Goal: Task Accomplishment & Management: Manage account settings

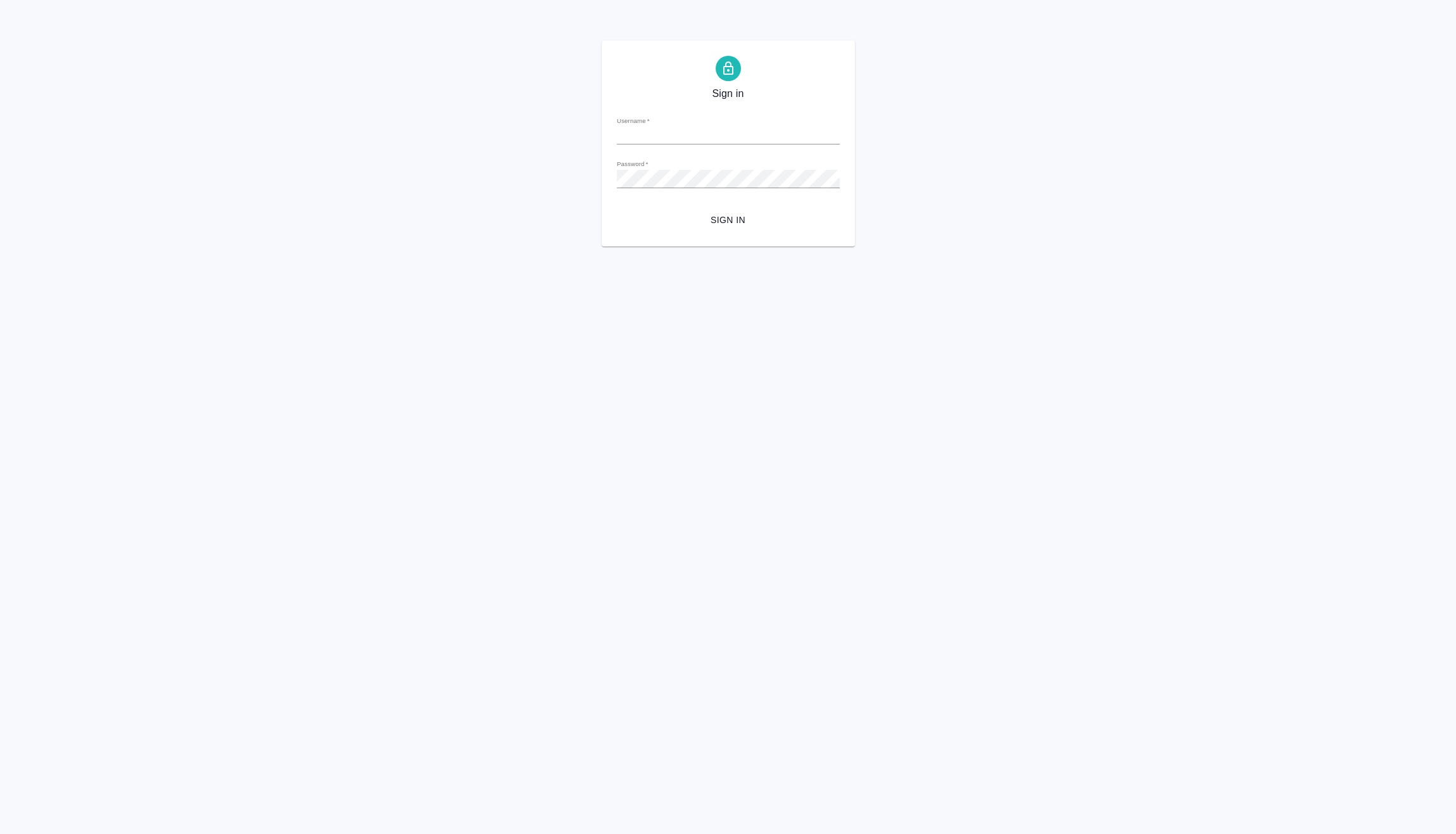
type input "e.vasilev@awatera.com"
click at [734, 214] on span "Sign in" at bounding box center [728, 220] width 203 height 16
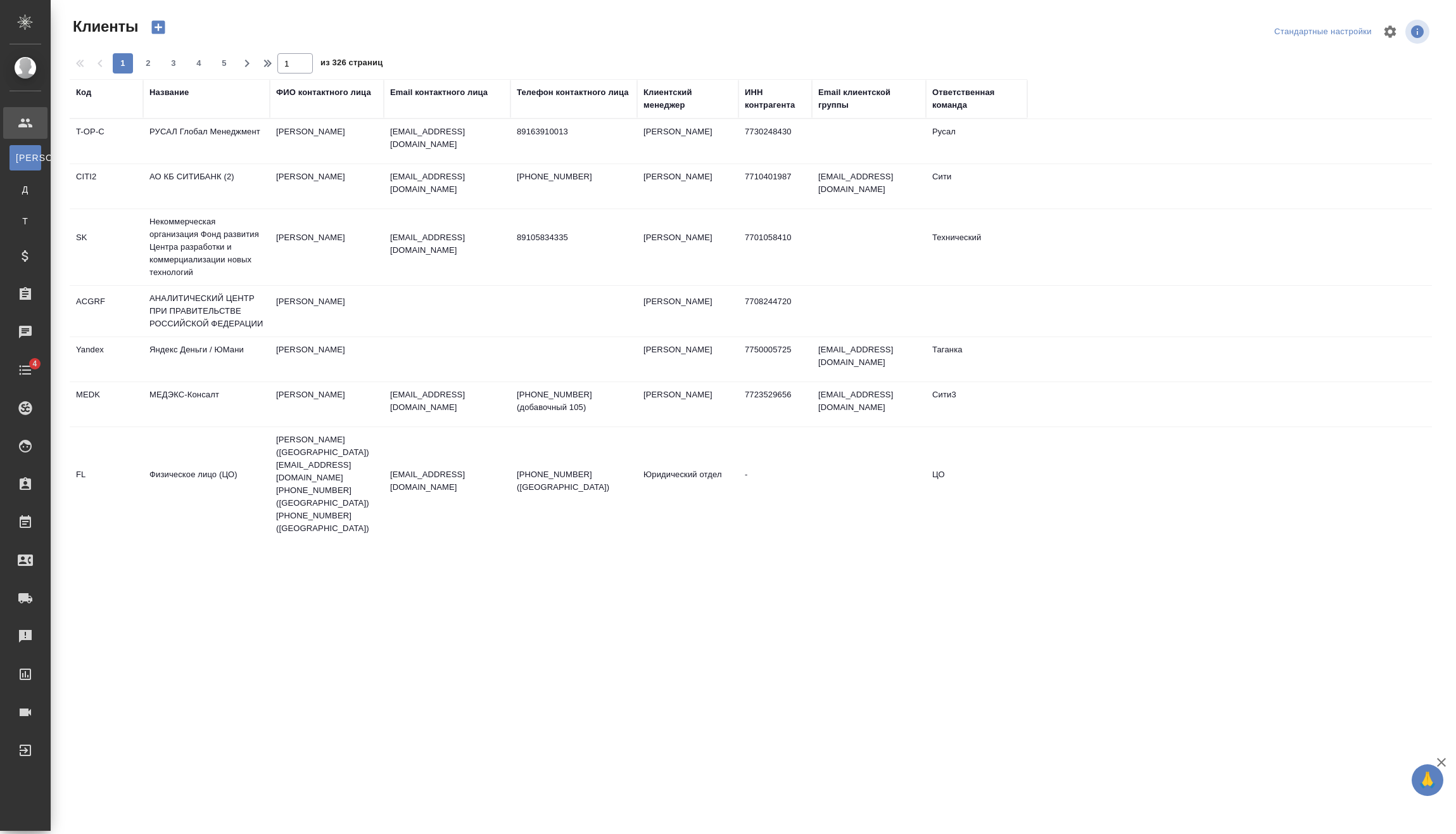
select select "RU"
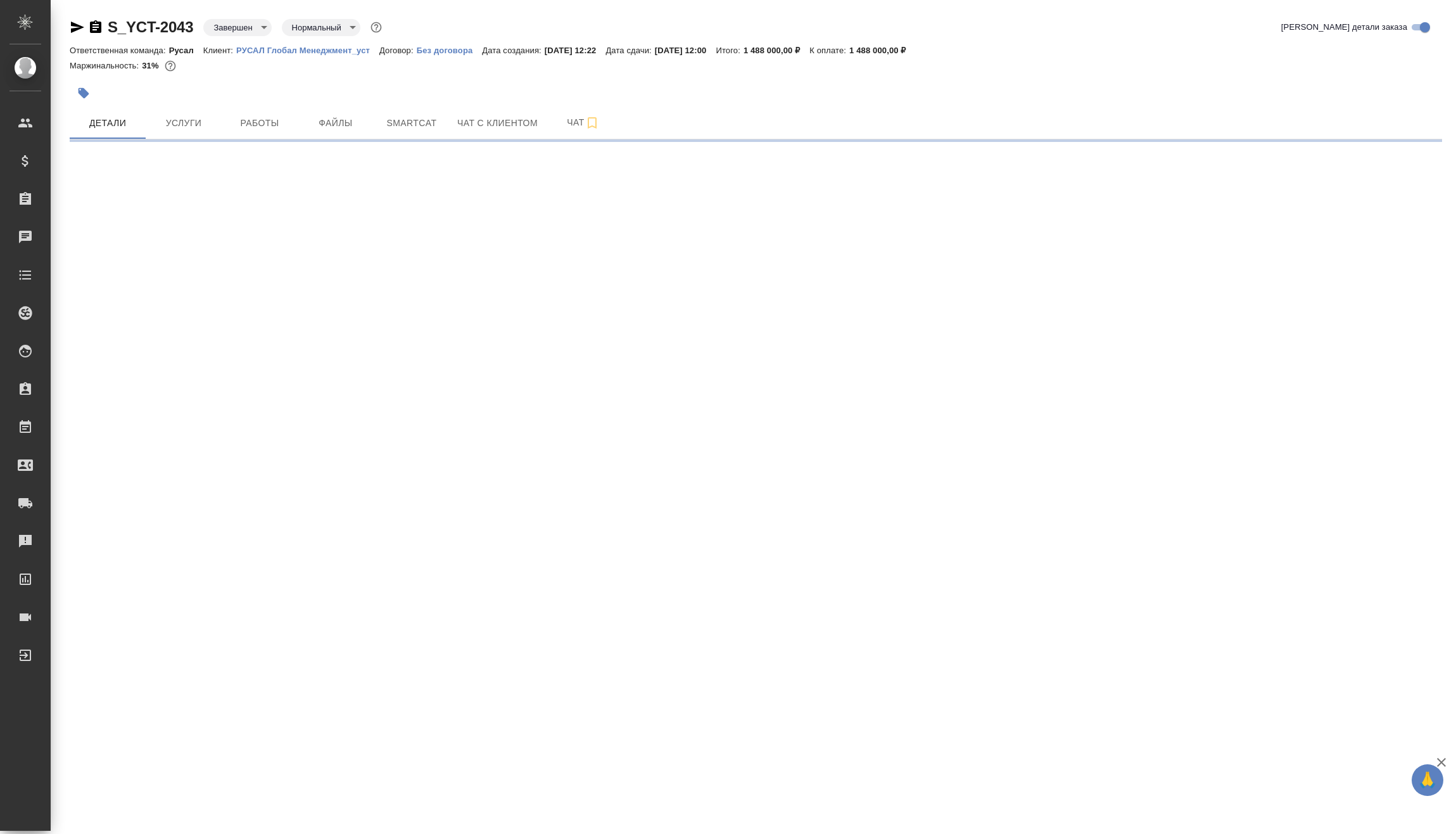
select select "RU"
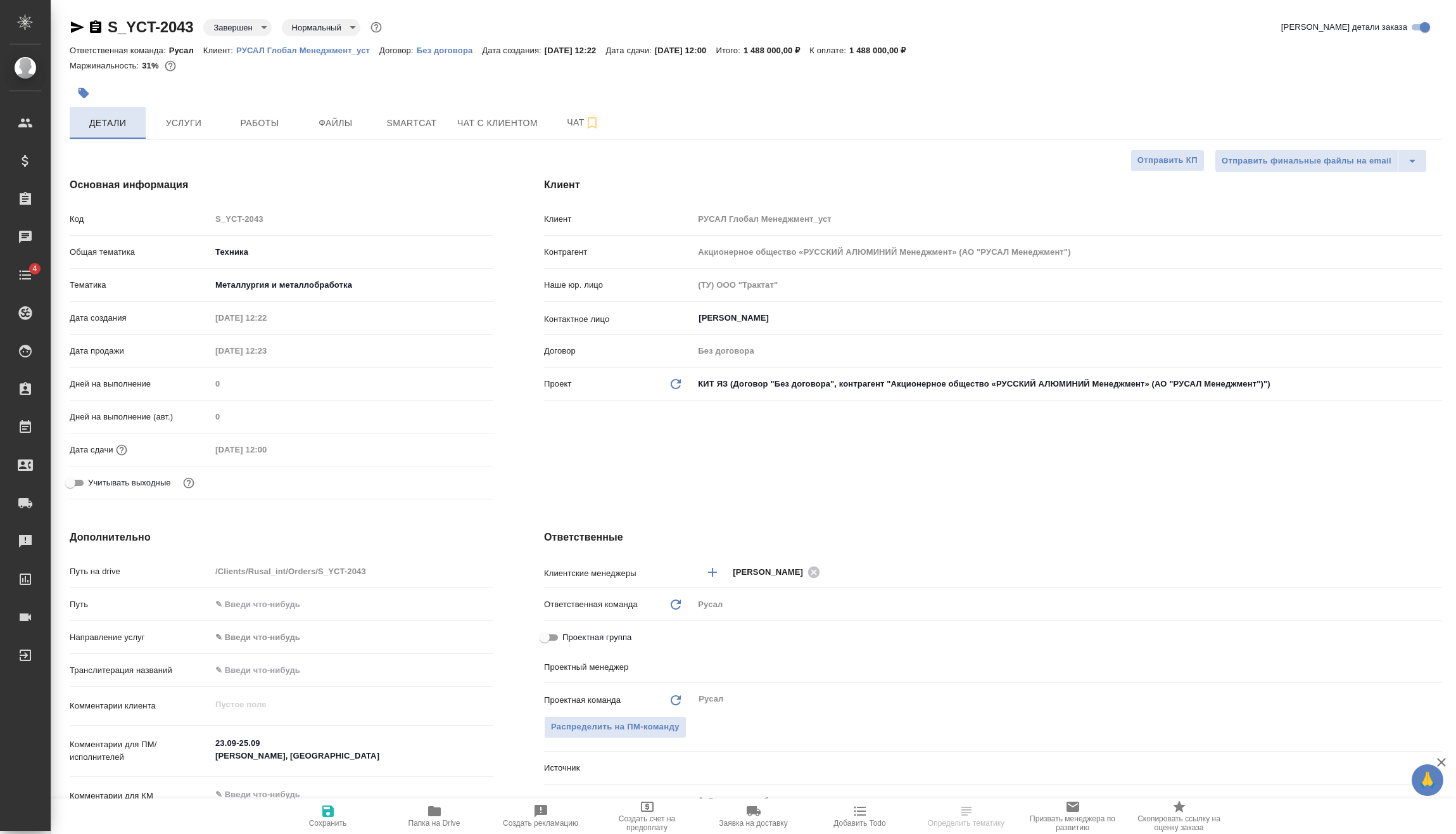
type textarea "x"
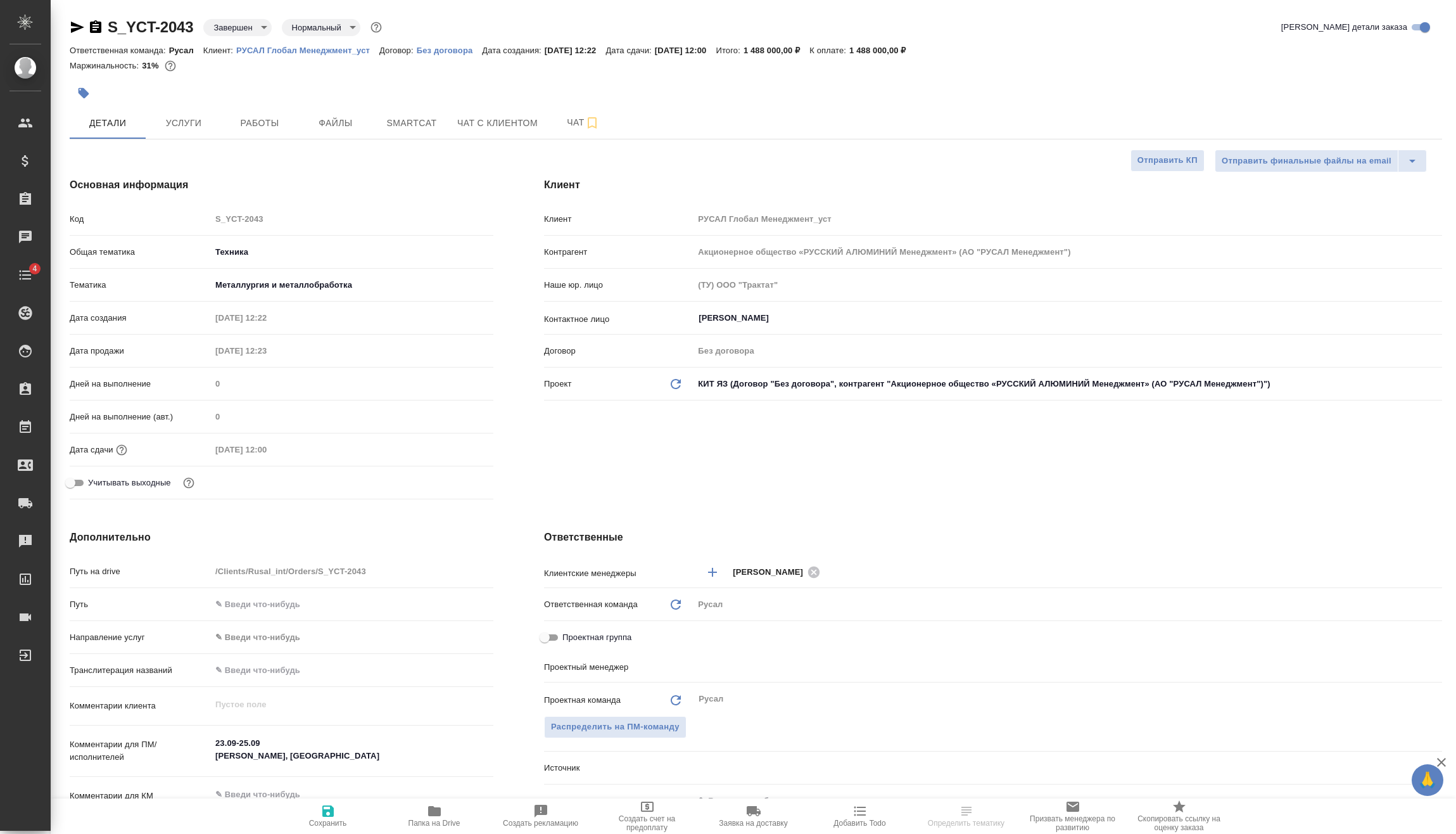
type textarea "x"
type input "Васильев Евгений"
type textarea "x"
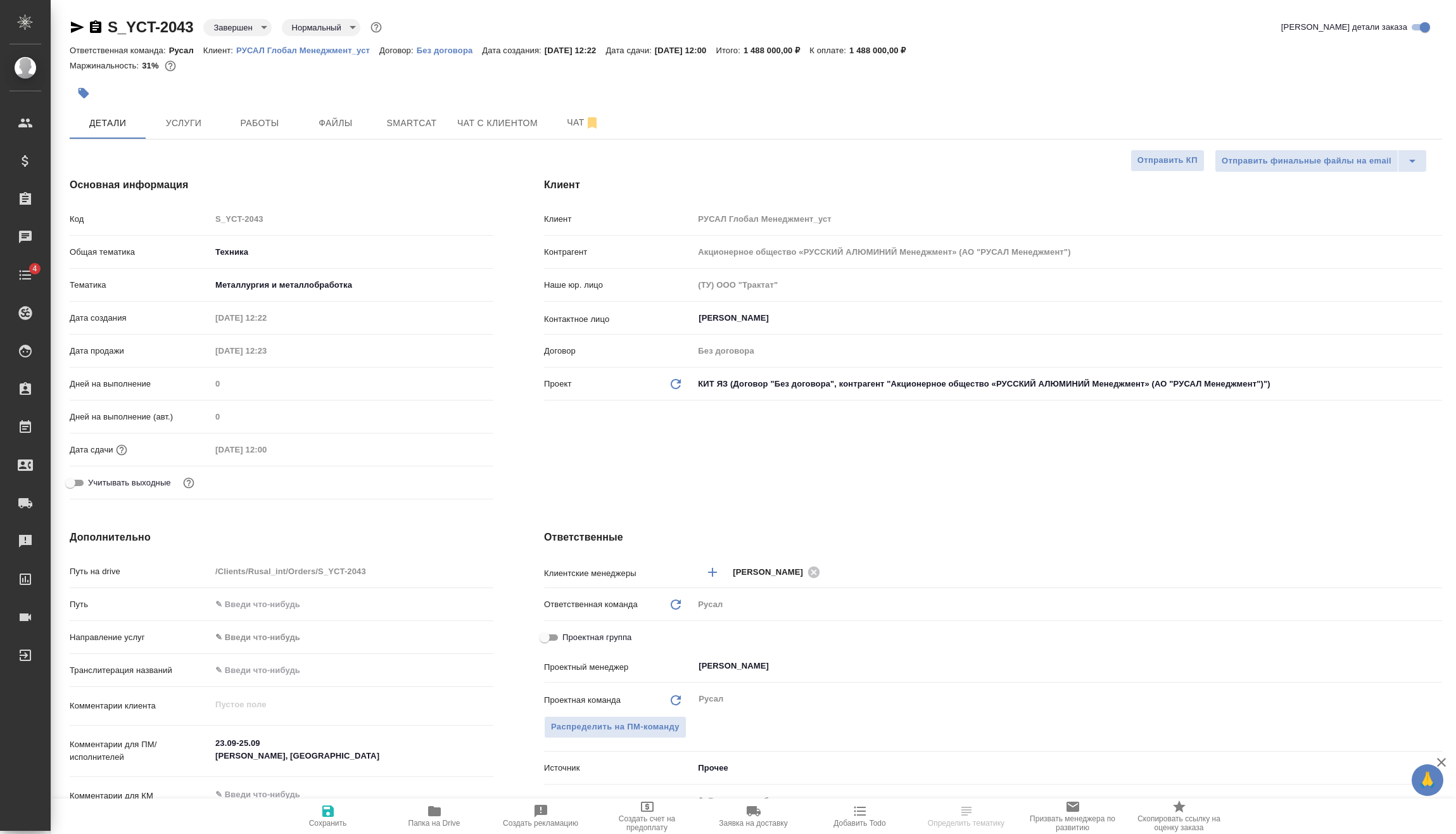
click at [79, 28] on icon "button" at bounding box center [78, 27] width 13 height 11
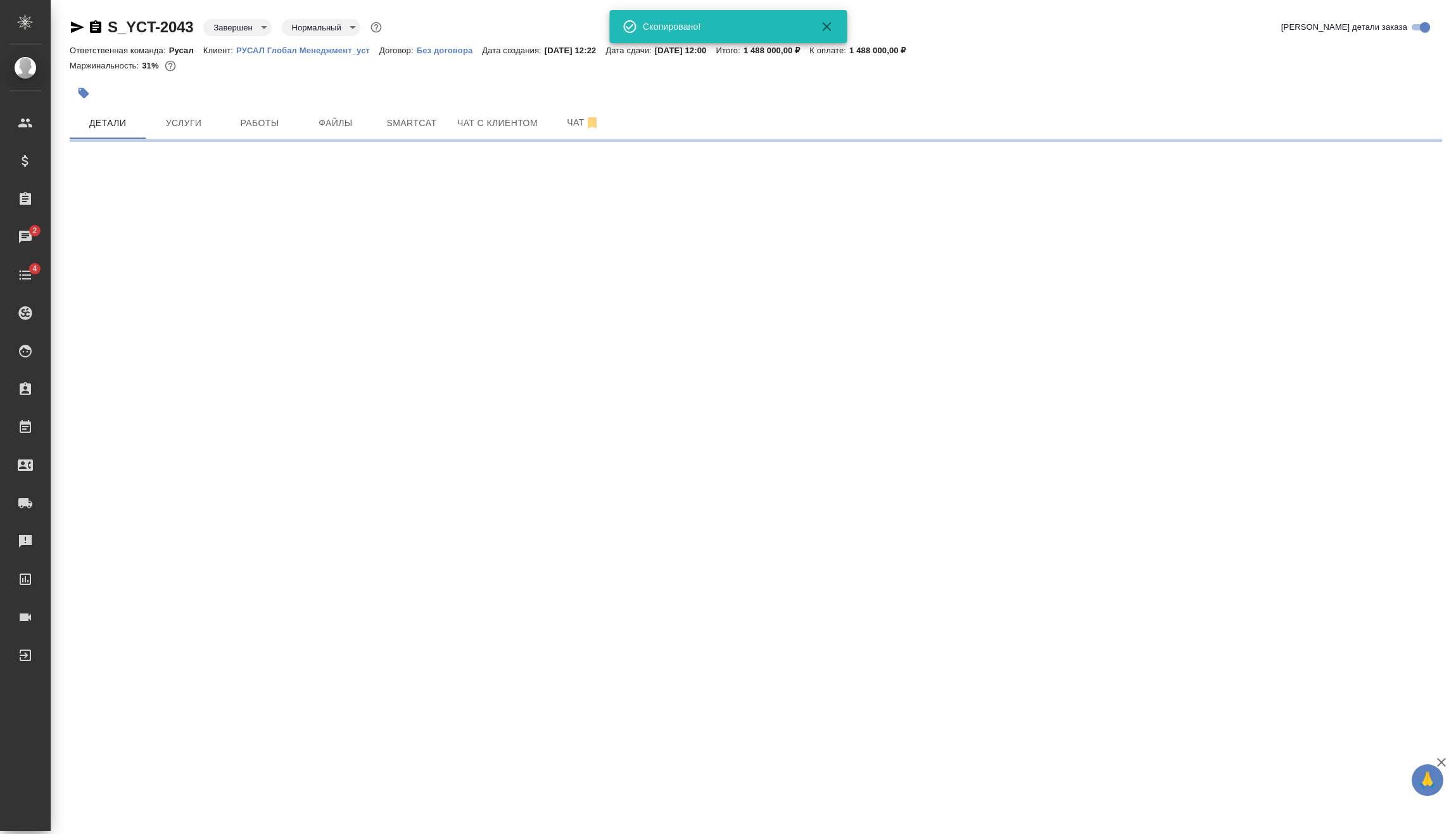
select select "RU"
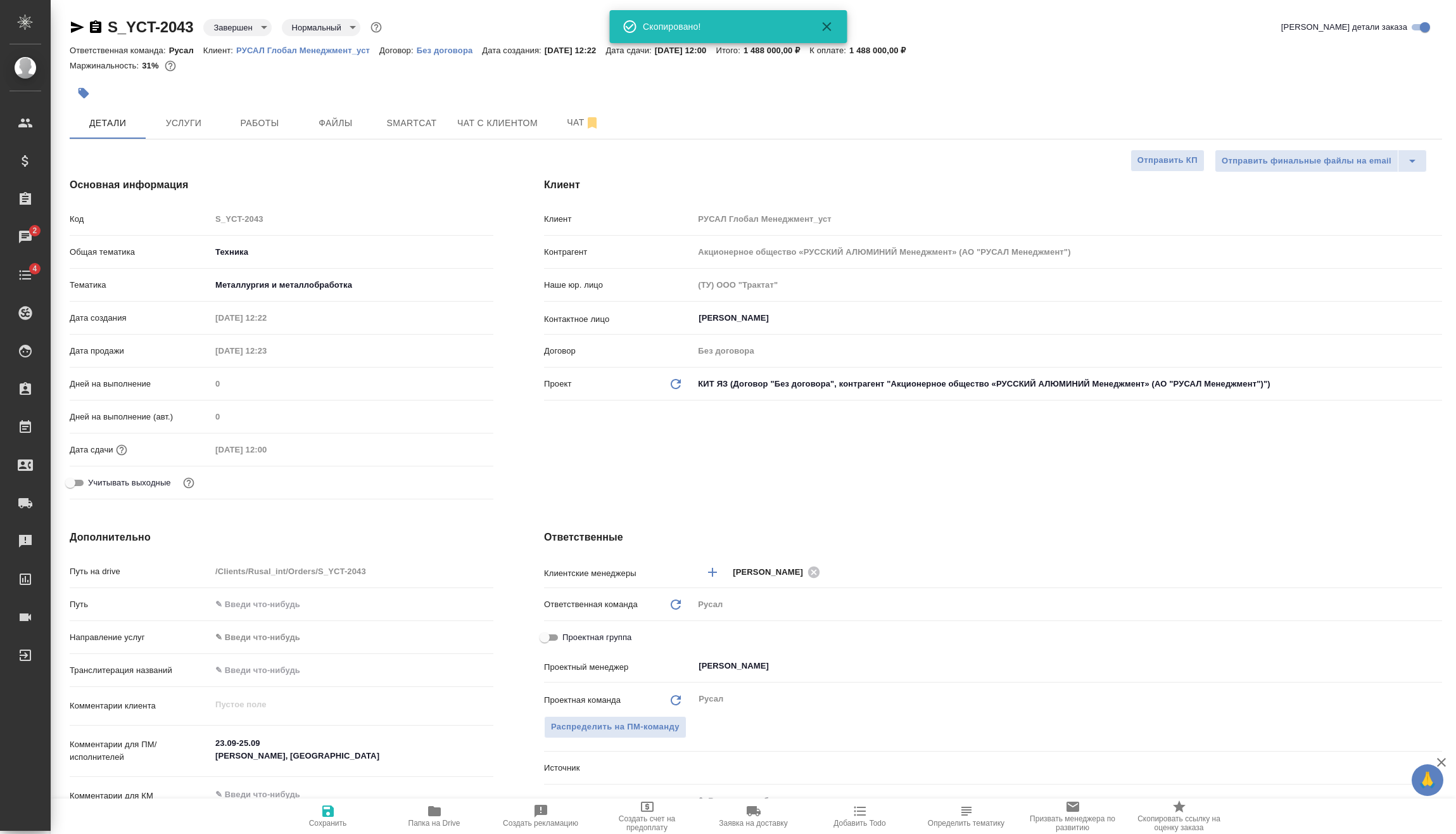
type textarea "x"
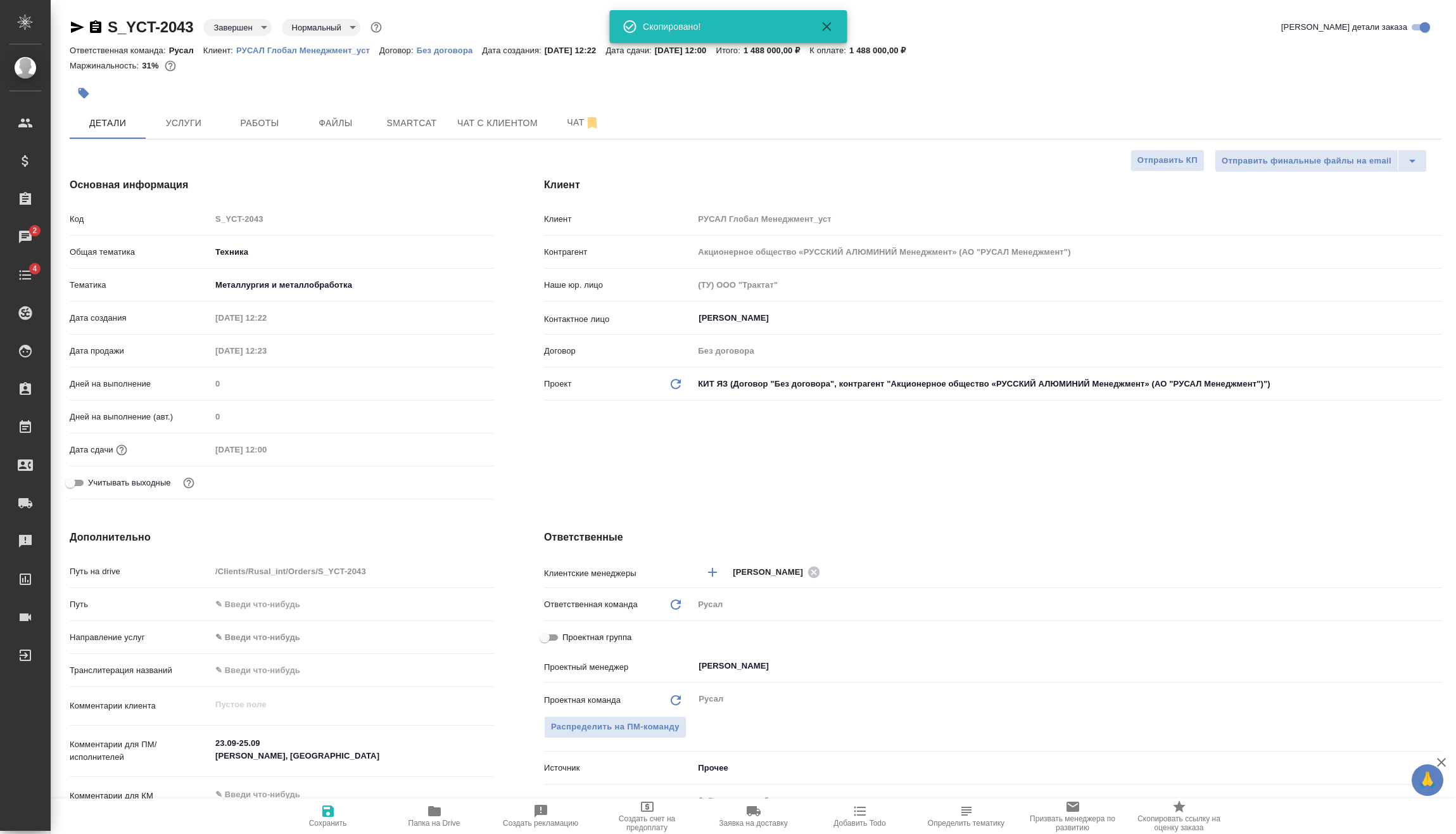
type textarea "x"
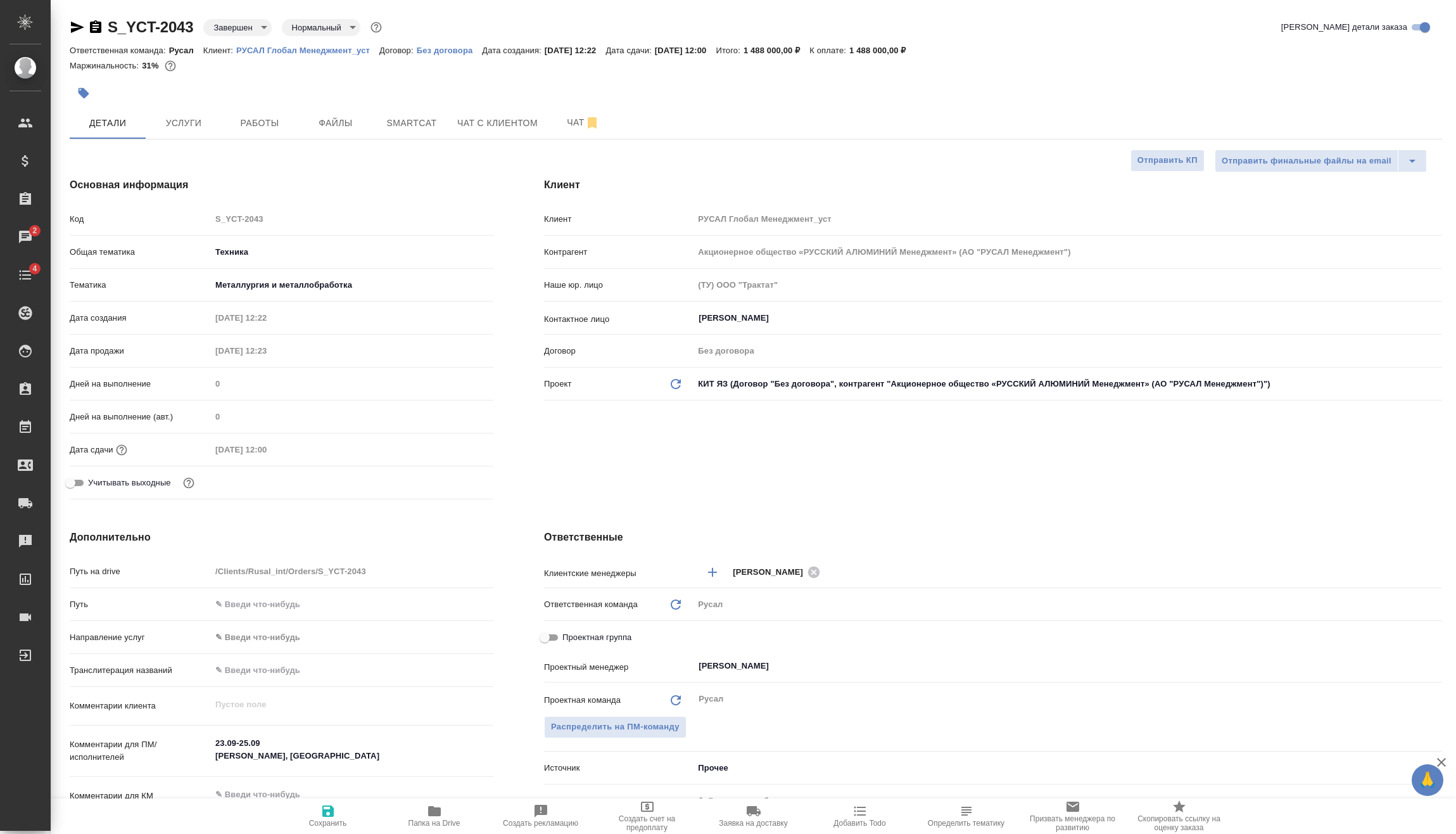
type textarea "x"
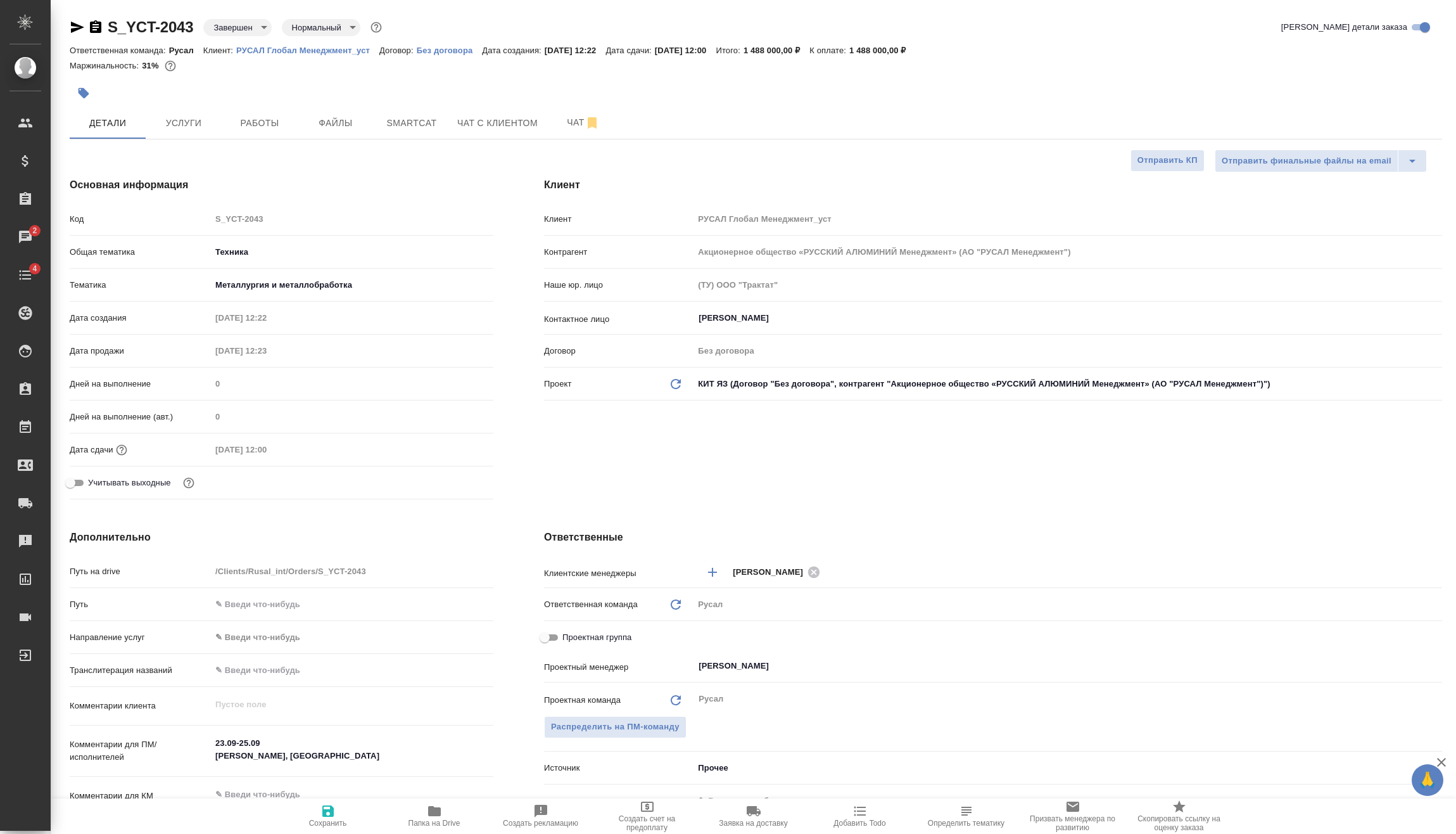
type textarea "x"
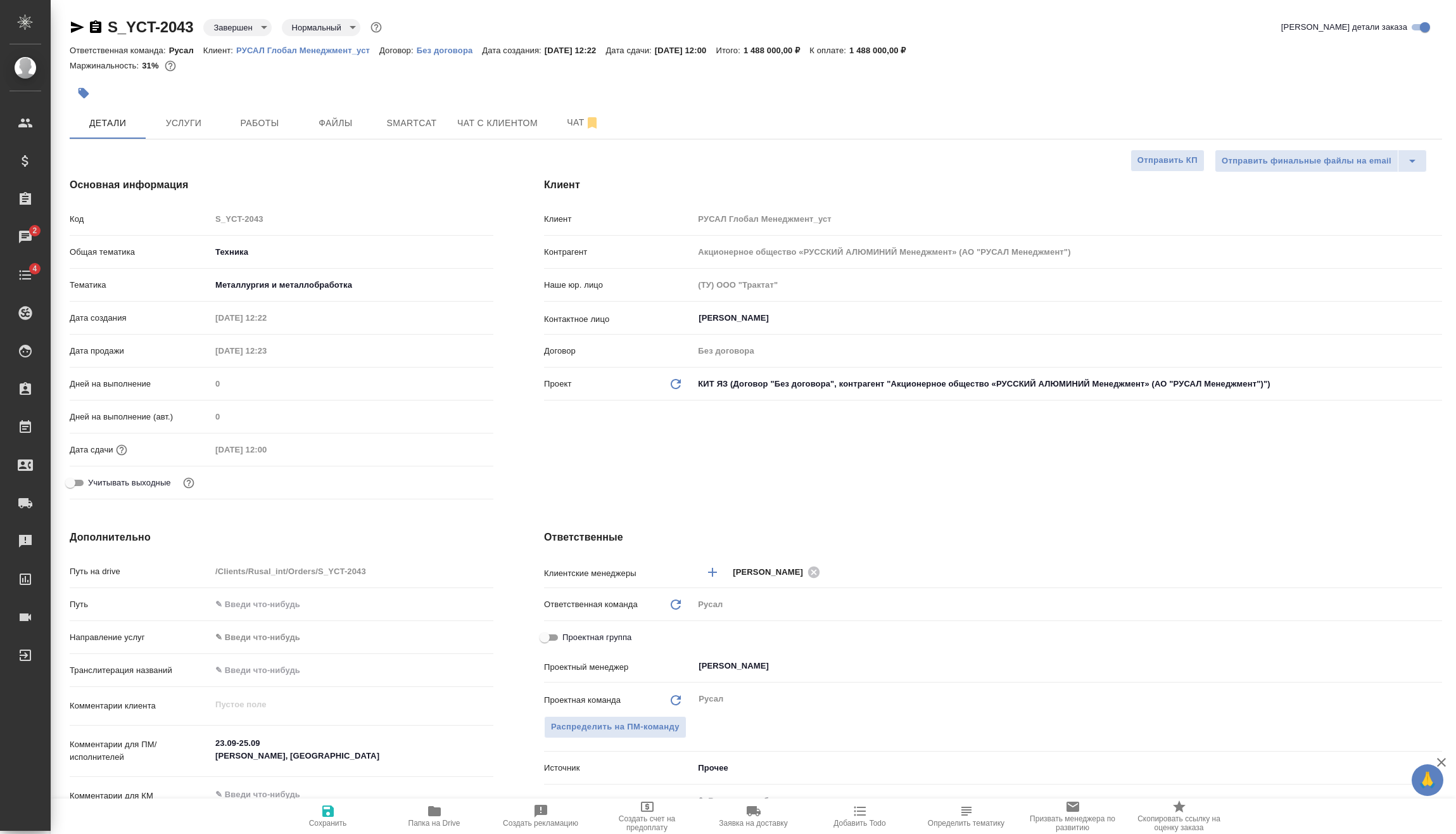
type textarea "x"
click at [102, 28] on icon "button" at bounding box center [96, 27] width 15 height 15
type textarea "x"
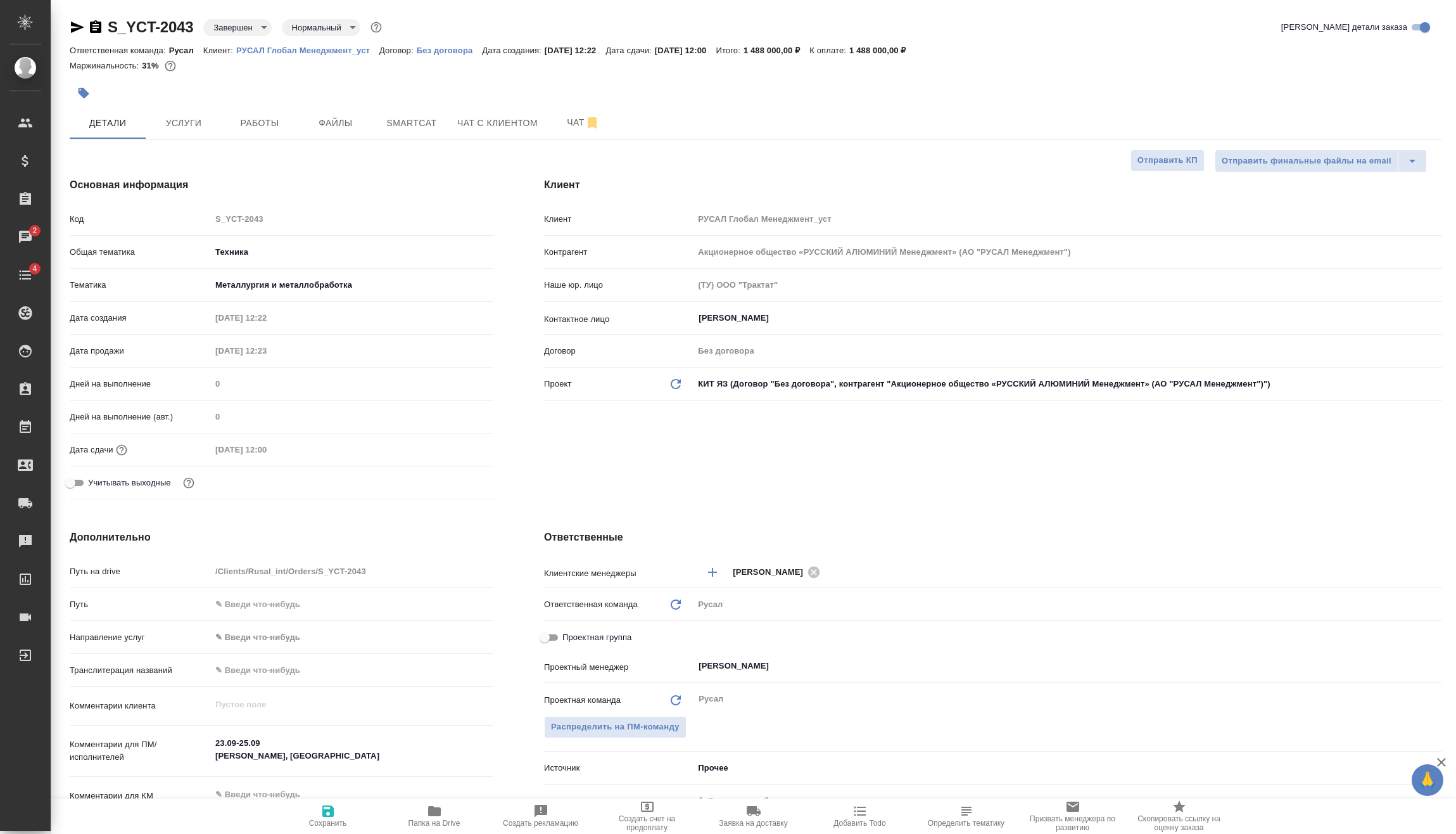
type textarea "x"
click at [359, 190] on h4 "Основная информация" at bounding box center [282, 185] width 424 height 15
type textarea "x"
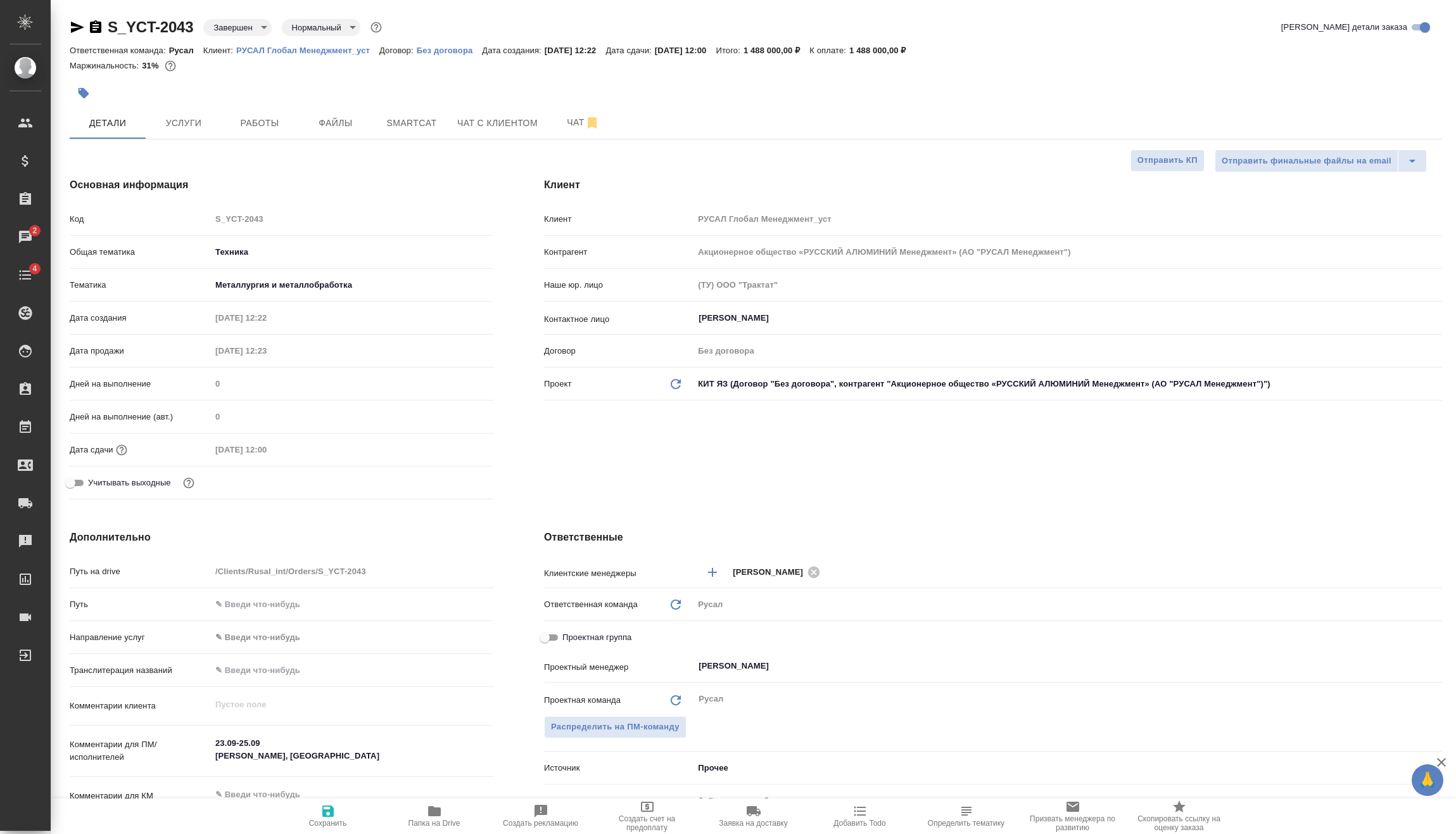
type textarea "x"
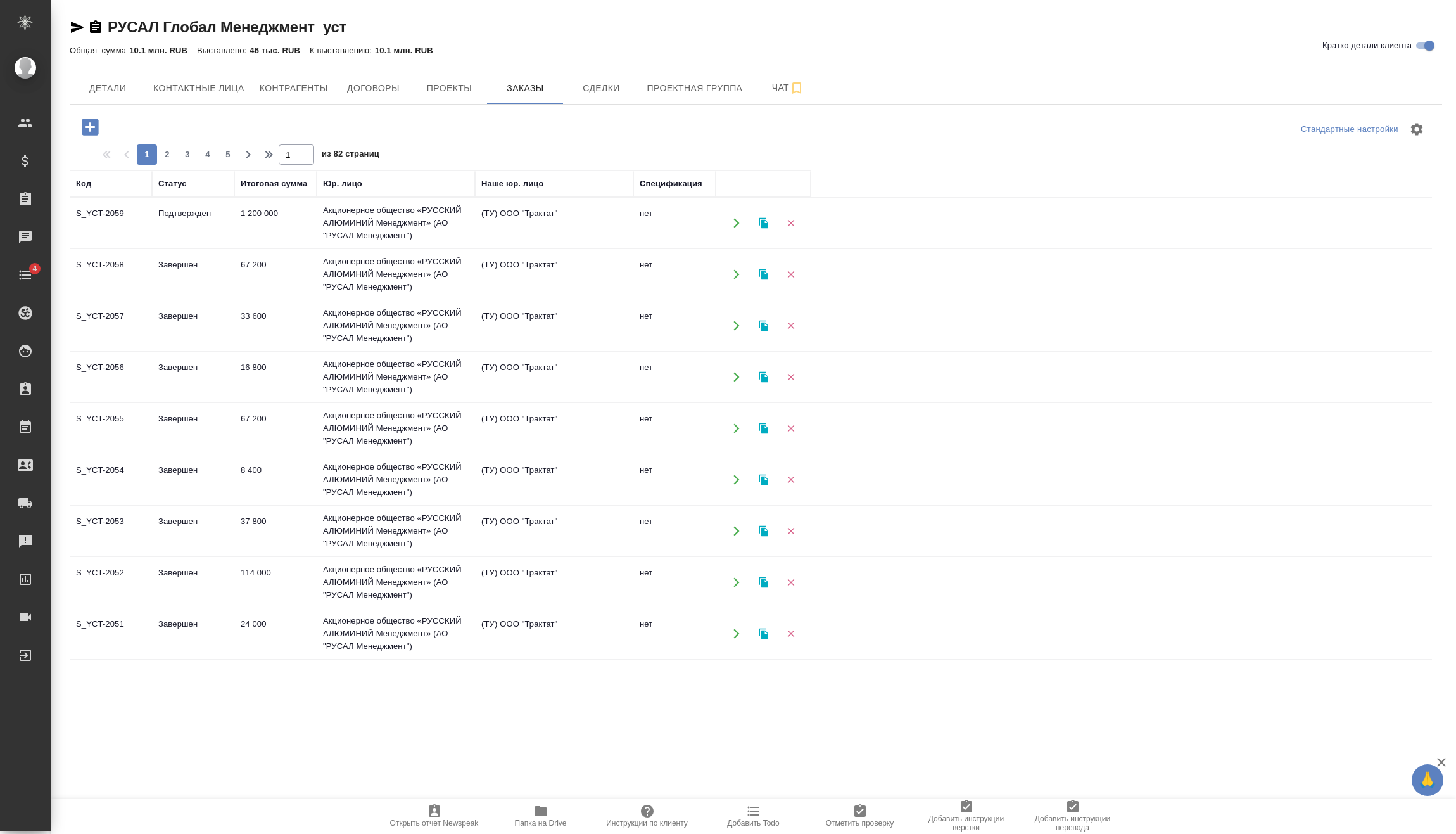
click at [145, 218] on td "S_YCT-2059" at bounding box center [111, 223] width 82 height 44
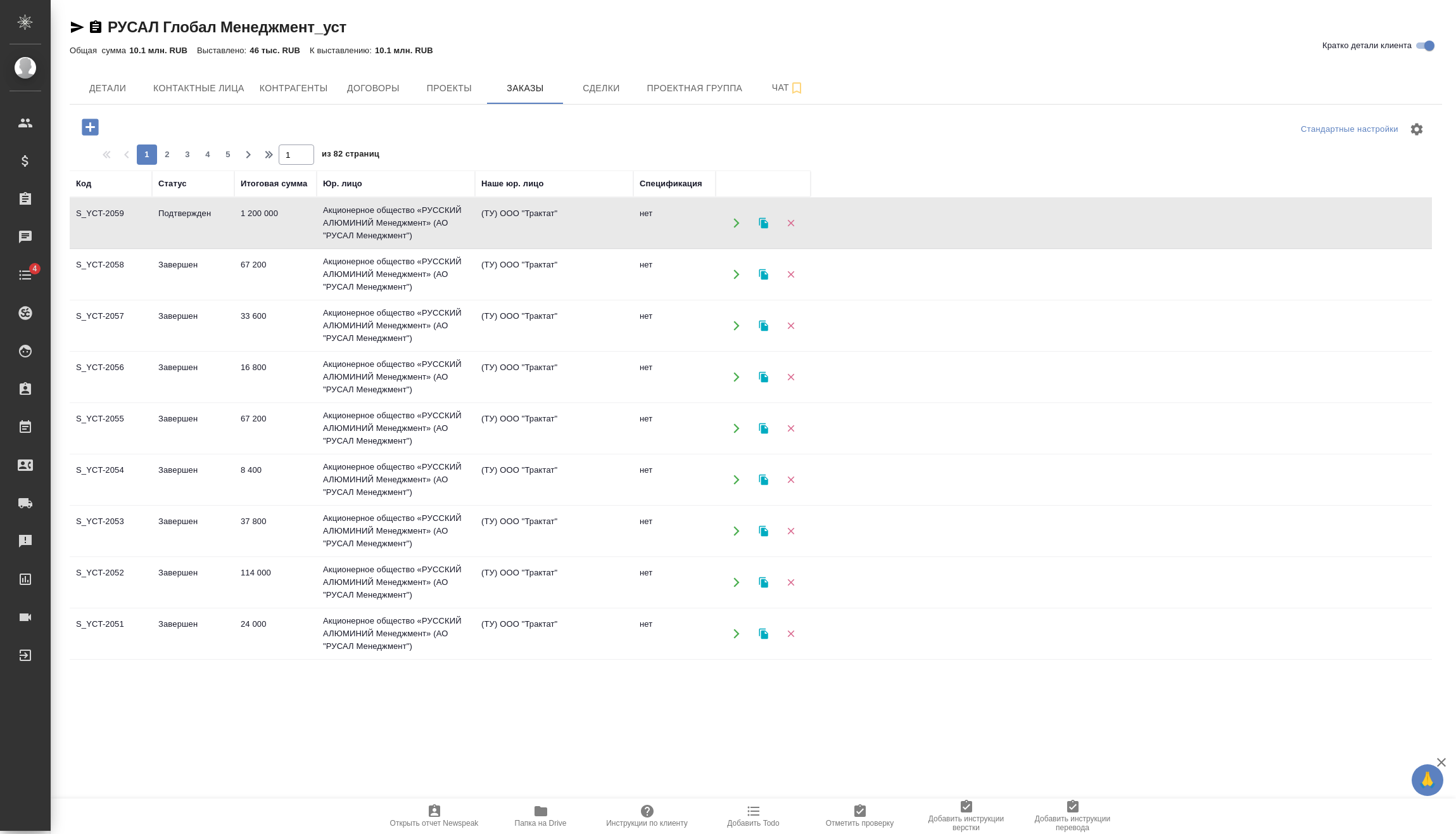
click at [145, 218] on td "S_YCT-2059" at bounding box center [111, 223] width 82 height 44
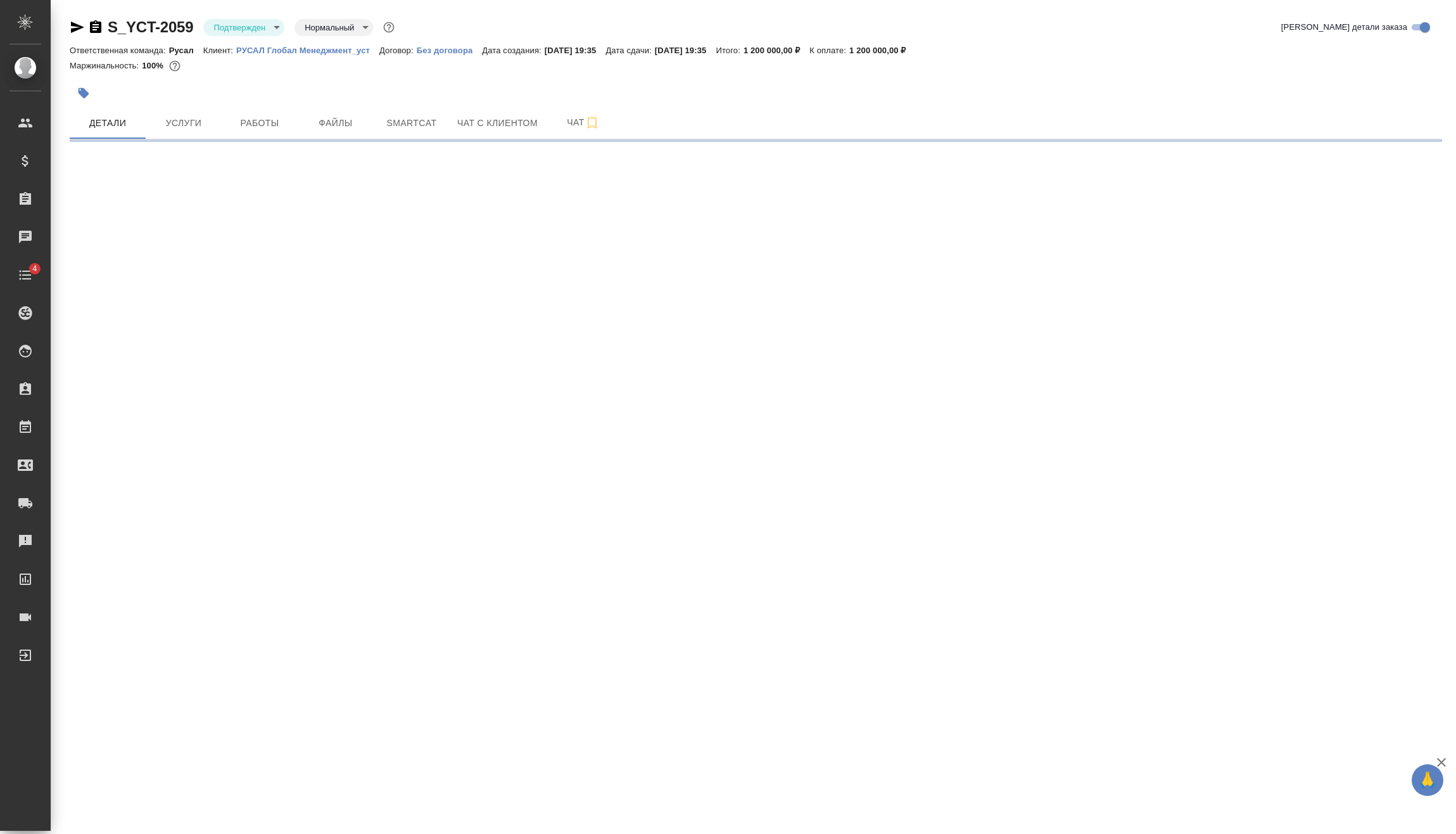
select select "RU"
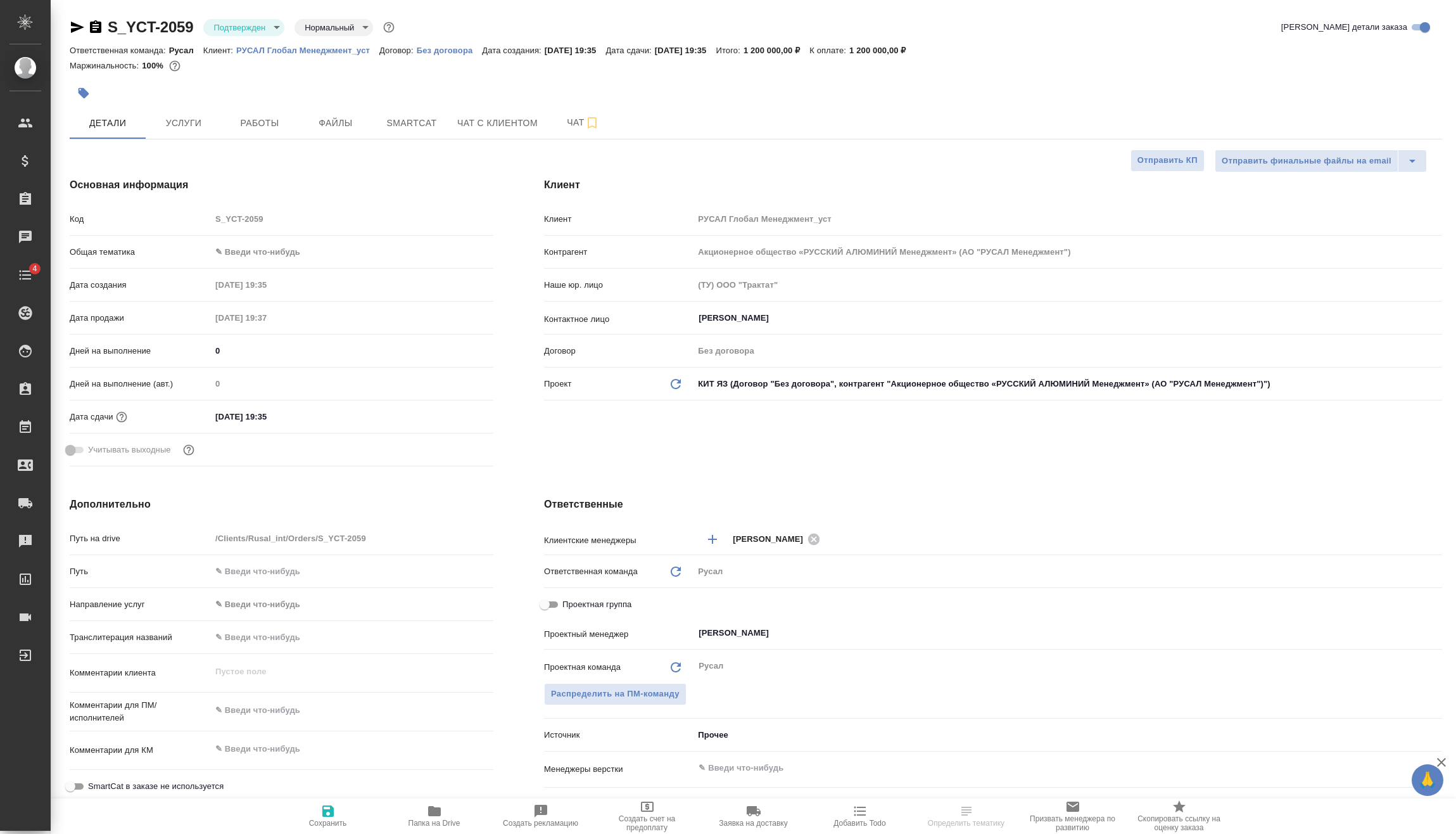
type textarea "x"
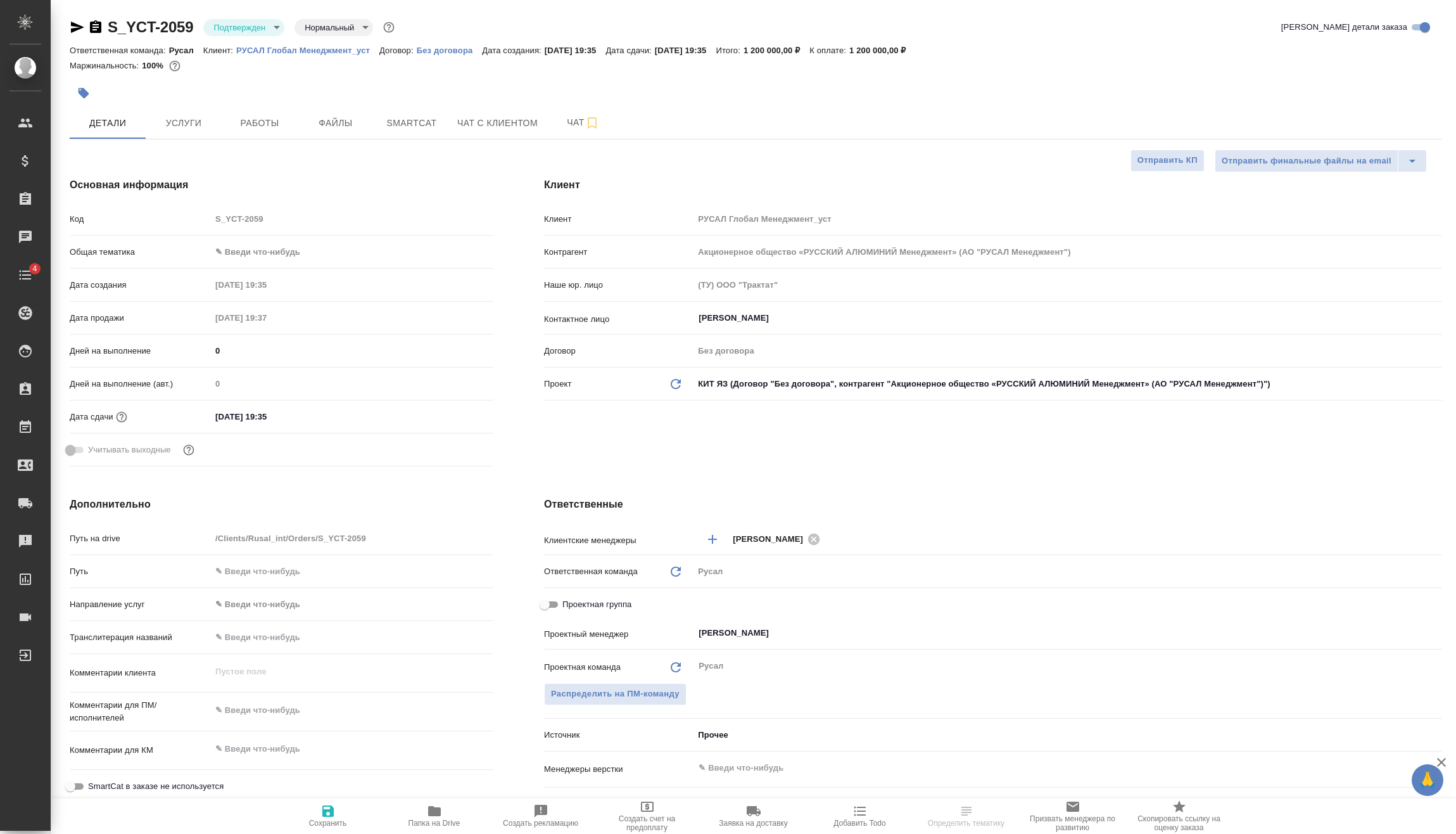
type textarea "x"
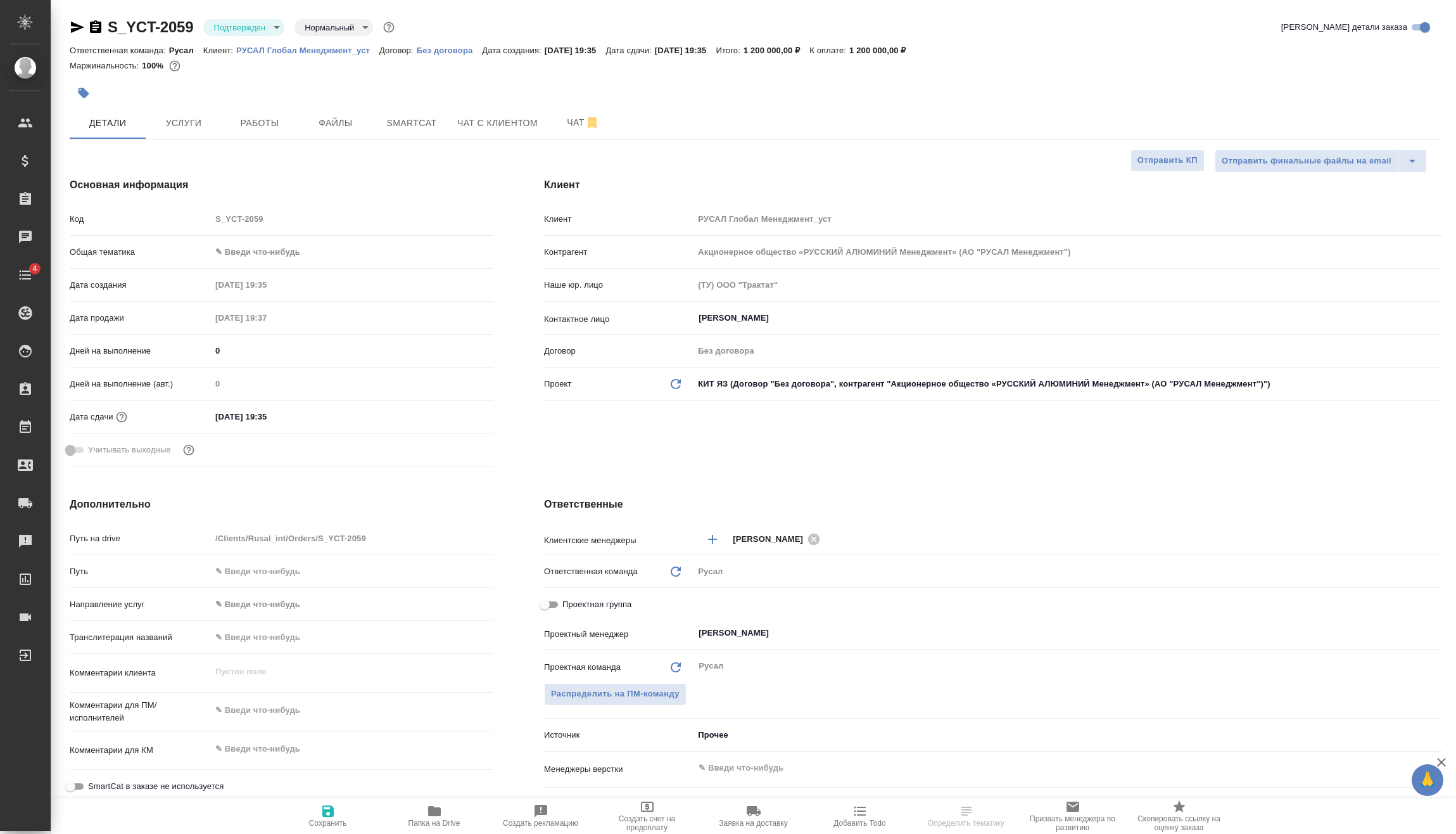
type textarea "x"
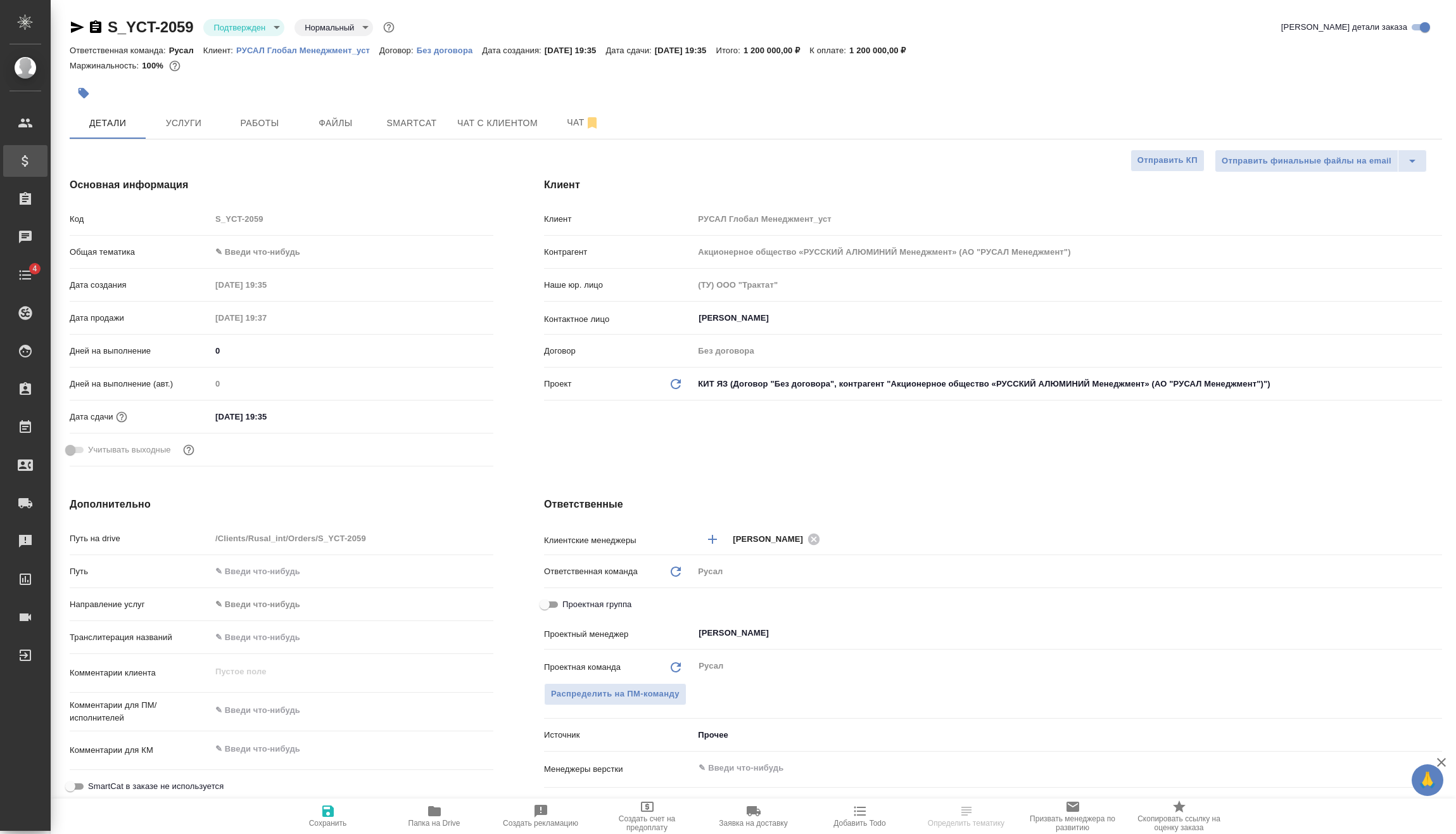
type textarea "x"
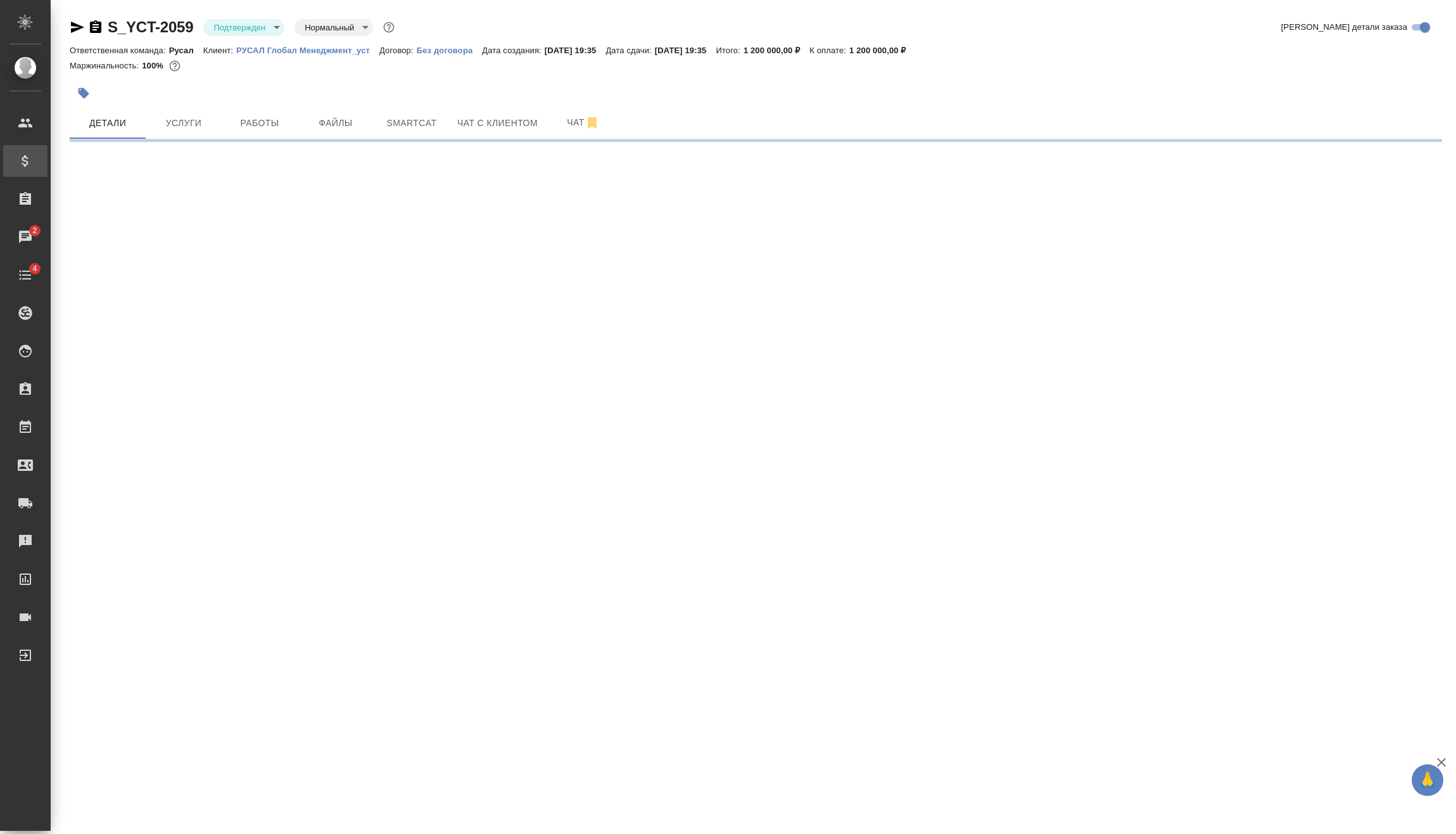
select select "RU"
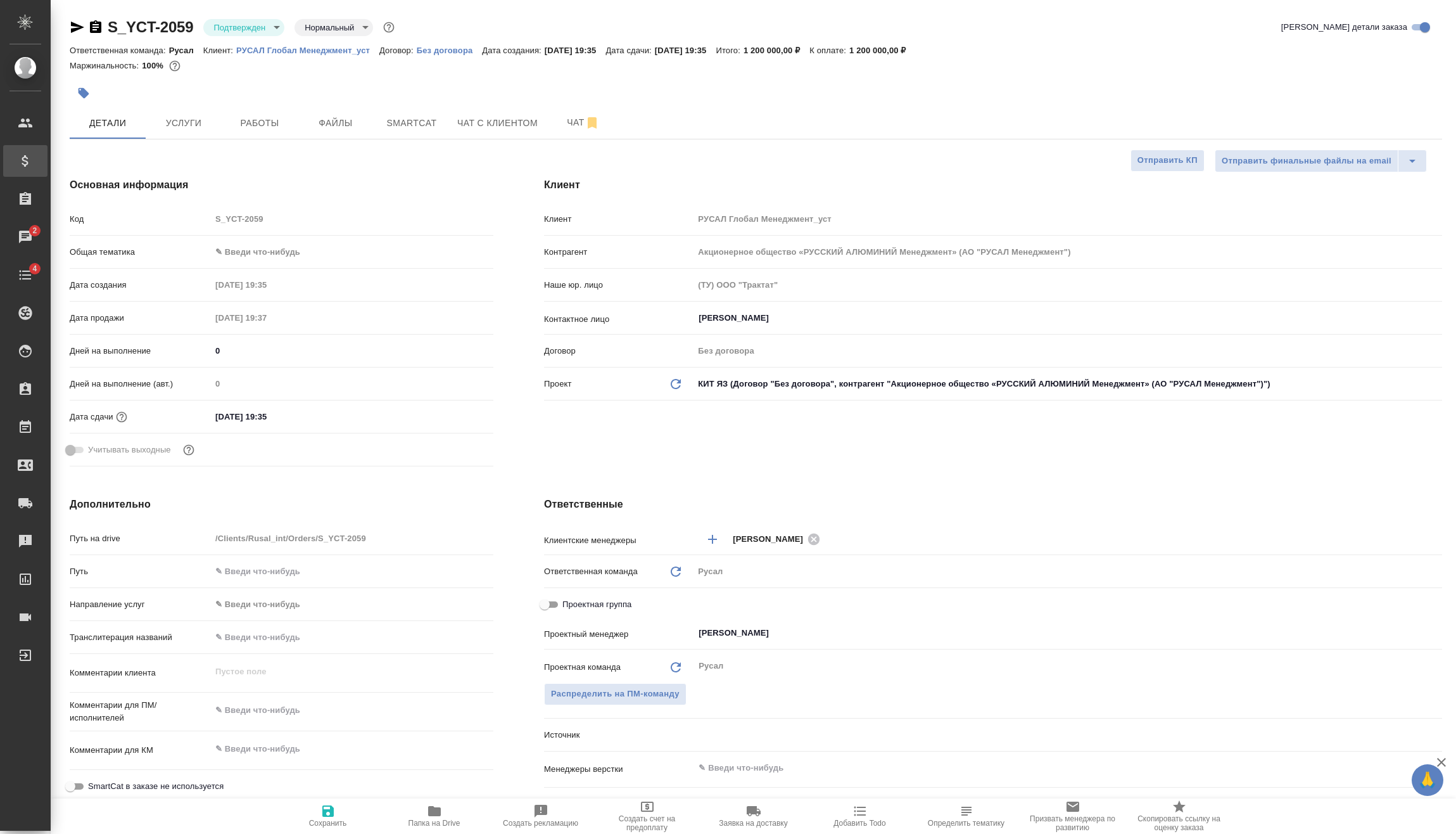
type textarea "x"
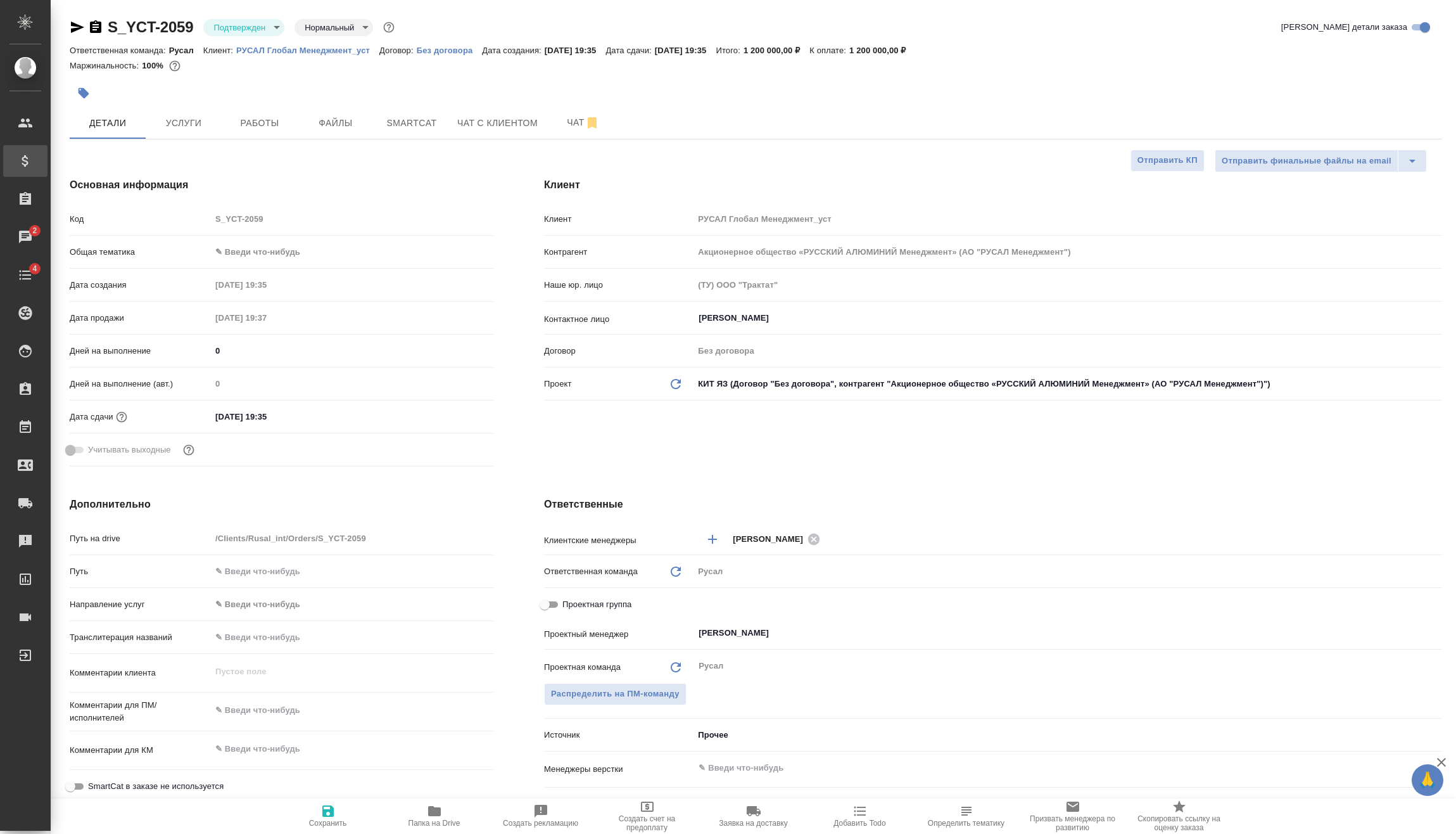
type textarea "x"
click at [198, 128] on span "Услуги" at bounding box center [183, 123] width 61 height 16
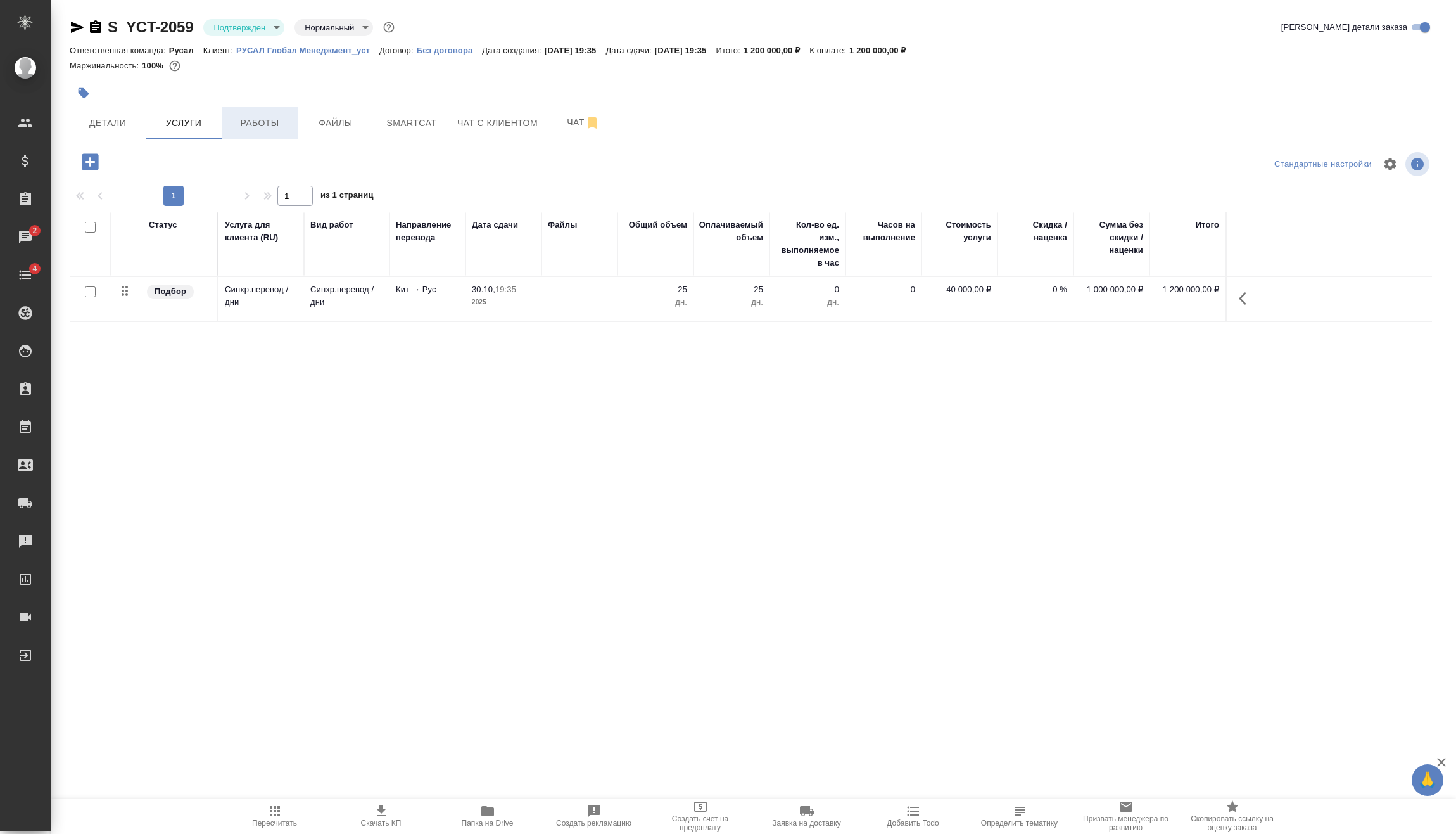
click at [258, 121] on span "Работы" at bounding box center [259, 123] width 61 height 16
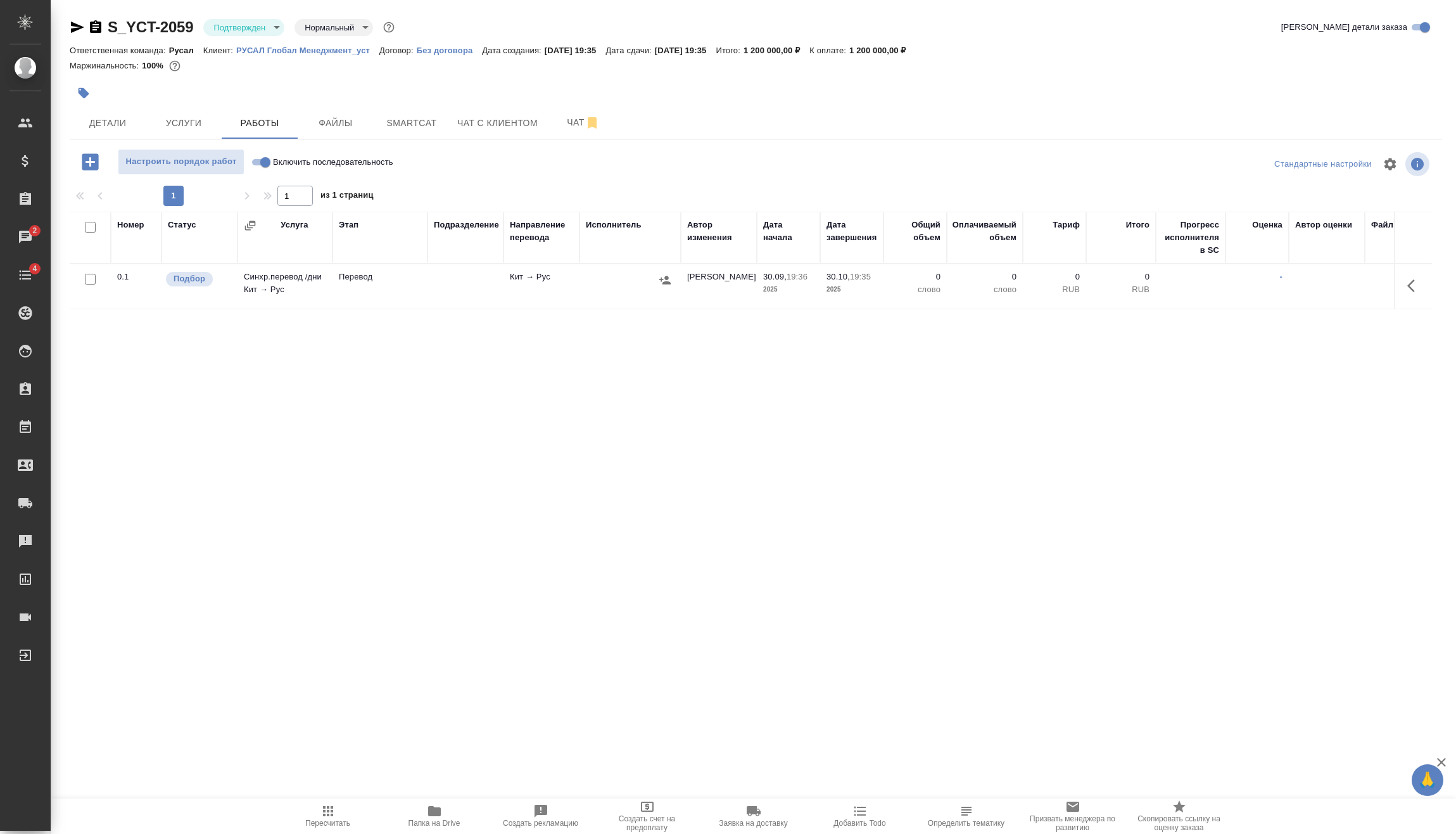
click at [265, 160] on input "Включить последовательность" at bounding box center [265, 162] width 46 height 15
checkbox input "true"
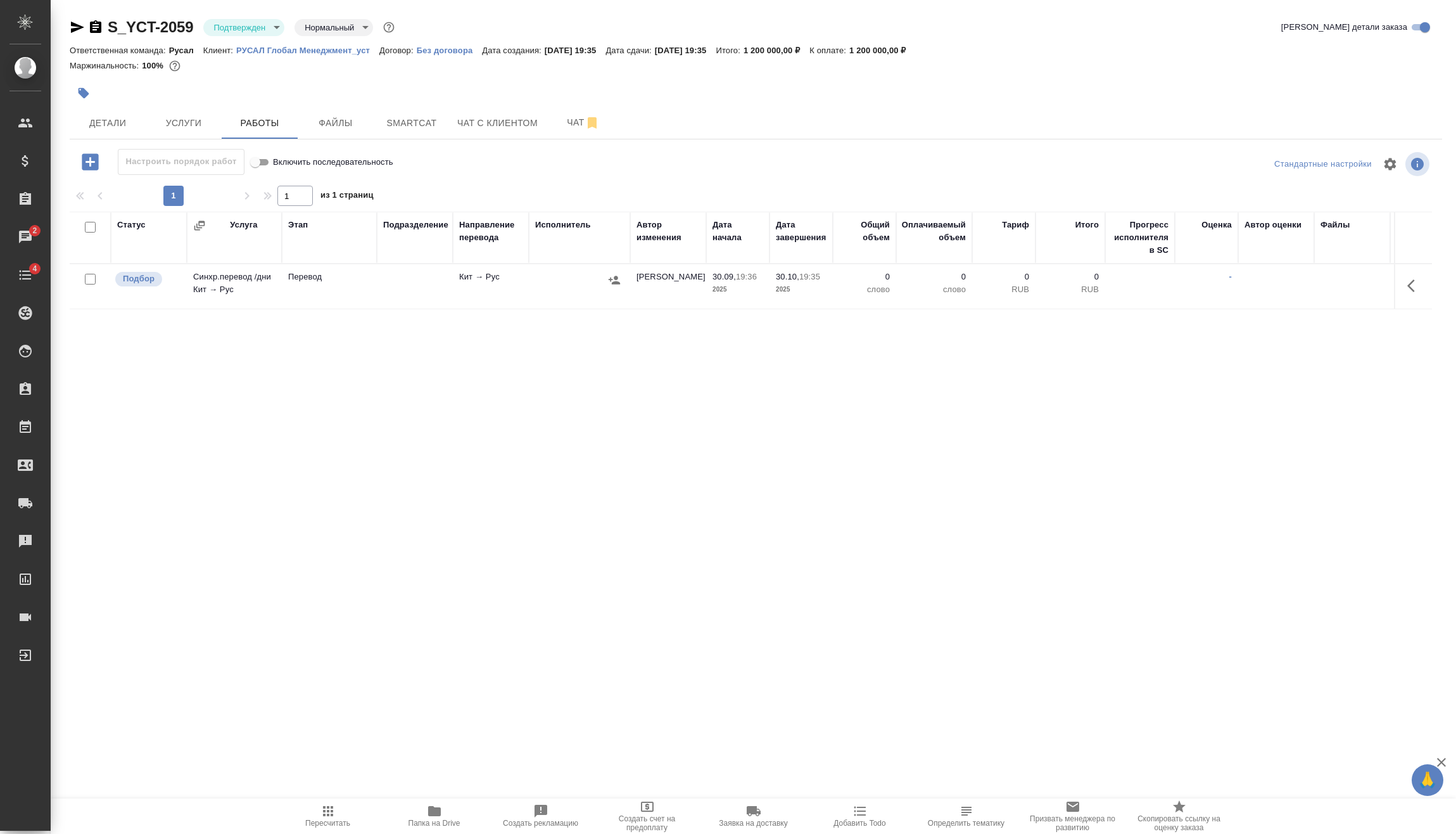
click at [93, 161] on icon "button" at bounding box center [90, 162] width 16 height 16
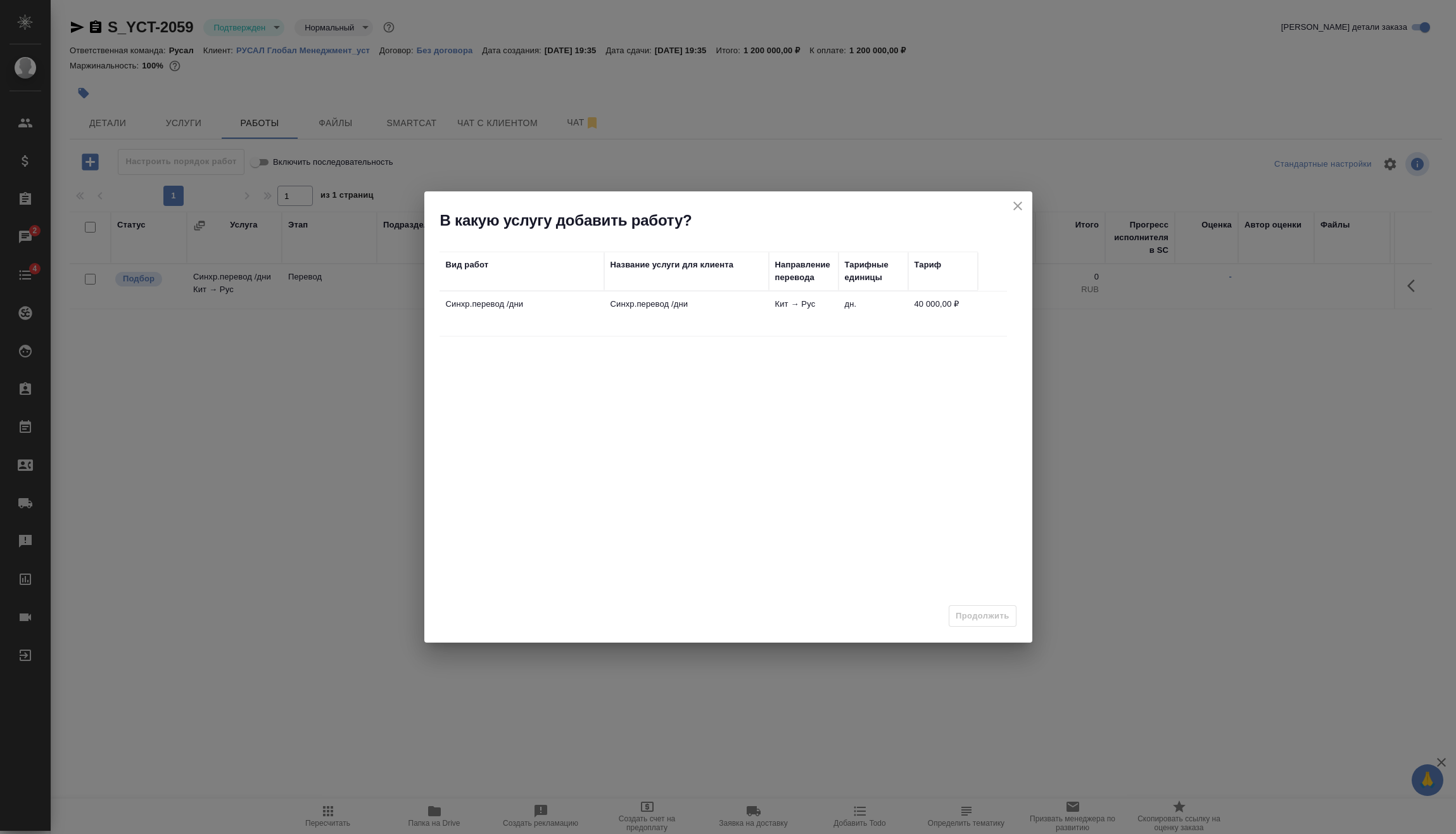
click at [785, 316] on td "Кит → Рус" at bounding box center [803, 313] width 70 height 44
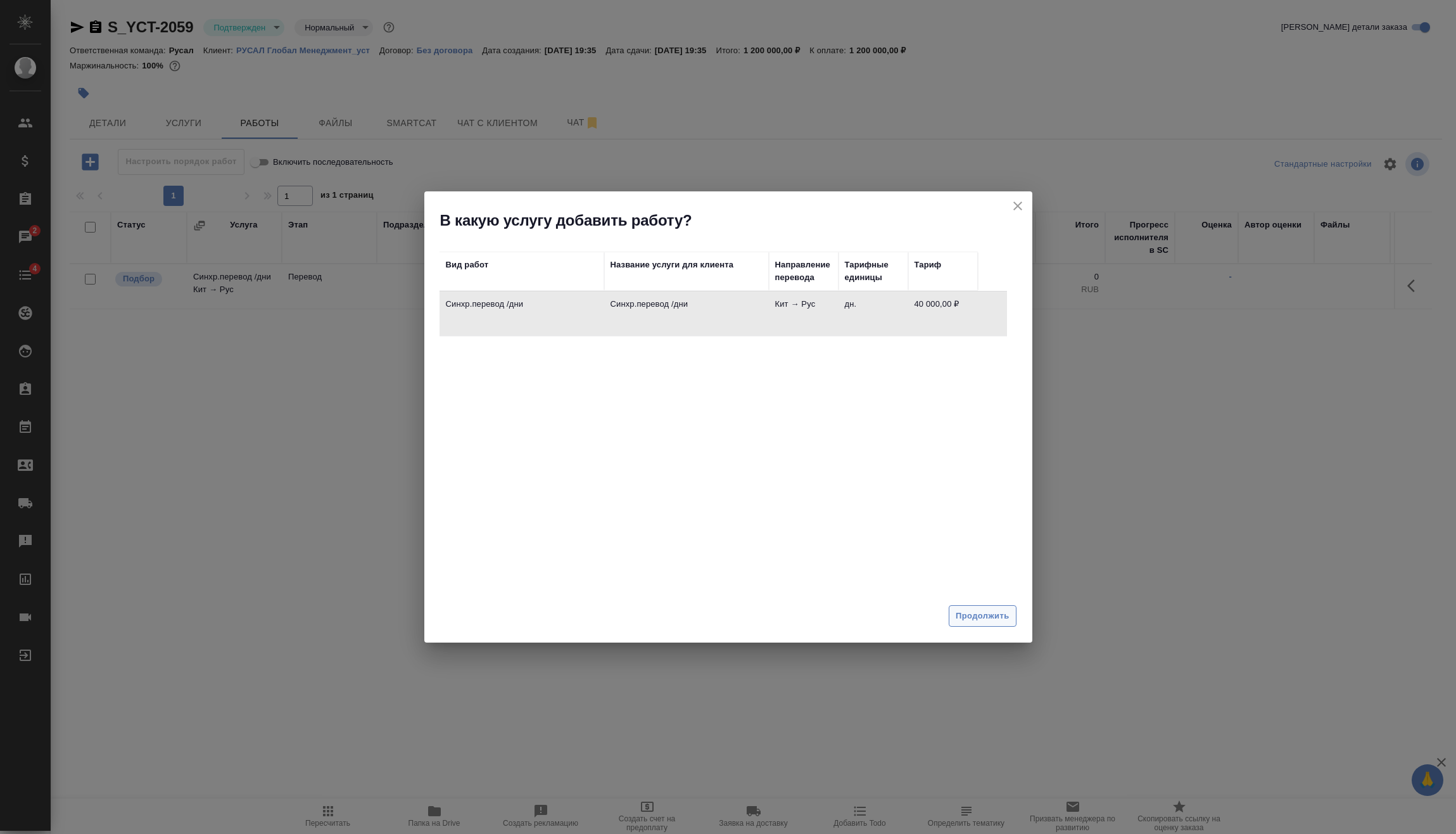
click at [997, 613] on span "Продолжить" at bounding box center [982, 615] width 53 height 14
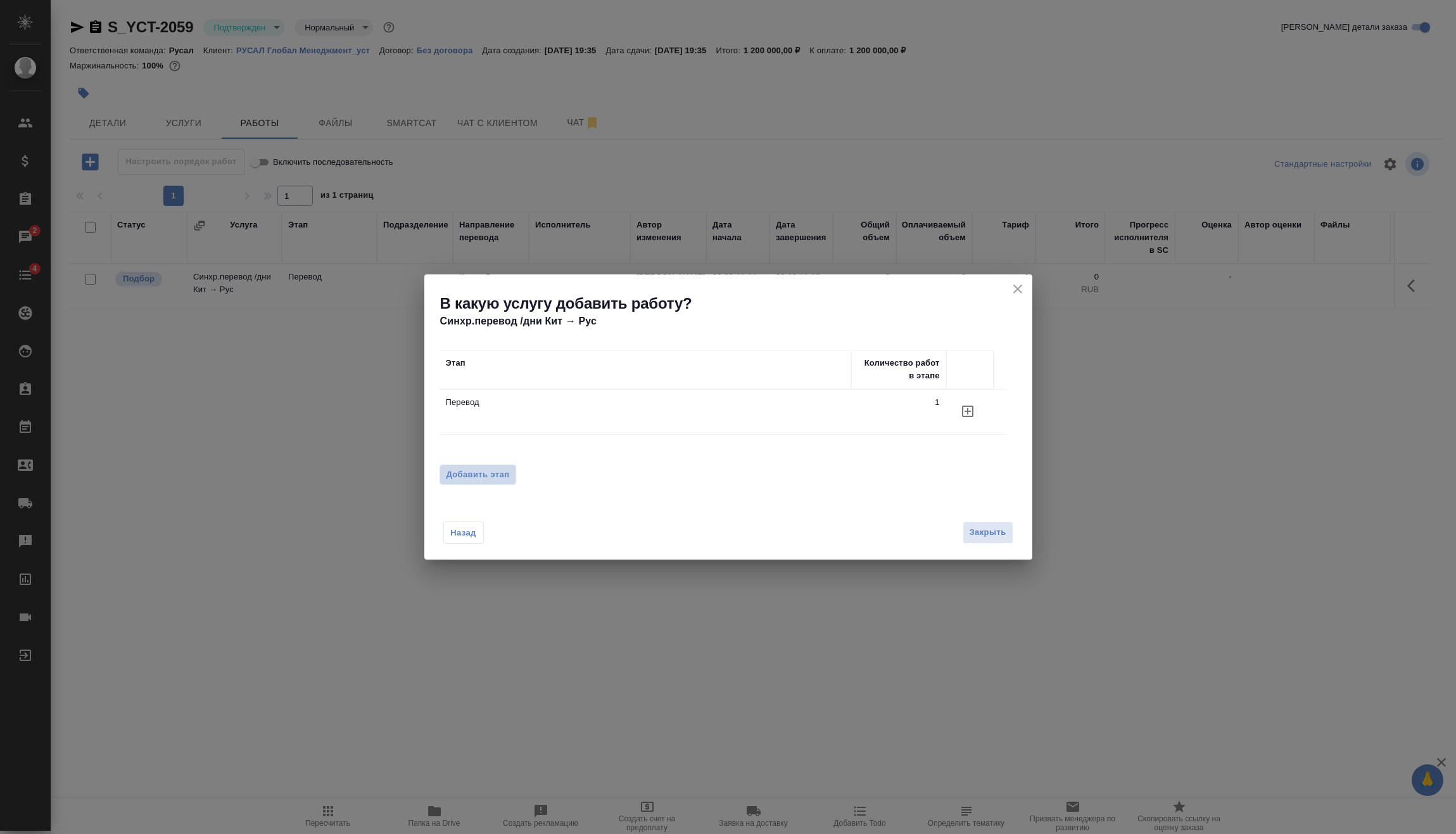
drag, startPoint x: 481, startPoint y: 474, endPoint x: 493, endPoint y: 482, distance: 14.4
click at [482, 476] on span "Добавить этап" at bounding box center [478, 474] width 64 height 13
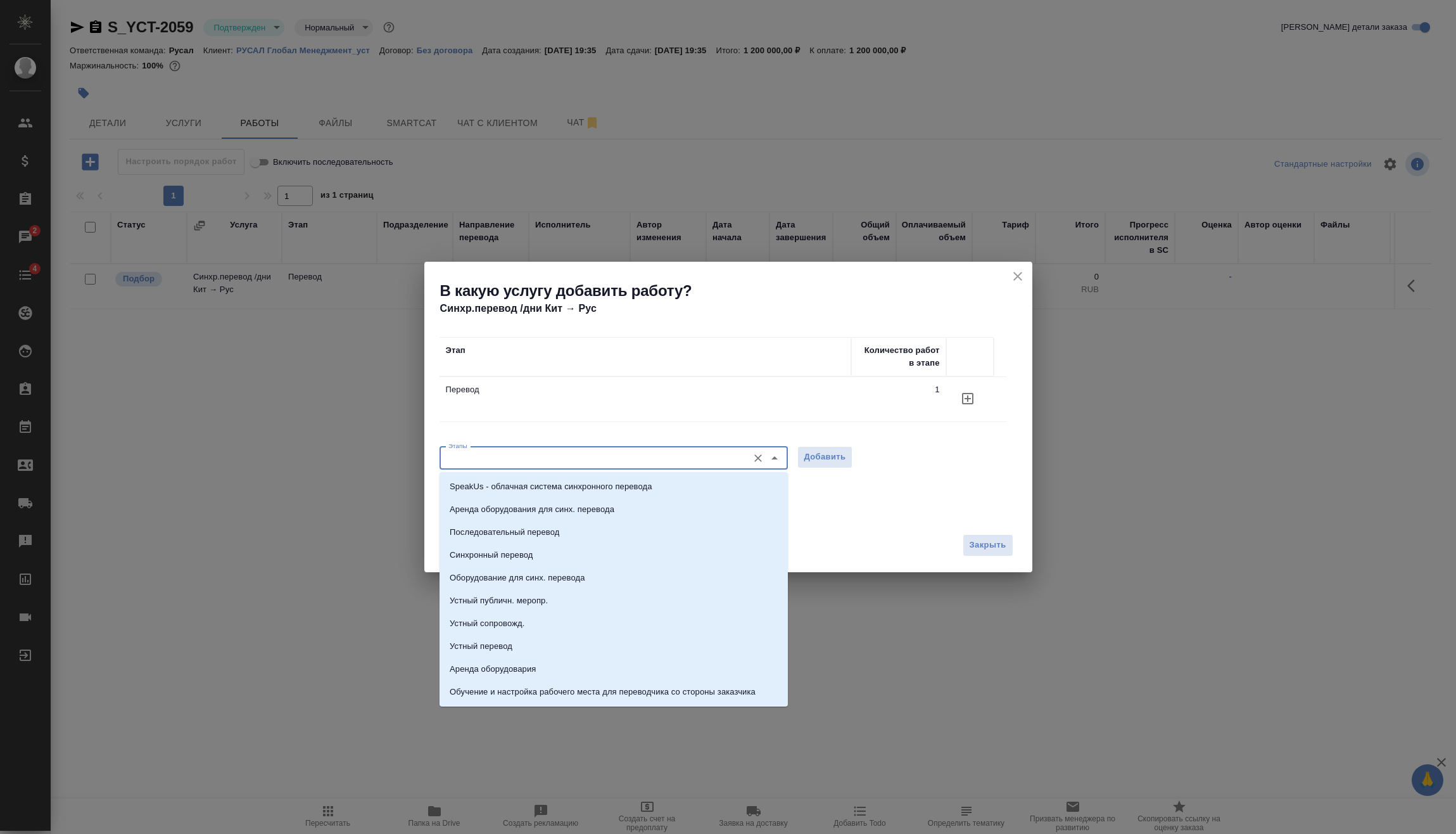
click at [530, 460] on input "Этапы" at bounding box center [592, 458] width 298 height 15
click at [515, 531] on p "Последовательный перевод" at bounding box center [504, 532] width 109 height 13
type input "Последовательный перевод"
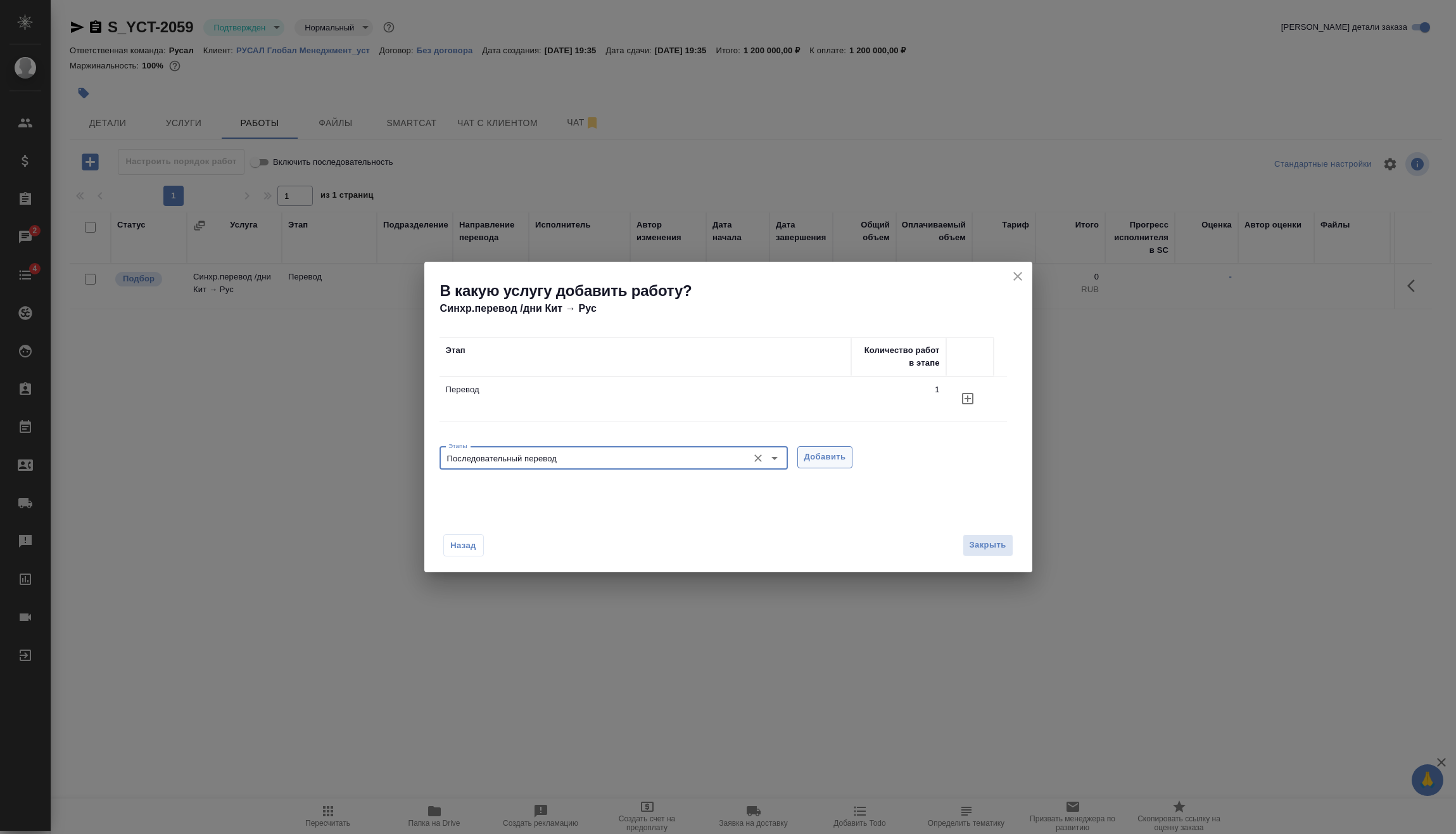
click at [809, 453] on span "Добавить" at bounding box center [825, 456] width 42 height 14
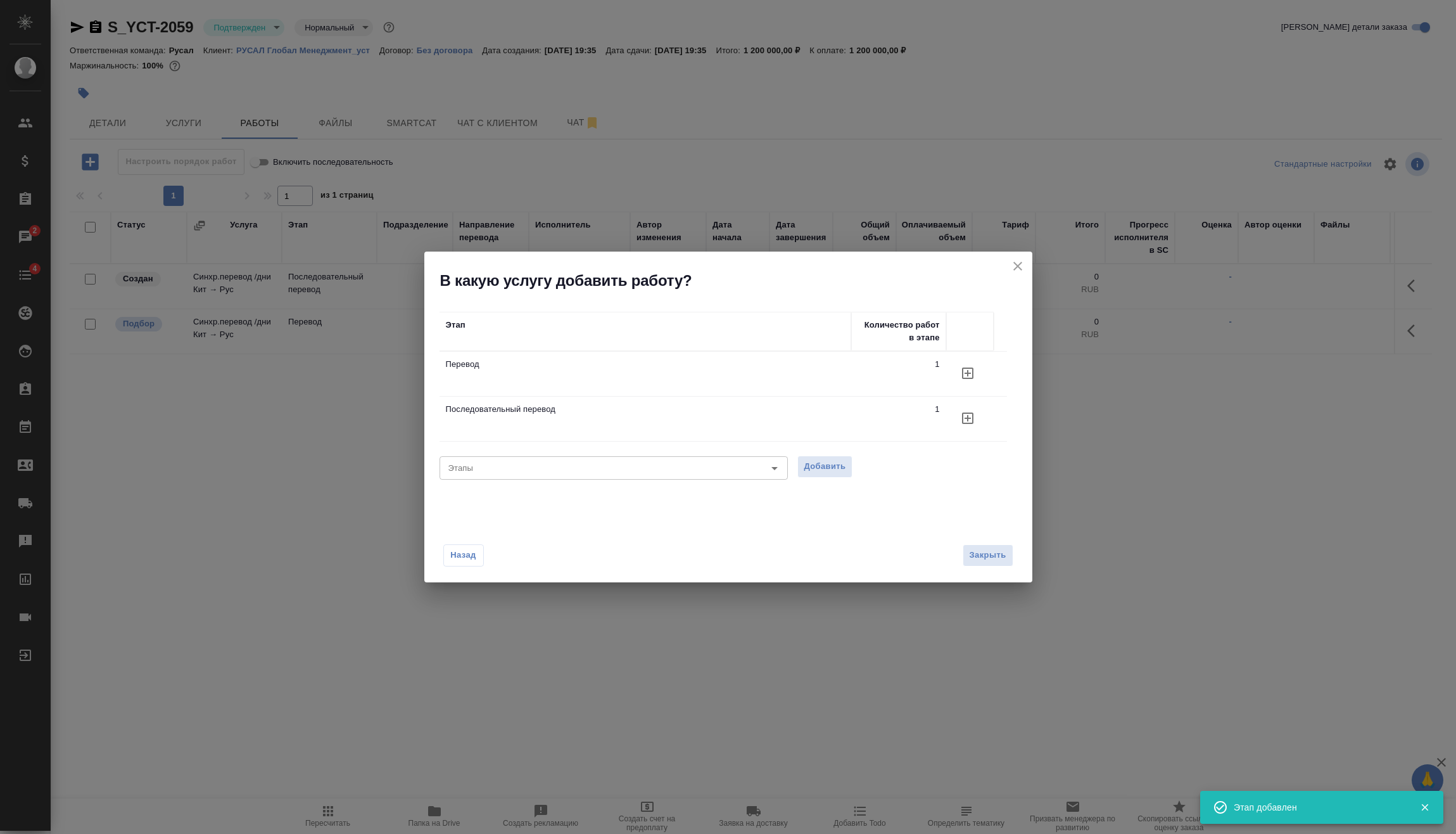
drag, startPoint x: 984, startPoint y: 547, endPoint x: 977, endPoint y: 554, distance: 9.9
click at [984, 548] on span "Закрыть" at bounding box center [987, 555] width 37 height 14
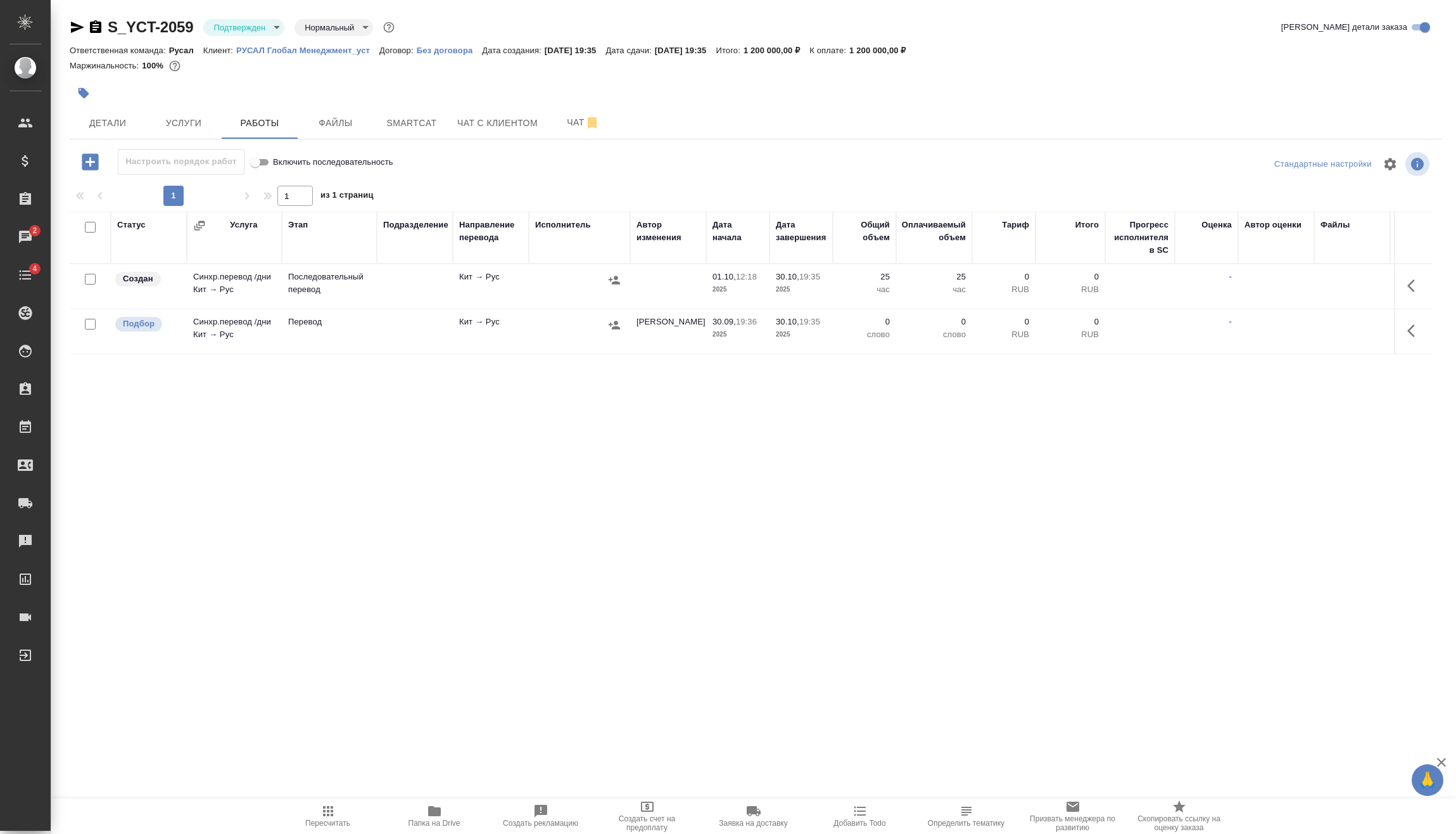
click at [97, 160] on icon "button" at bounding box center [90, 162] width 16 height 16
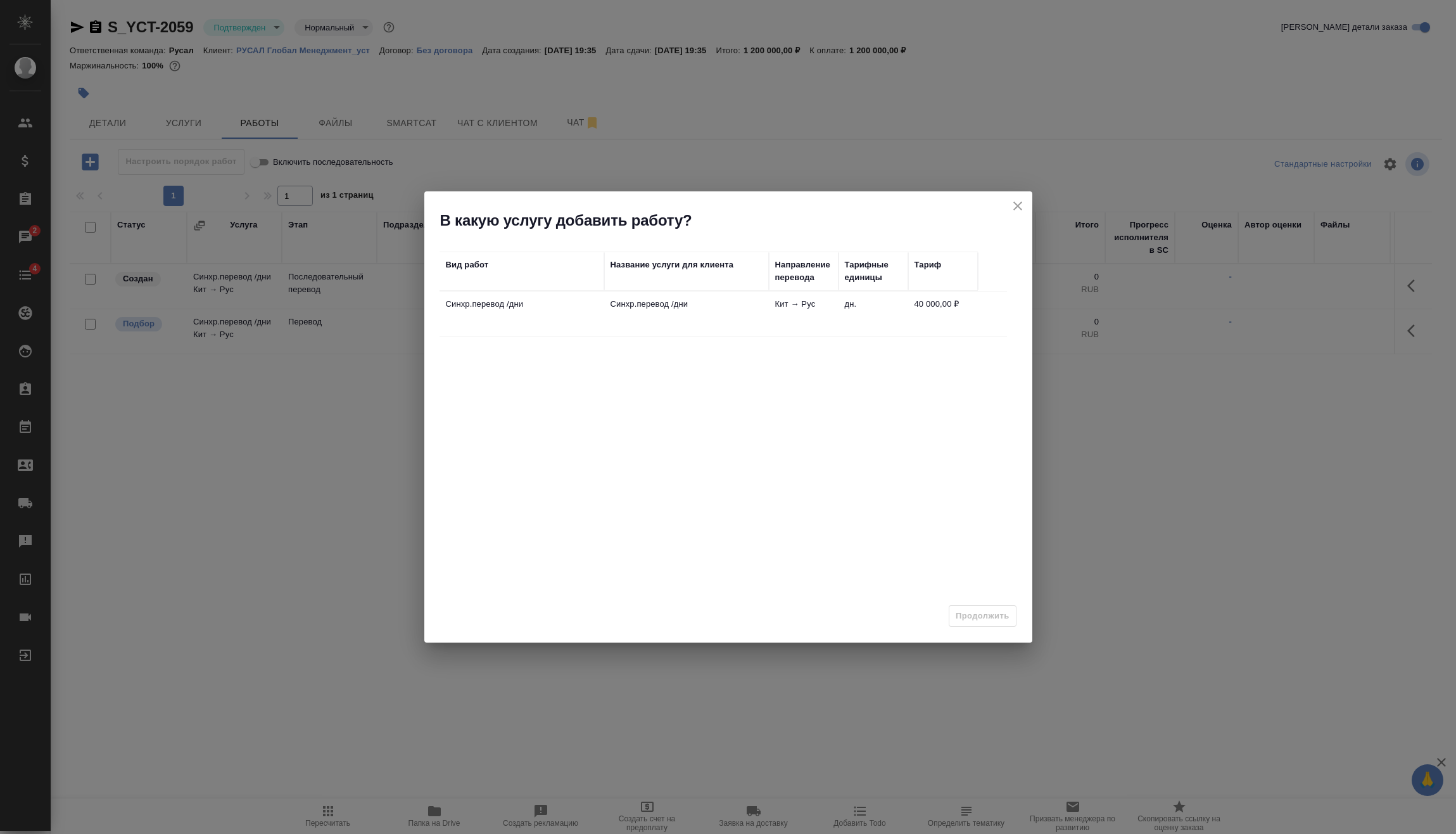
click at [1021, 202] on icon "close" at bounding box center [1018, 206] width 9 height 9
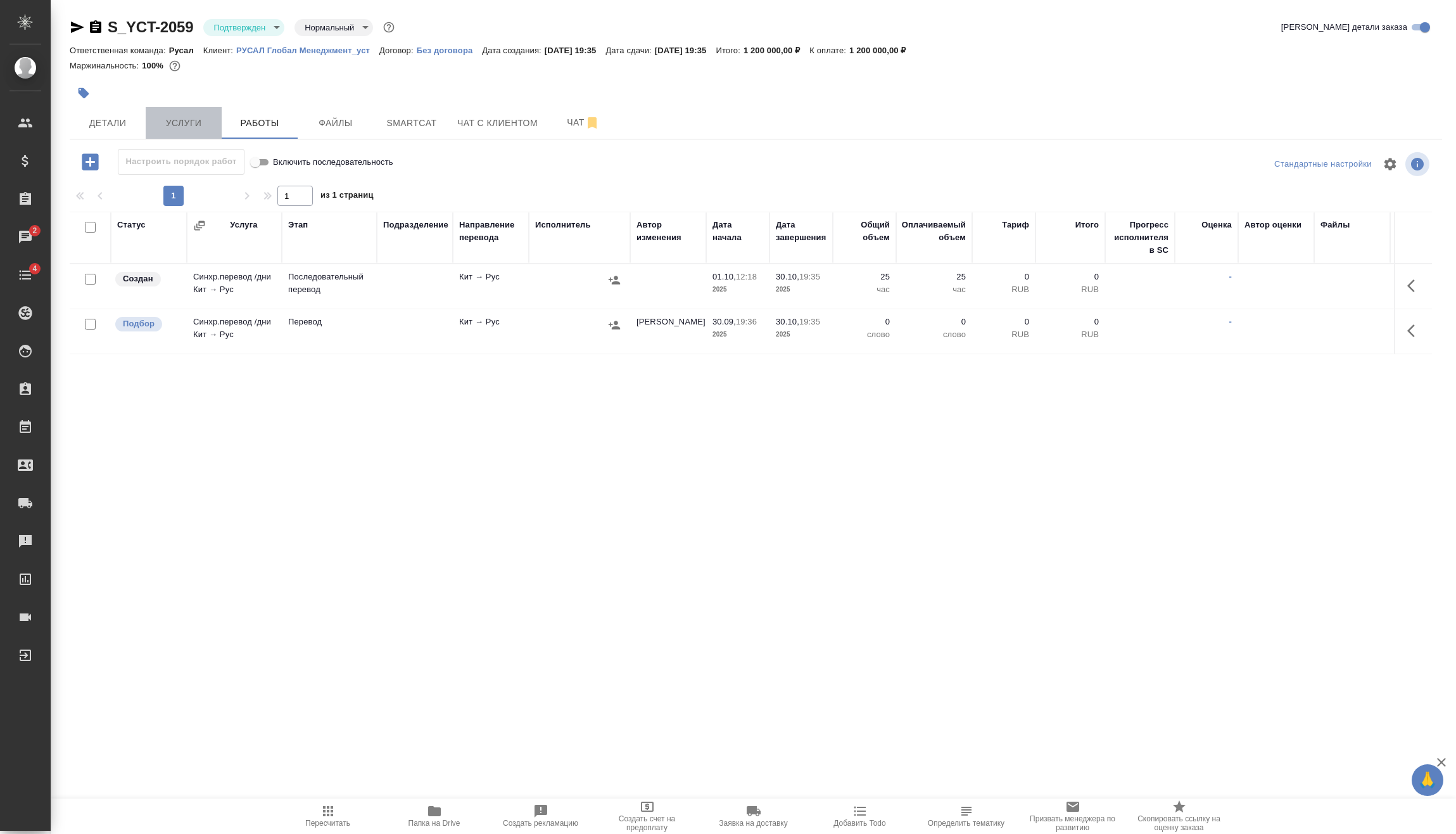
click at [181, 125] on span "Услуги" at bounding box center [183, 123] width 61 height 16
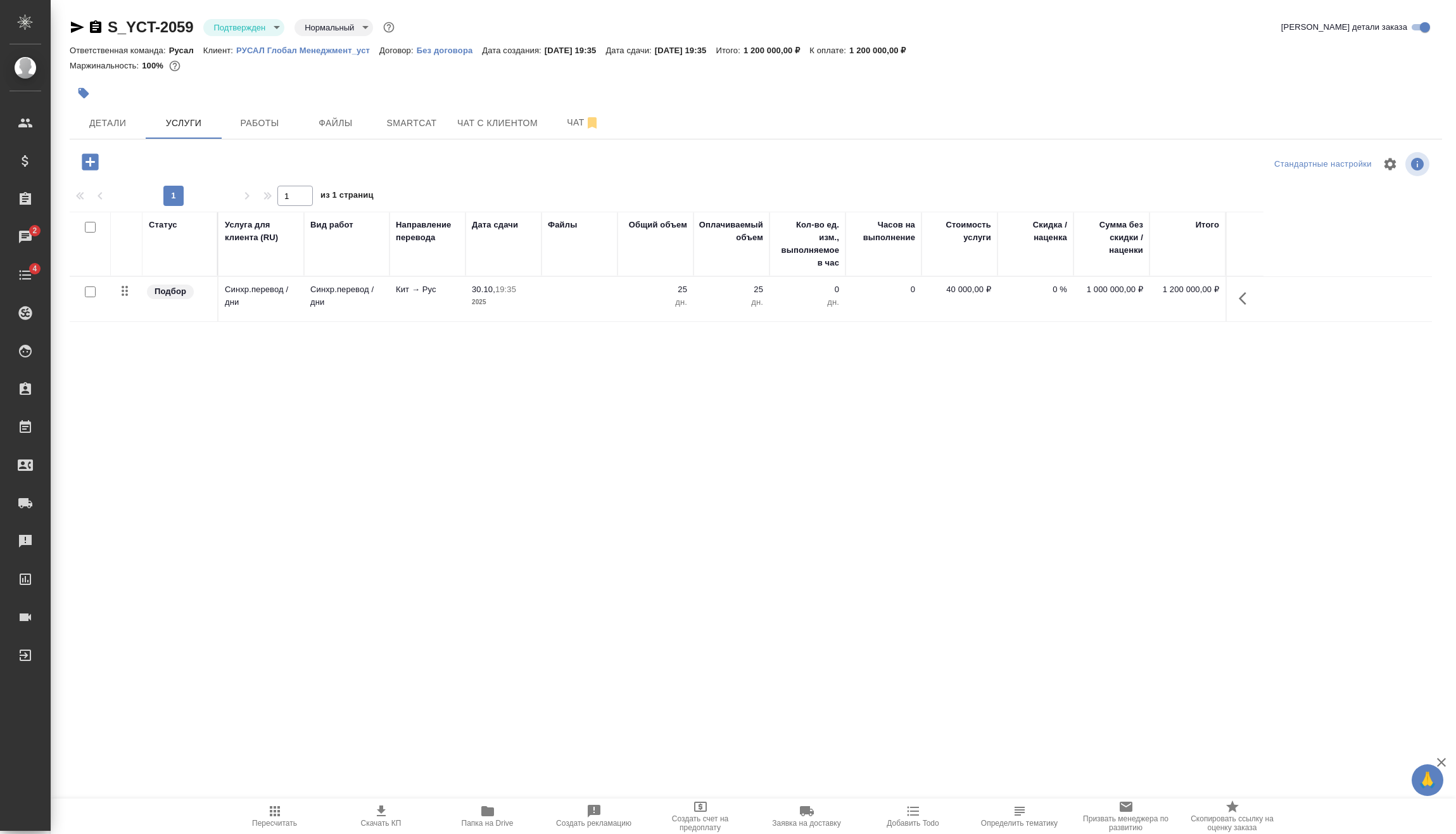
click at [88, 162] on icon "button" at bounding box center [91, 162] width 22 height 22
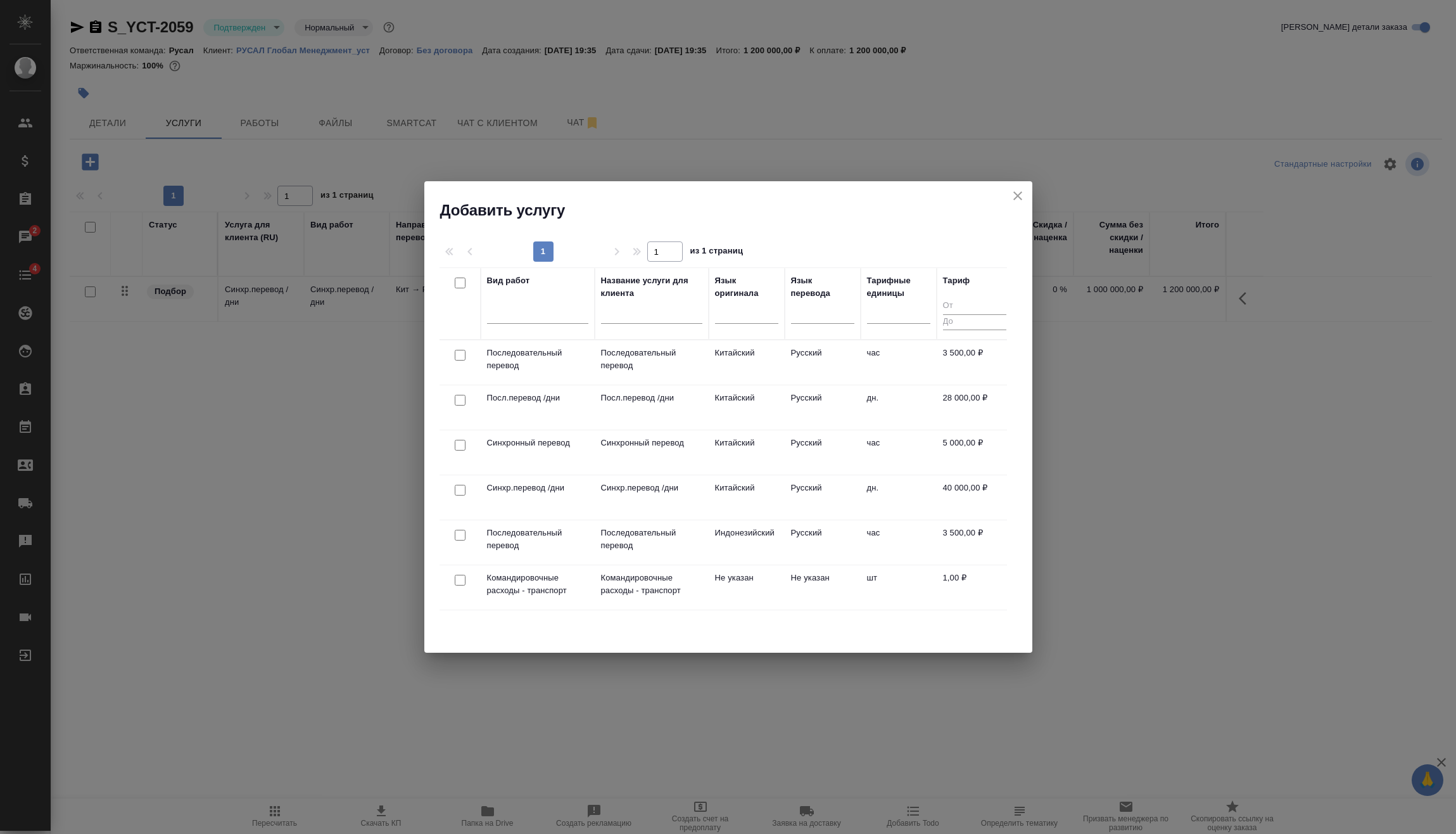
click at [691, 587] on p "Командировочные расходы - транспорт" at bounding box center [651, 584] width 101 height 25
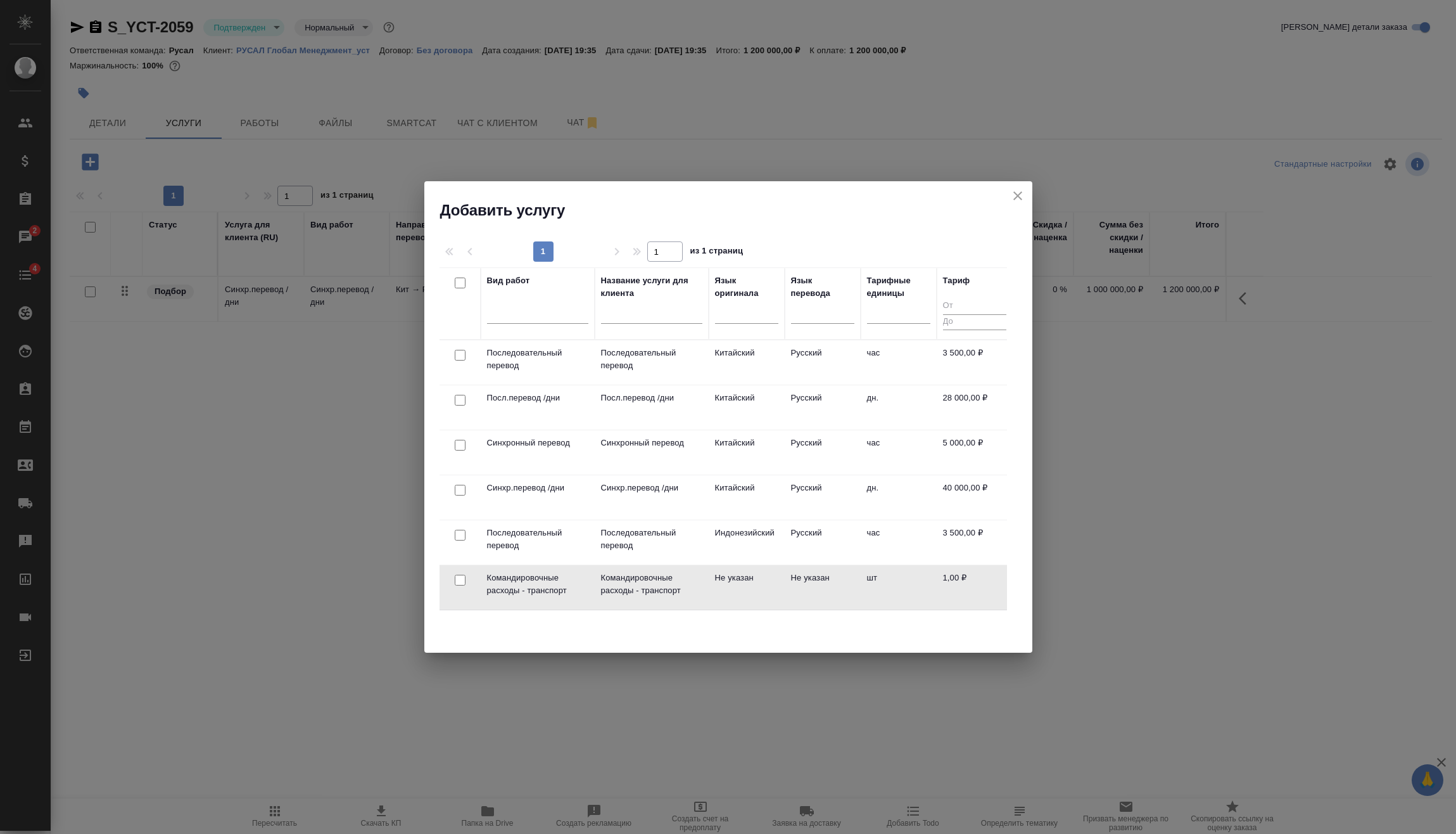
click at [467, 581] on div at bounding box center [460, 581] width 28 height 18
click at [458, 578] on input "checkbox" at bounding box center [460, 580] width 10 height 10
checkbox input "true"
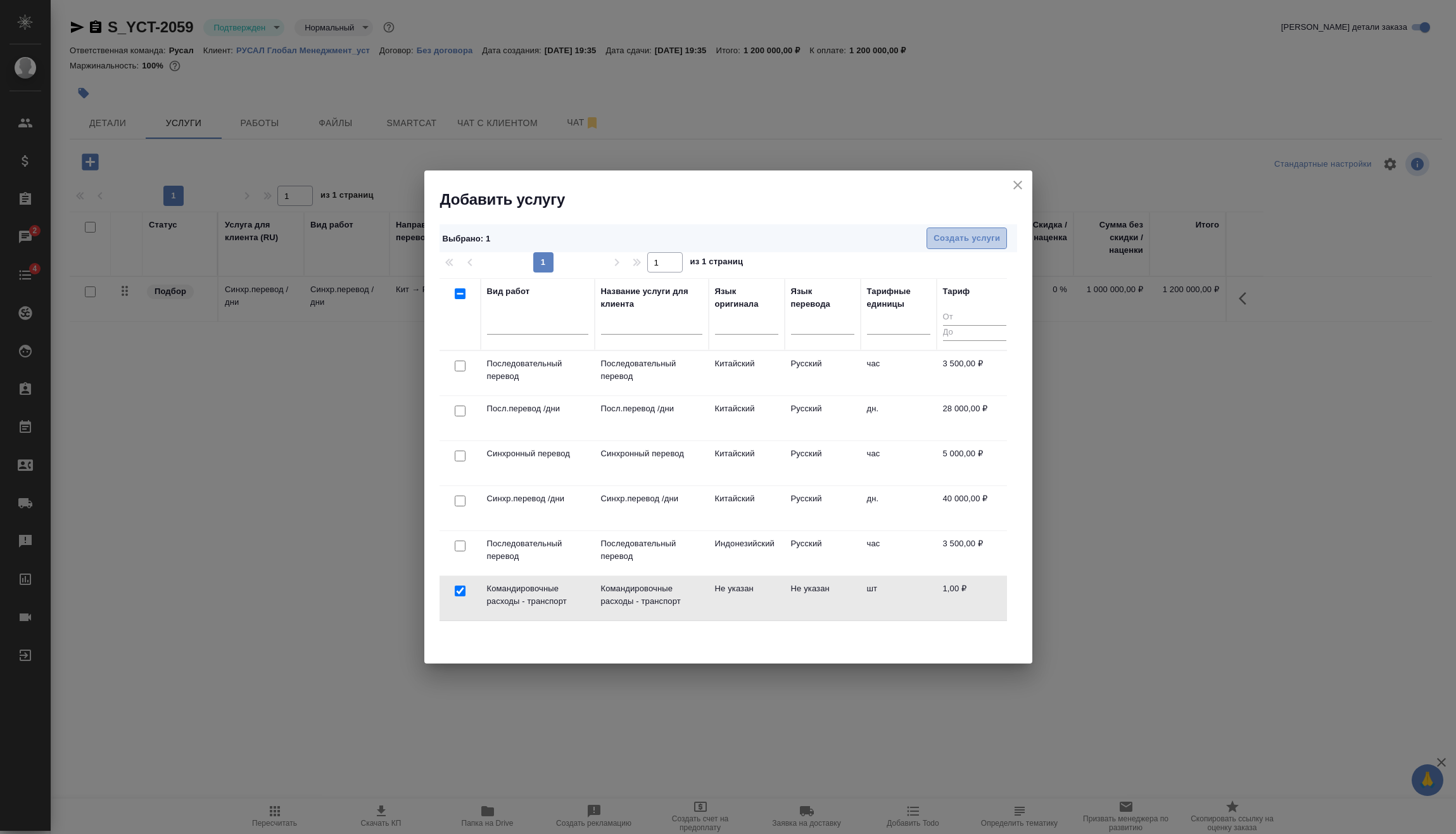
click at [971, 244] on button "Создать услуги" at bounding box center [966, 238] width 80 height 22
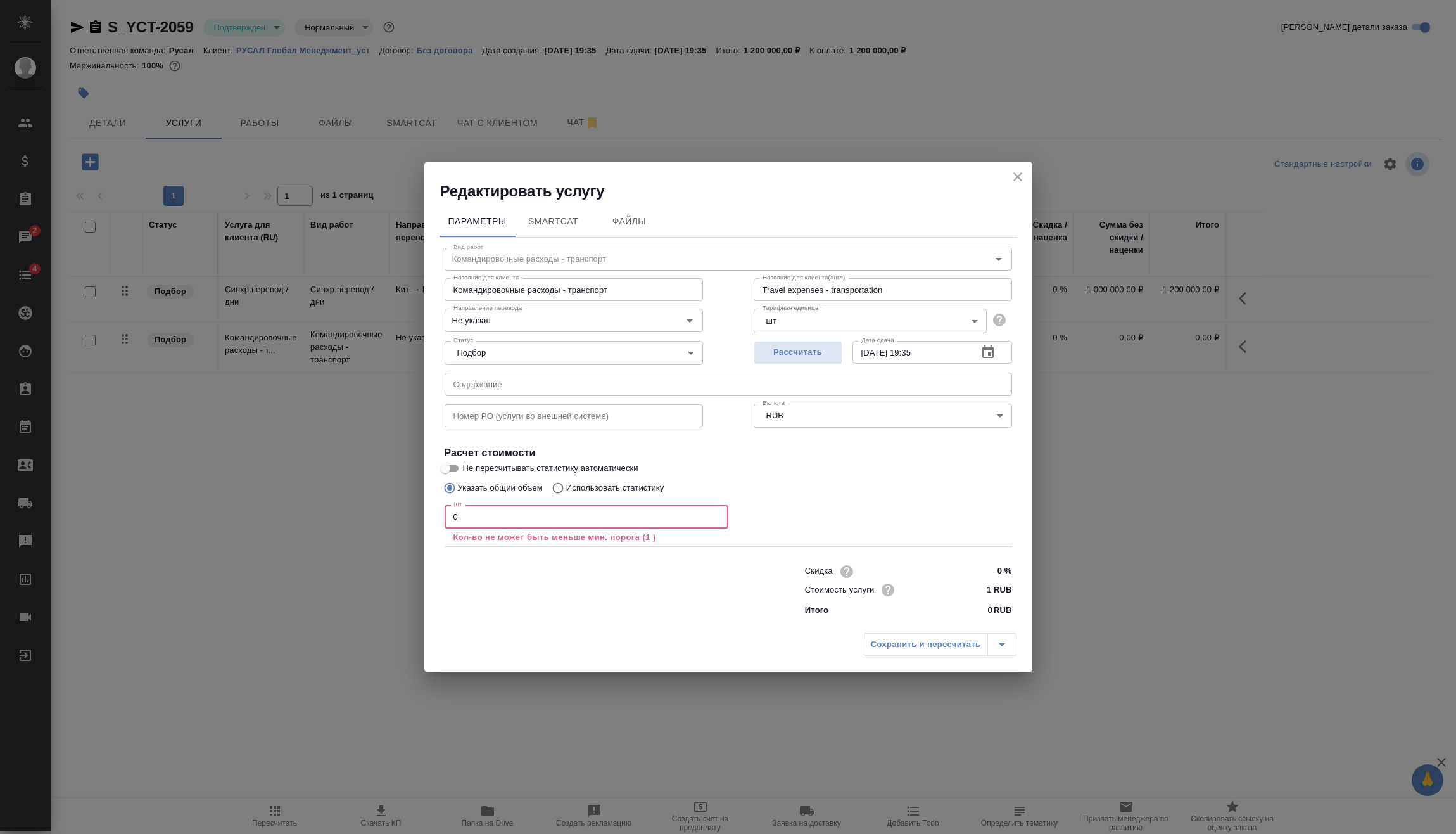
drag, startPoint x: 479, startPoint y: 516, endPoint x: 386, endPoint y: 527, distance: 93.6
click at [384, 529] on div "Редактировать услугу Параметры SmartCat Файлы Вид работ Командировочные расходы…" at bounding box center [728, 417] width 1456 height 834
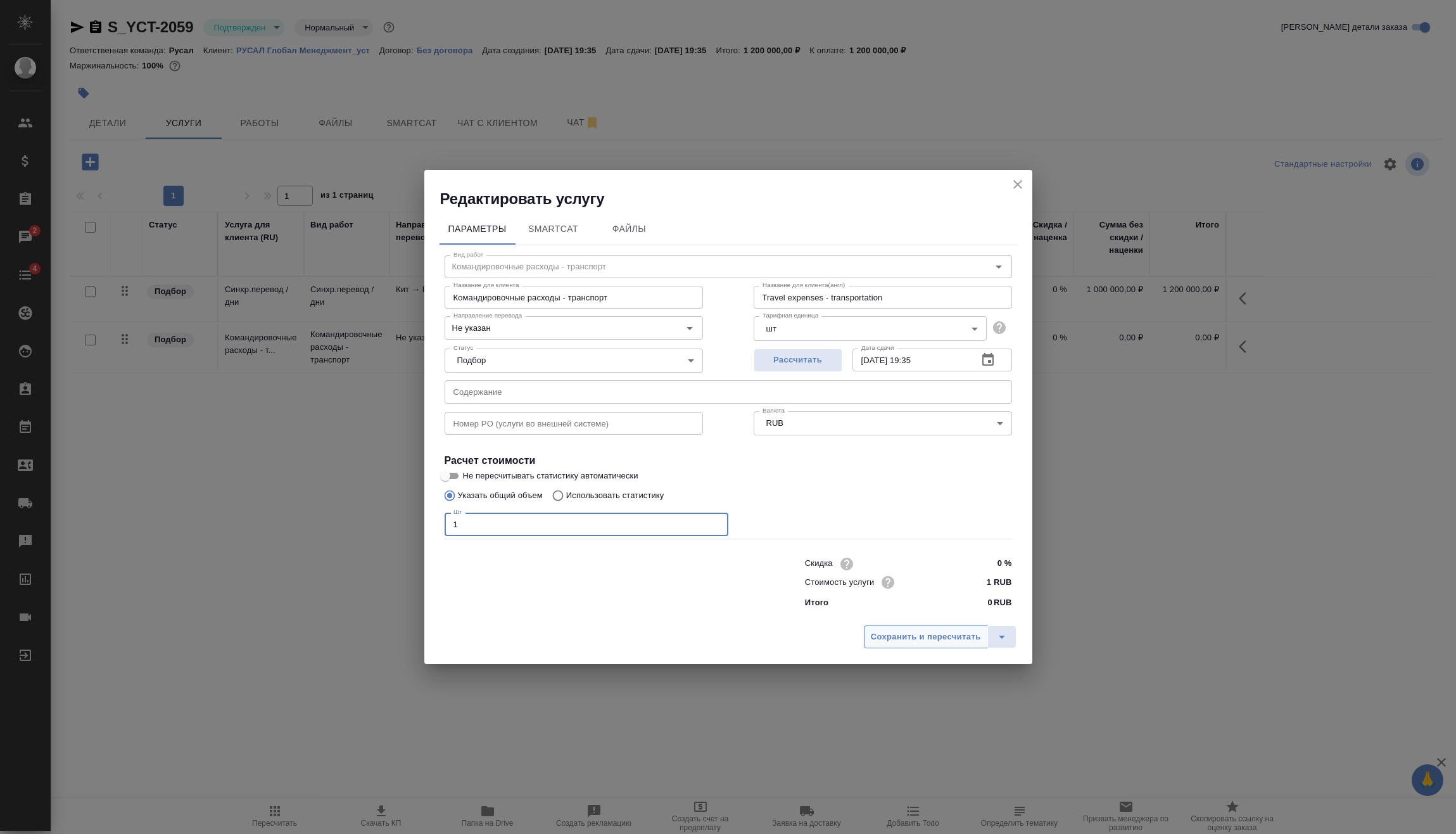
type input "1"
click at [948, 641] on span "Сохранить и пересчитать" at bounding box center [925, 636] width 110 height 14
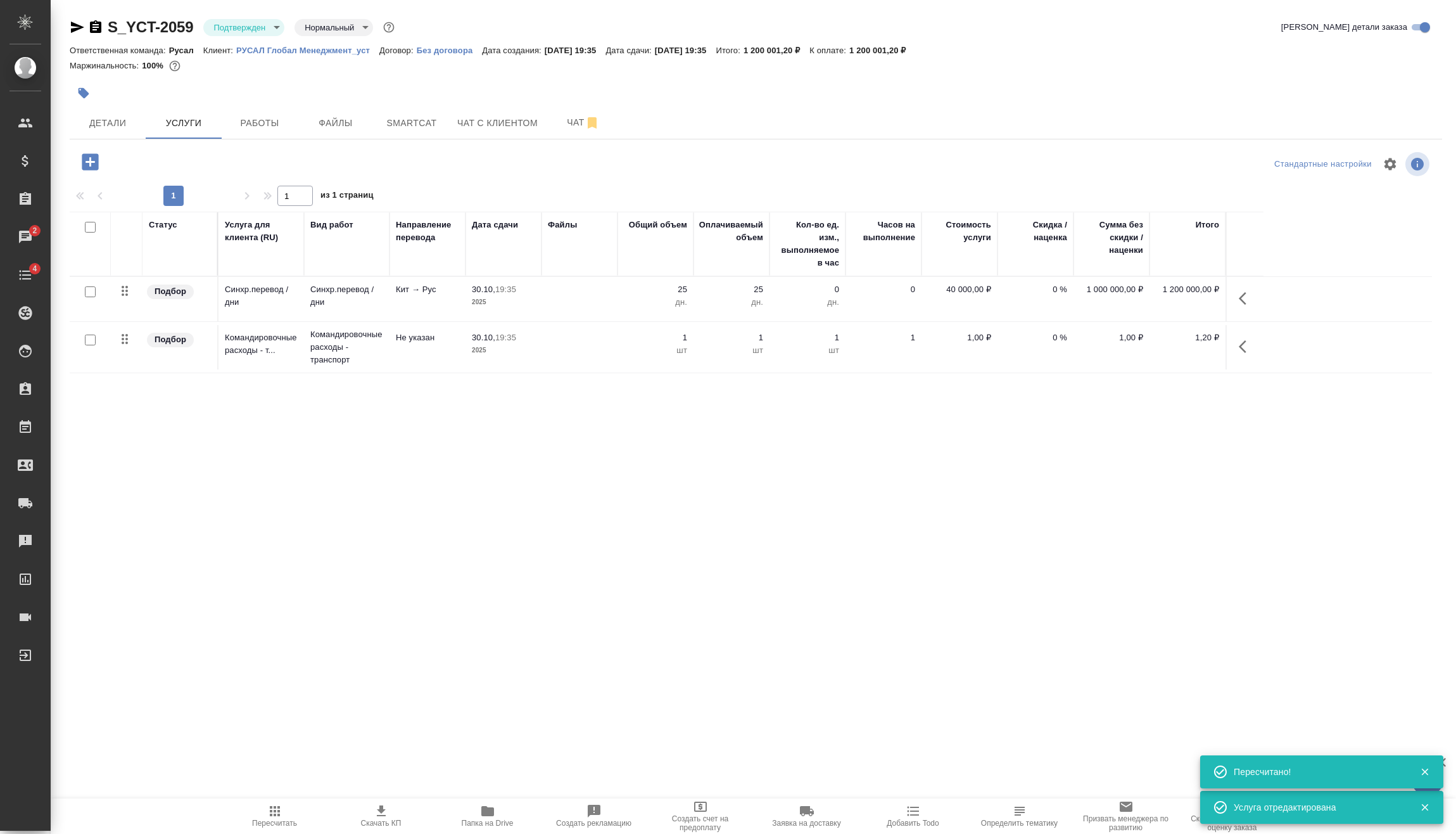
click at [1244, 348] on icon "button" at bounding box center [1246, 346] width 15 height 15
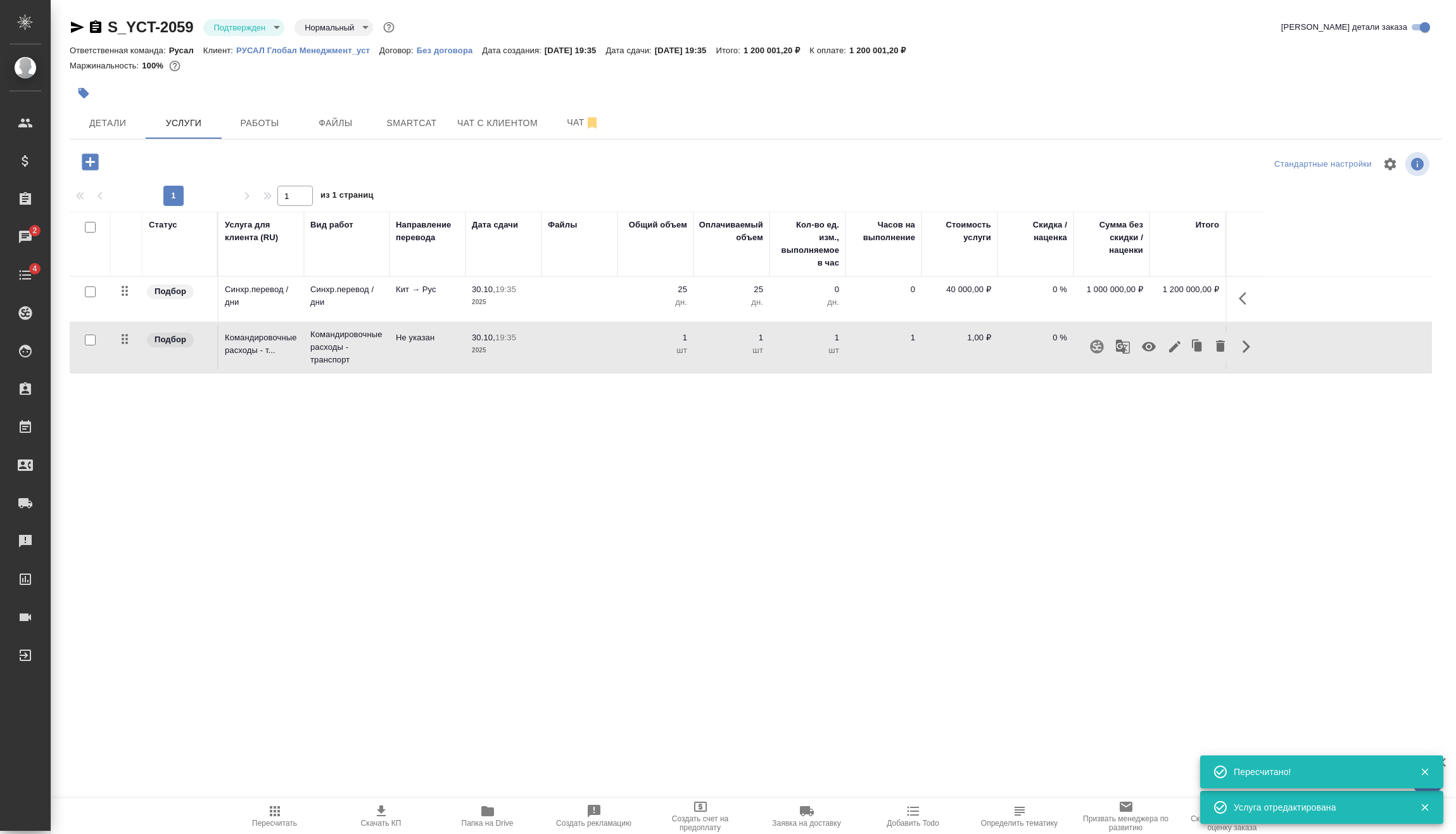
click at [1149, 347] on icon "button" at bounding box center [1148, 347] width 14 height 10
click at [252, 118] on span "Работы" at bounding box center [259, 123] width 61 height 16
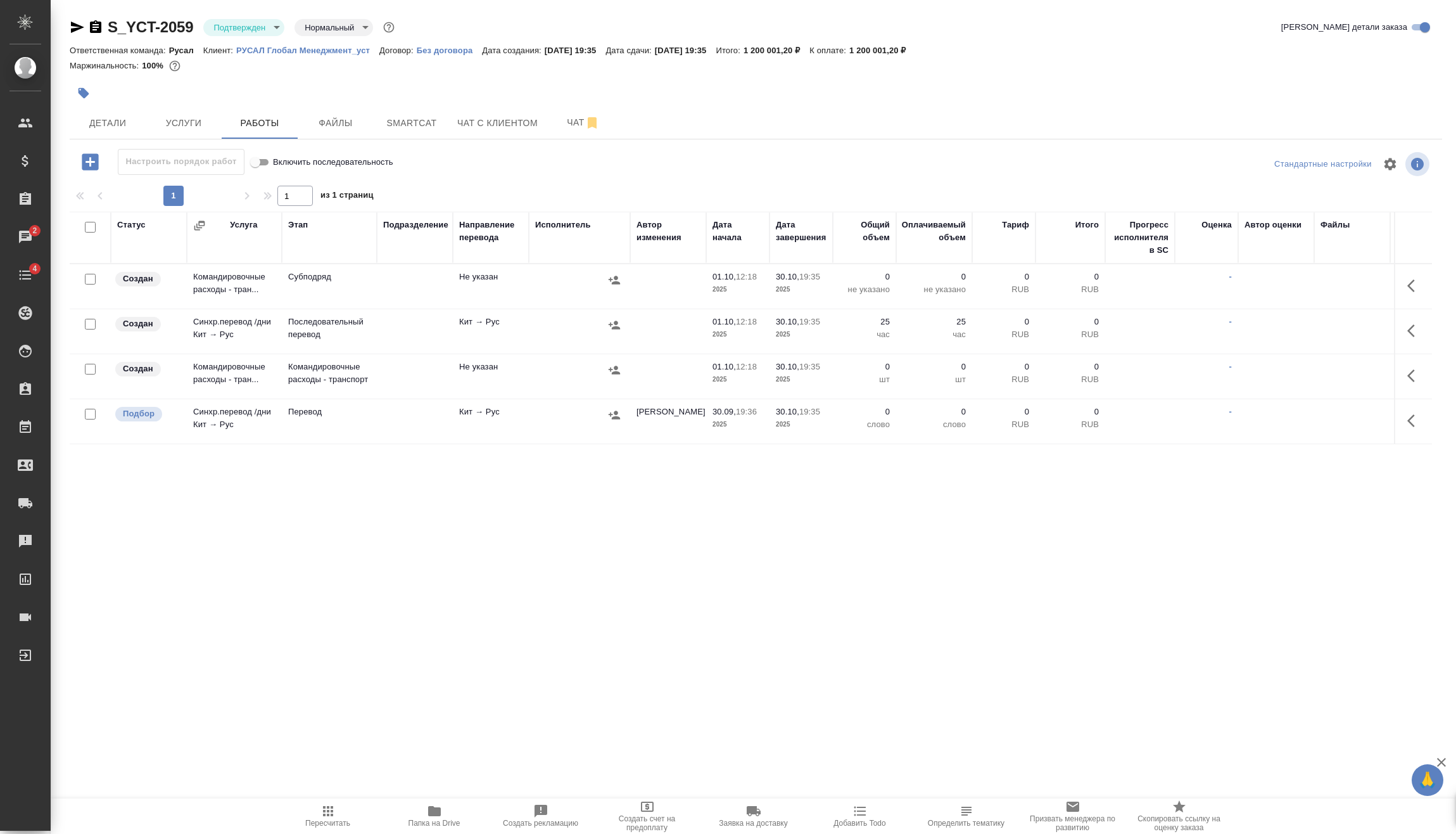
click at [92, 323] on input "checkbox" at bounding box center [90, 324] width 10 height 10
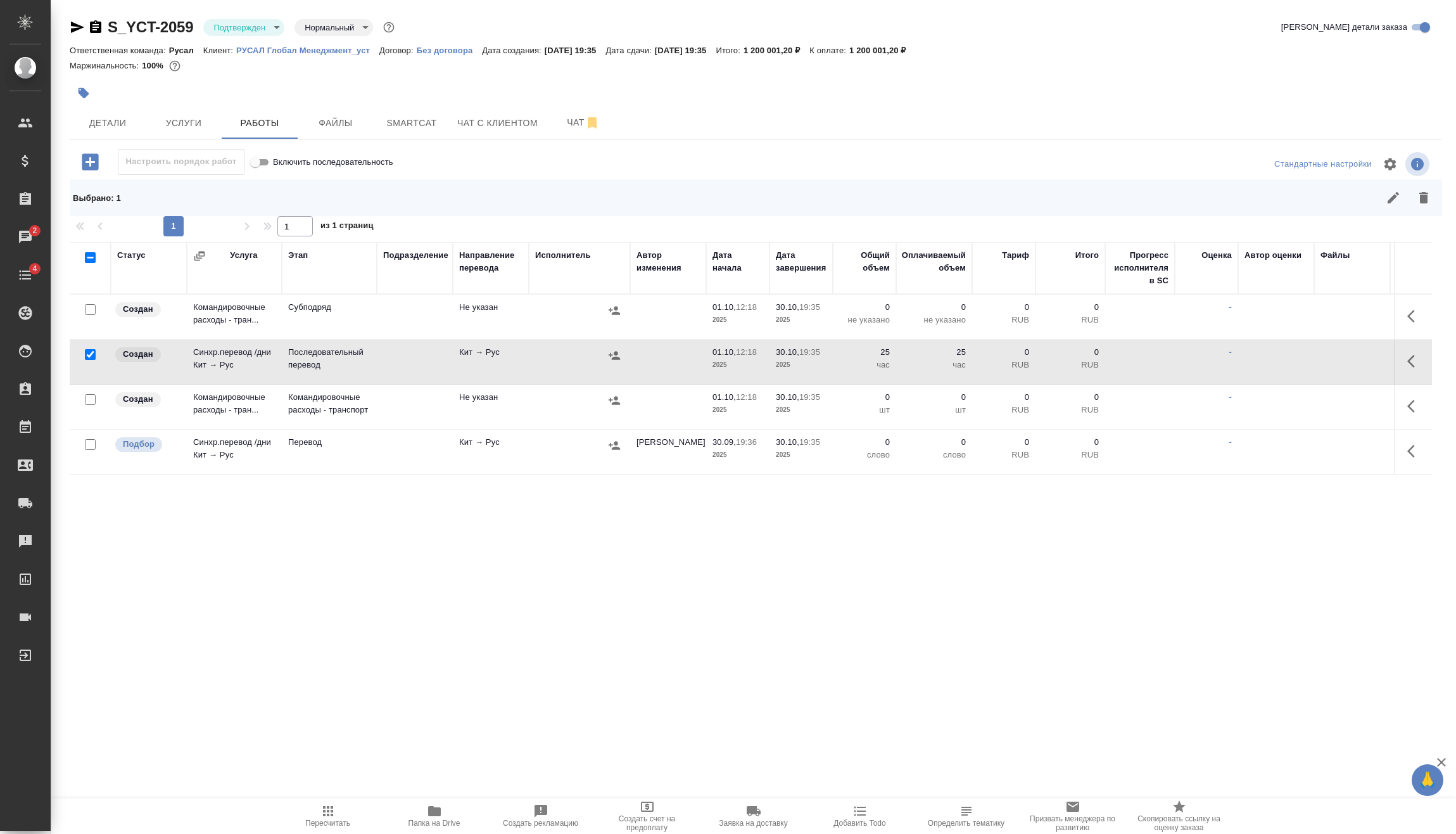
click at [89, 355] on input "checkbox" at bounding box center [90, 354] width 10 height 10
checkbox input "false"
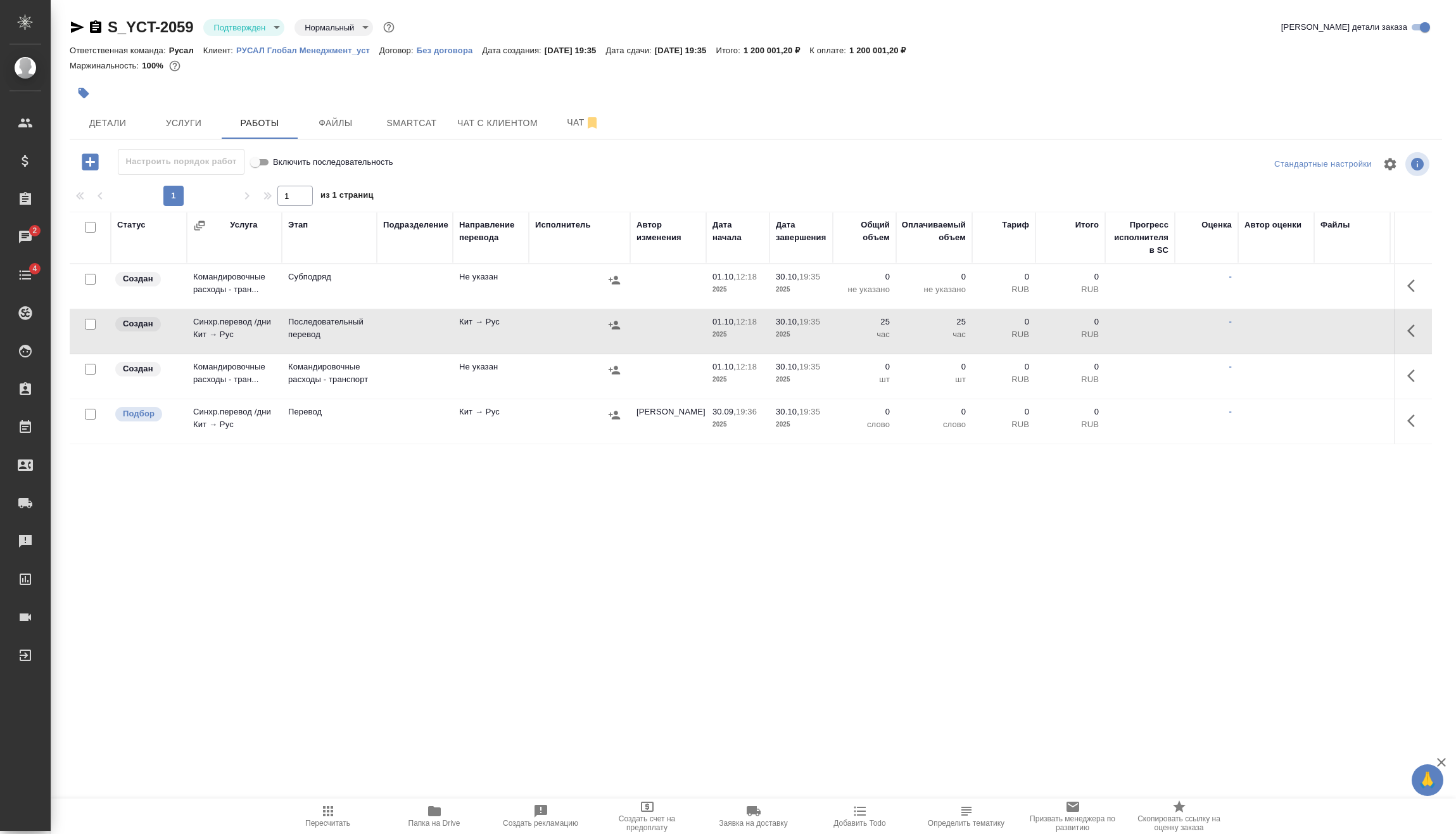
click at [89, 371] on input "checkbox" at bounding box center [90, 369] width 10 height 10
checkbox input "true"
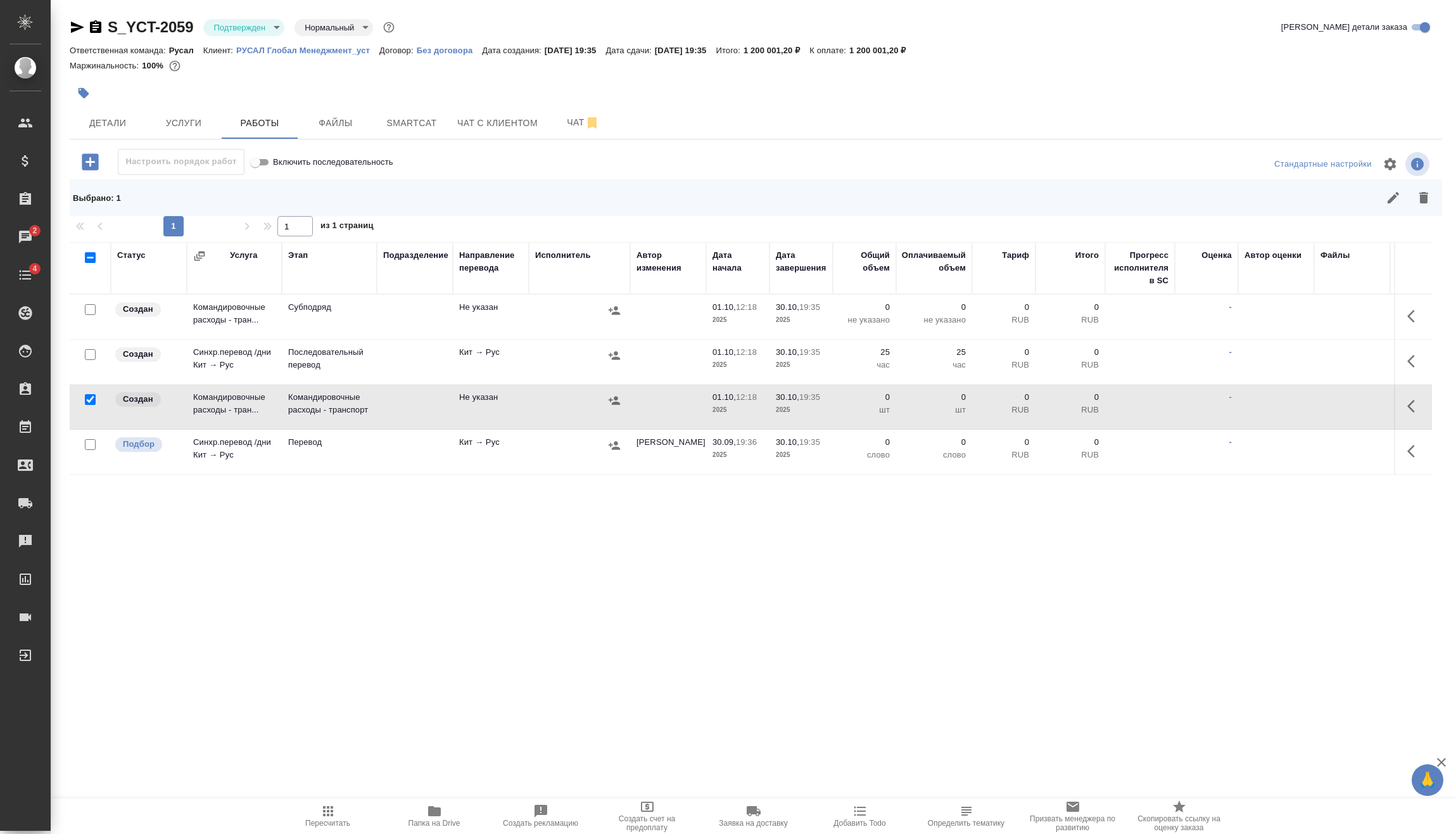
click at [93, 446] on input "checkbox" at bounding box center [90, 444] width 10 height 10
checkbox input "true"
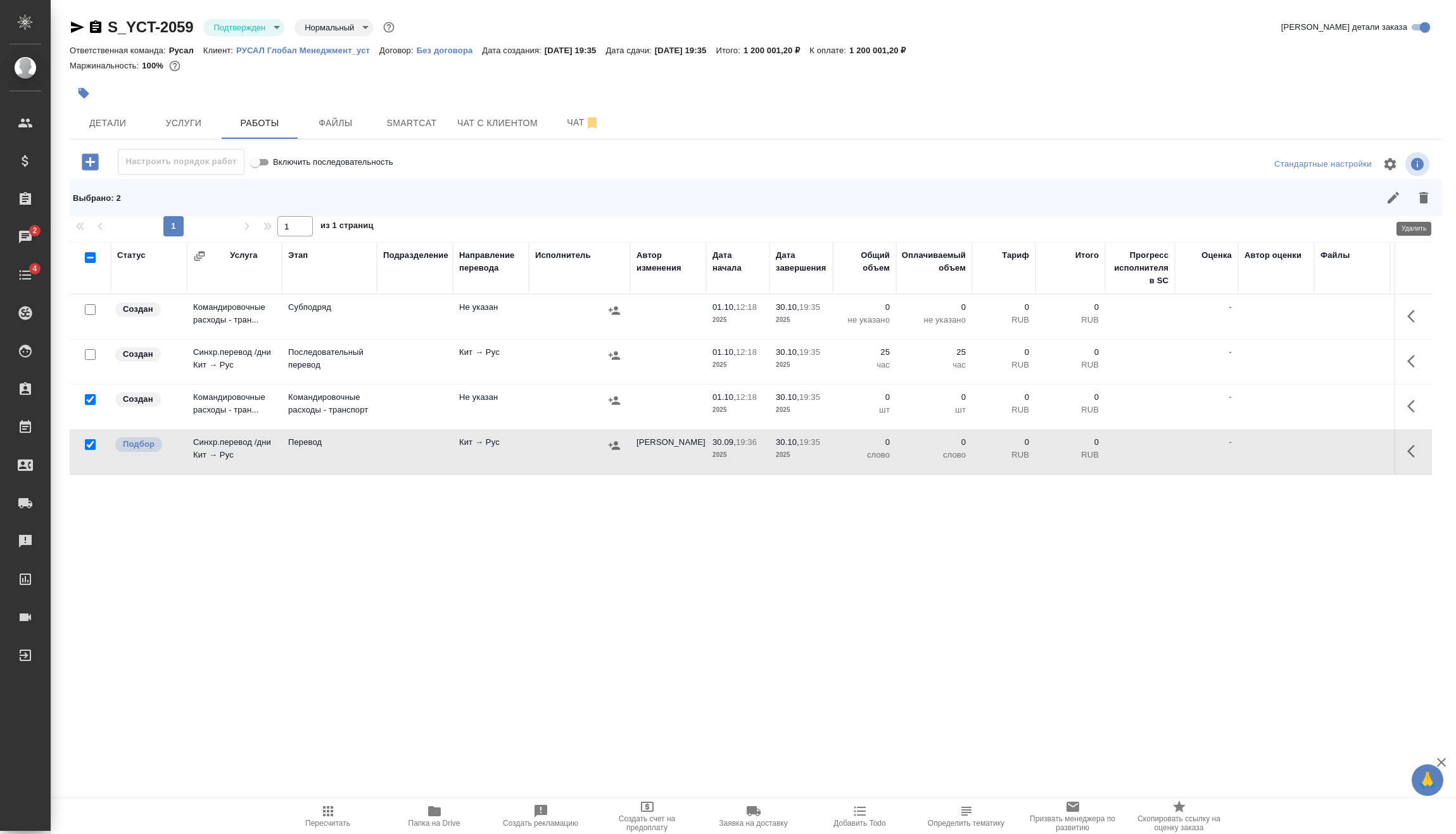
click at [1416, 203] on icon "button" at bounding box center [1423, 198] width 15 height 15
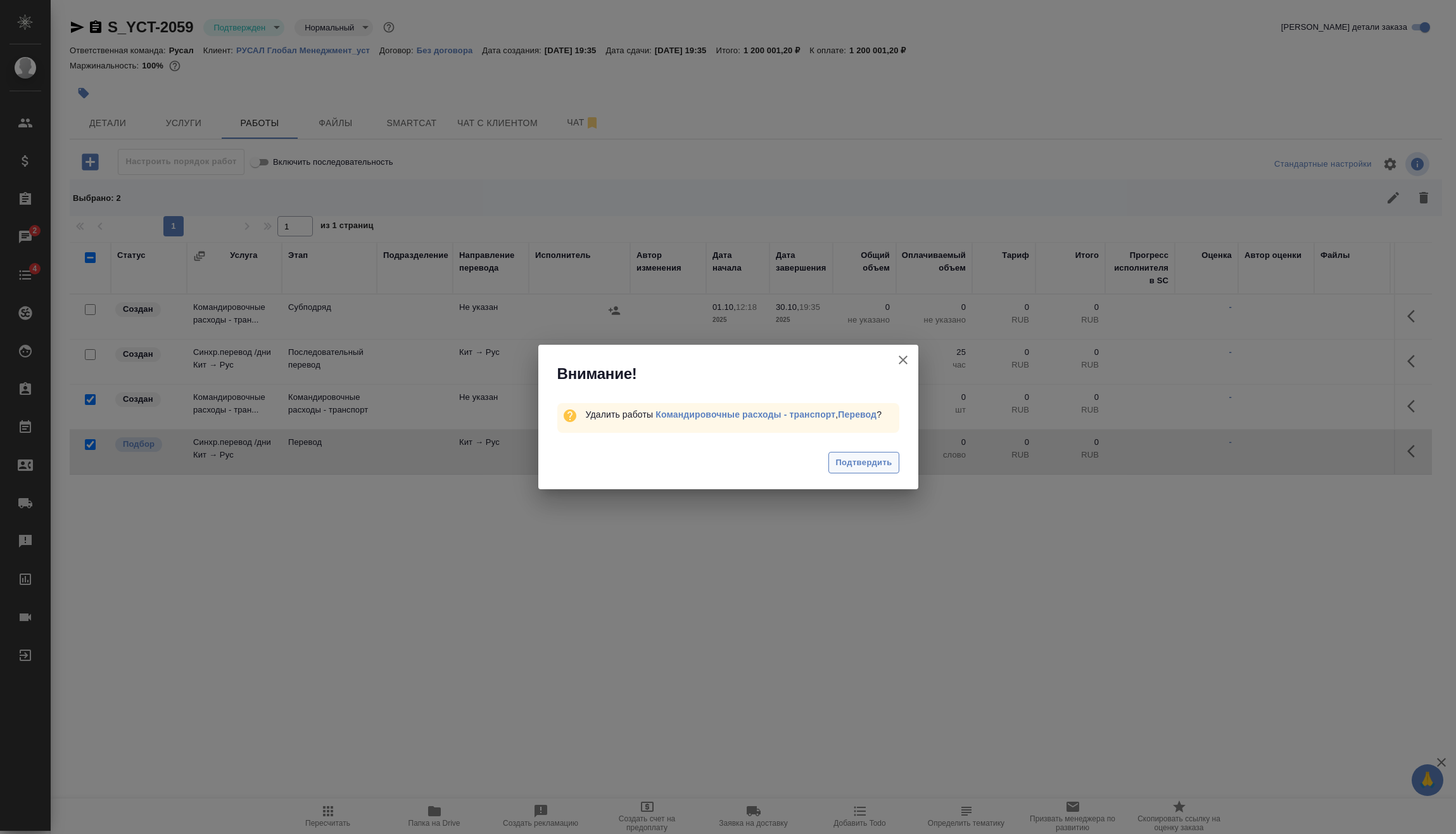
click at [876, 461] on span "Подтвердить" at bounding box center [863, 462] width 56 height 14
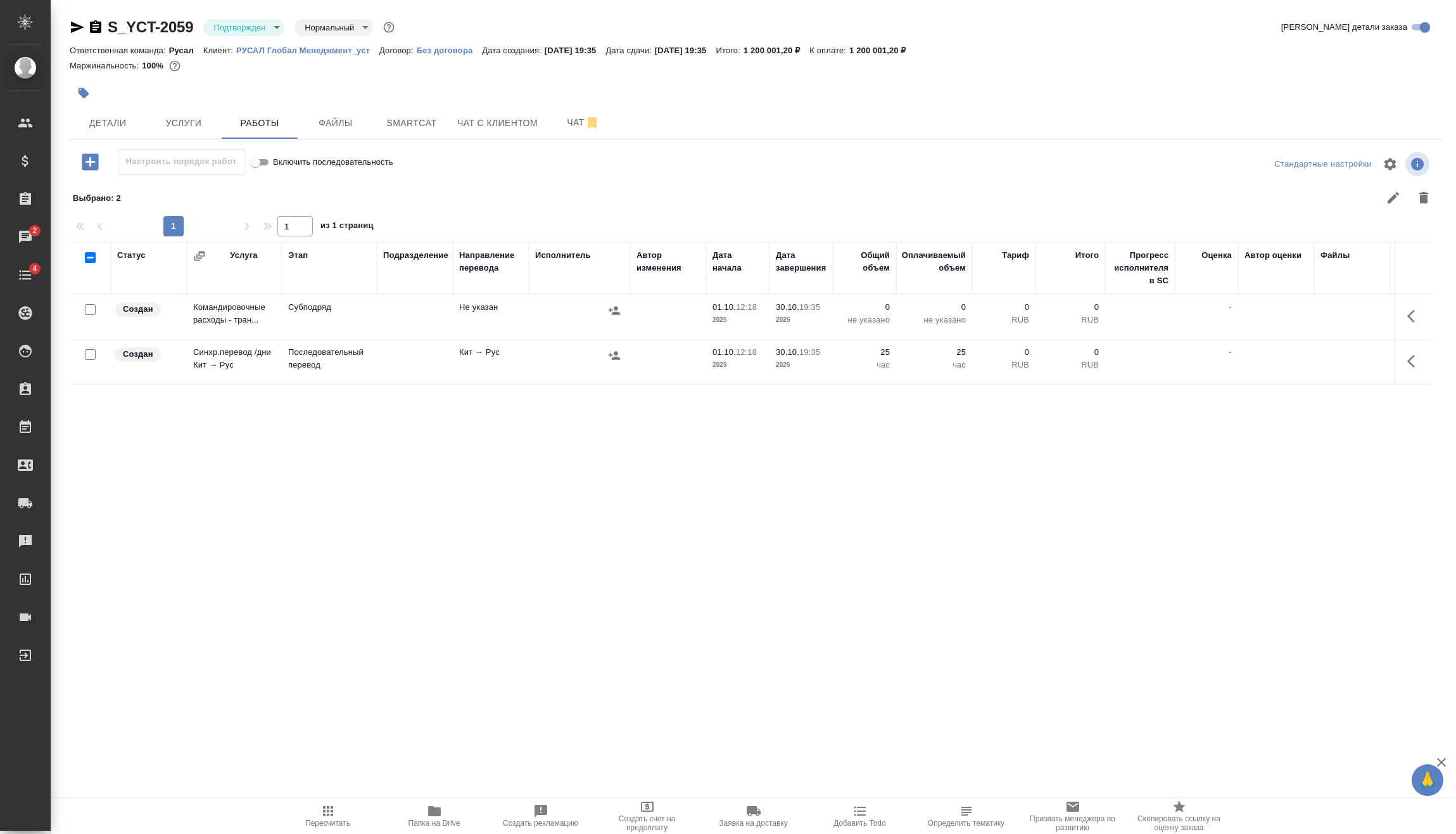
click at [89, 351] on input "checkbox" at bounding box center [90, 354] width 10 height 10
checkbox input "true"
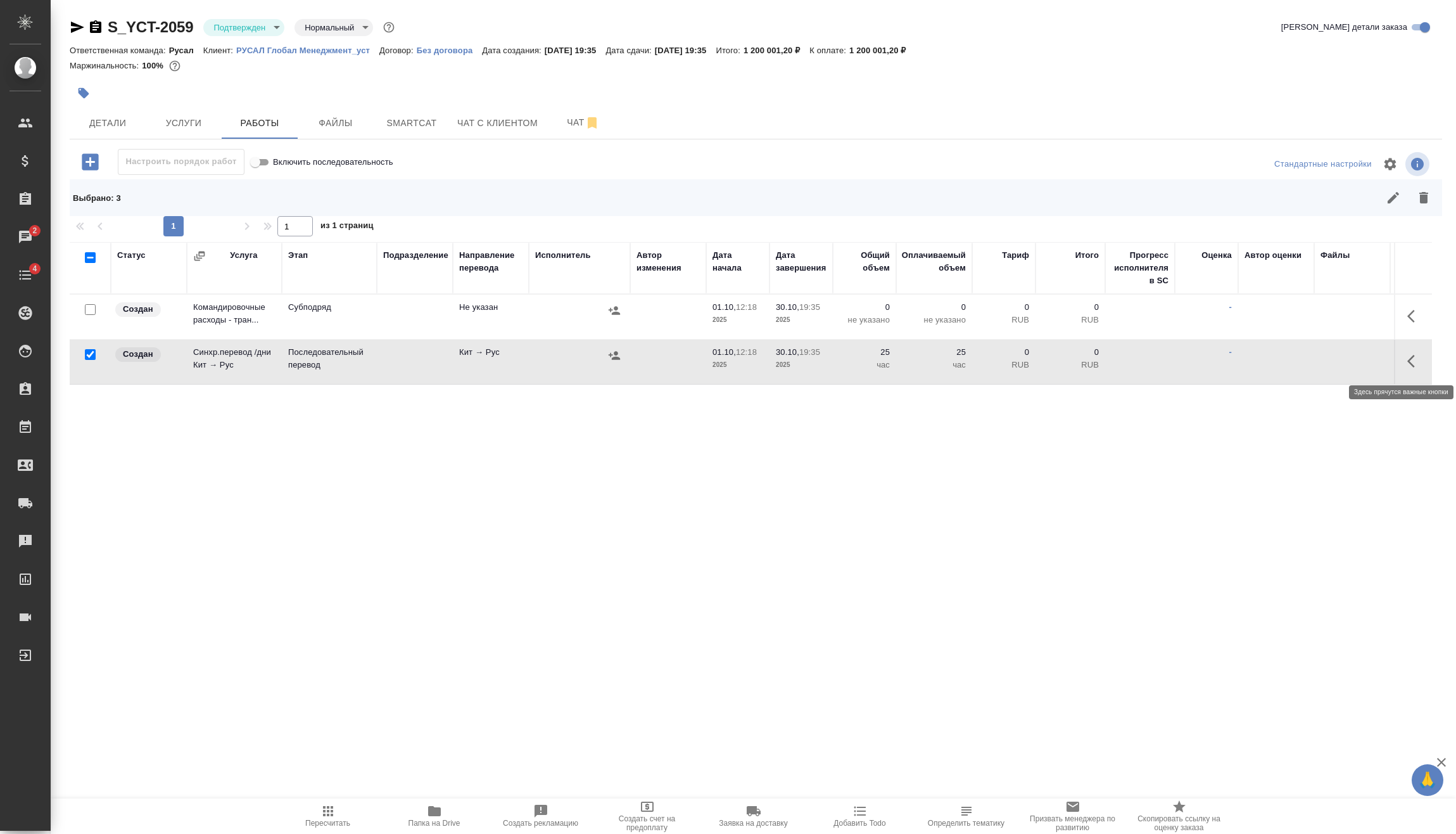
click at [1411, 361] on icon "button" at bounding box center [1414, 361] width 15 height 15
click at [1327, 362] on icon "button" at bounding box center [1321, 361] width 15 height 15
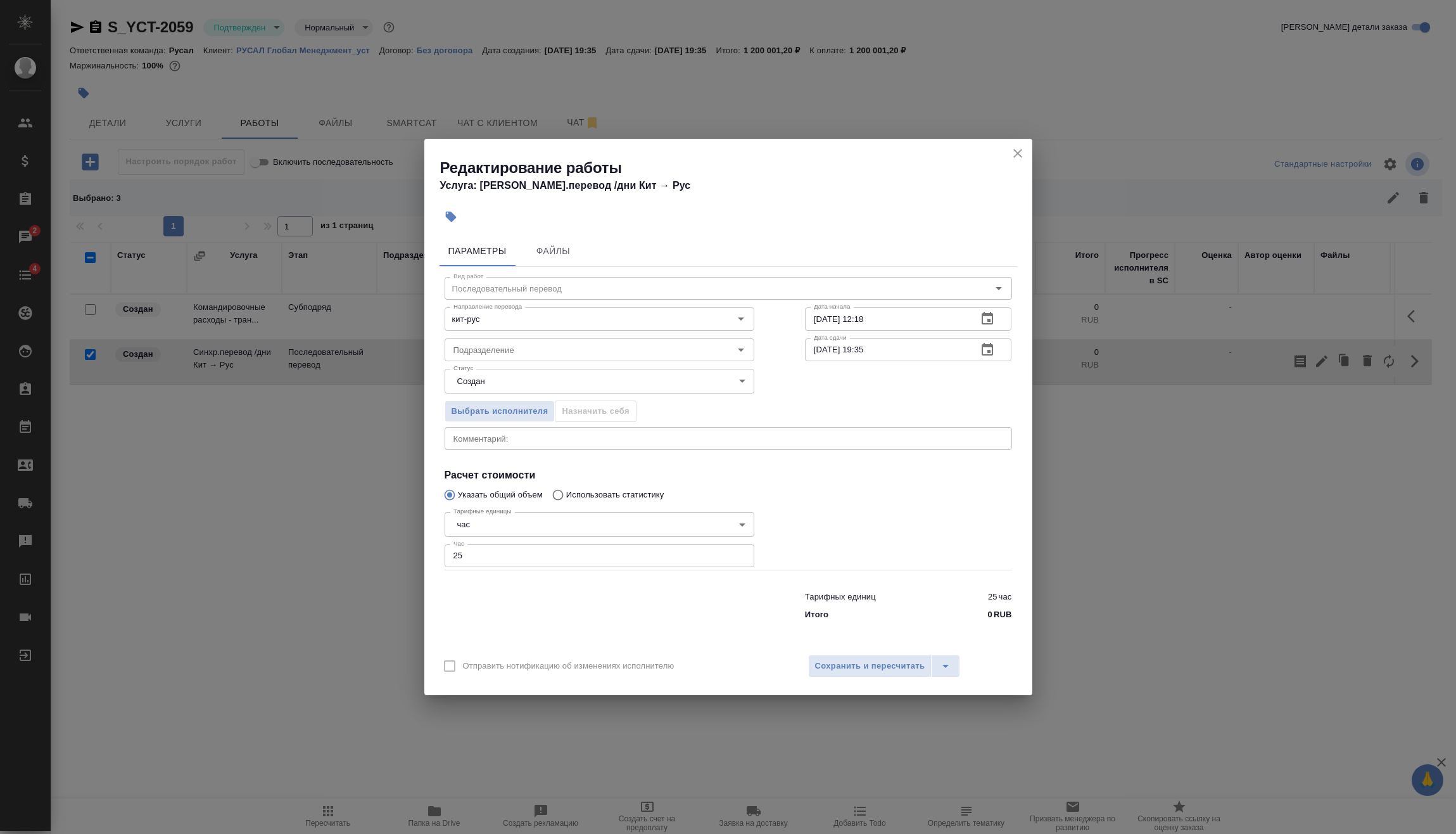
click at [495, 519] on body "🙏 .cls-1 fill:#fff; AWATERA Vasilev Evgeniy Клиенты Спецификации Заказы 2 Чаты …" at bounding box center [728, 417] width 1456 height 834
click at [489, 501] on li "дн." at bounding box center [598, 503] width 309 height 22
type input "5a8b1489cc6b4906c91bfd8a"
drag, startPoint x: 509, startPoint y: 560, endPoint x: 424, endPoint y: 561, distance: 85.0
click at [425, 560] on div "Параметры Файлы Вид работ Последовательный перевод Вид работ Направление перево…" at bounding box center [728, 438] width 608 height 416
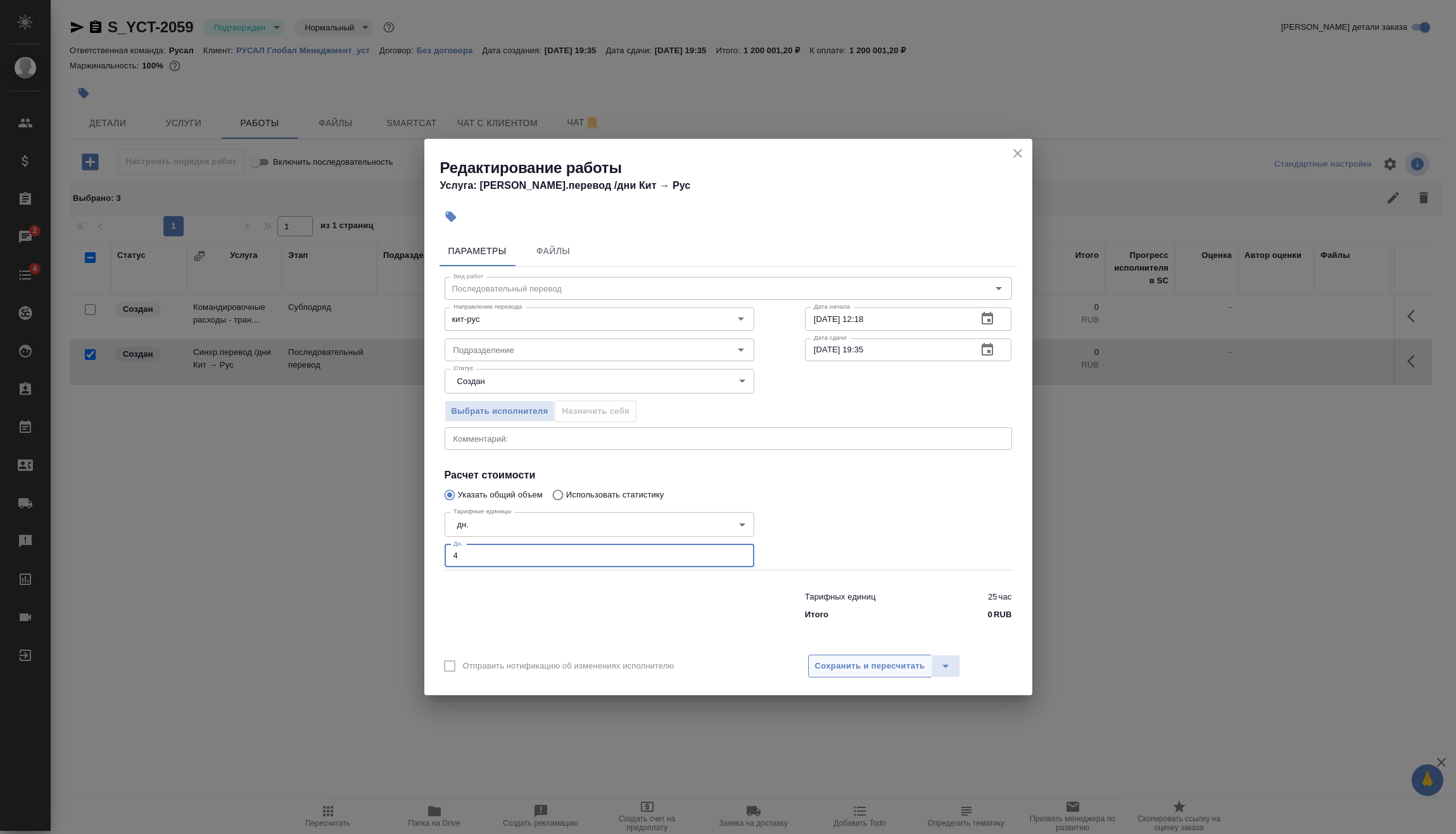
type input "4"
click at [855, 668] on span "Сохранить и пересчитать" at bounding box center [870, 665] width 110 height 14
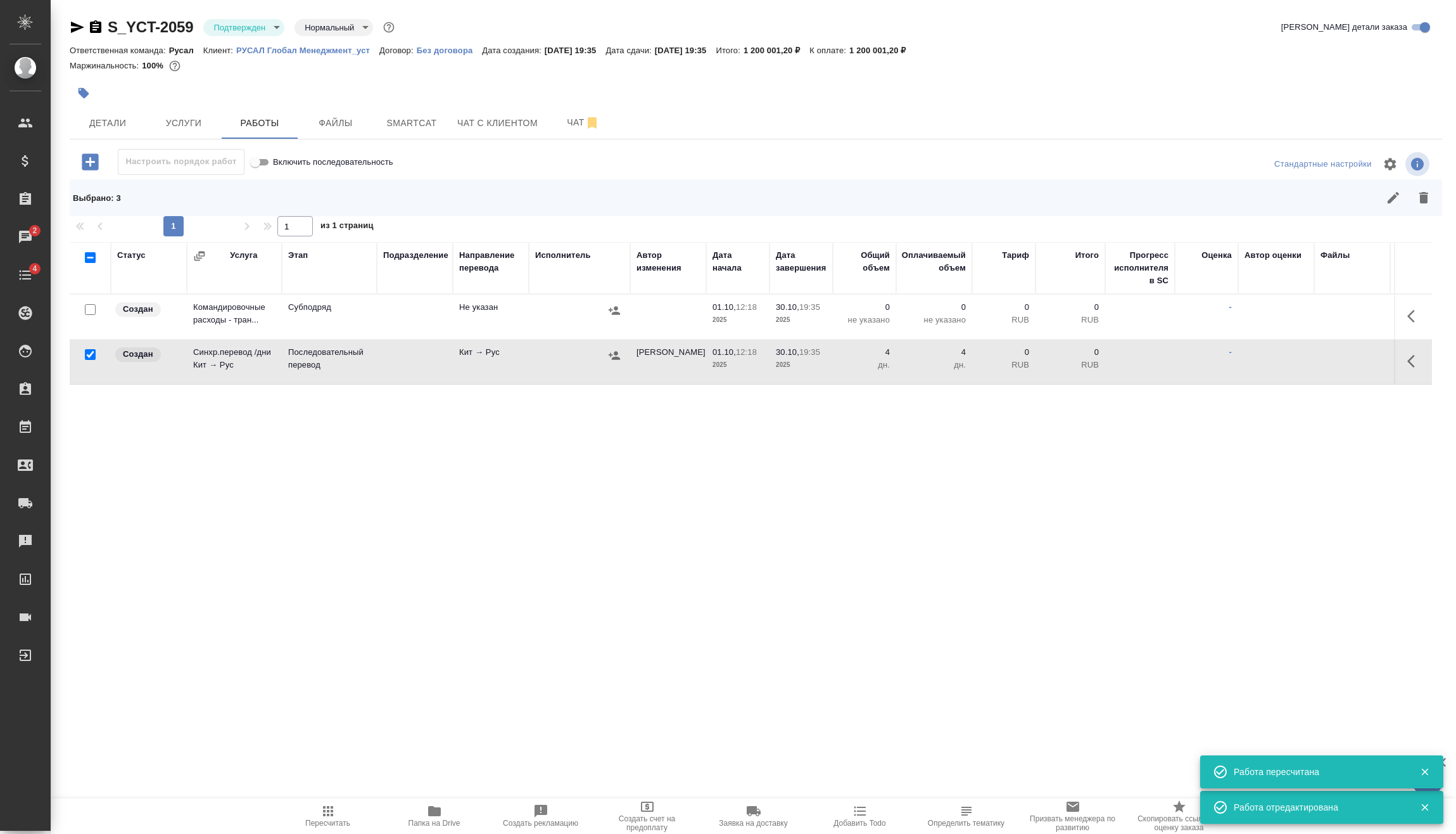
click at [614, 357] on icon "button" at bounding box center [613, 354] width 11 height 8
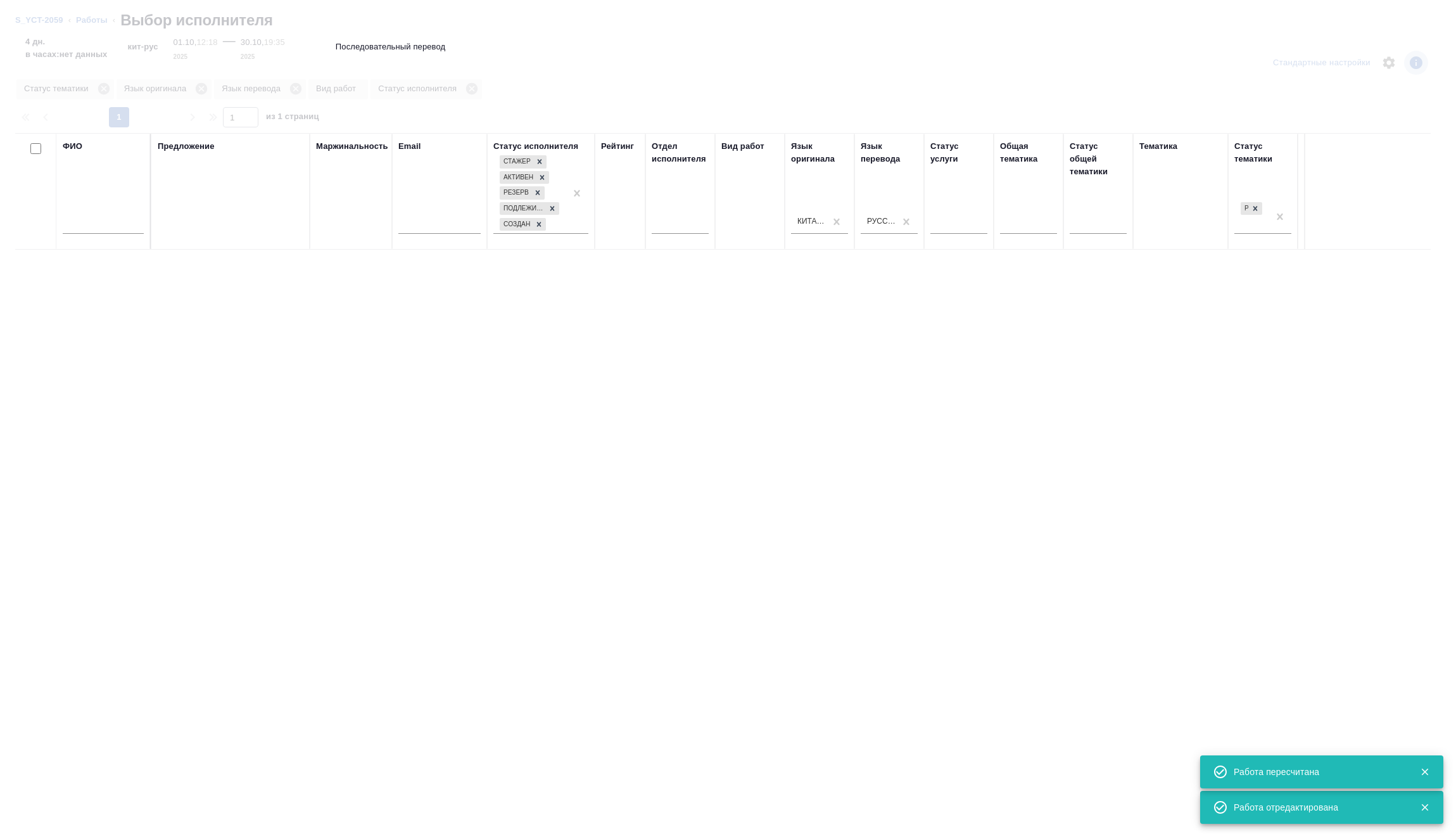
click at [121, 225] on input "text" at bounding box center [103, 226] width 81 height 16
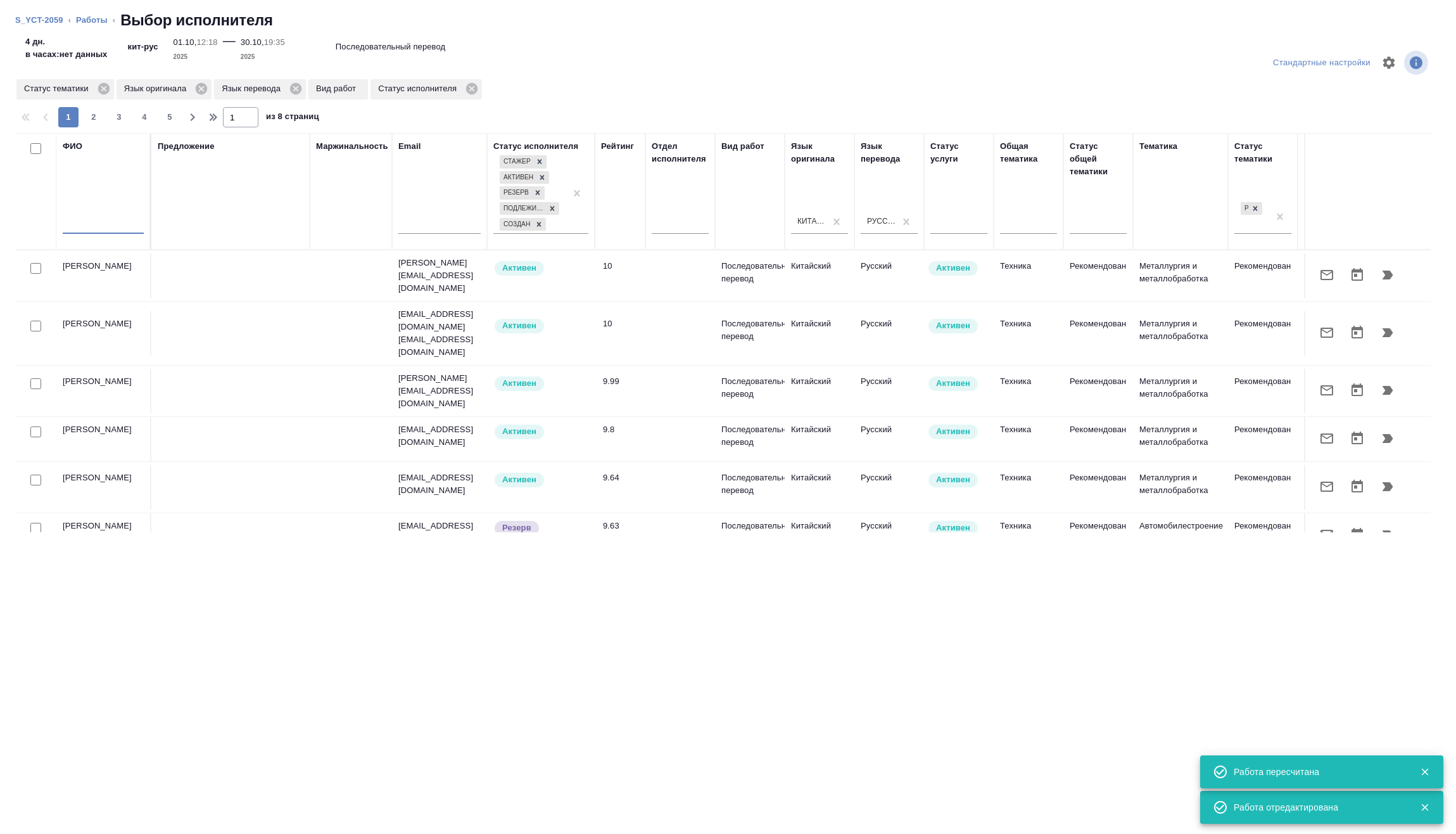
click at [127, 228] on input "text" at bounding box center [103, 226] width 81 height 16
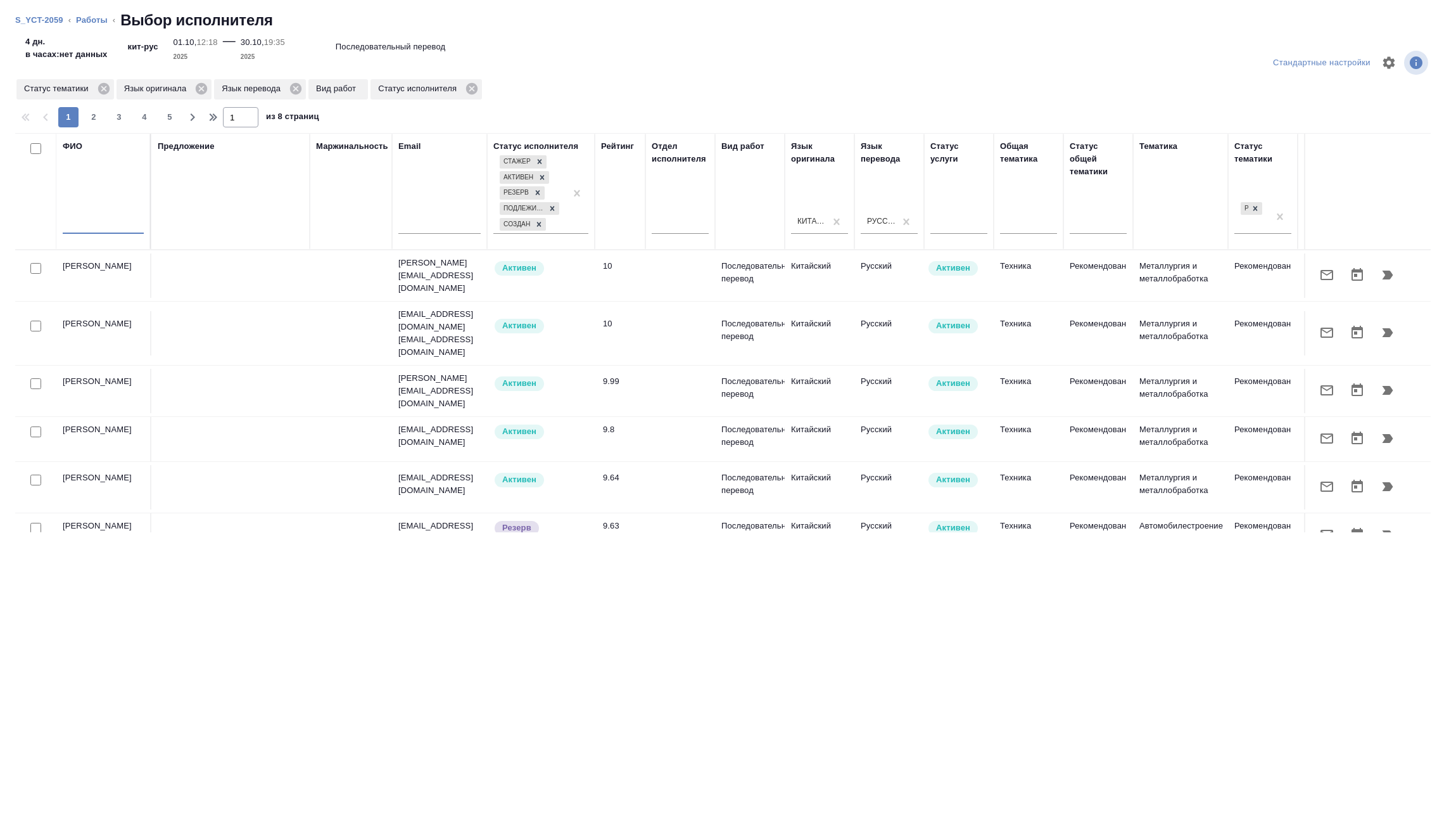
click at [1383, 328] on icon "button" at bounding box center [1388, 333] width 10 height 9
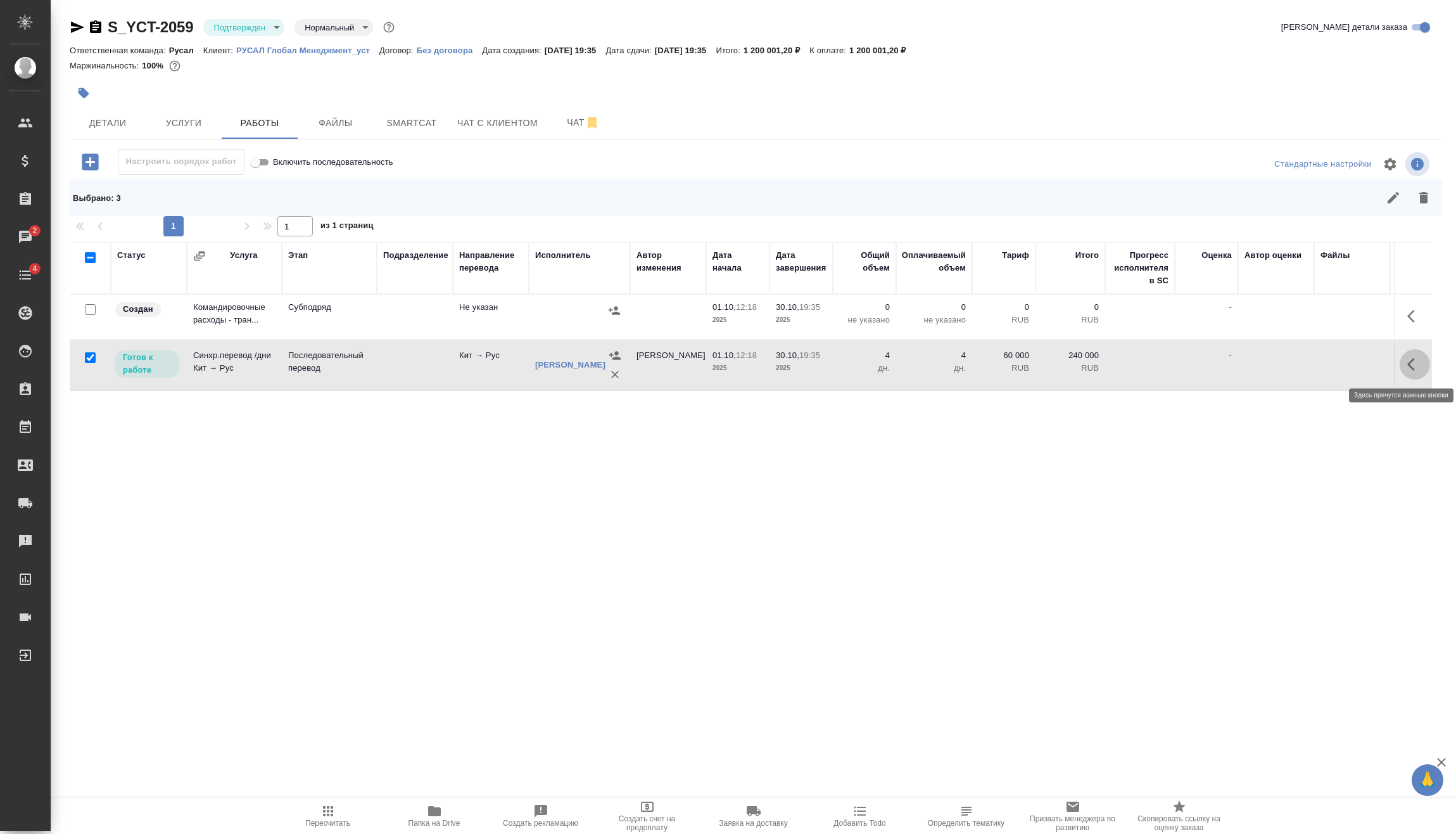
click at [1414, 363] on icon "button" at bounding box center [1414, 364] width 15 height 15
click at [1314, 368] on icon "button" at bounding box center [1321, 364] width 15 height 15
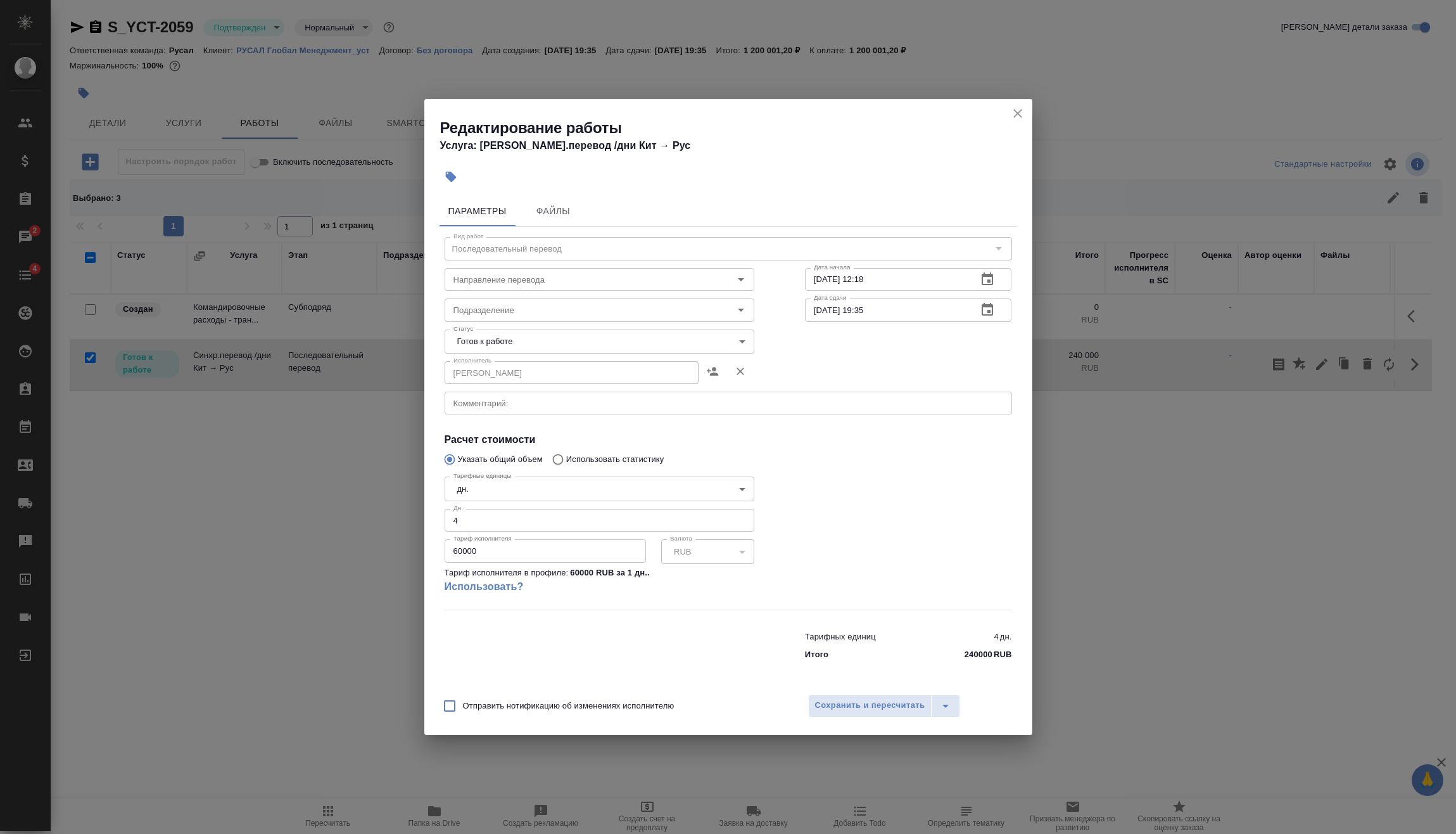
type input "кит-рус"
drag, startPoint x: 503, startPoint y: 549, endPoint x: 360, endPoint y: 555, distance: 143.1
click at [360, 555] on div "Редактирование работы Услуга: Синхр.перевод /дни Кит → Рус Параметры Файлы Вид …" at bounding box center [728, 417] width 1456 height 834
paste input "139723.5"
type input "139723.50"
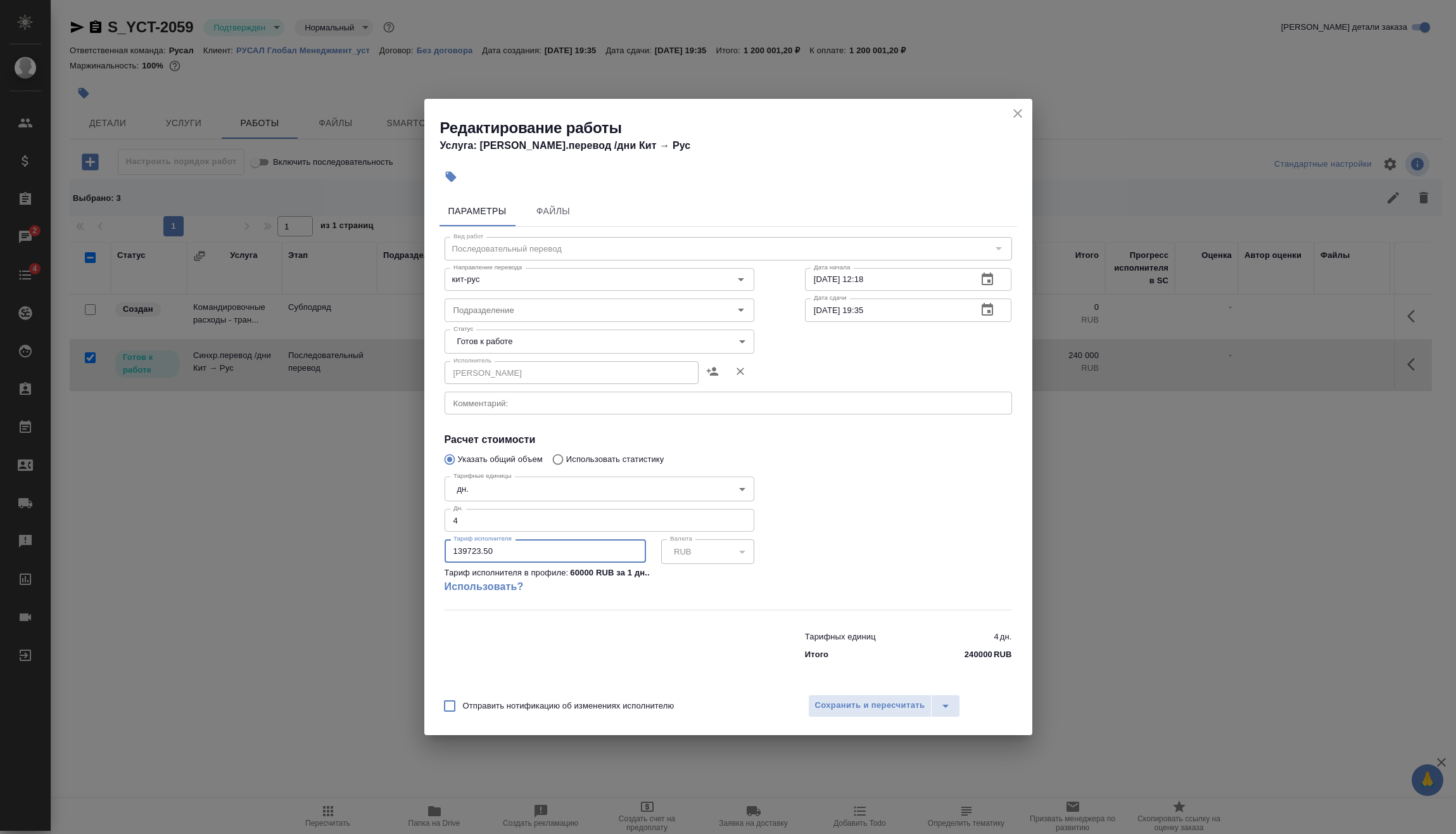
drag, startPoint x: 499, startPoint y: 551, endPoint x: 431, endPoint y: 544, distance: 68.4
click at [415, 547] on div "Редактирование работы Услуга: Синхр.перевод /дни Кит → Рус Параметры Файлы Вид …" at bounding box center [728, 417] width 1456 height 834
paste input "133329.25"
type input "133329.25"
click at [871, 707] on span "Сохранить и пересчитать" at bounding box center [870, 705] width 110 height 14
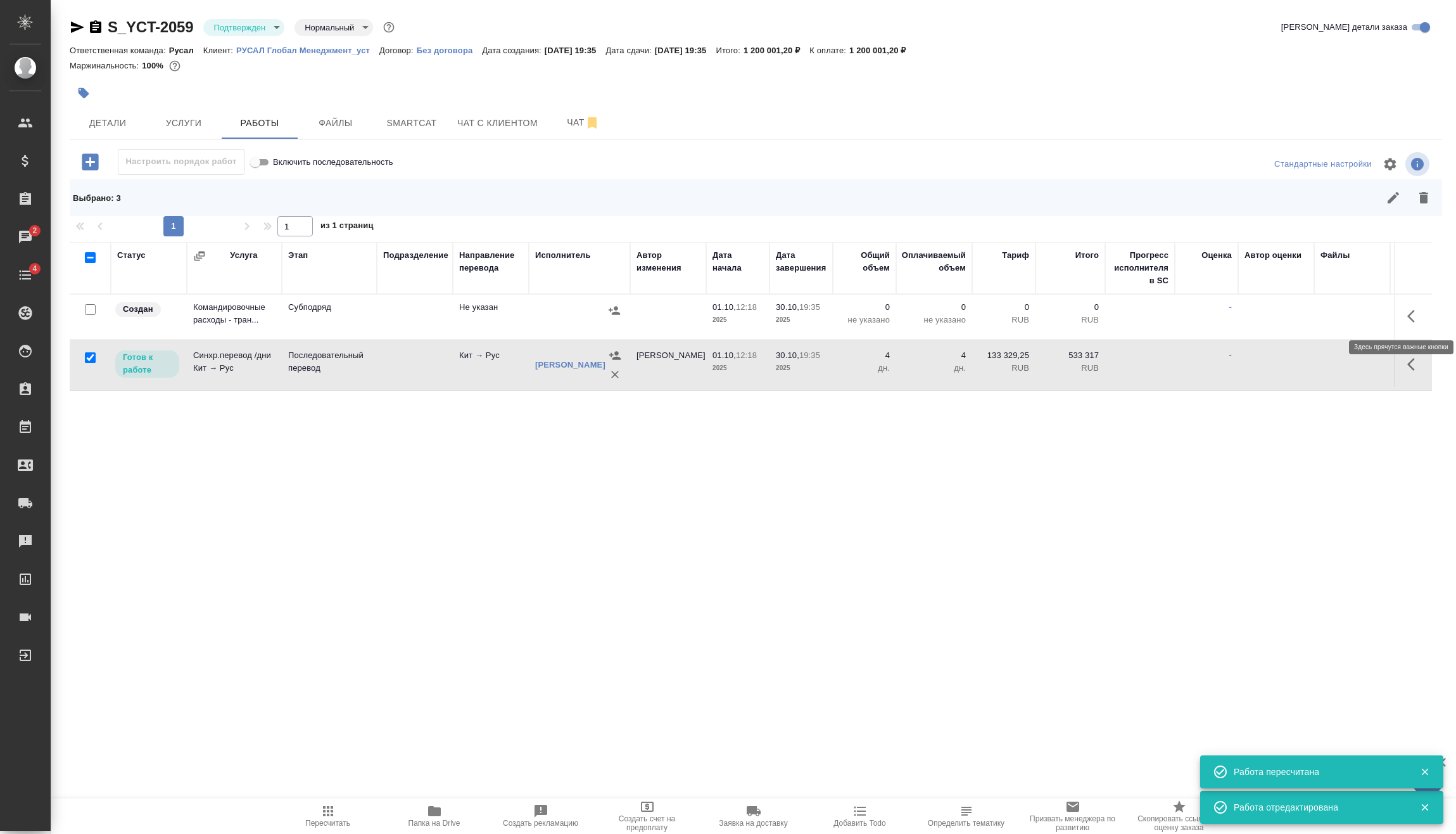
click at [1416, 311] on icon "button" at bounding box center [1414, 316] width 15 height 15
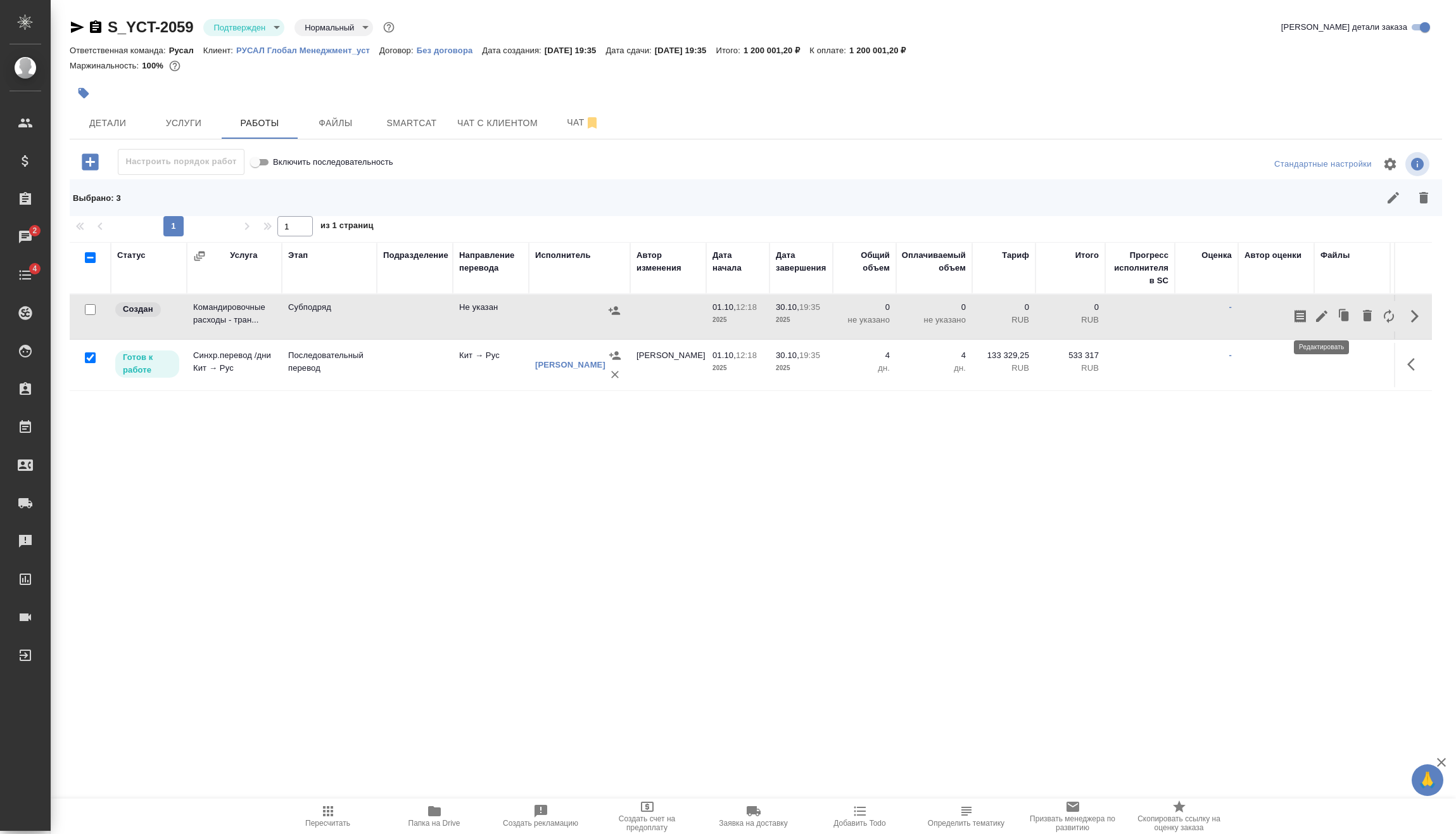
click at [1321, 319] on icon "button" at bounding box center [1321, 316] width 15 height 15
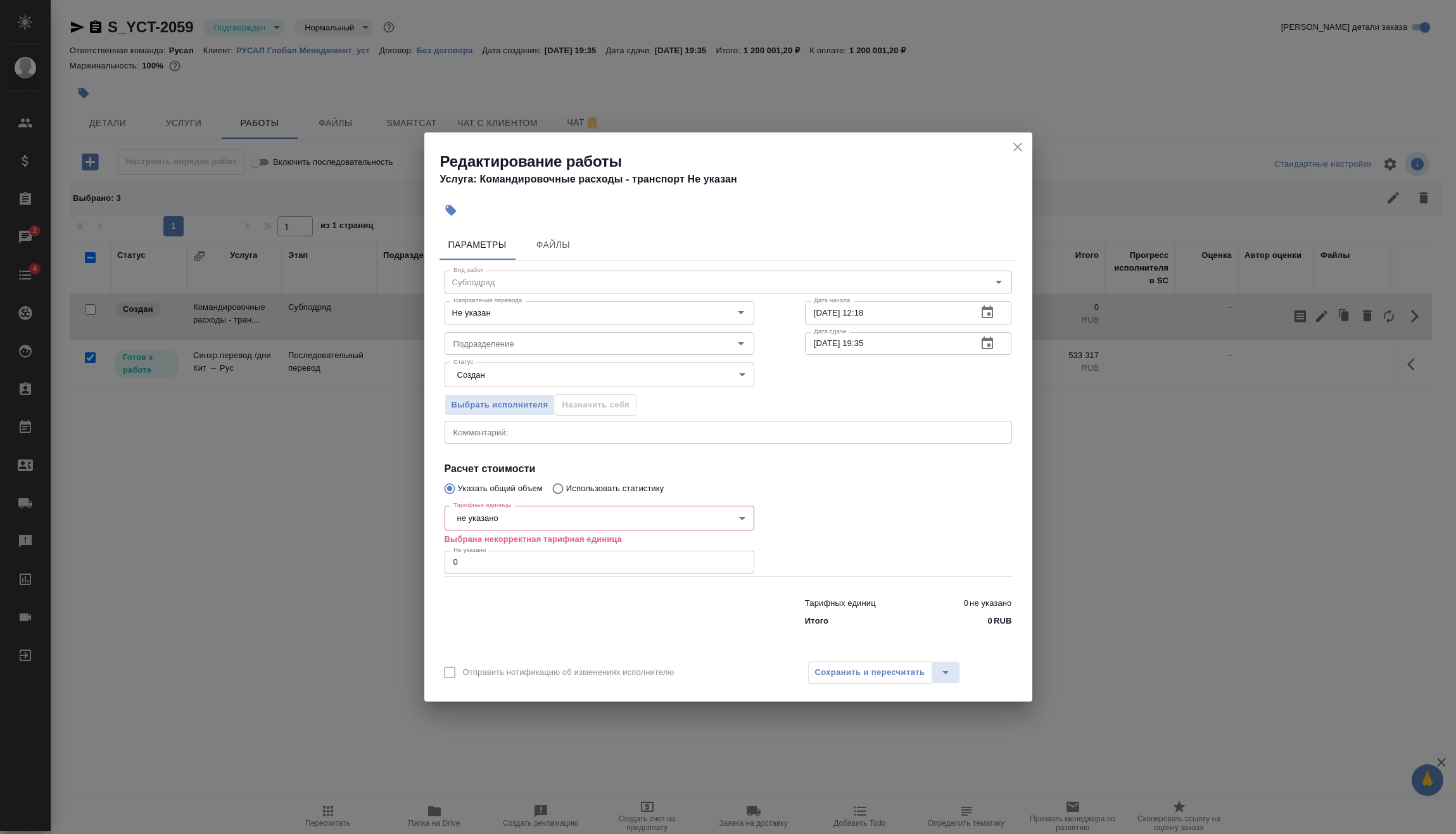
click at [543, 515] on body "🙏 .cls-1 fill:#fff; AWATERA Vasilev Evgeniy Клиенты Спецификации Заказы 2 Чаты …" at bounding box center [728, 417] width 1456 height 834
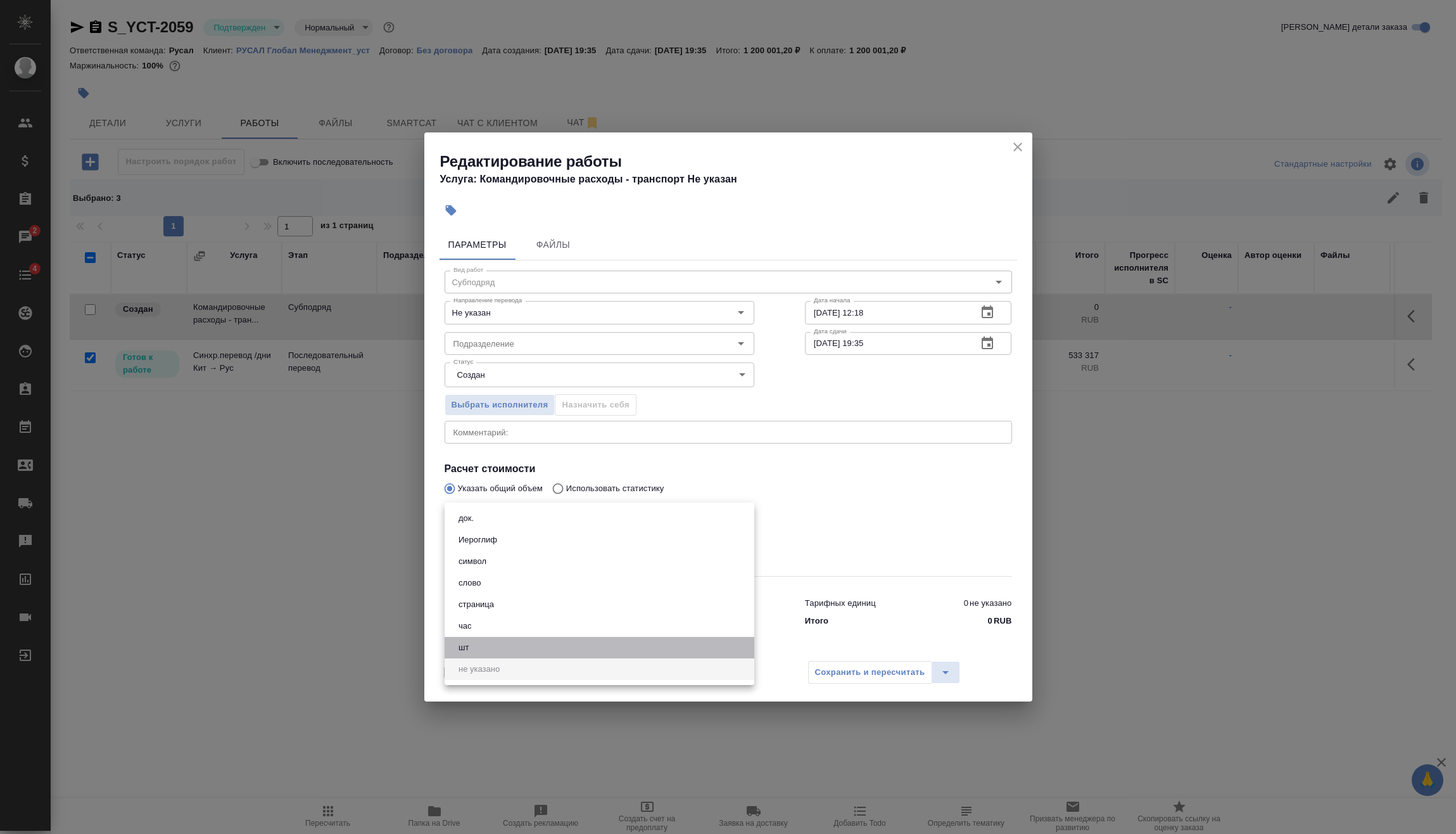
click at [497, 642] on li "шт" at bounding box center [598, 647] width 309 height 22
type input "5a8b1489cc6b4906c91bfdc1"
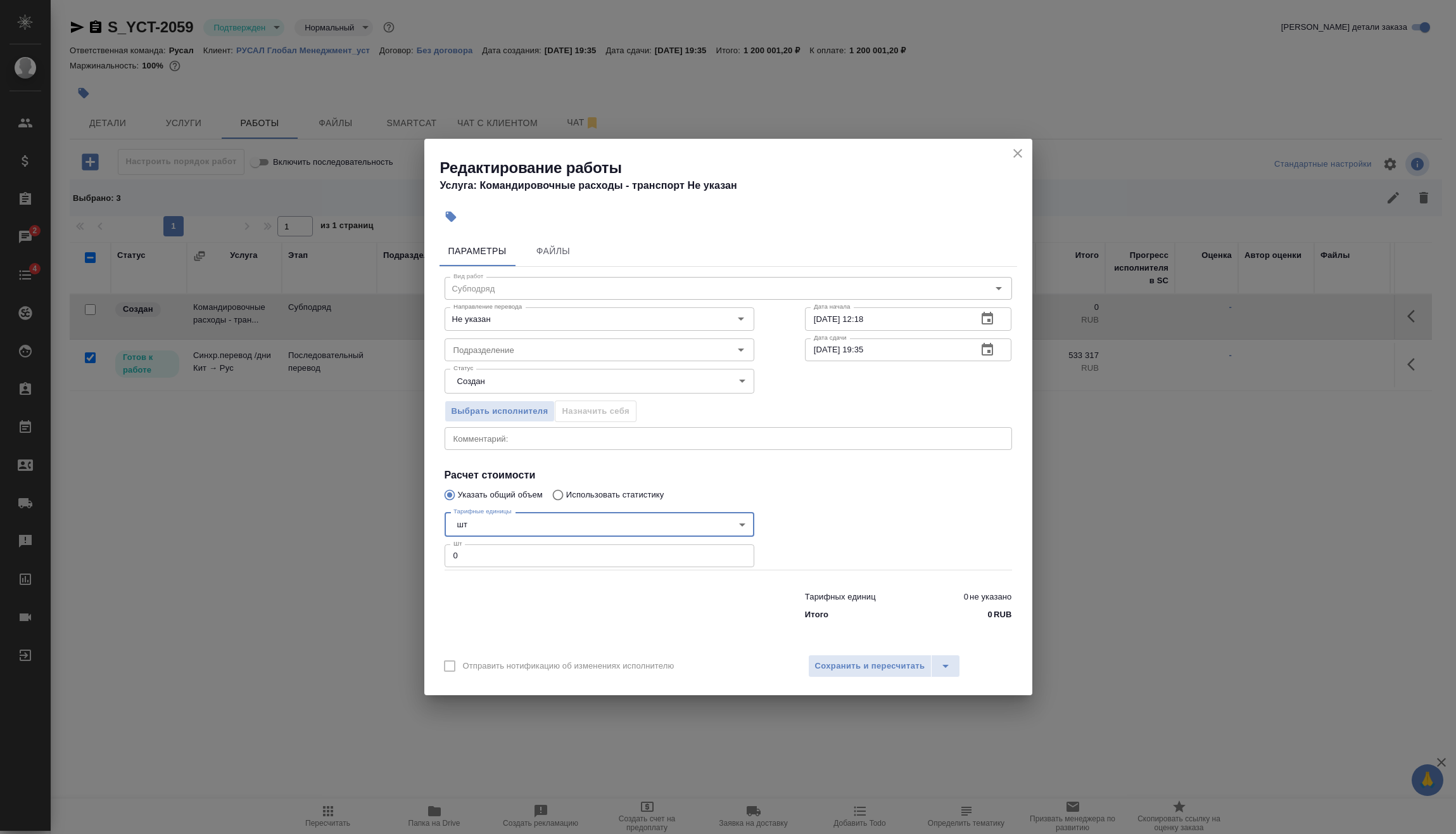
drag, startPoint x: 490, startPoint y: 555, endPoint x: 406, endPoint y: 565, distance: 84.6
click at [441, 563] on div "Вид работ Субподряд Вид работ Направление перевода Не указан Направление перево…" at bounding box center [728, 446] width 577 height 359
type input "1"
click at [846, 661] on span "Сохранить и пересчитать" at bounding box center [870, 665] width 110 height 14
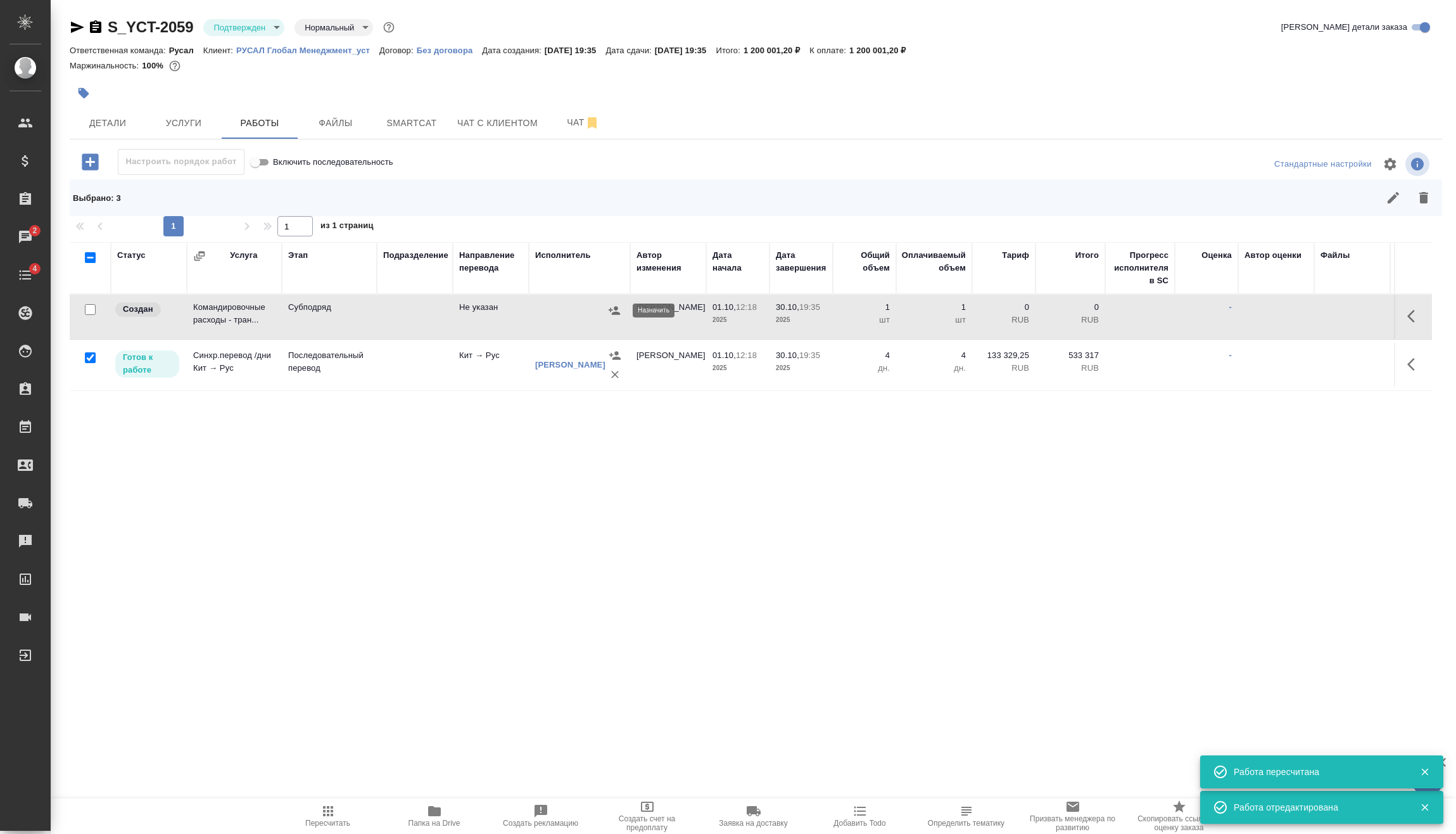
click at [610, 313] on icon "button" at bounding box center [614, 310] width 13 height 13
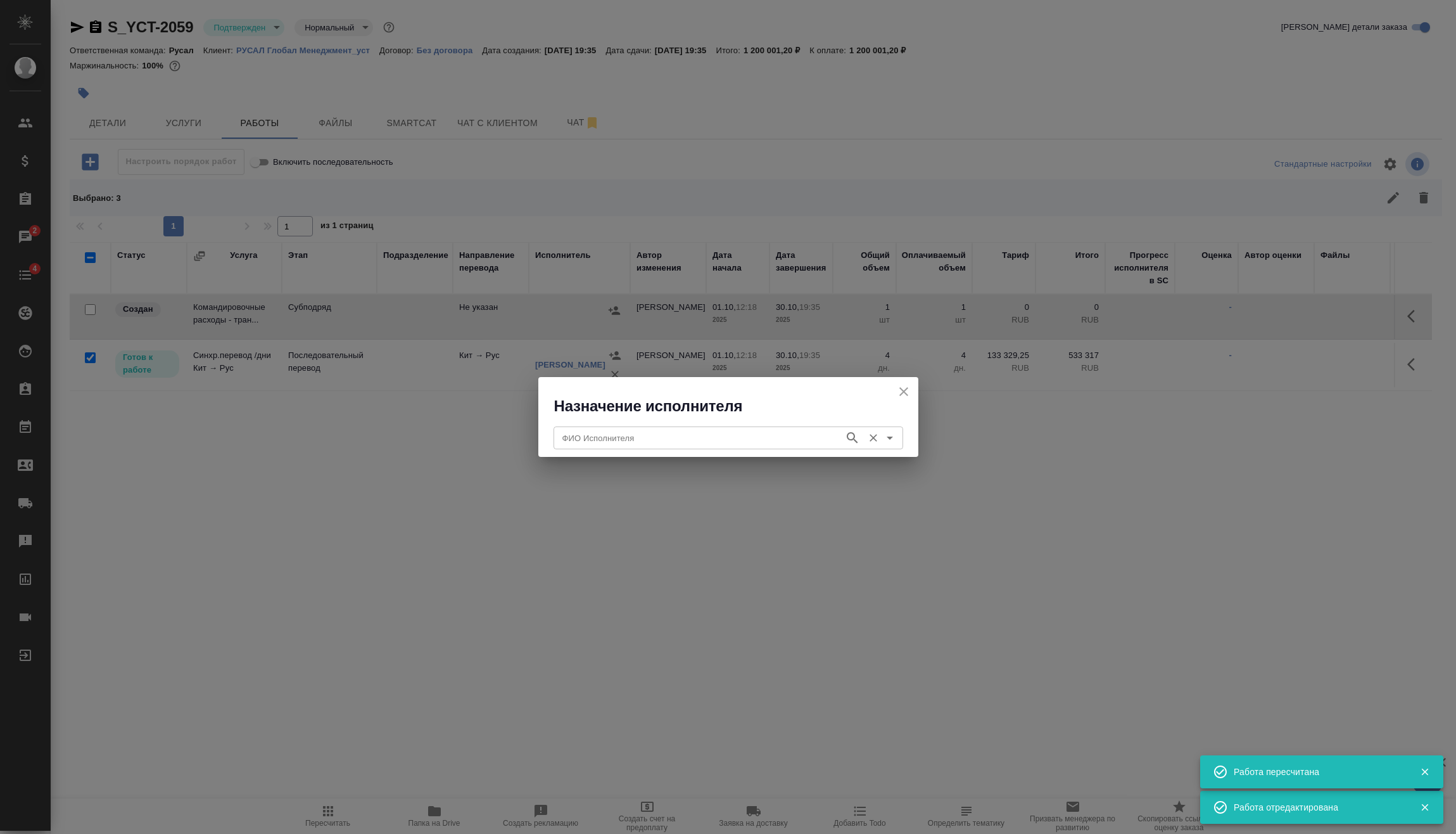
click at [654, 444] on input "ФИО Исполнителя" at bounding box center [697, 438] width 281 height 15
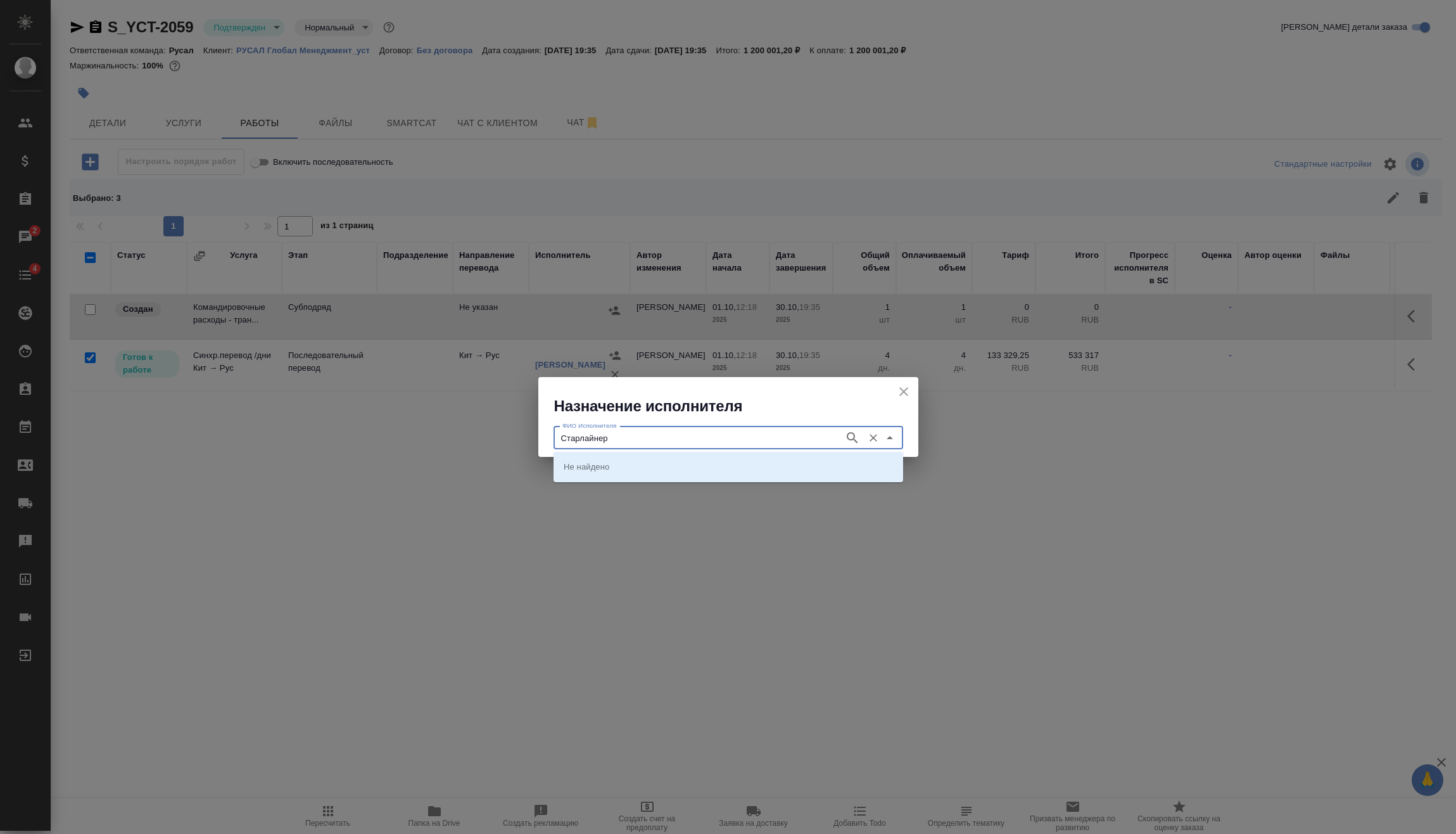
type input "Старлайнер\"
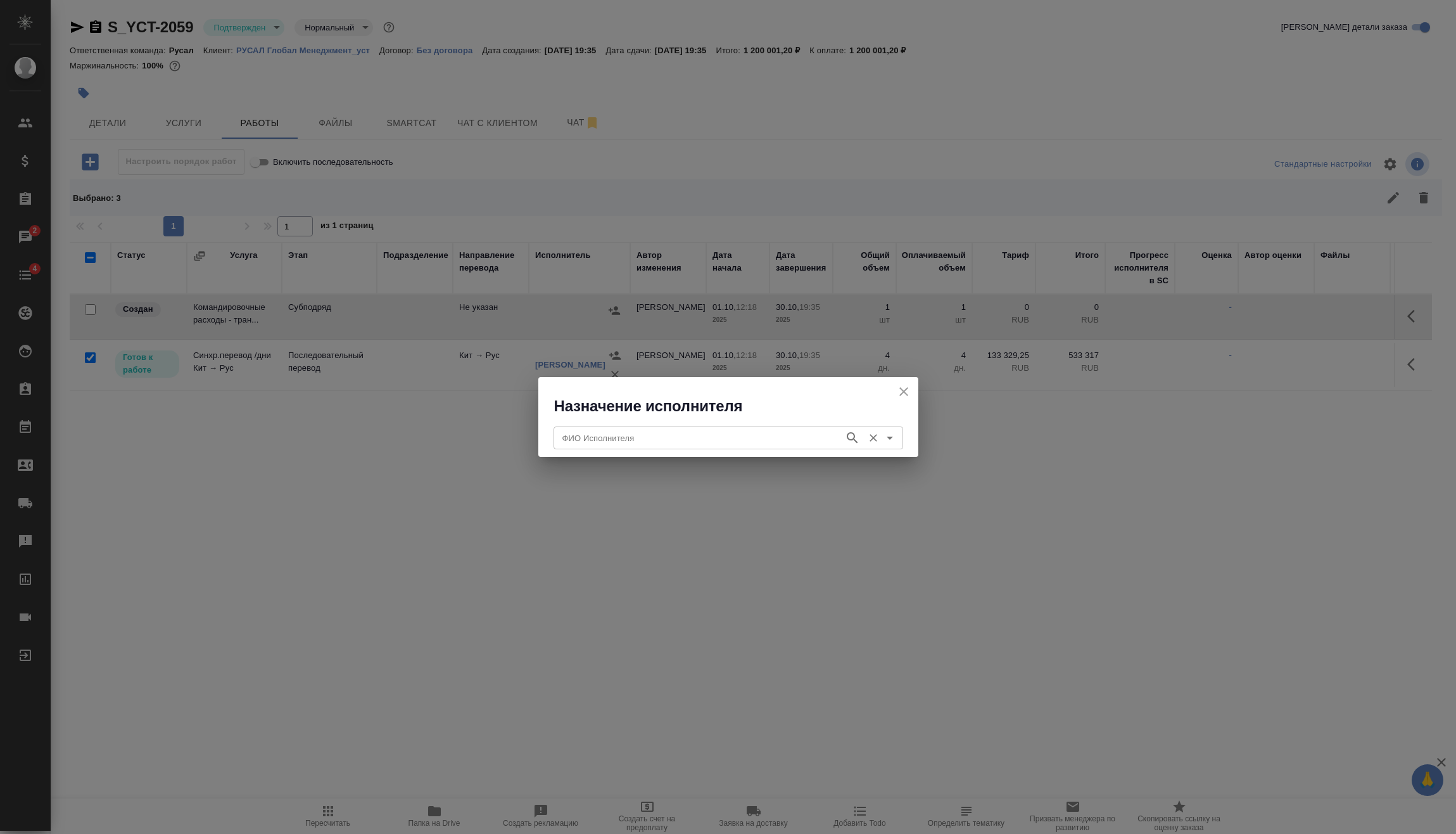
click at [643, 449] on div "ФИО Исполнителя" at bounding box center [728, 438] width 350 height 22
click at [644, 443] on input "ФИО Исполнителя" at bounding box center [697, 438] width 281 height 15
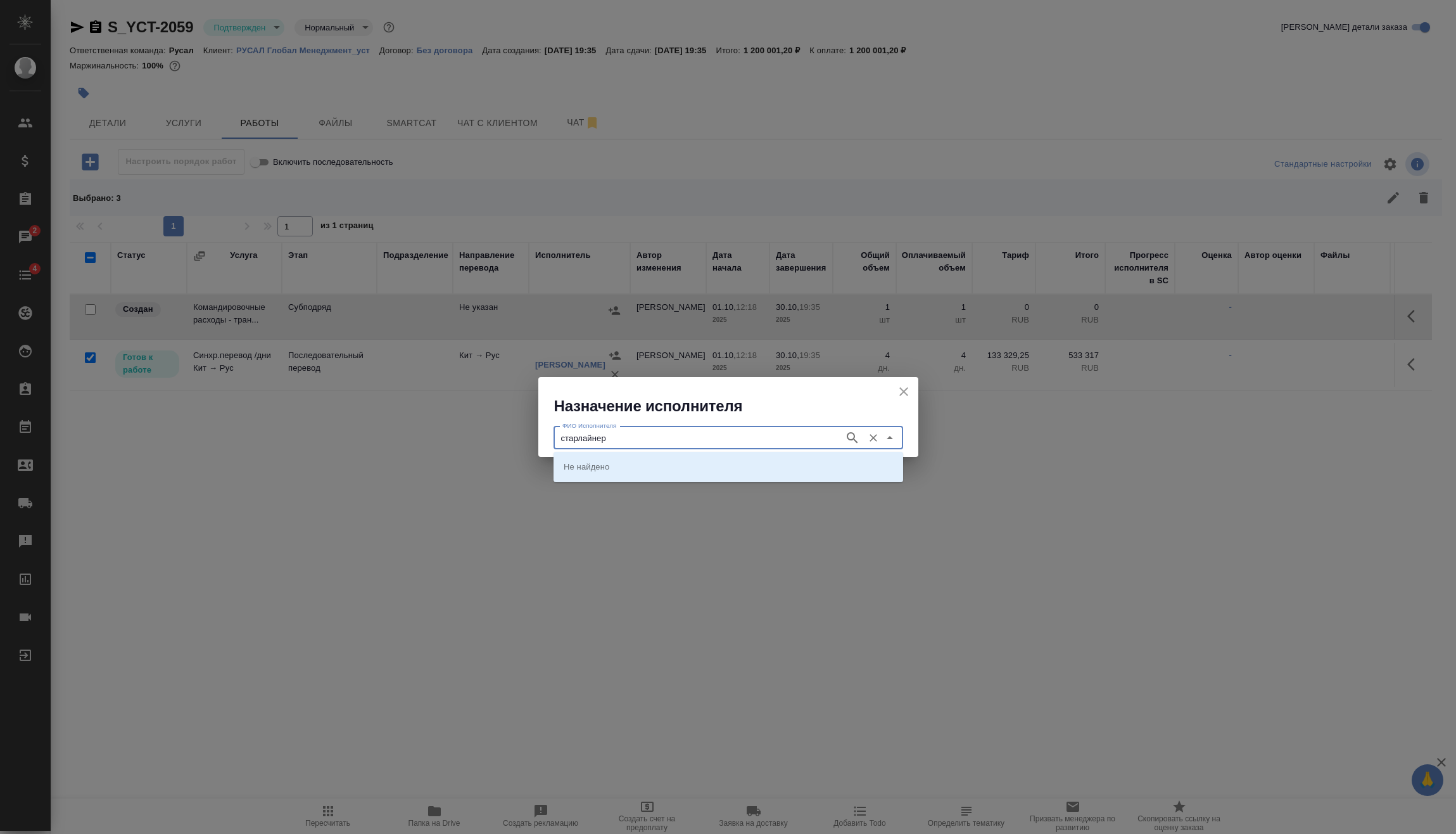
type input "старлайнер"
click at [652, 455] on li "Старлайнер (Starliner)" at bounding box center [728, 466] width 350 height 22
type input "Старлайнер (Starliner)"
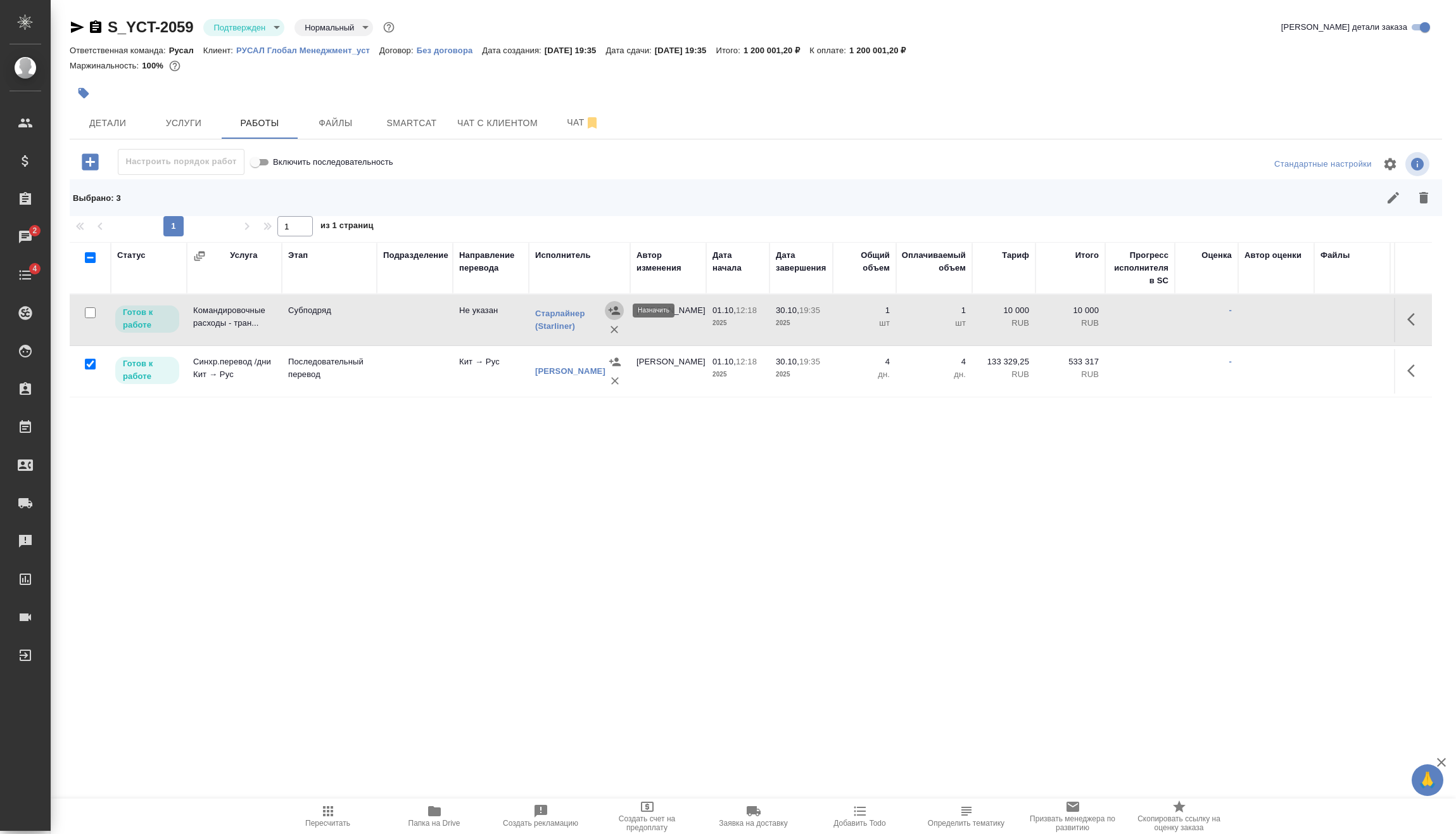
click at [1407, 327] on button "button" at bounding box center [1414, 319] width 31 height 31
click at [1323, 318] on icon "button" at bounding box center [1321, 318] width 11 height 11
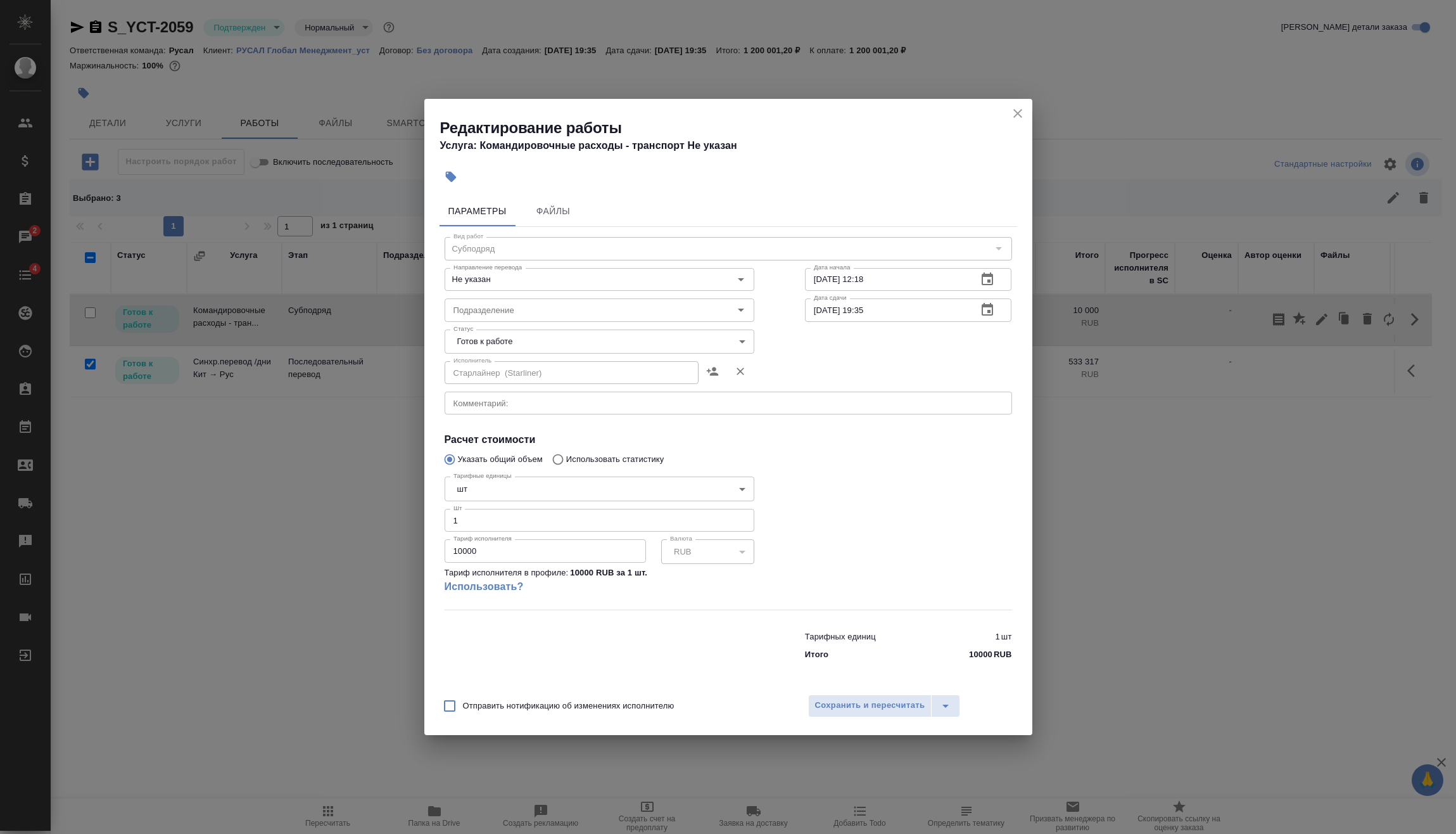
drag, startPoint x: 493, startPoint y: 560, endPoint x: 376, endPoint y: 559, distance: 117.0
click at [412, 564] on div "Редактирование работы Услуга: Командировочные расходы - транспорт Не указан Пар…" at bounding box center [728, 417] width 1456 height 834
type input "181466.5"
click at [883, 703] on span "Сохранить и пересчитать" at bounding box center [870, 705] width 110 height 14
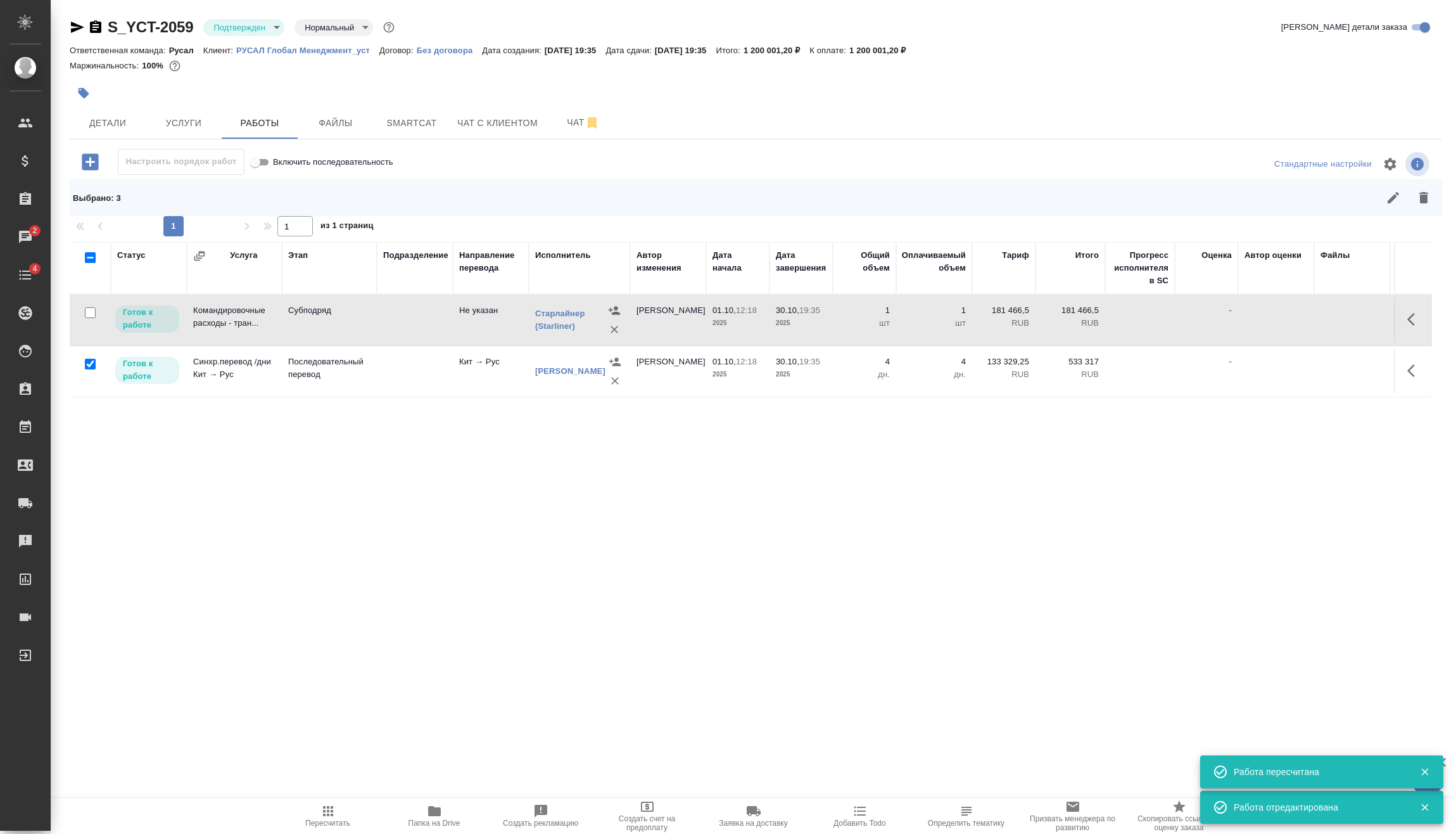
click at [89, 313] on input "checkbox" at bounding box center [90, 312] width 10 height 10
checkbox input "true"
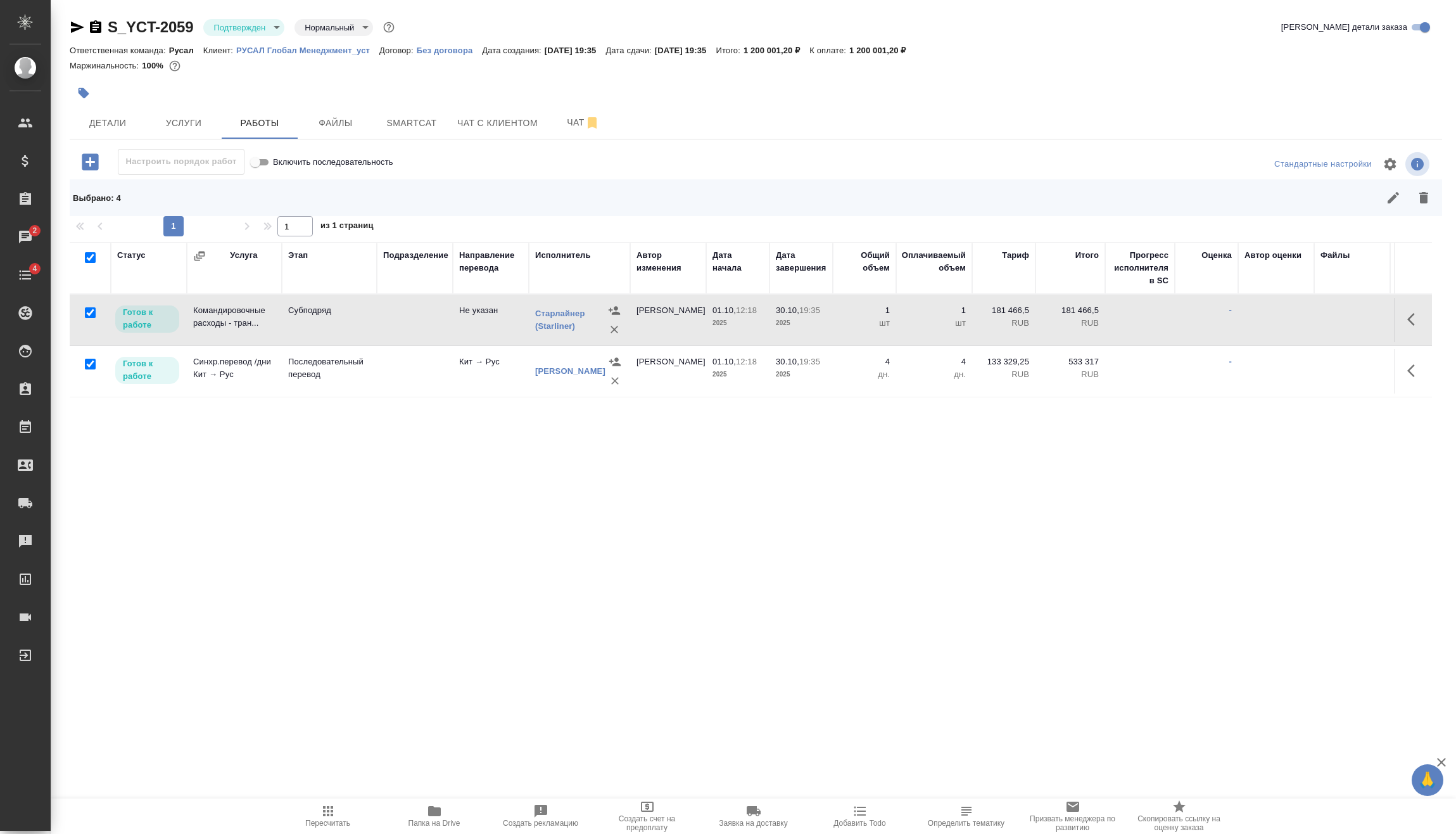
click at [337, 809] on span "Пересчитать" at bounding box center [328, 815] width 91 height 24
click at [75, 29] on icon "button" at bounding box center [78, 27] width 13 height 11
click at [1392, 202] on icon "button" at bounding box center [1393, 198] width 15 height 15
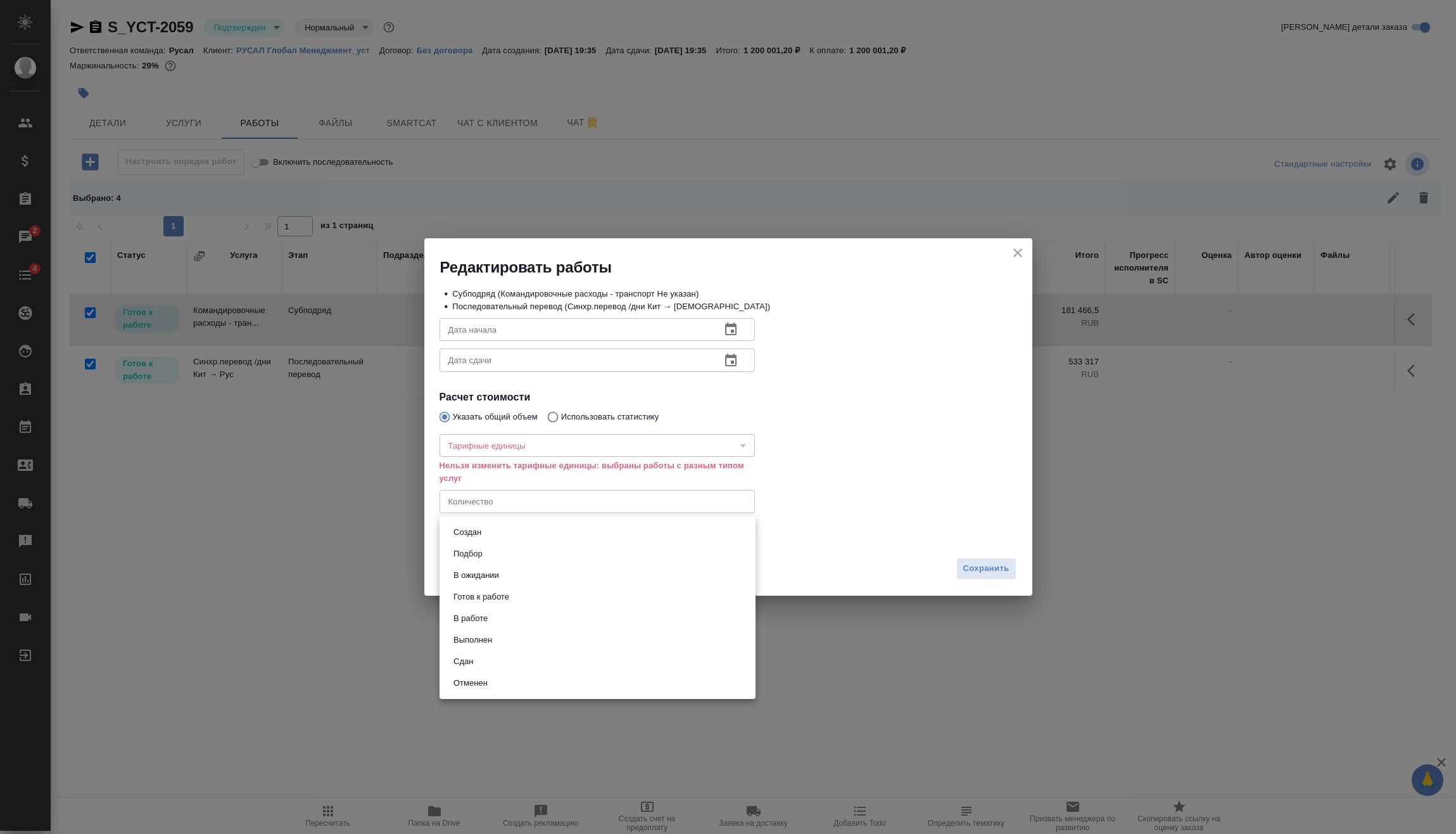
click at [622, 528] on body "🙏 .cls-1 fill:#fff; AWATERA Vasilev Evgeniy Клиенты Спецификации Заказы 2 Чаты …" at bounding box center [728, 417] width 1456 height 834
click at [524, 661] on li "Сдан" at bounding box center [598, 661] width 316 height 22
type input "closed"
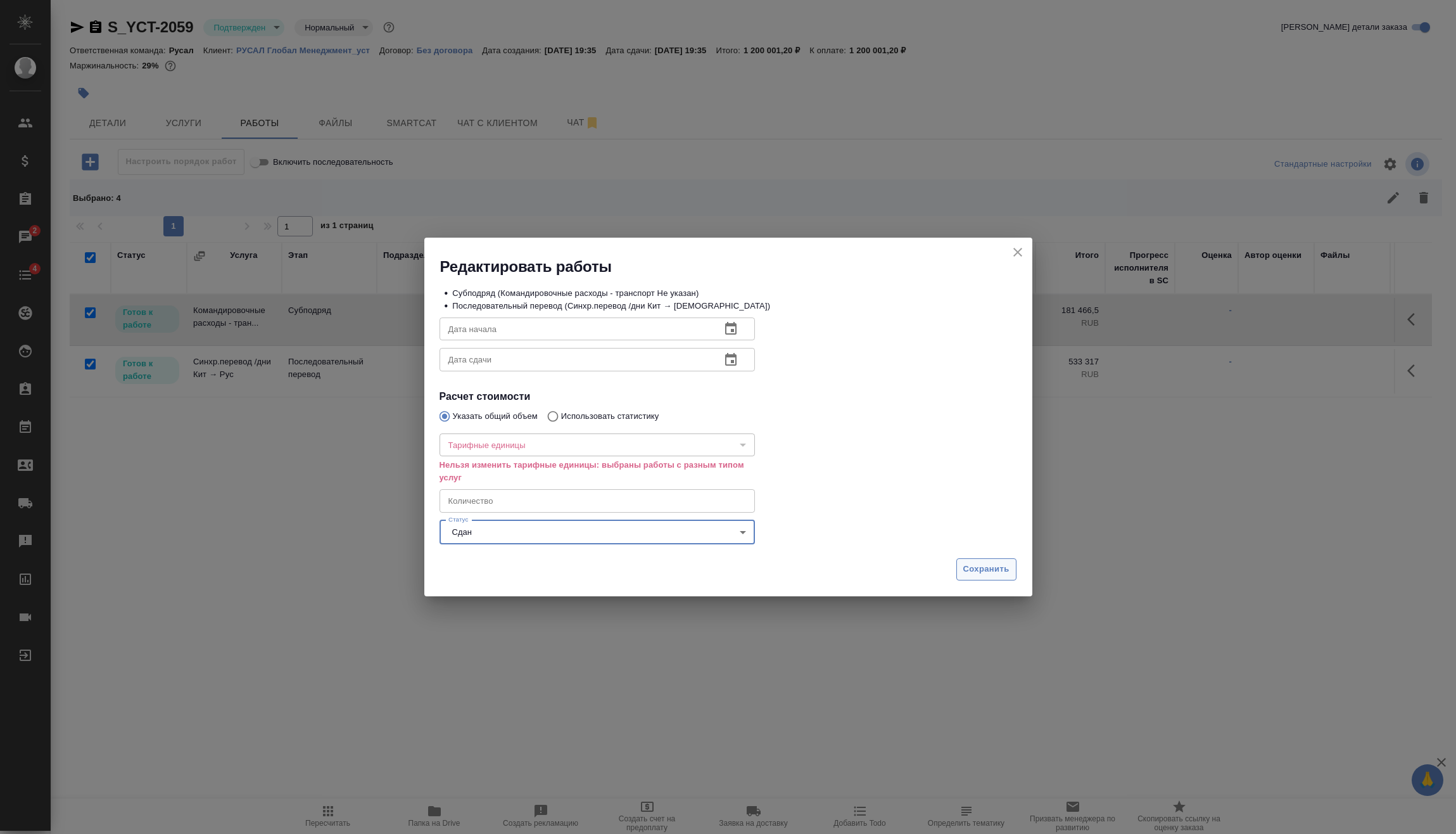
click at [989, 572] on span "Сохранить" at bounding box center [986, 569] width 46 height 14
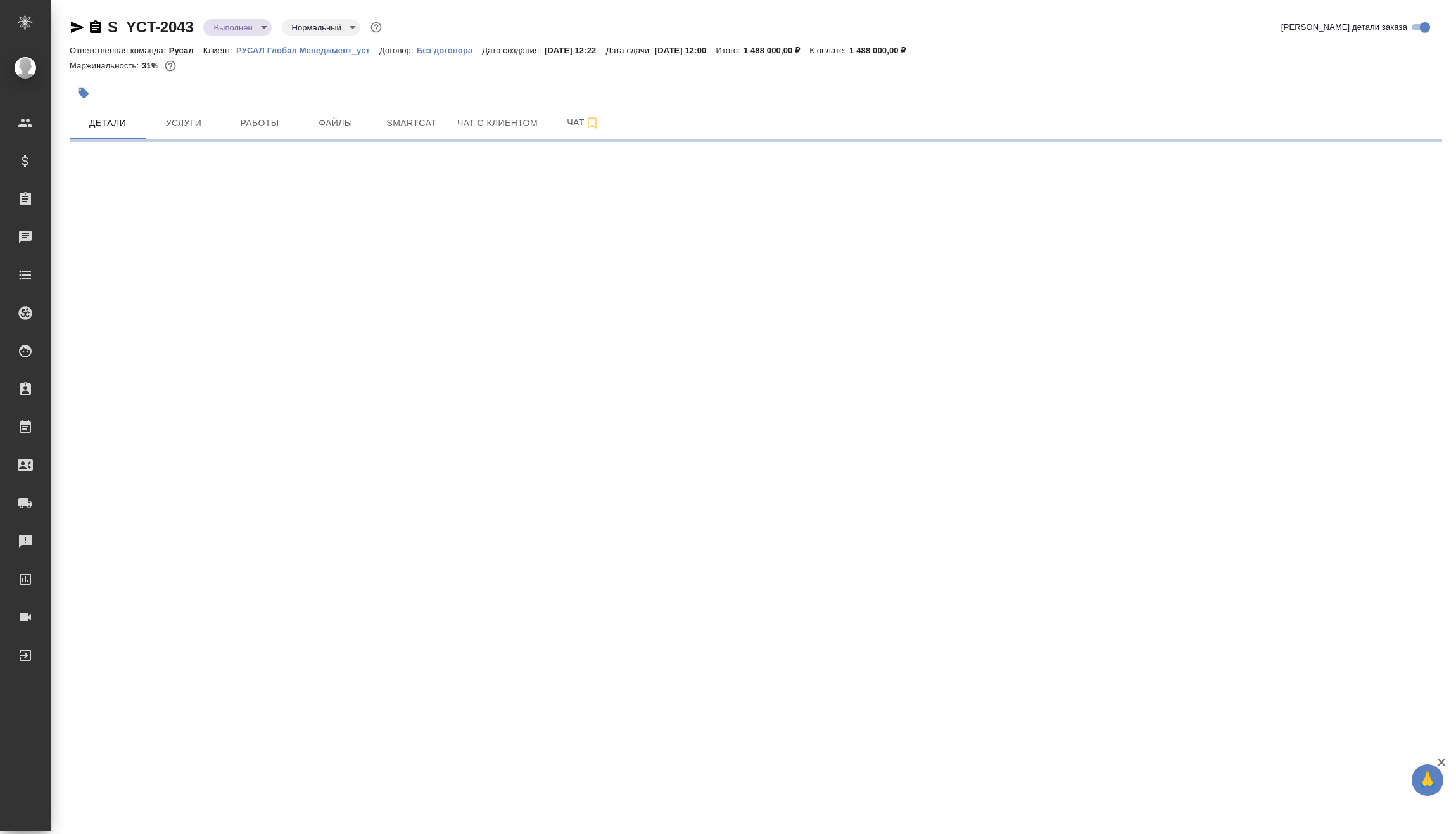
select select "RU"
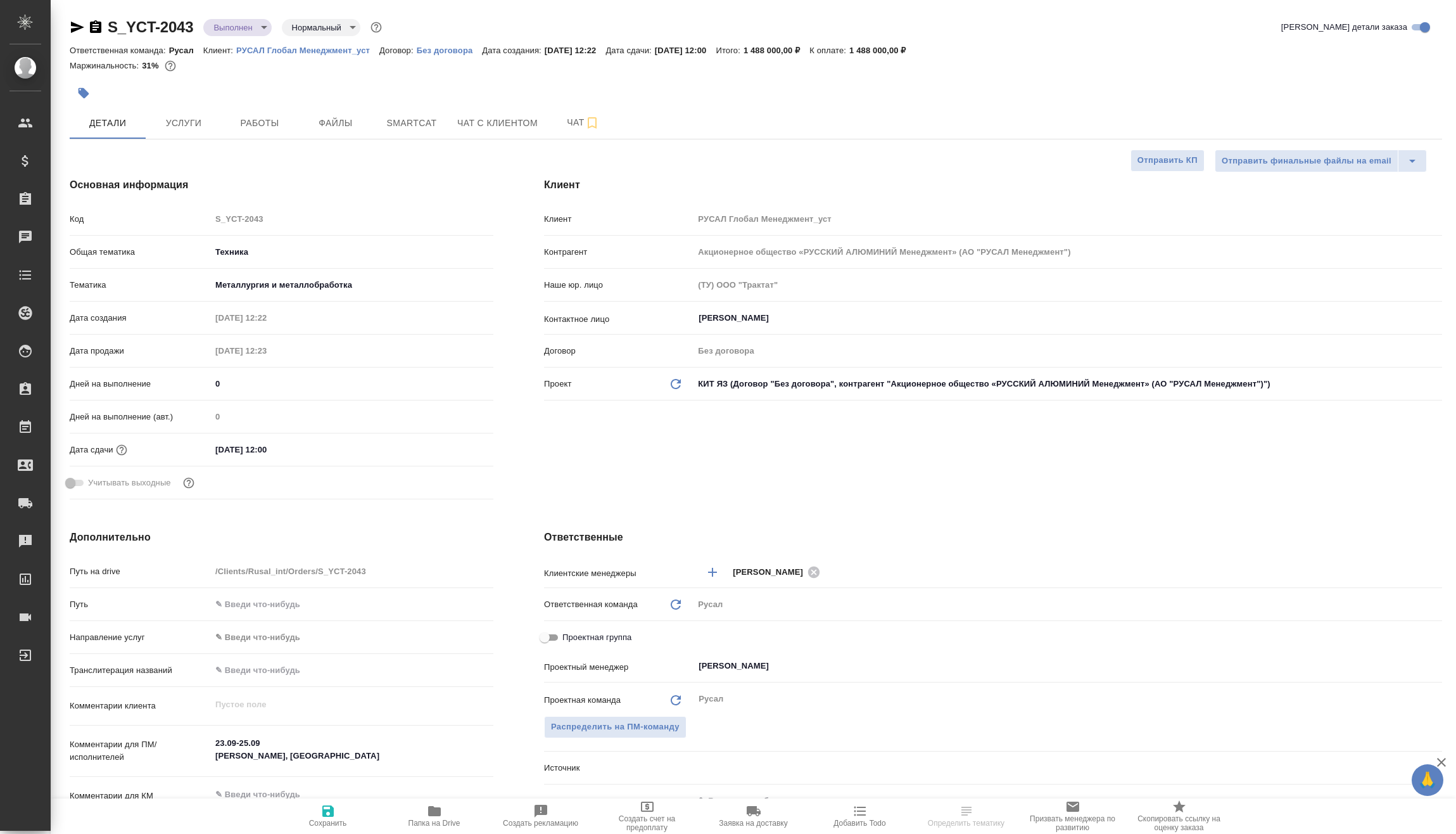
type textarea "x"
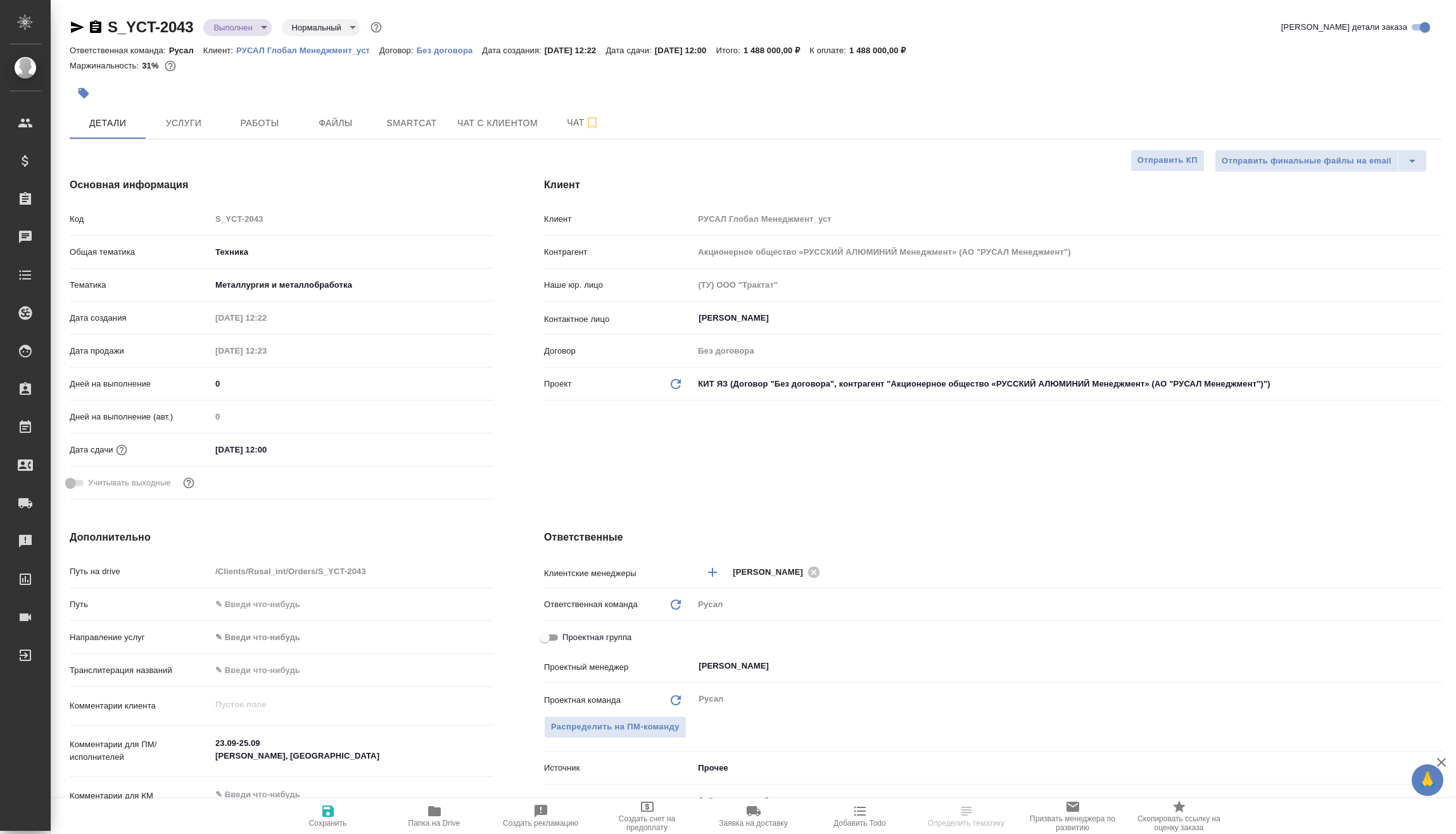
type textarea "x"
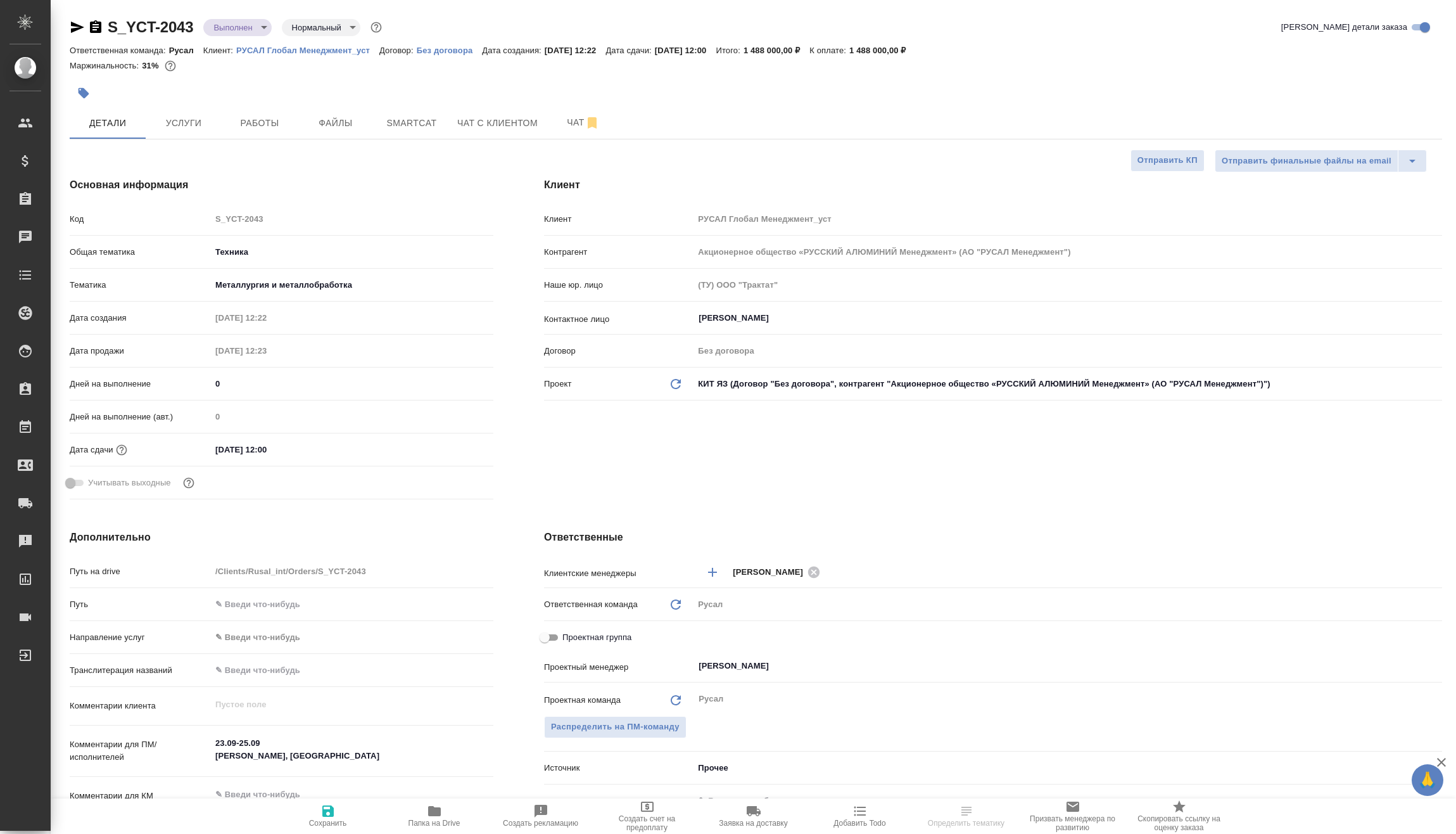
type textarea "x"
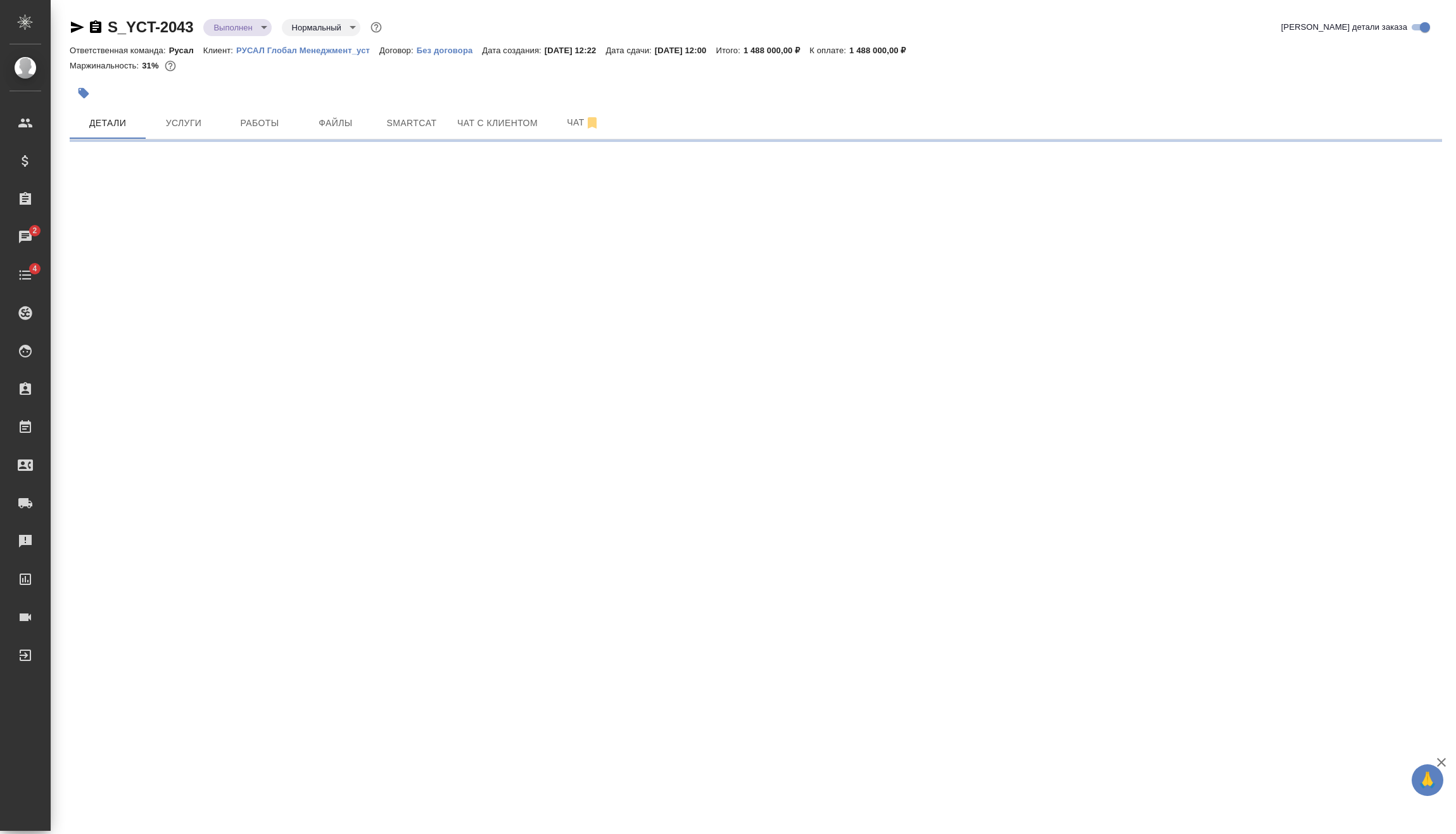
select select "RU"
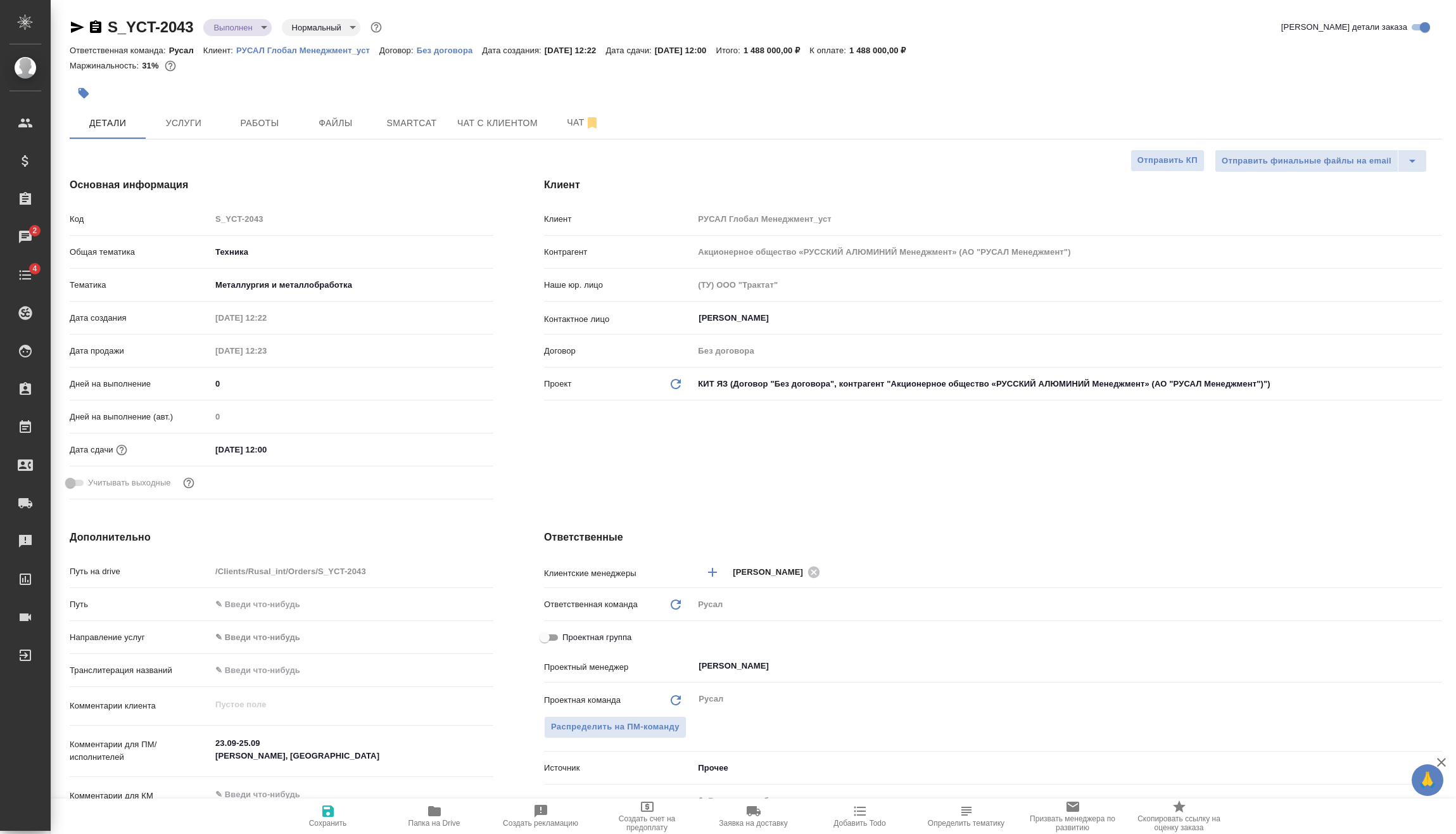
type textarea "x"
click at [274, 459] on div "Дата сдачи 29.09.2025 12:00" at bounding box center [282, 450] width 424 height 22
click at [283, 450] on input "29.09.2025 12:00" at bounding box center [267, 450] width 111 height 19
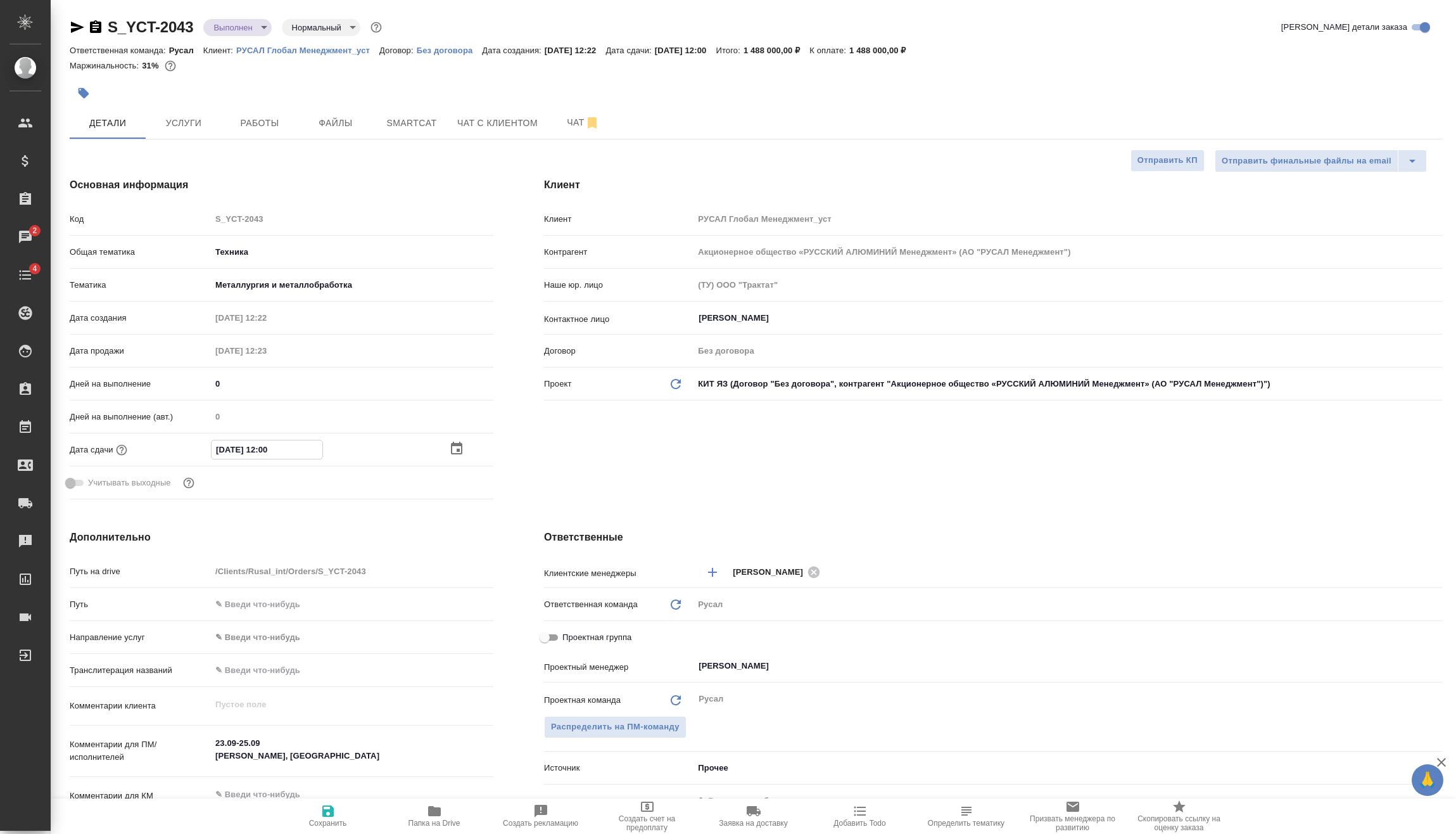
click at [463, 448] on icon "button" at bounding box center [456, 448] width 15 height 15
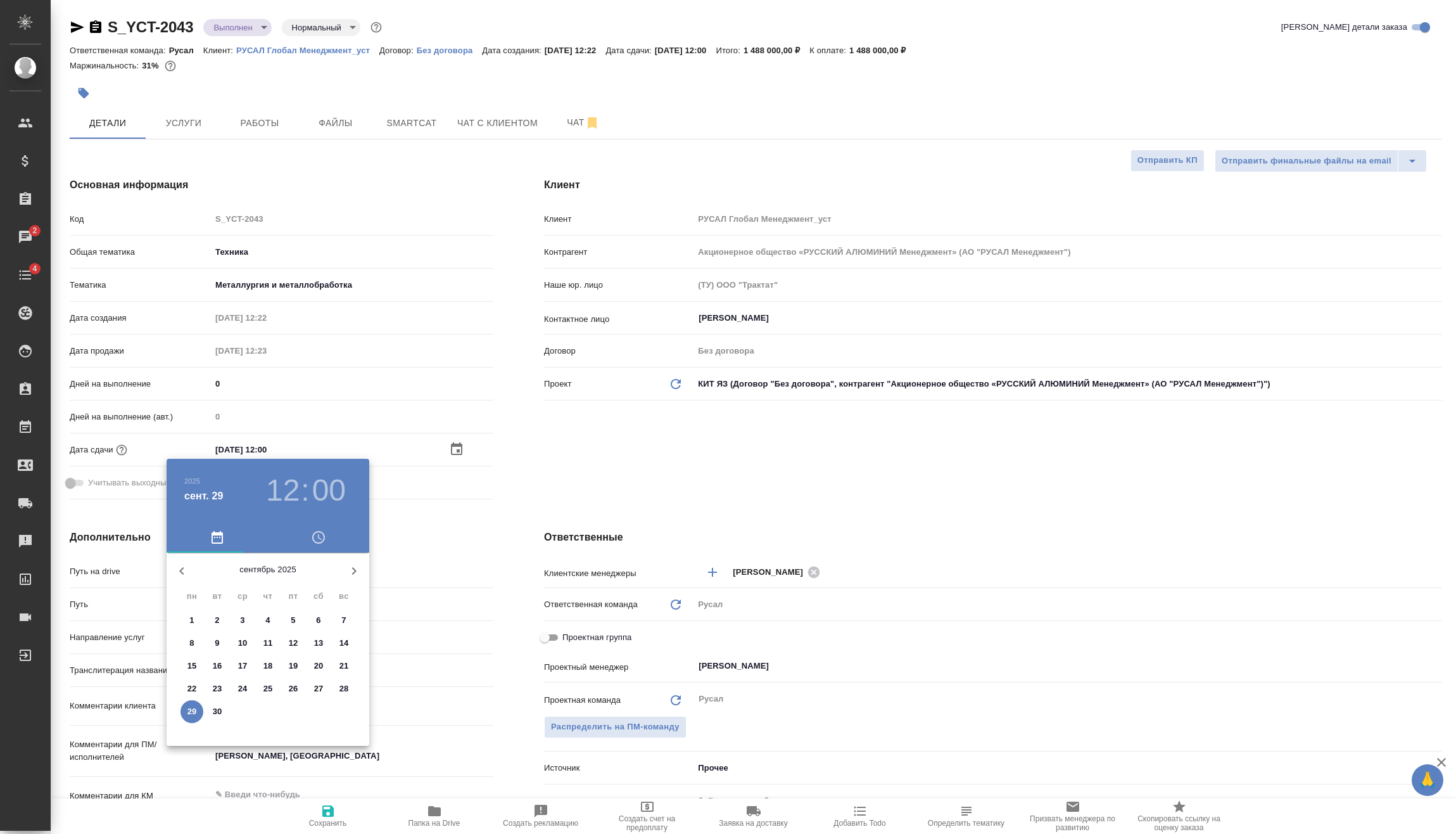
click at [354, 572] on icon "button" at bounding box center [354, 571] width 4 height 7
click at [244, 619] on p "1" at bounding box center [242, 620] width 4 height 13
type input "01.10.2025 12:00"
type textarea "x"
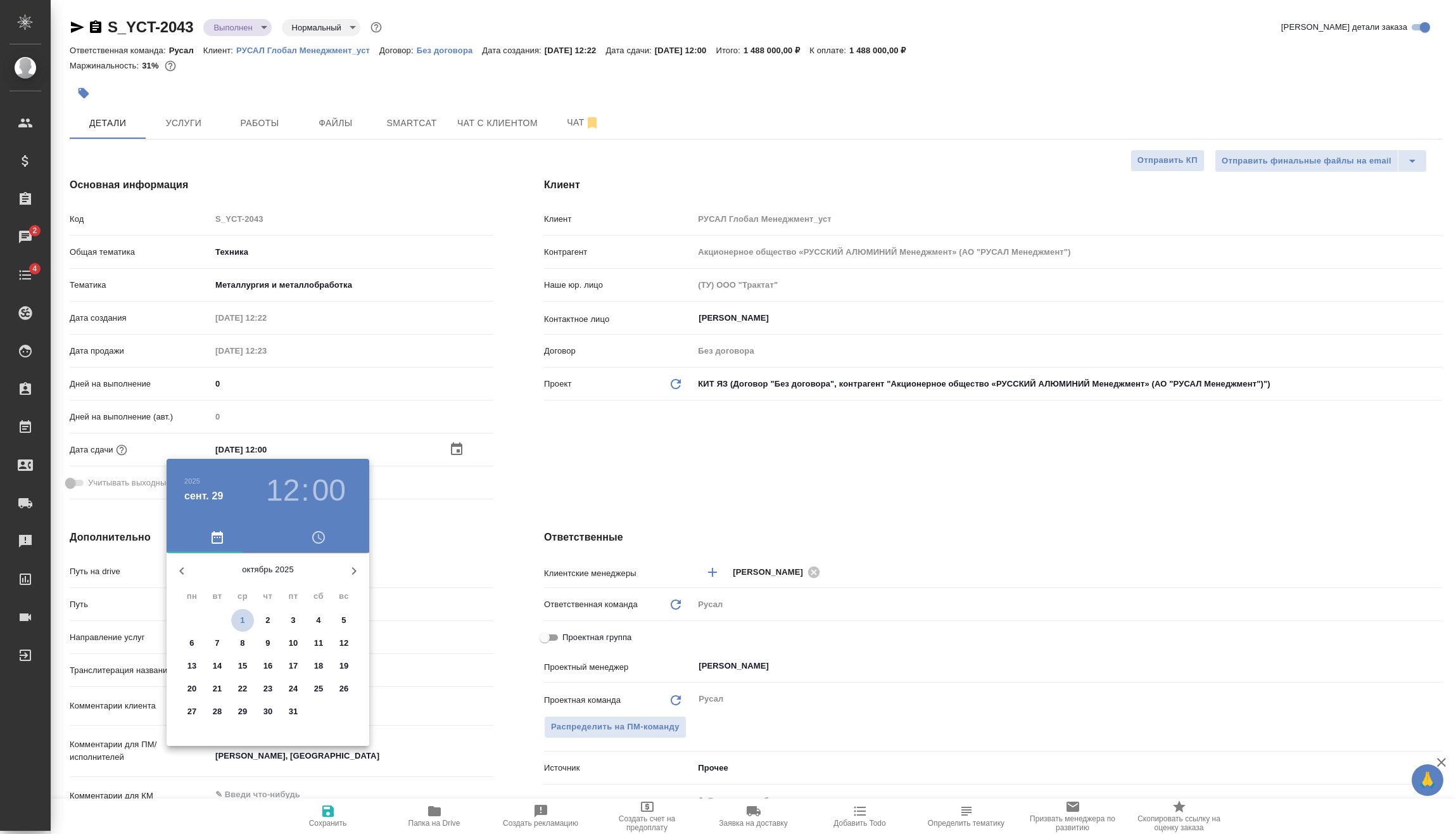
type textarea "x"
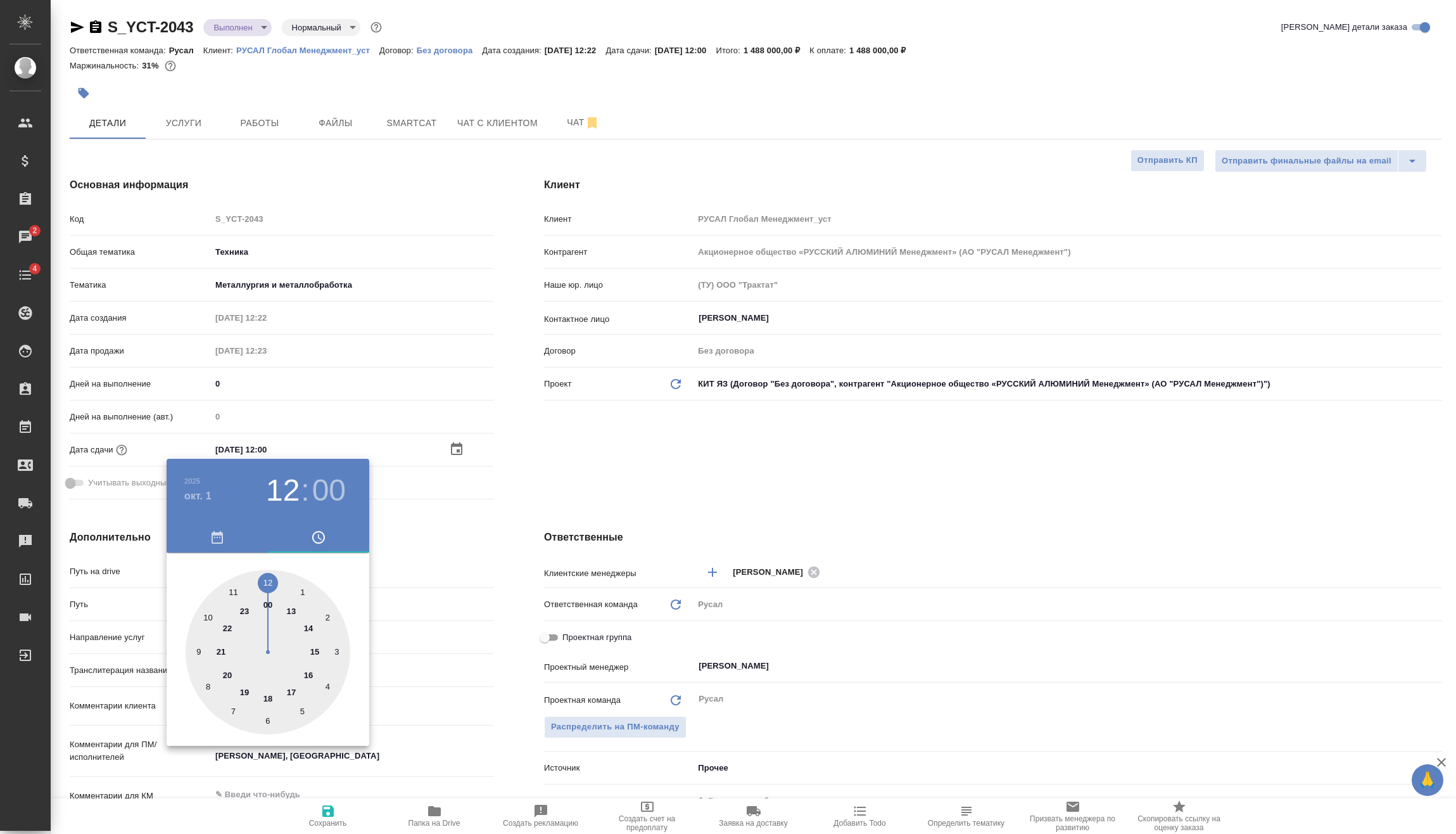
click at [434, 555] on div at bounding box center [728, 417] width 1456 height 834
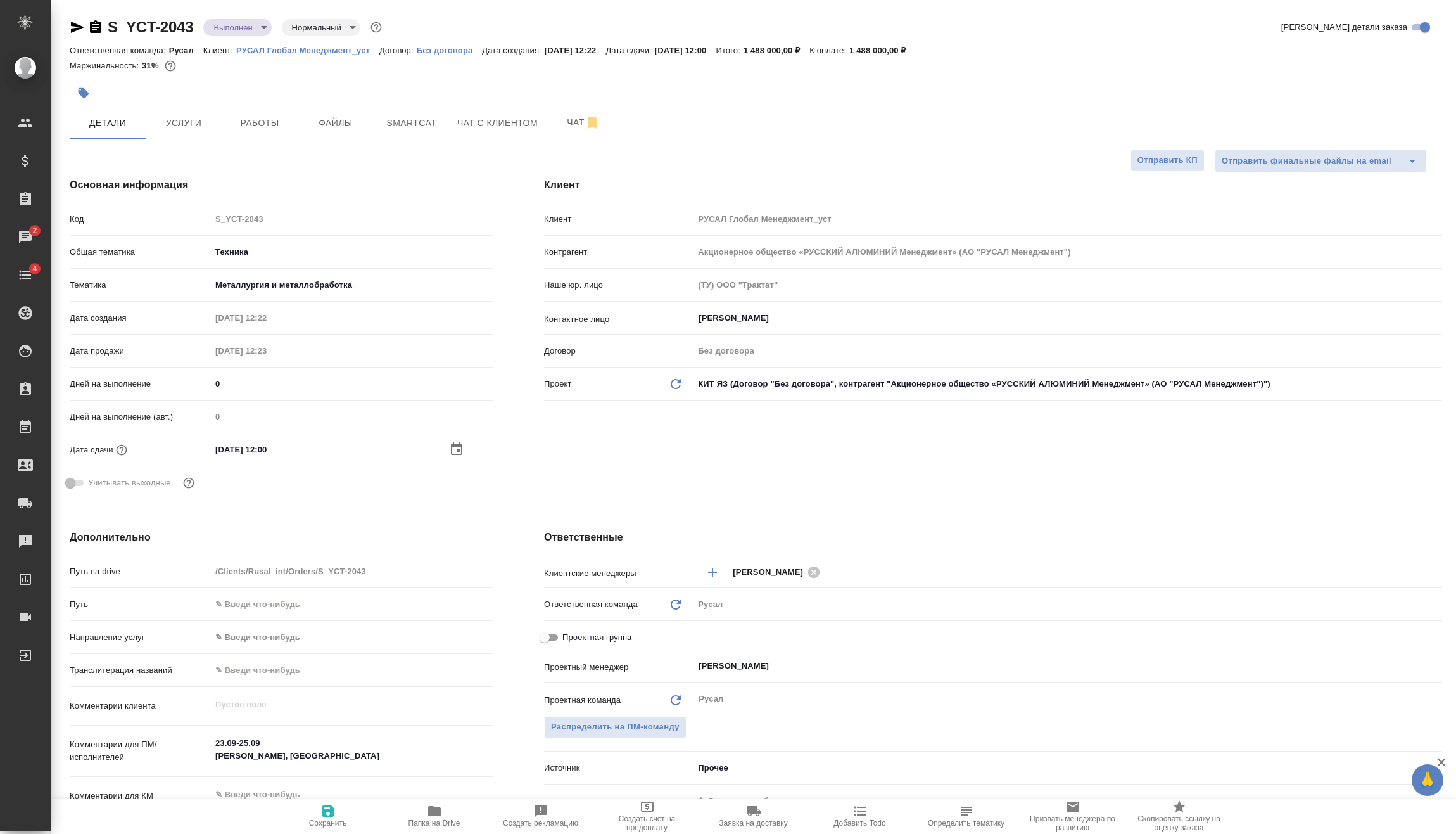
click at [461, 444] on icon "button" at bounding box center [456, 448] width 11 height 13
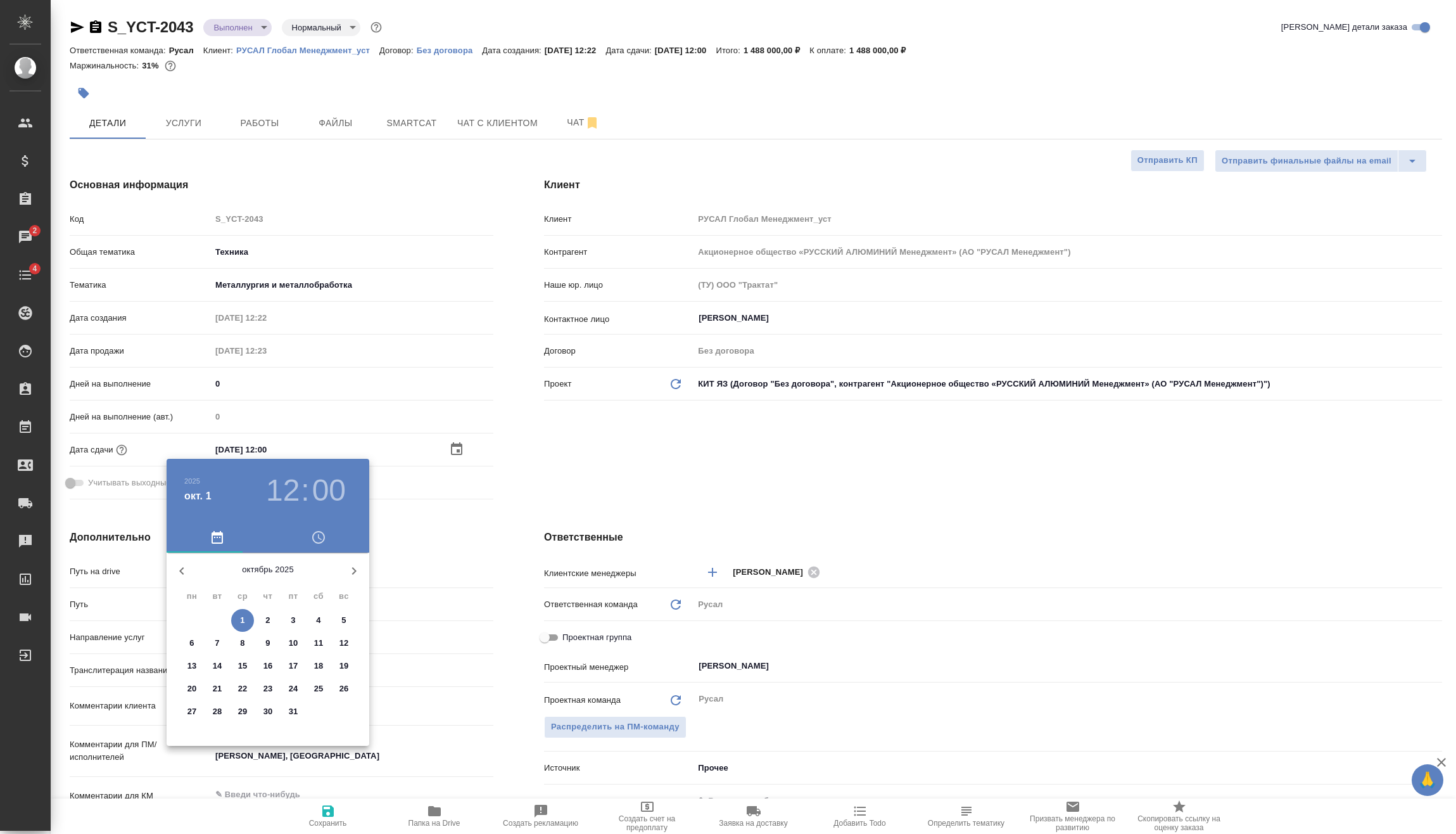
drag, startPoint x: 298, startPoint y: 489, endPoint x: 291, endPoint y: 488, distance: 7.1
click at [296, 489] on h3 "12" at bounding box center [282, 490] width 34 height 35
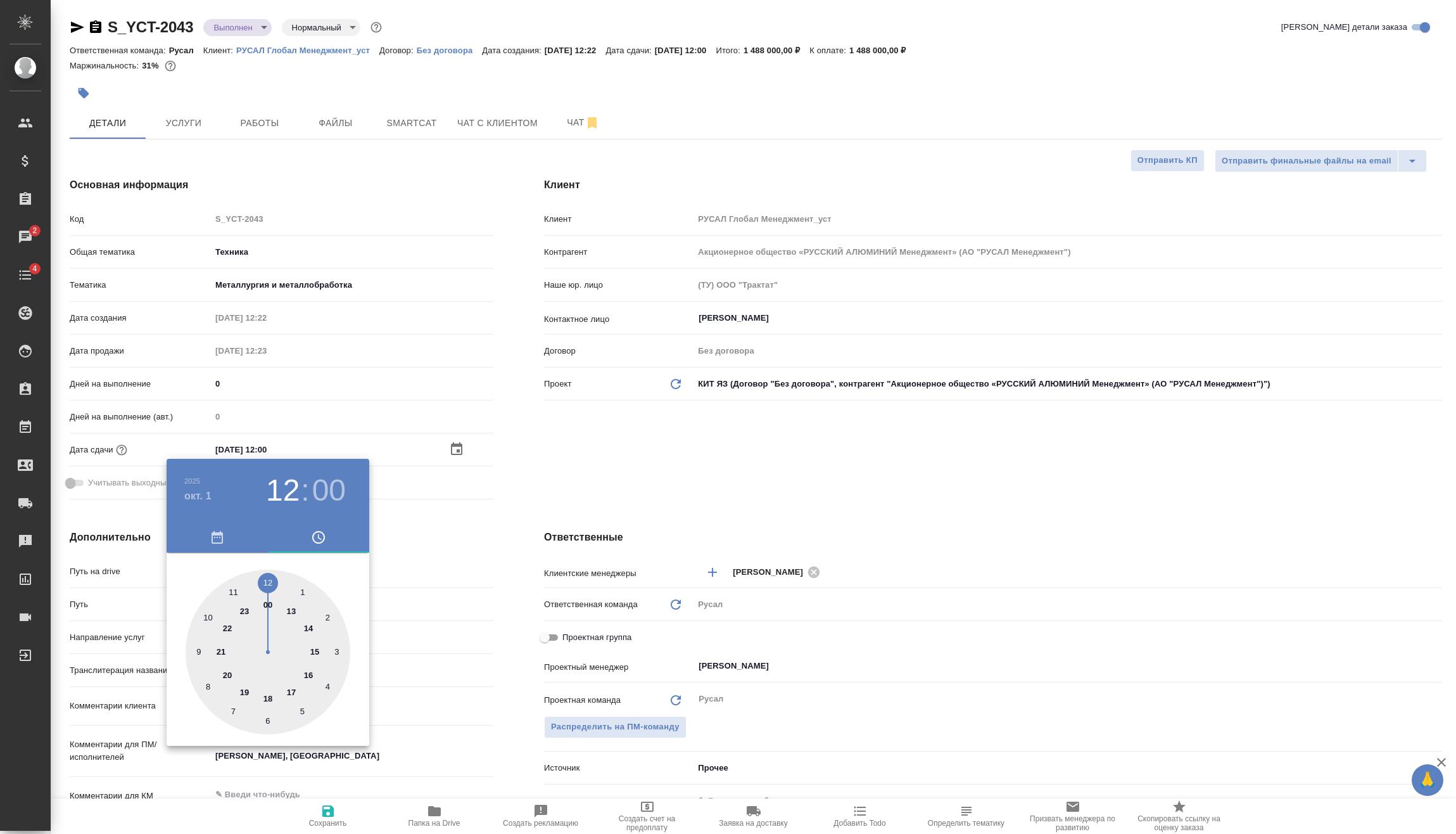
click at [292, 606] on div at bounding box center [268, 652] width 165 height 165
type input "01.10.2025 13:00"
type textarea "x"
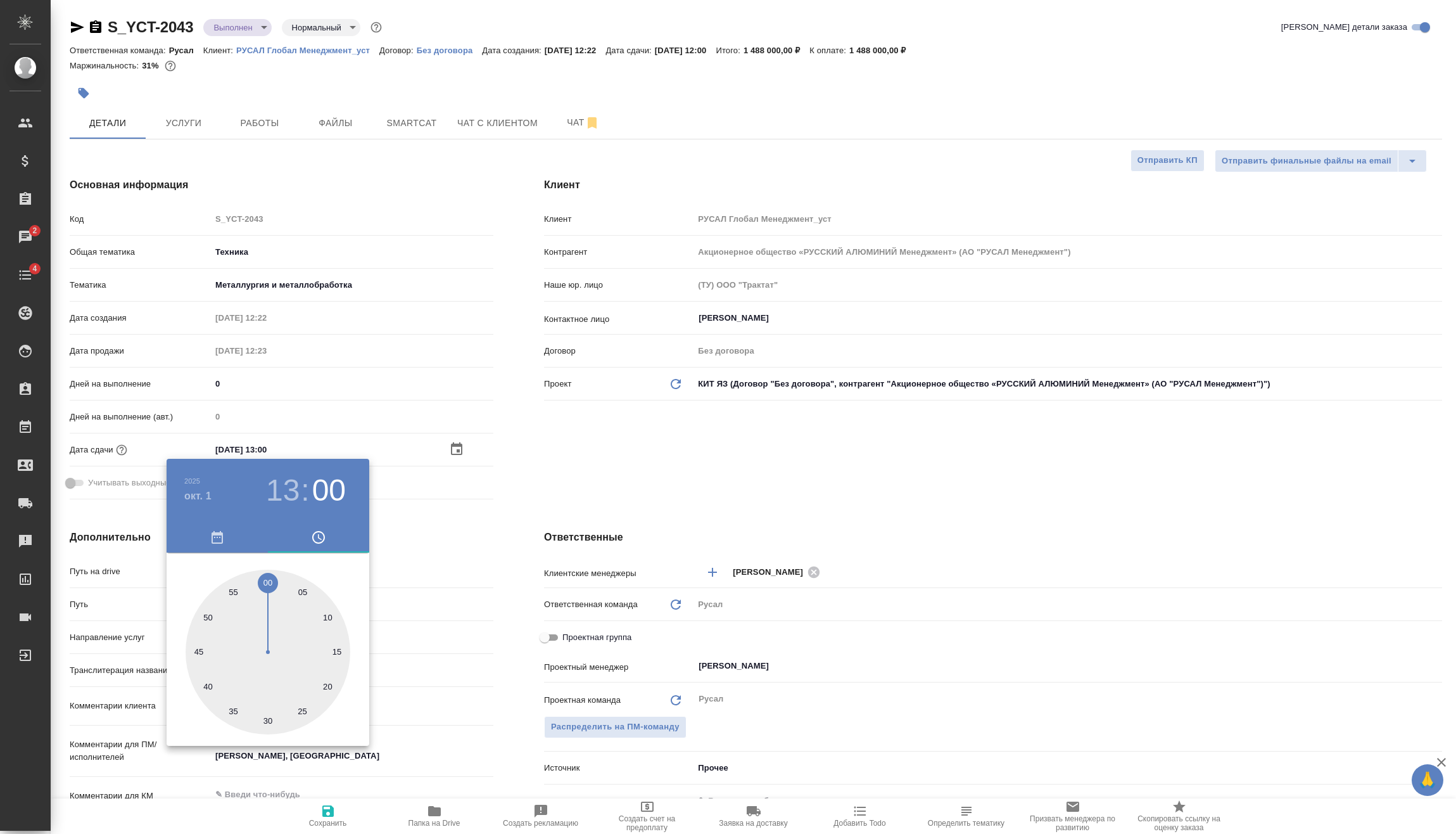
click at [401, 547] on div at bounding box center [728, 417] width 1456 height 834
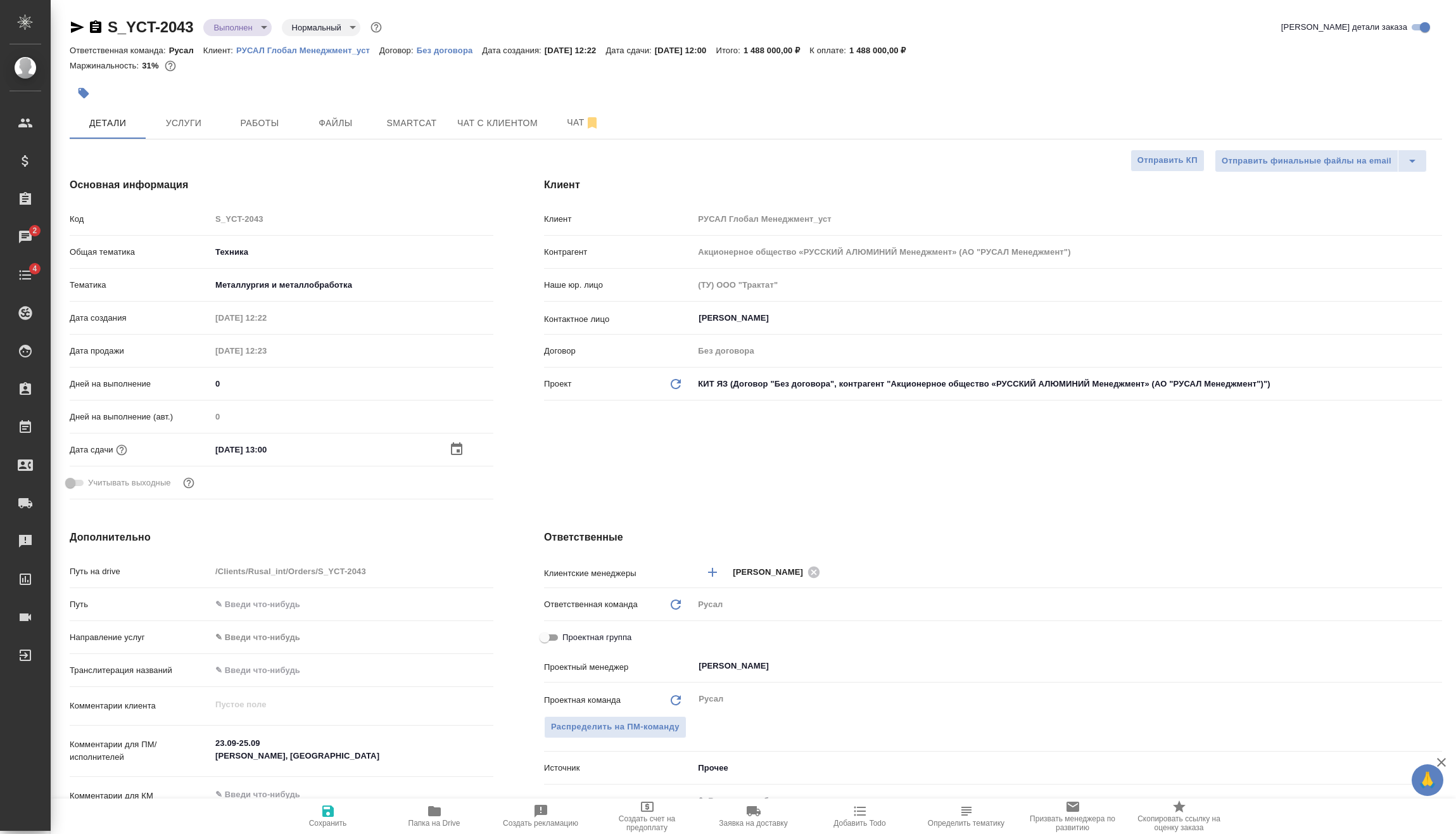
click at [344, 813] on span "Сохранить" at bounding box center [328, 815] width 91 height 24
type textarea "x"
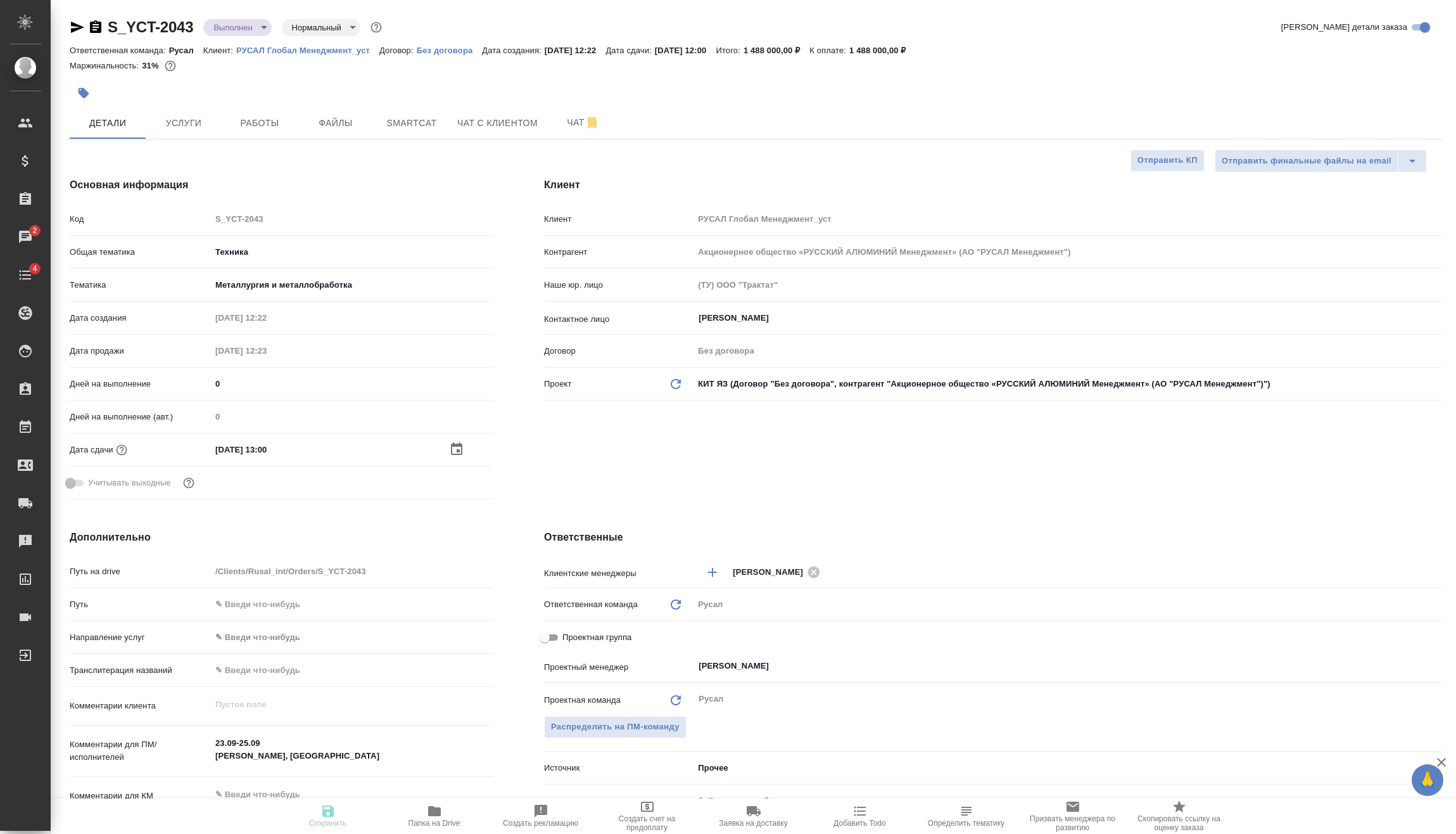
type textarea "x"
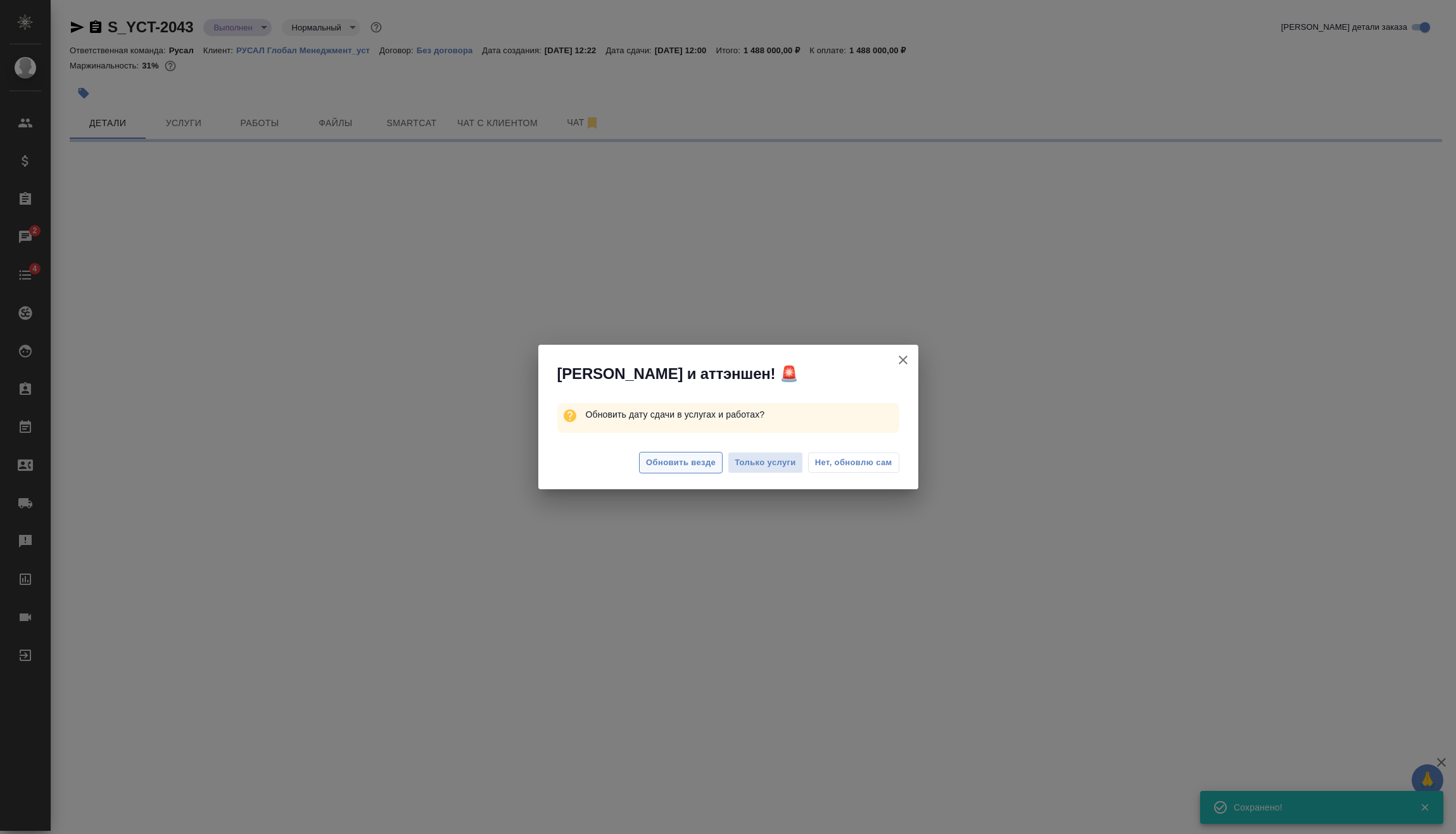
select select "RU"
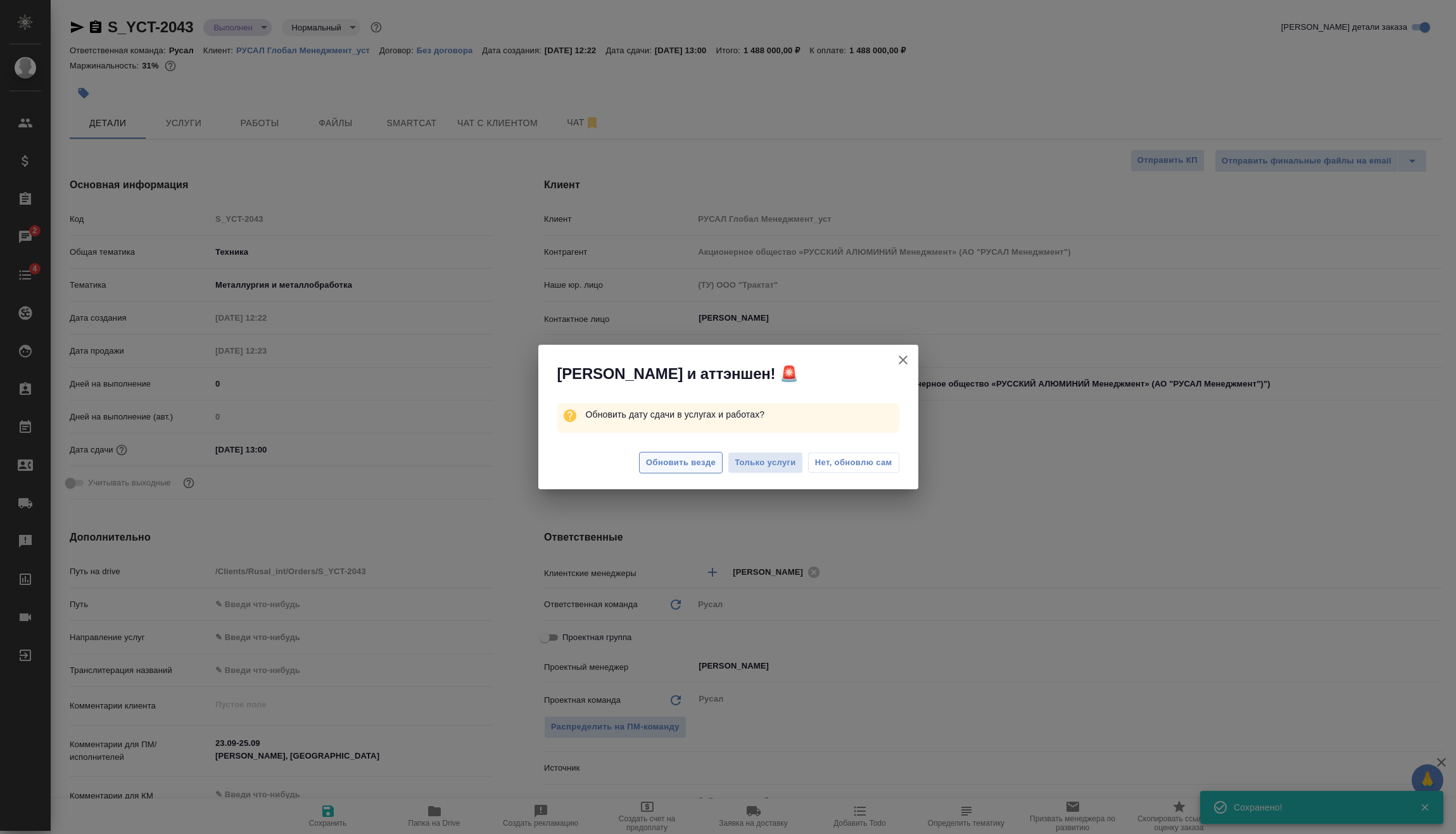
type textarea "x"
click at [667, 456] on span "Обновить везде" at bounding box center [680, 462] width 70 height 14
type textarea "x"
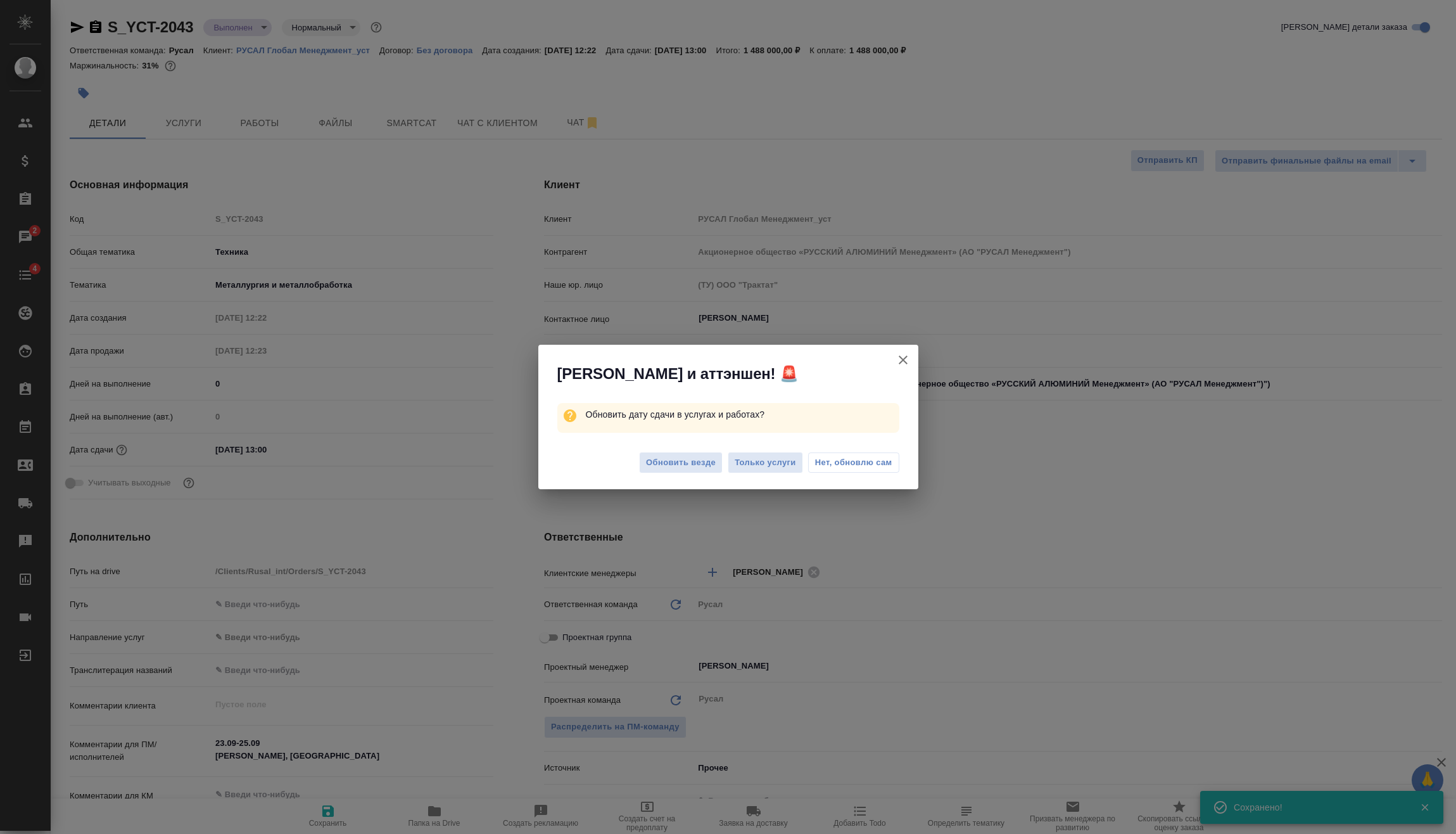
type textarea "x"
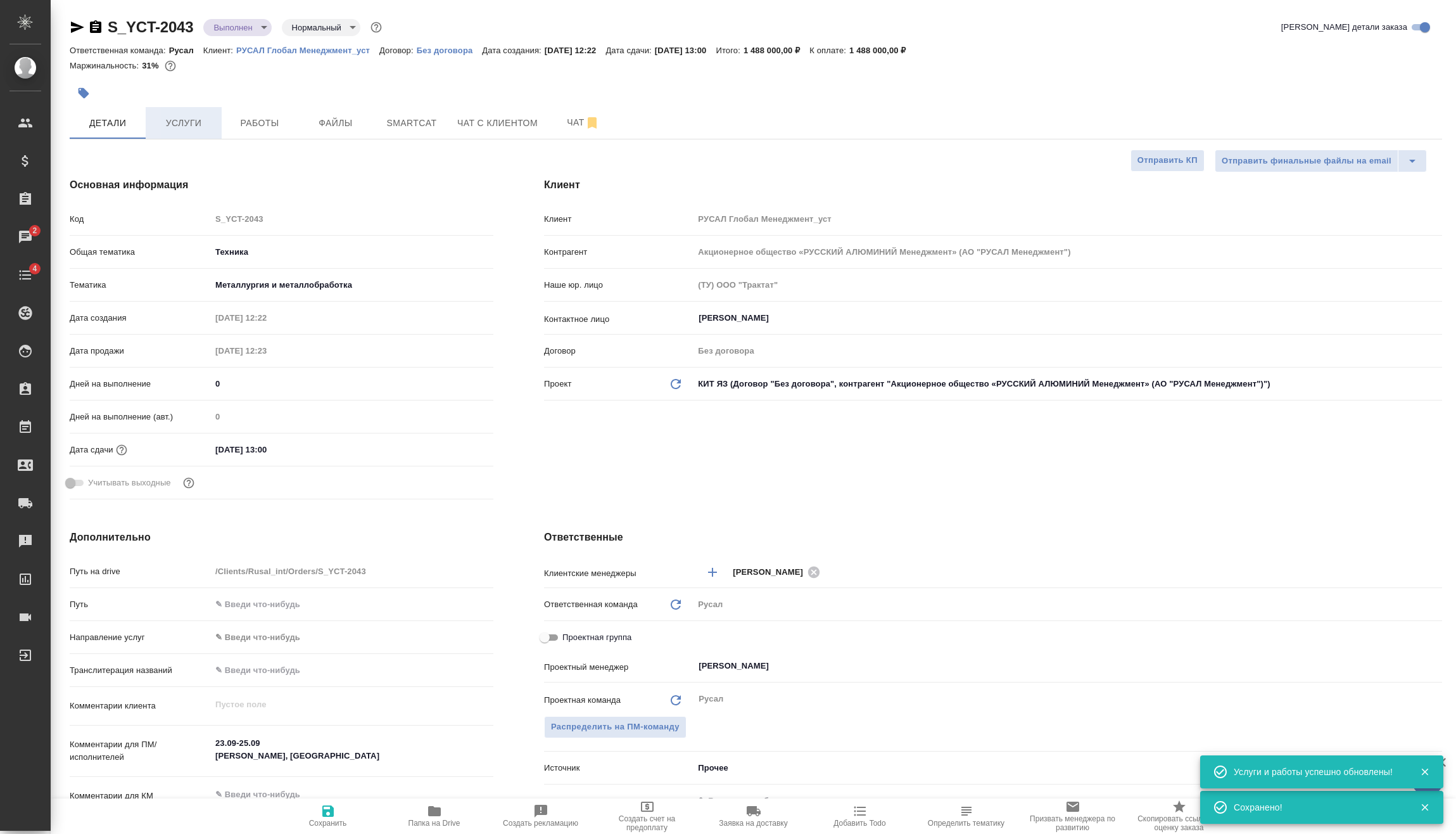
click at [204, 125] on span "Услуги" at bounding box center [183, 123] width 61 height 16
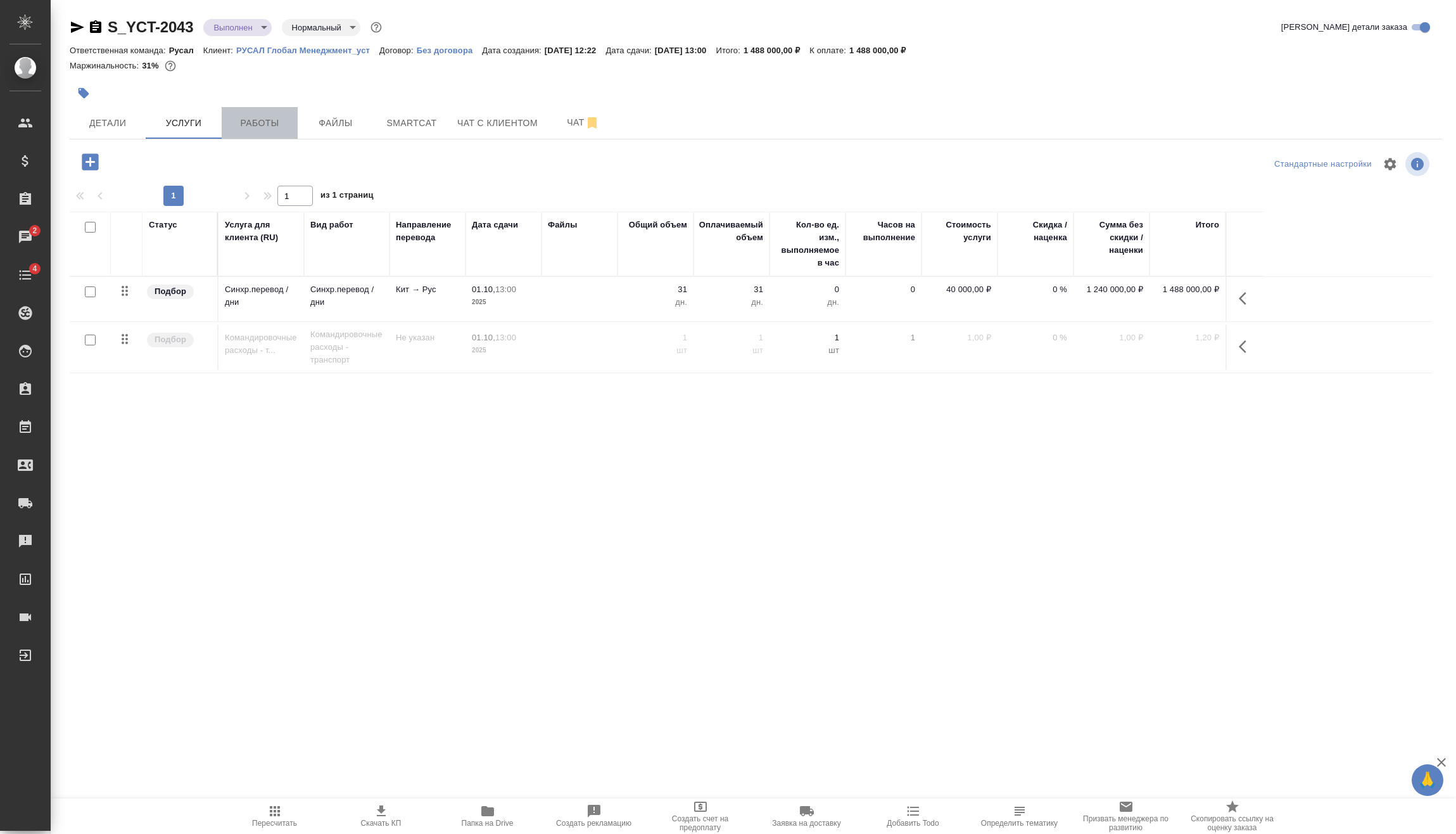
click at [279, 113] on button "Работы" at bounding box center [259, 123] width 76 height 31
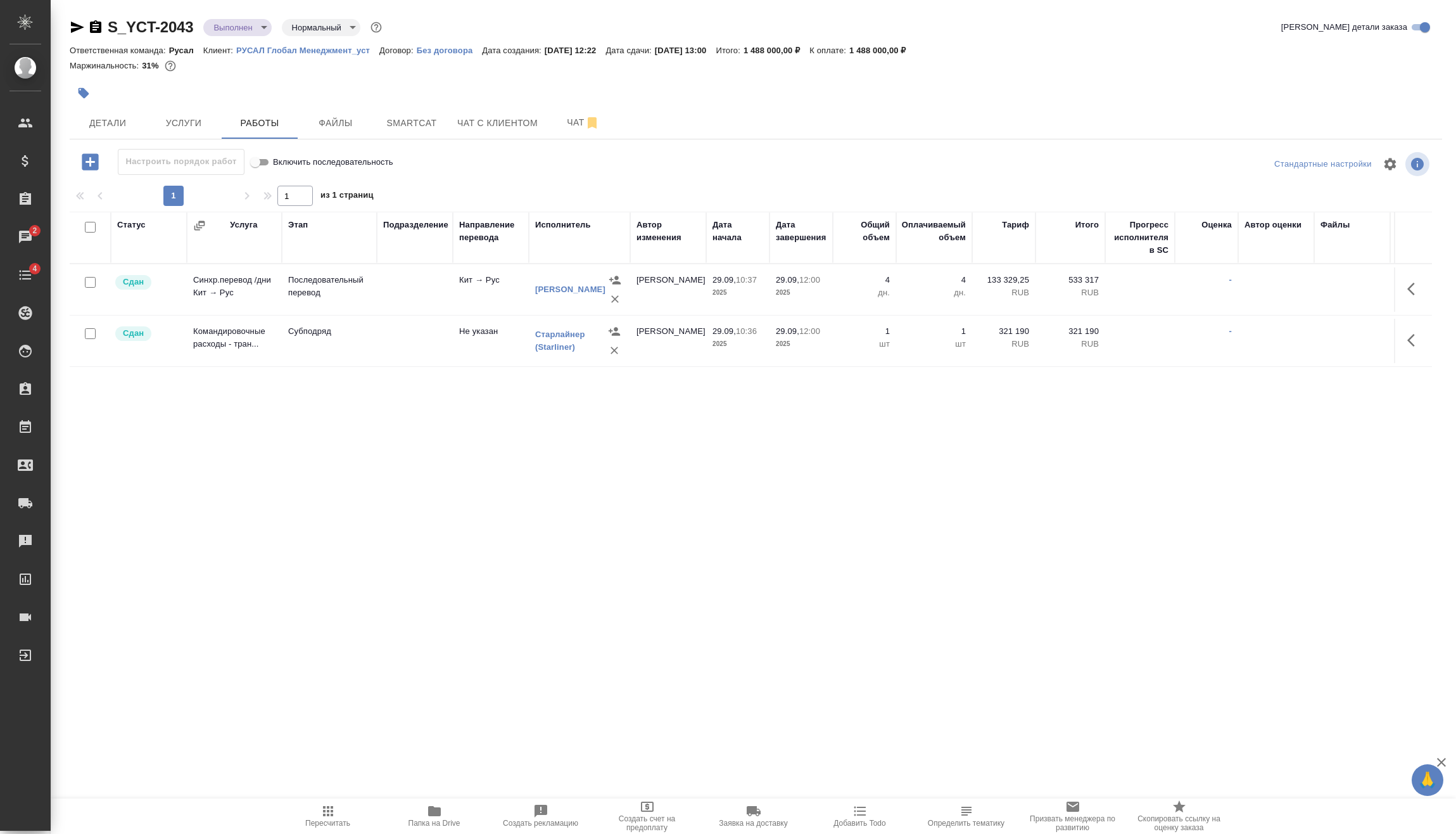
click at [93, 333] on input "checkbox" at bounding box center [90, 333] width 10 height 10
checkbox input "true"
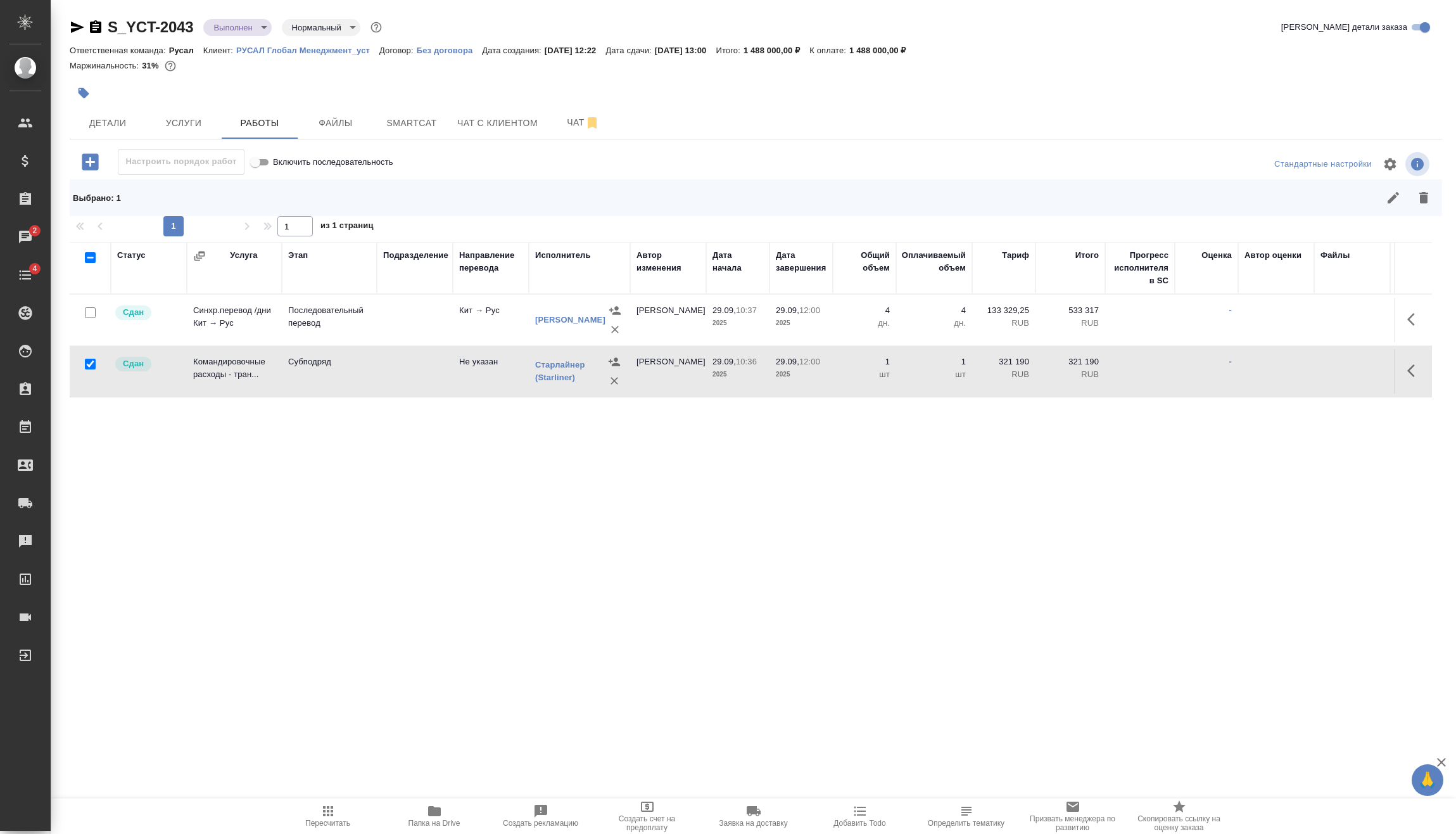
click at [89, 313] on input "checkbox" at bounding box center [90, 312] width 10 height 10
checkbox input "true"
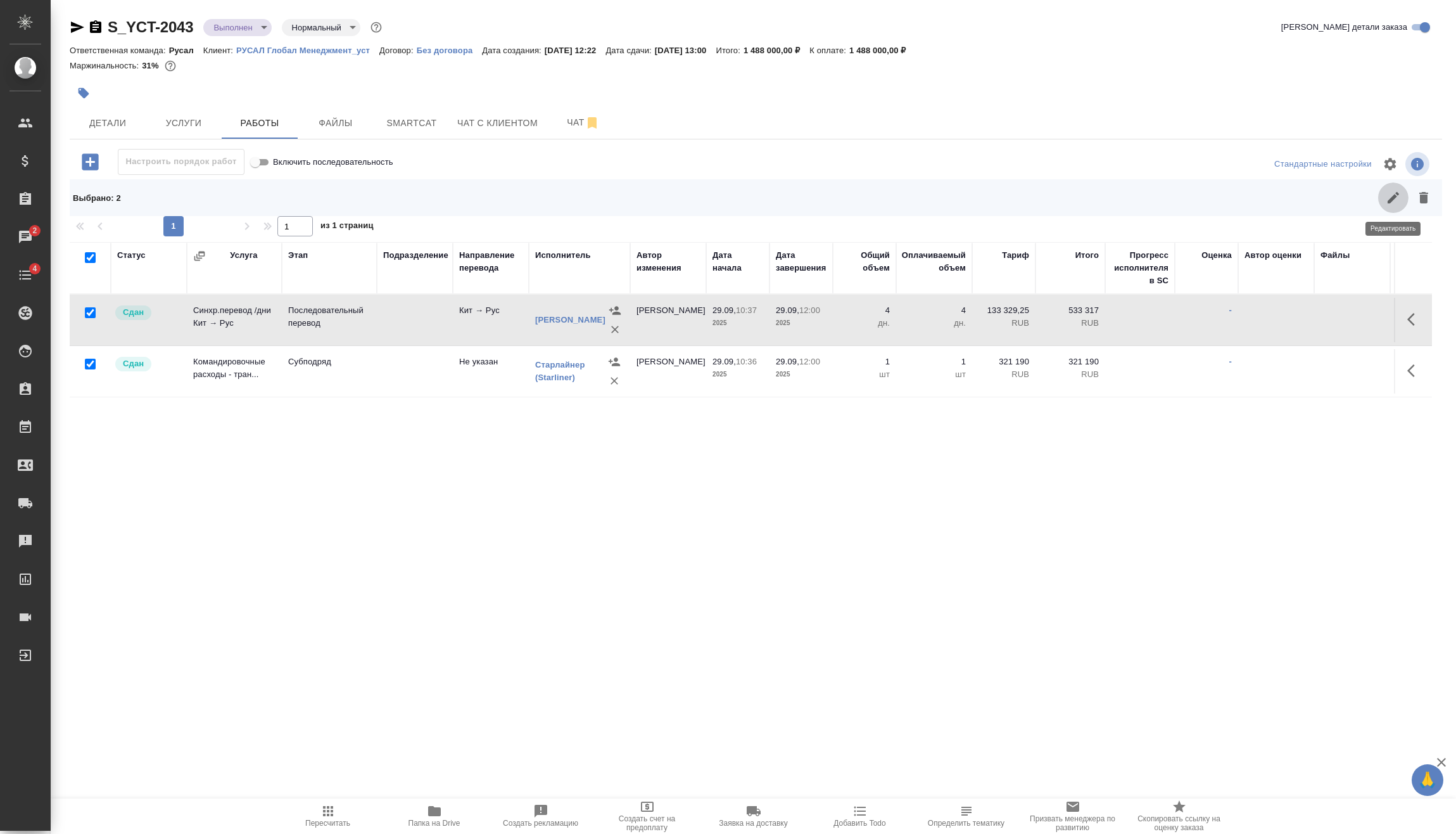
click at [1388, 203] on icon "button" at bounding box center [1392, 197] width 11 height 11
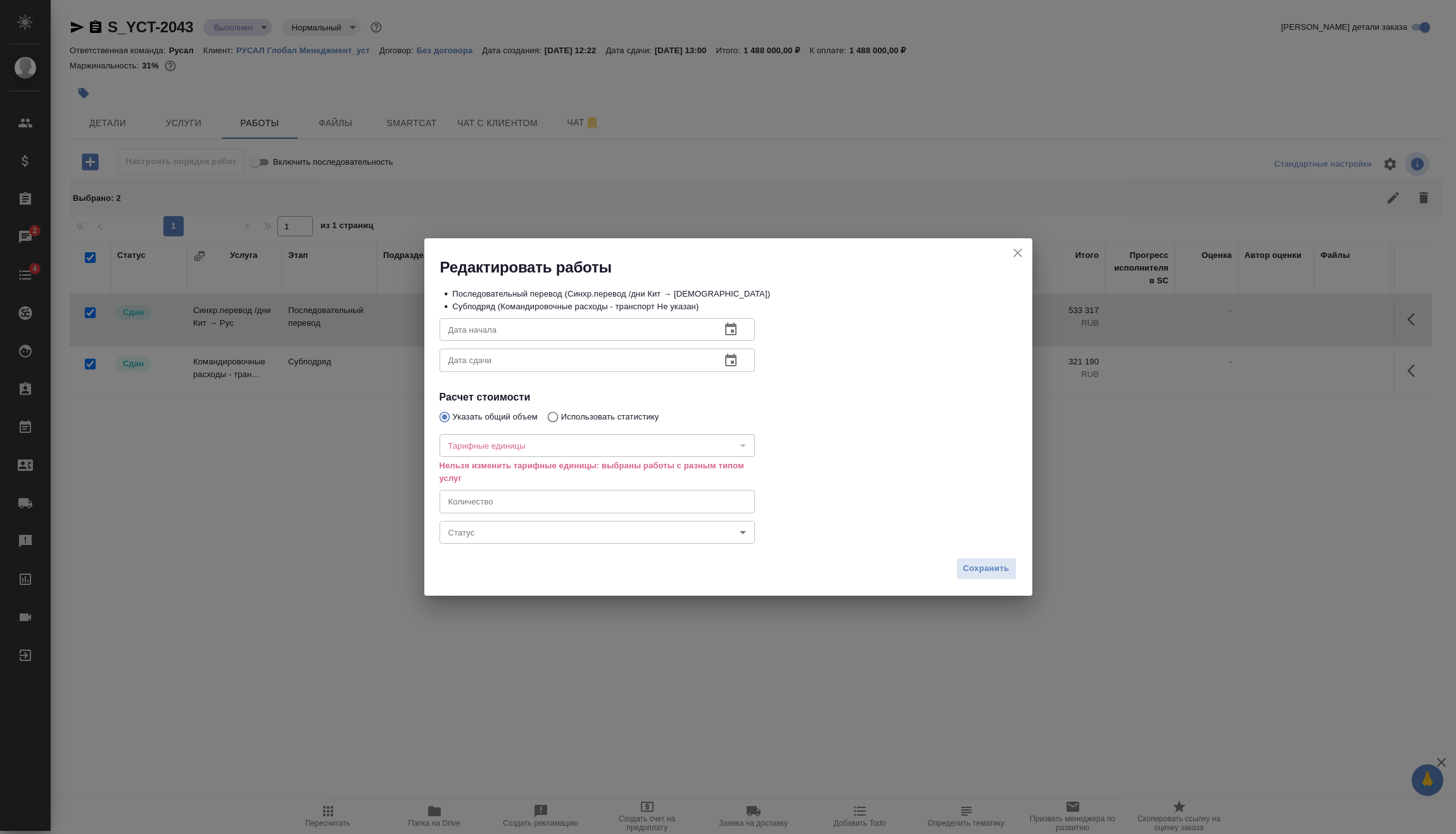
click at [510, 538] on body "🙏 .cls-1 fill:#fff; AWATERA Vasilev Evgeniy Клиенты Спецификации Заказы 2 Чаты …" at bounding box center [728, 417] width 1456 height 834
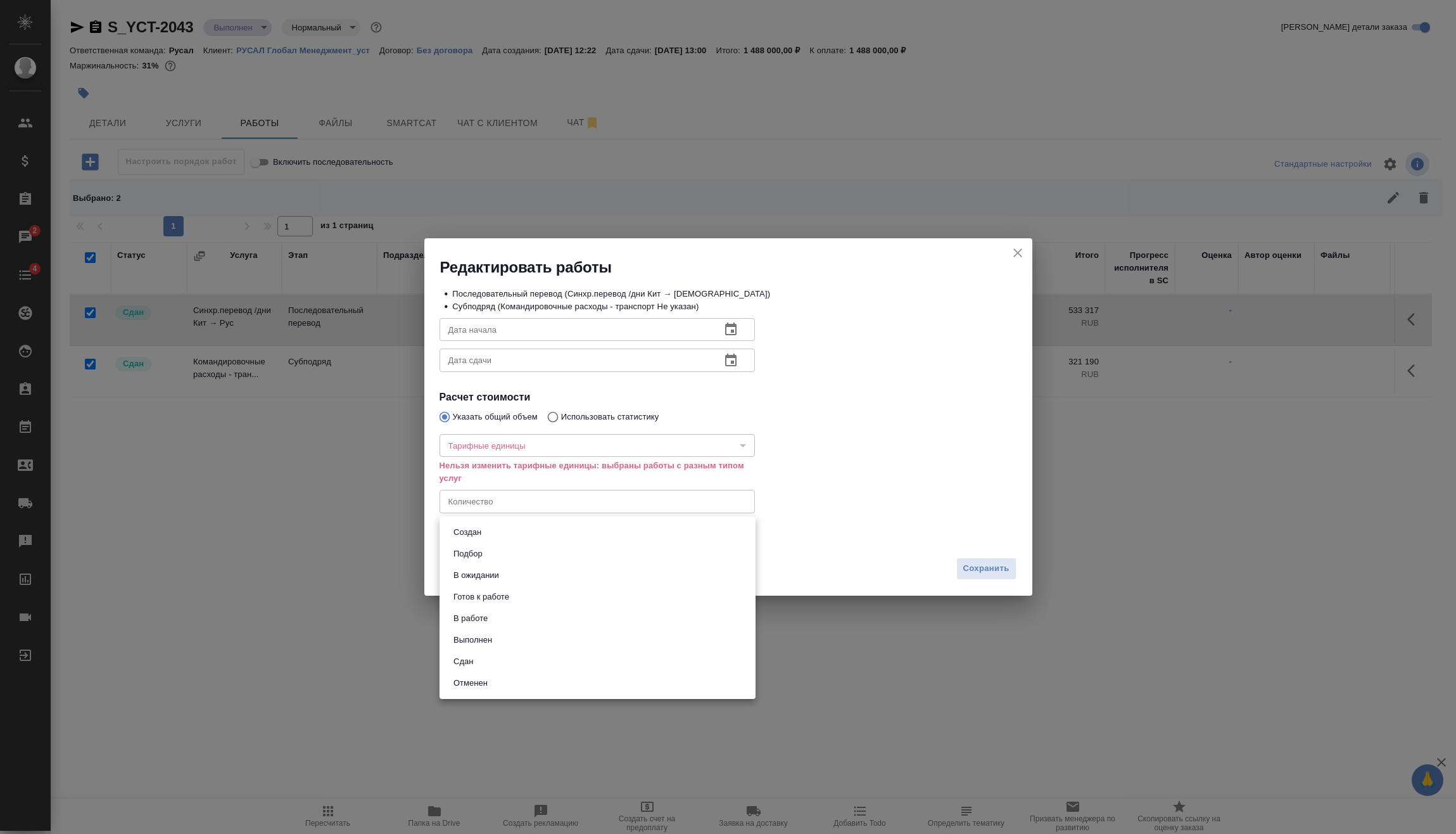
click at [497, 618] on li "В работе" at bounding box center [598, 618] width 316 height 22
type input "inProgress"
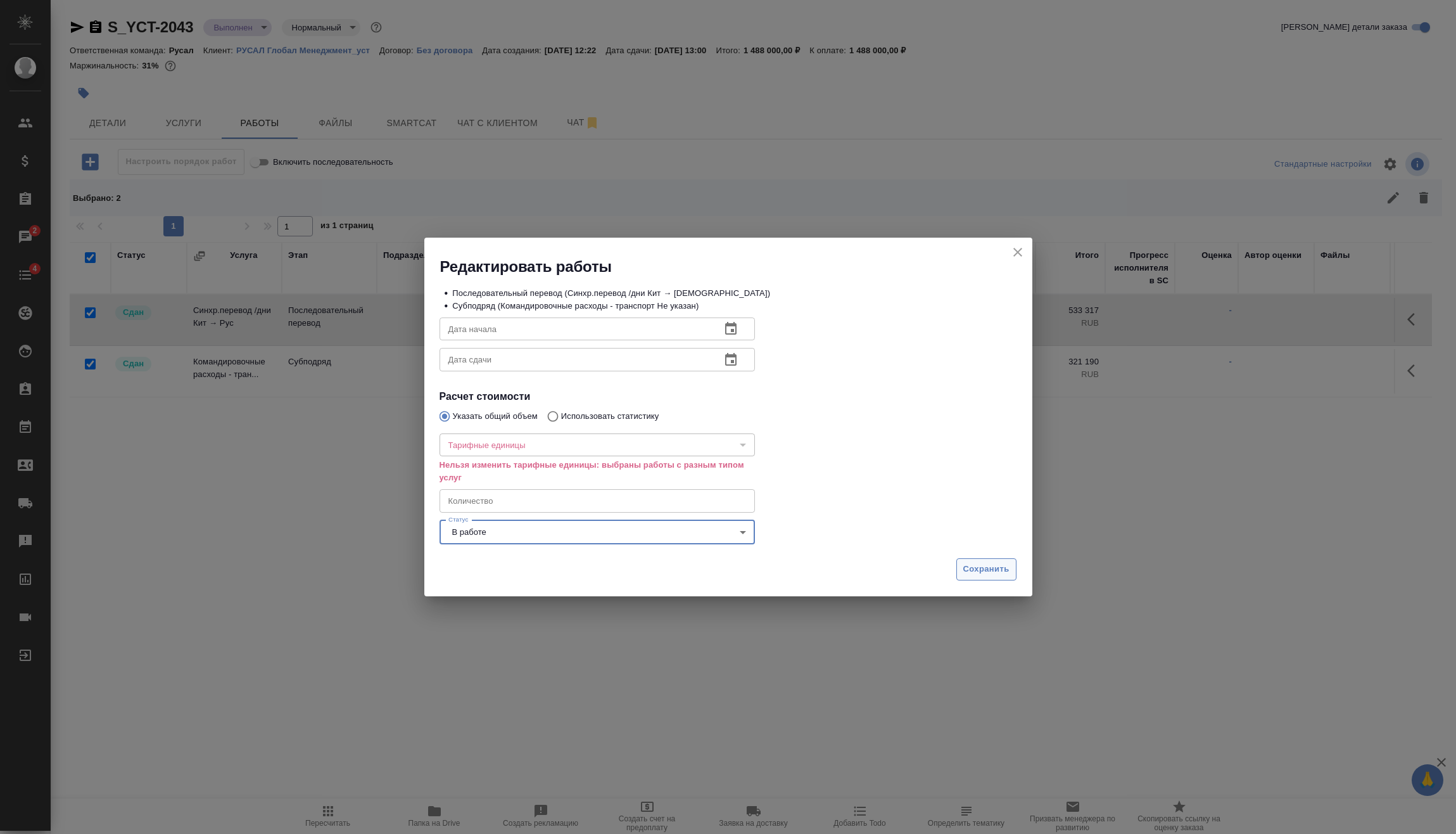
click at [993, 561] on button "Сохранить" at bounding box center [986, 569] width 60 height 22
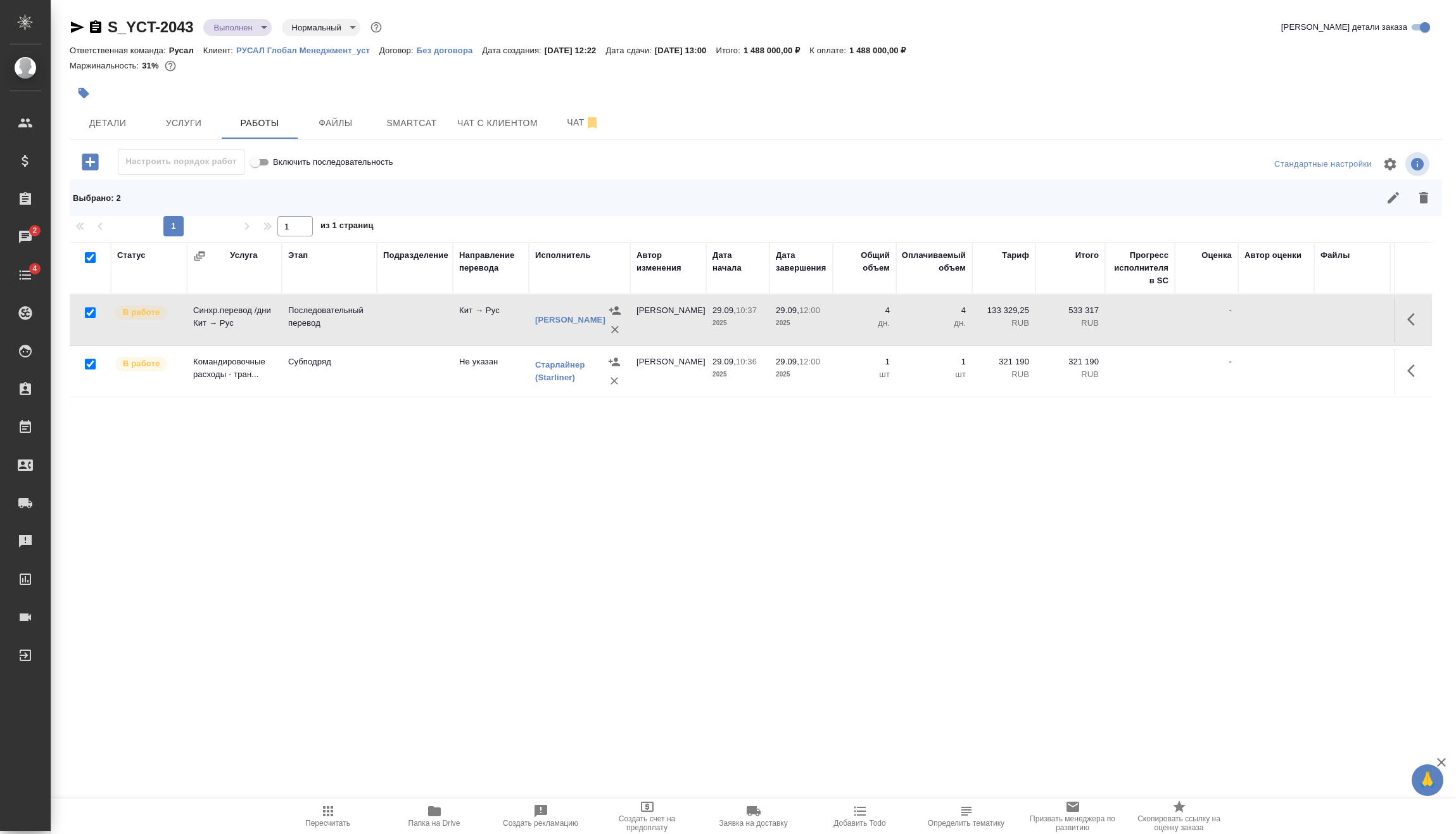
click at [1419, 371] on icon "button" at bounding box center [1414, 370] width 15 height 15
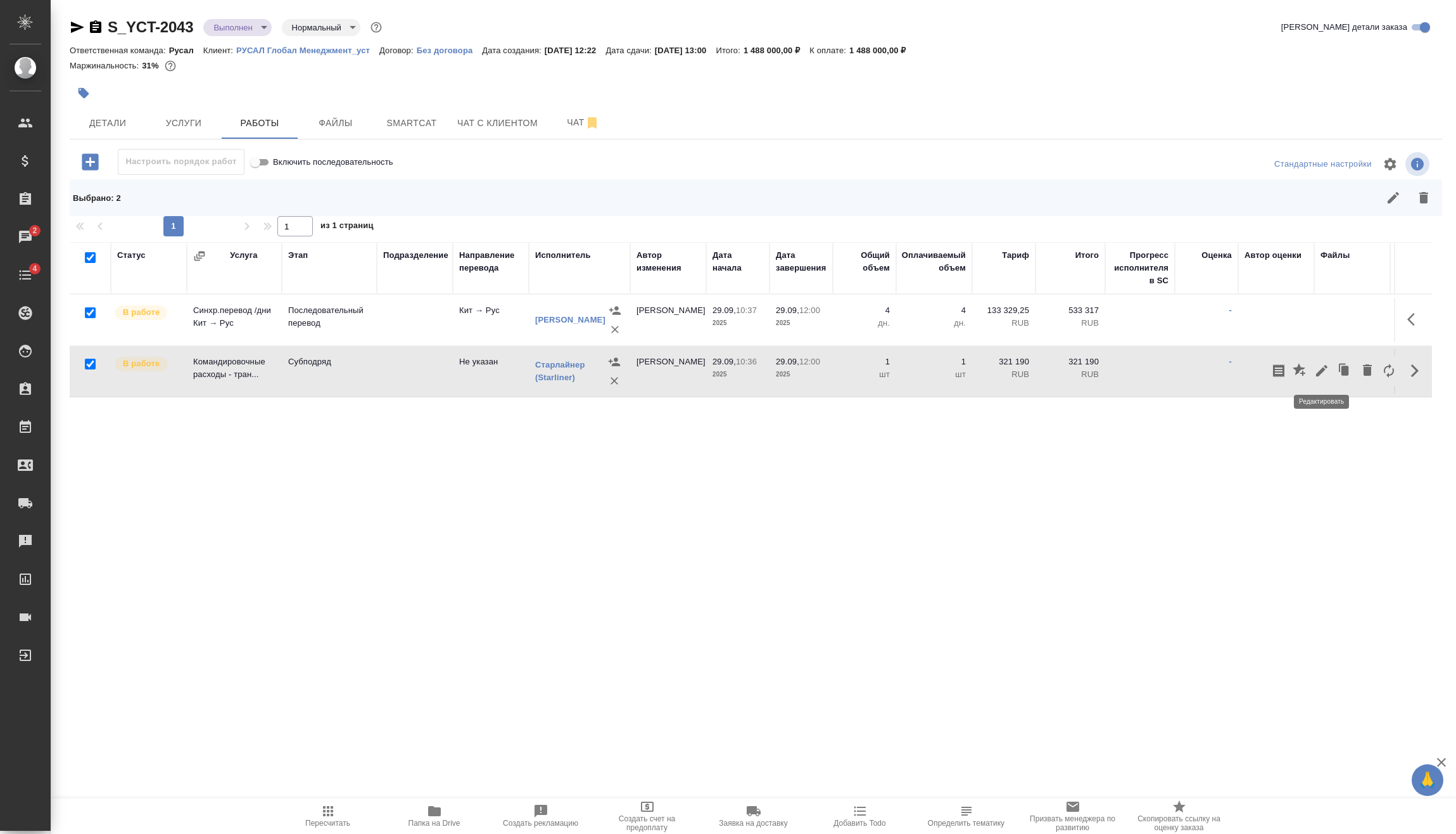
click at [1323, 371] on icon "button" at bounding box center [1321, 370] width 11 height 11
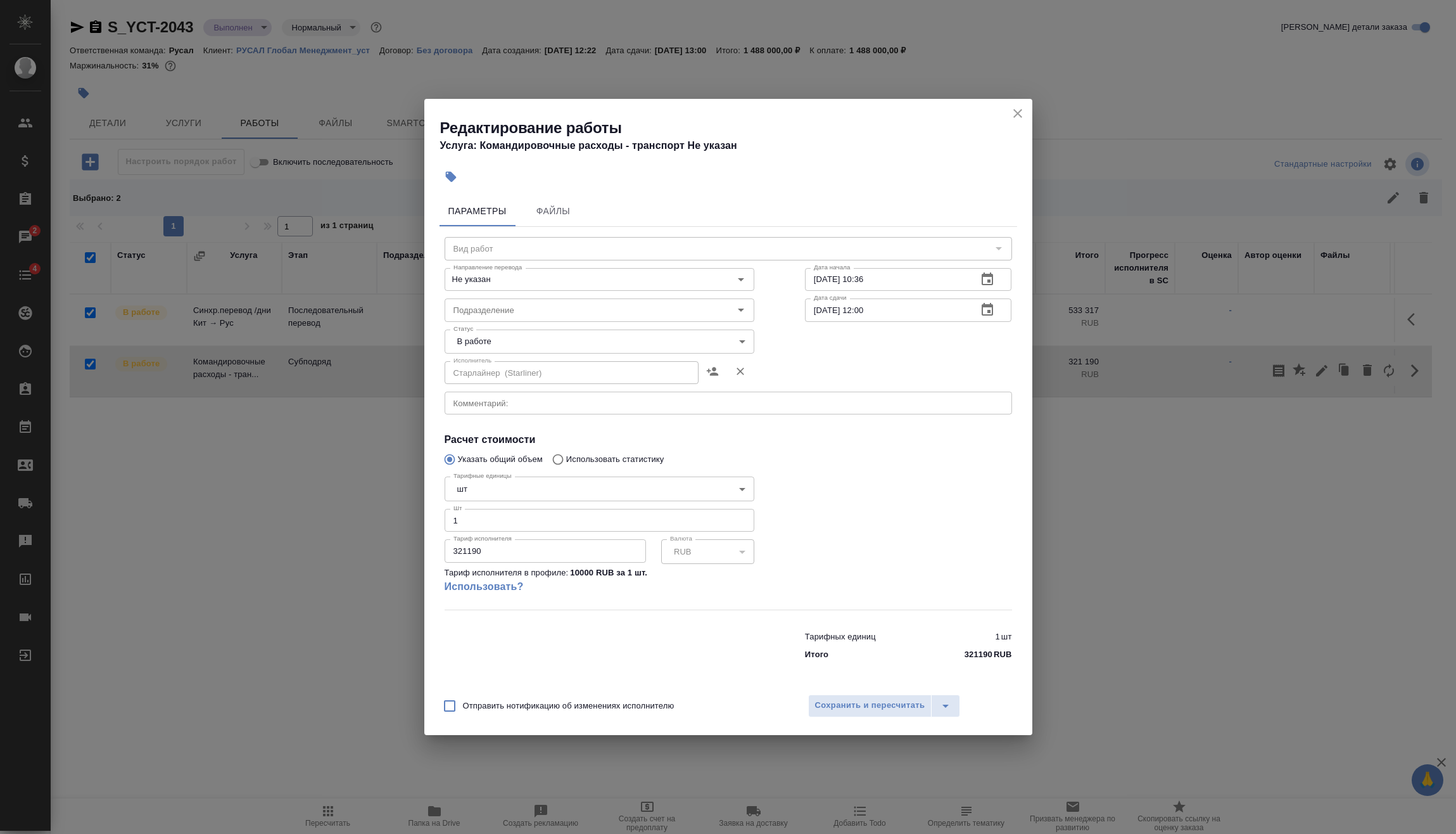
type input "Субподряд"
drag, startPoint x: 545, startPoint y: 555, endPoint x: 358, endPoint y: 546, distance: 187.2
click at [371, 548] on div "Редактирование работы Услуга: Командировочные расходы - транспорт Не указан Пар…" at bounding box center [728, 417] width 1456 height 834
paste input "139723.5"
type input "139723.50"
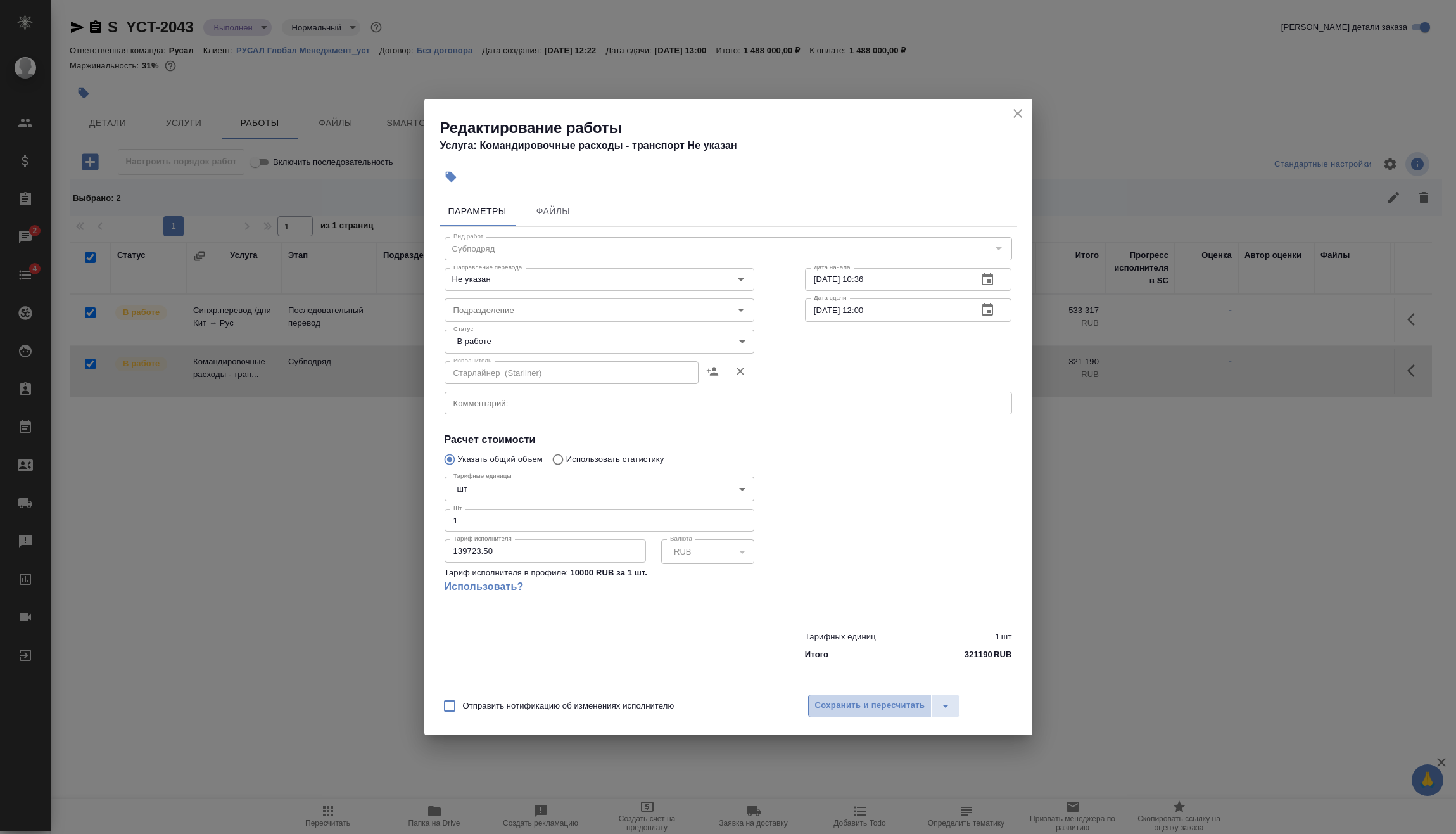
click at [848, 704] on span "Сохранить и пересчитать" at bounding box center [870, 705] width 110 height 14
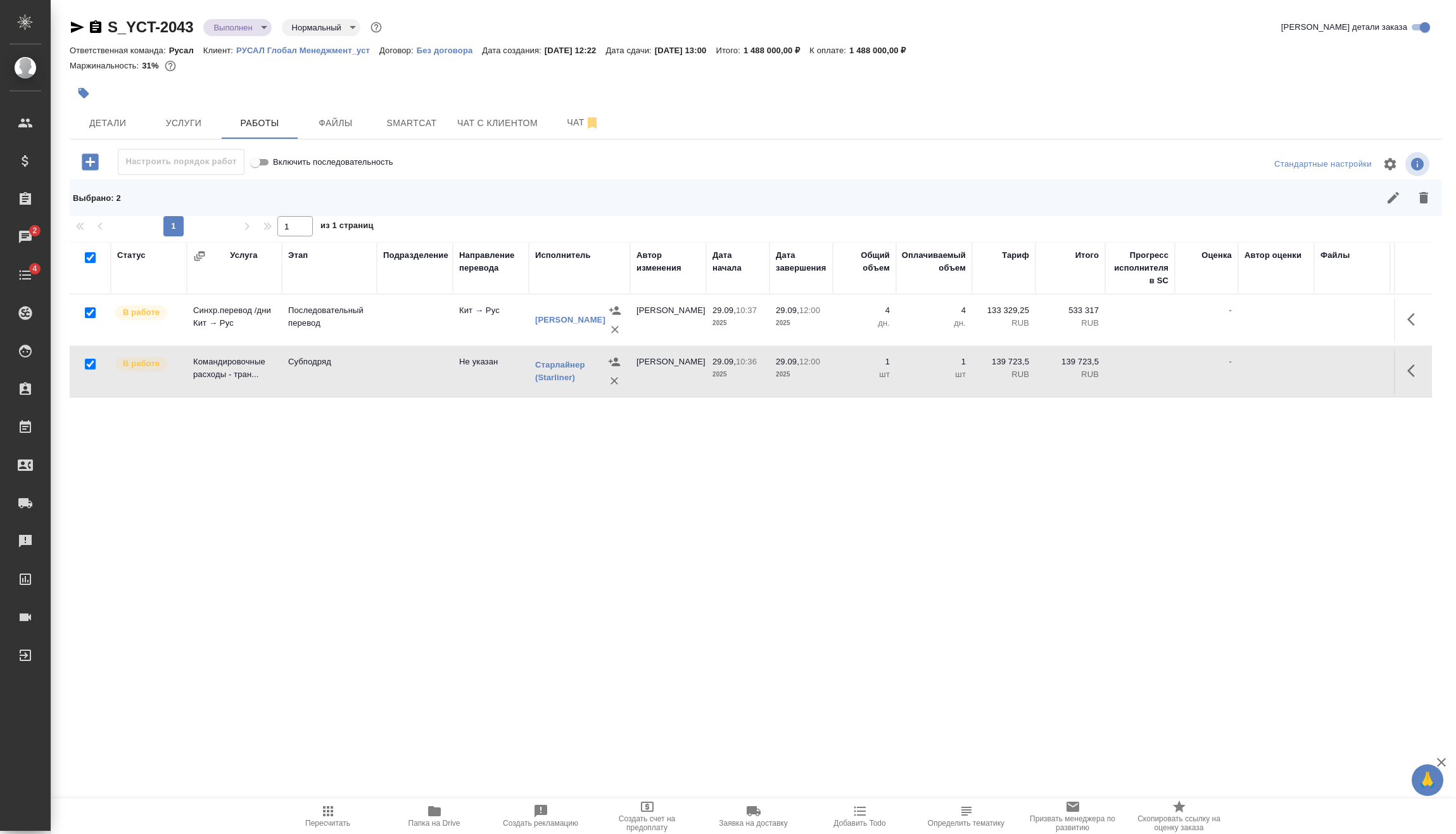
drag, startPoint x: 989, startPoint y: 309, endPoint x: 1014, endPoint y: 313, distance: 25.3
click at [1014, 313] on p "133 329,25" at bounding box center [1004, 310] width 51 height 13
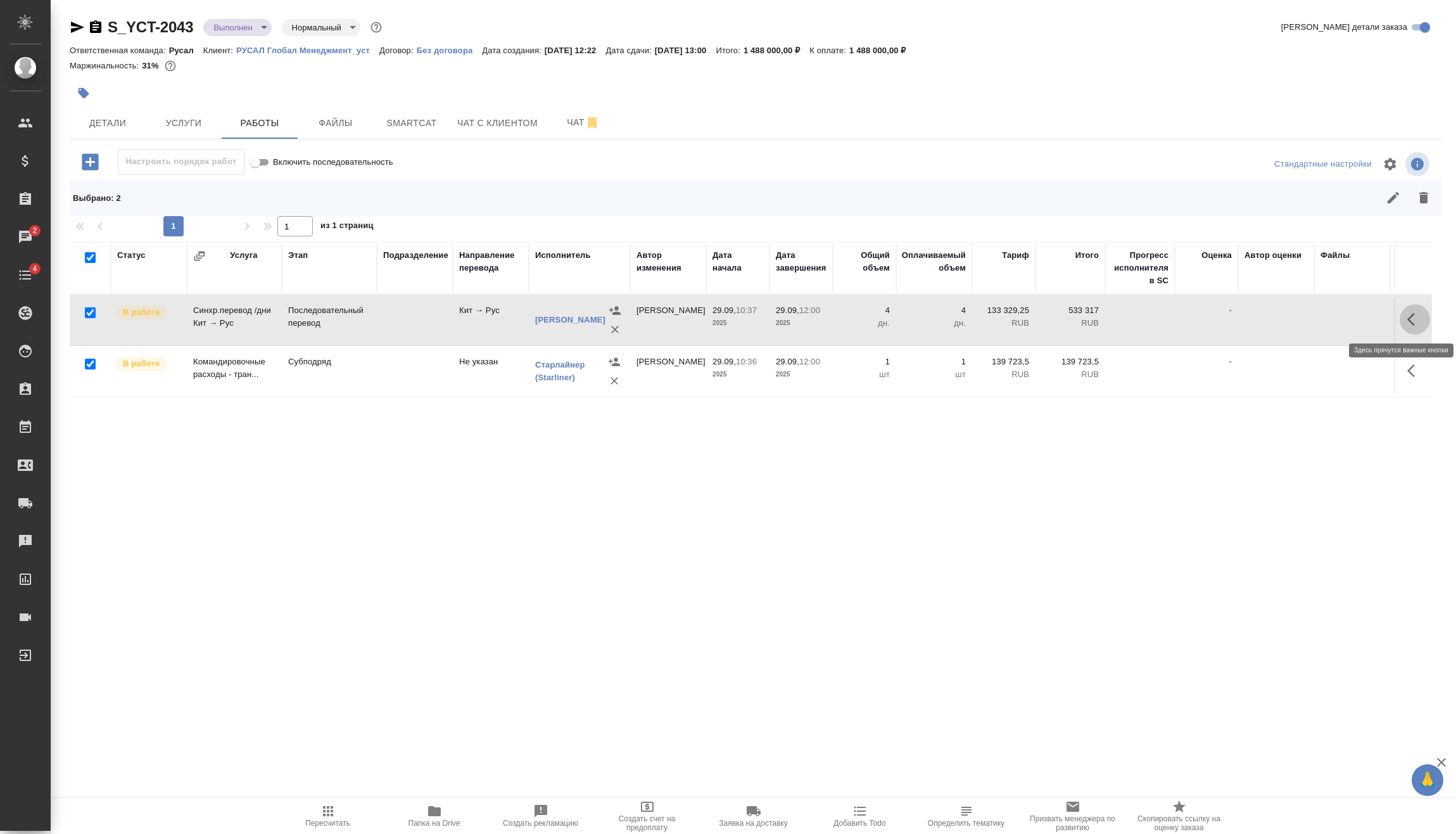
click at [1415, 319] on icon "button" at bounding box center [1414, 319] width 15 height 15
click at [1326, 316] on icon "button" at bounding box center [1321, 318] width 11 height 11
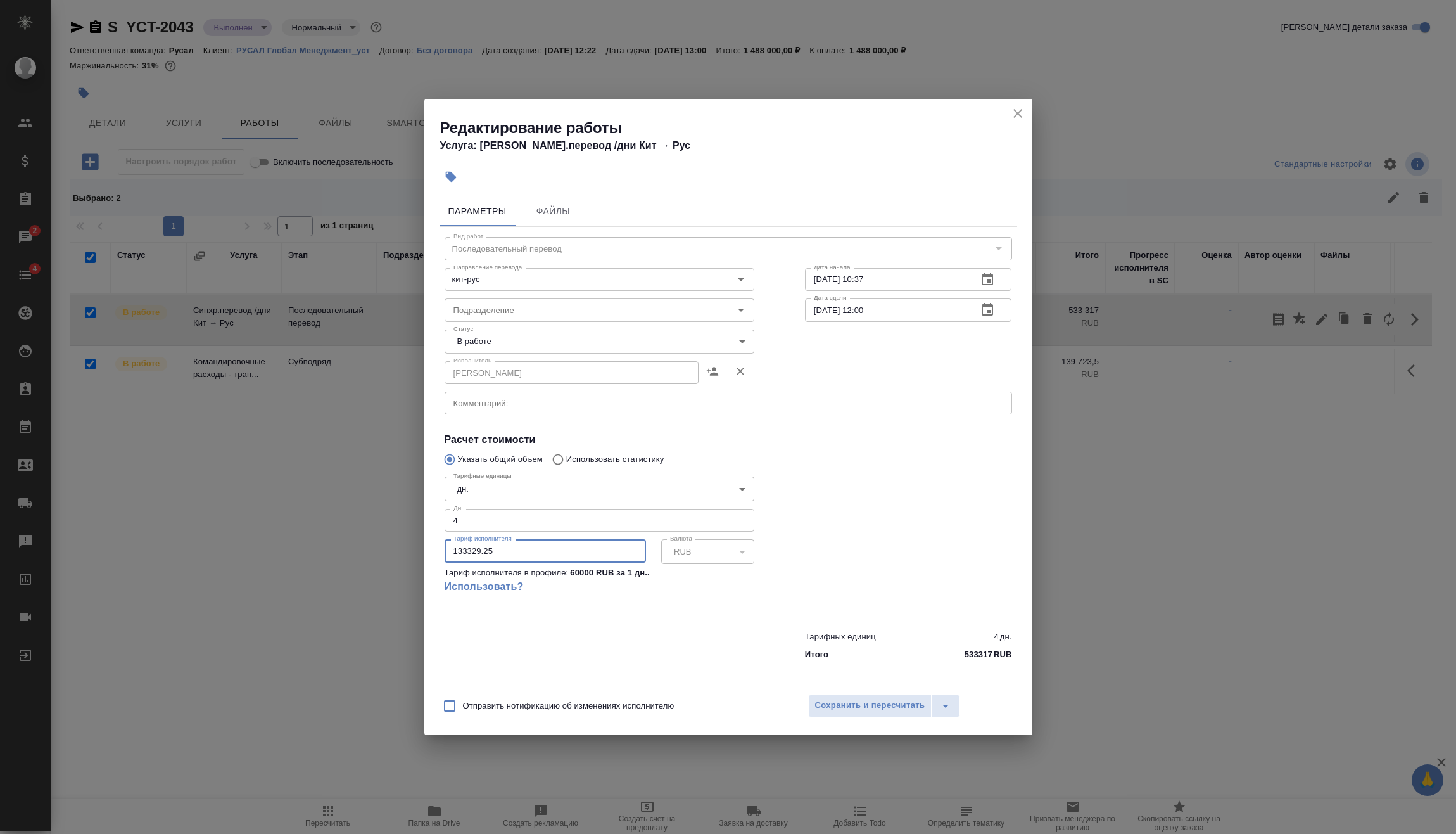
drag, startPoint x: 513, startPoint y: 554, endPoint x: 457, endPoint y: 549, distance: 56.2
click at [445, 552] on input "133329.25" at bounding box center [545, 550] width 201 height 22
click at [879, 709] on span "Сохранить и пересчитать" at bounding box center [870, 705] width 110 height 14
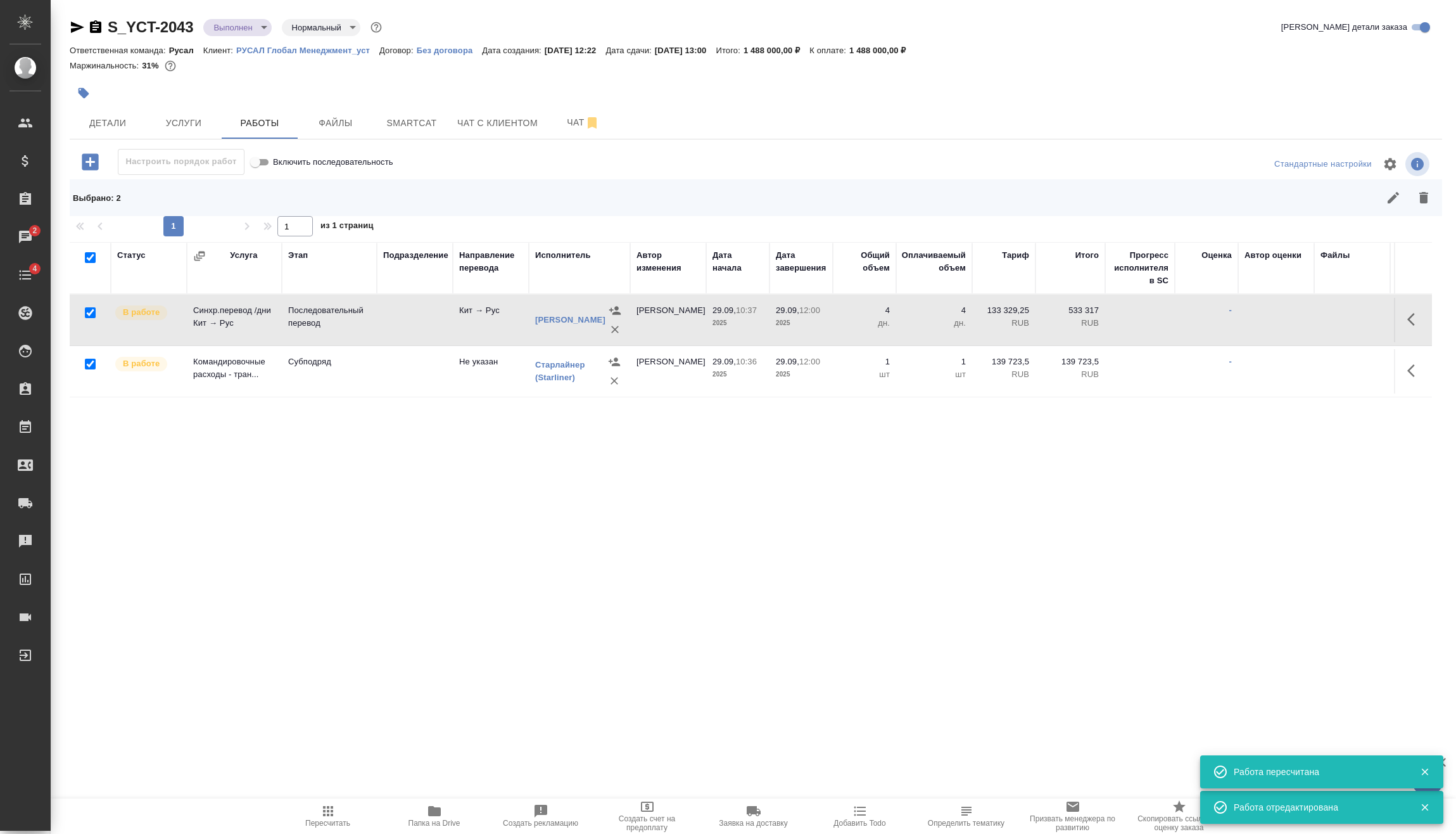
click at [90, 366] on input "checkbox" at bounding box center [90, 363] width 10 height 10
checkbox input "false"
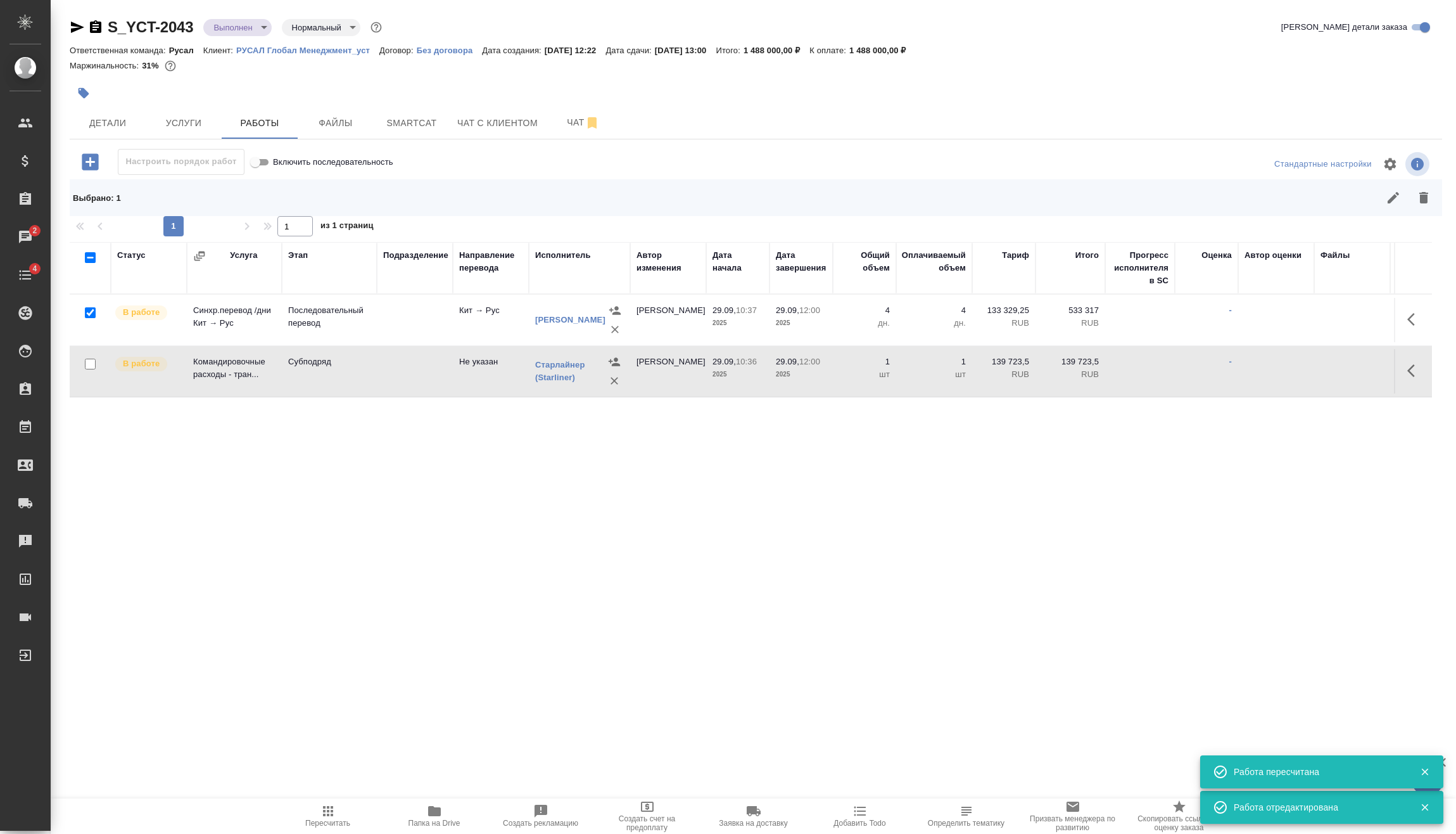
click at [1434, 196] on button "button" at bounding box center [1423, 197] width 31 height 31
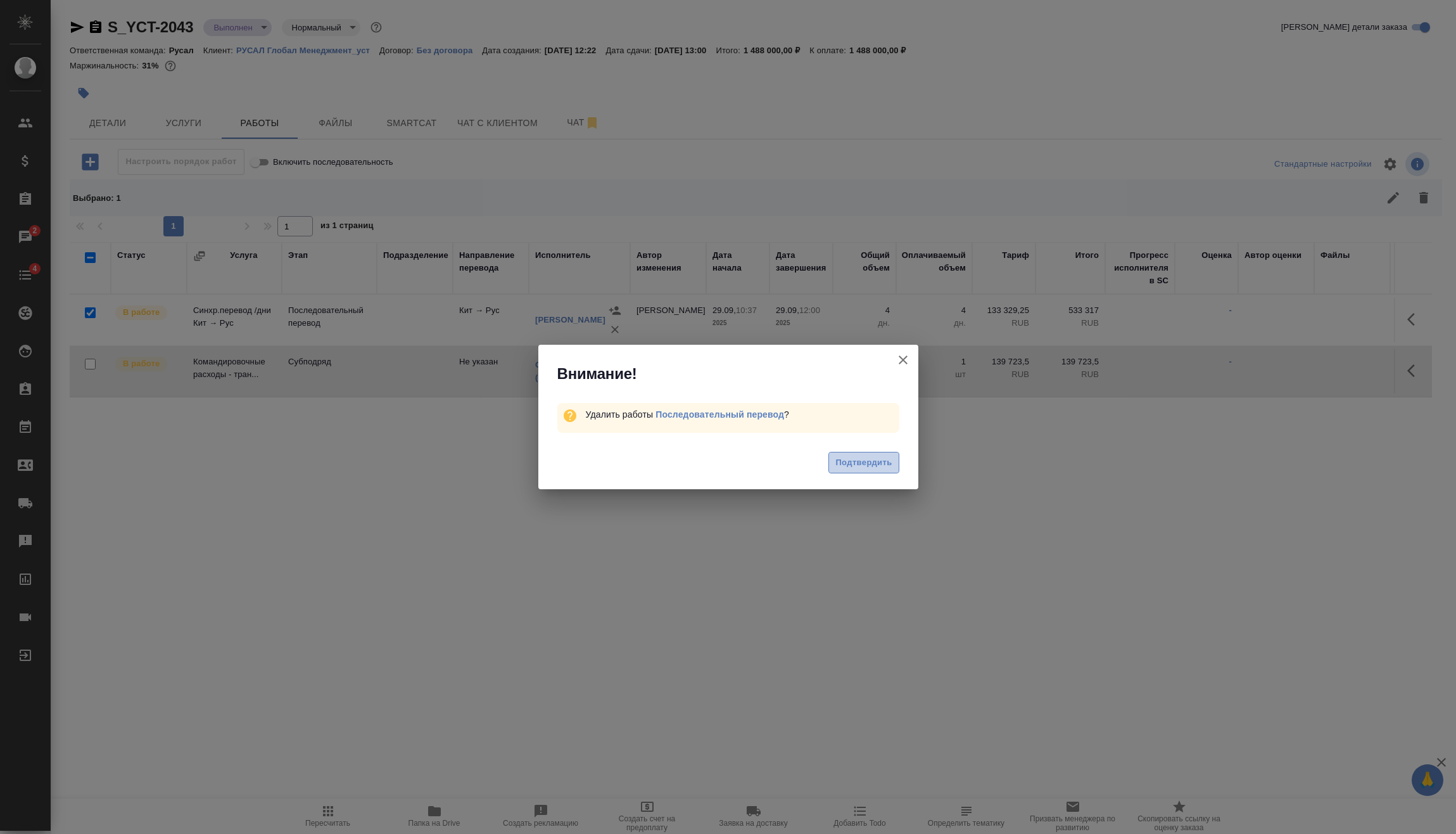
click at [886, 452] on button "Подтвердить" at bounding box center [864, 463] width 70 height 22
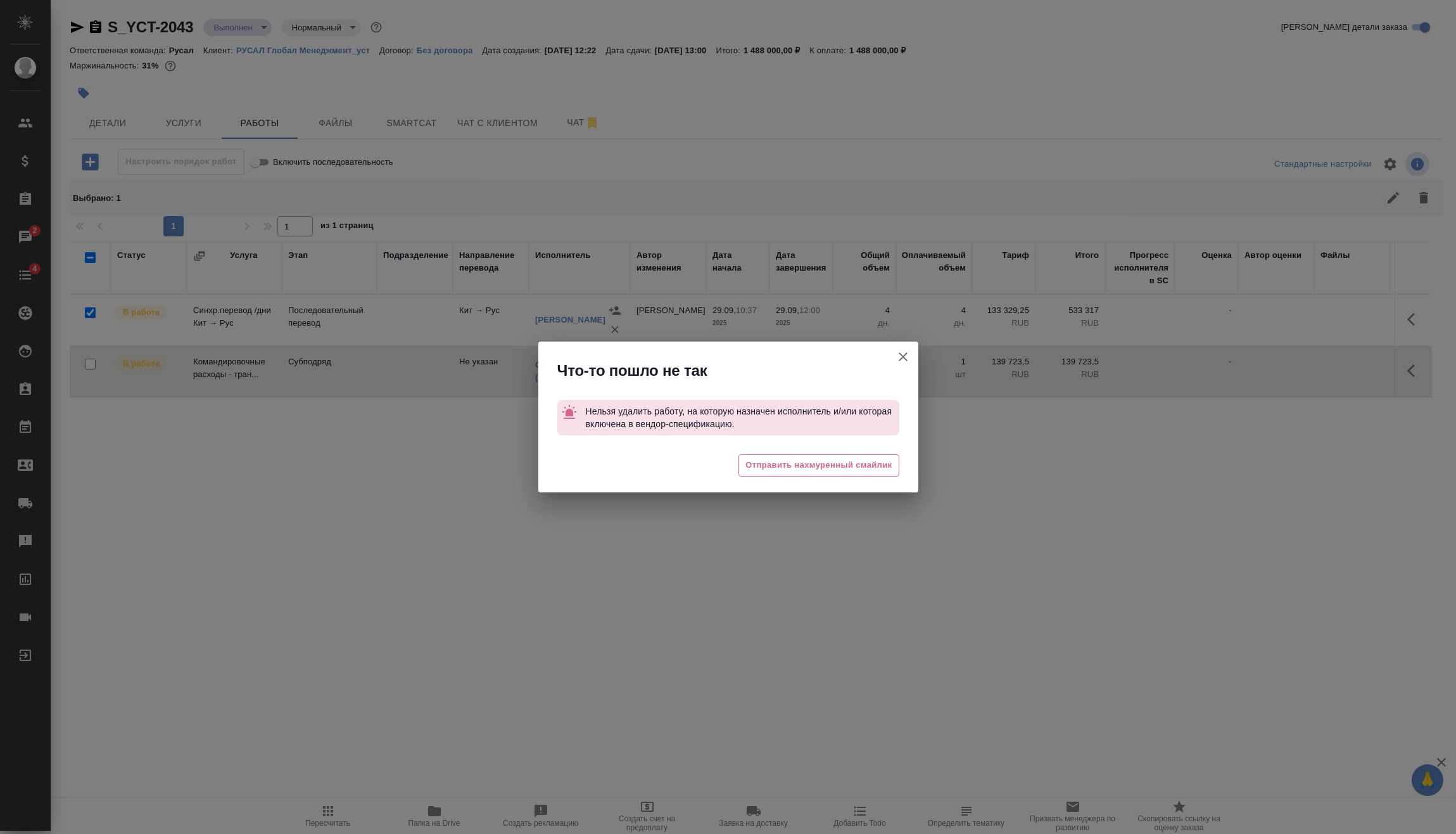
click at [906, 355] on icon "button" at bounding box center [903, 357] width 15 height 15
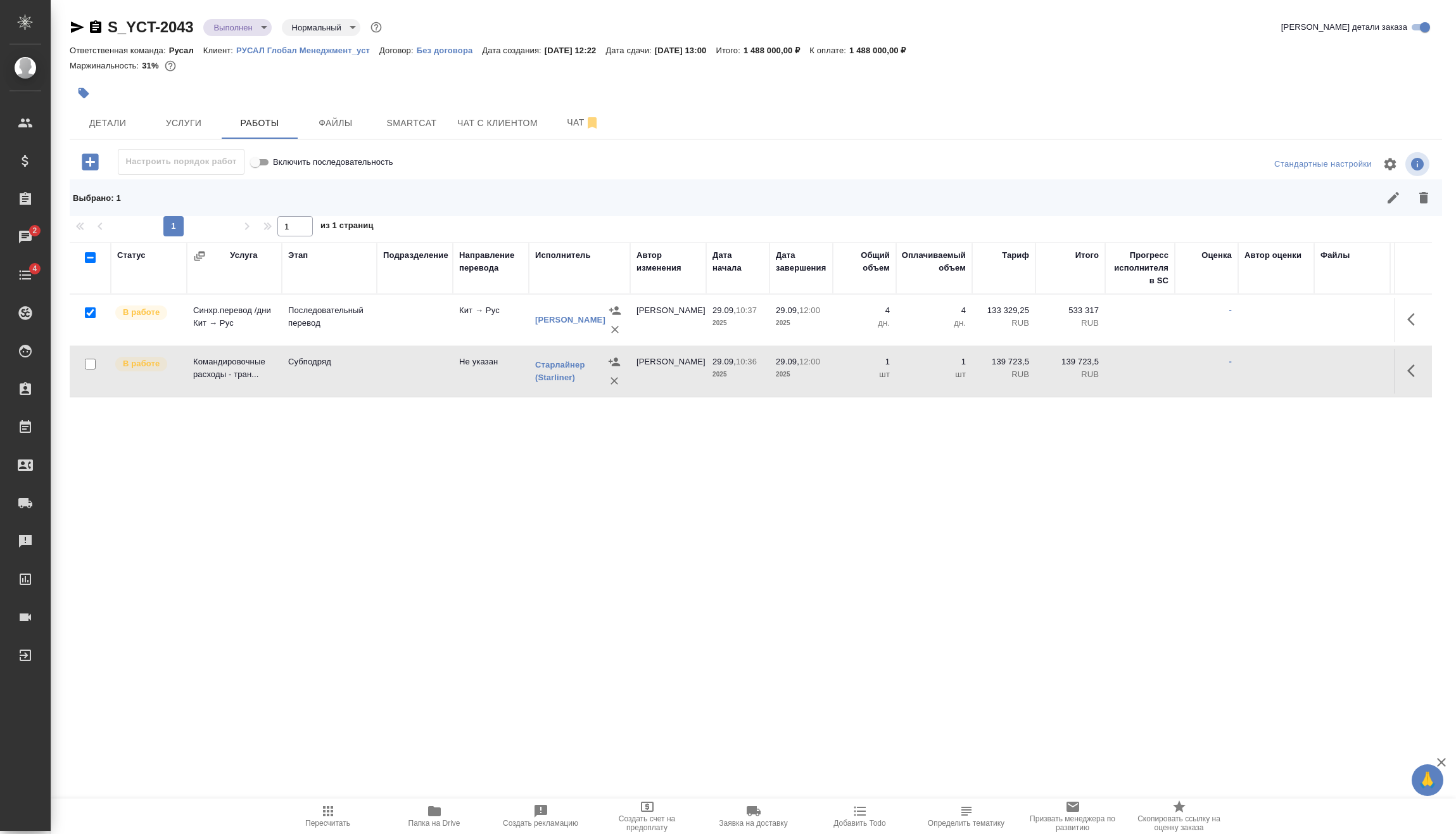
click at [609, 330] on icon "button" at bounding box center [614, 329] width 13 height 13
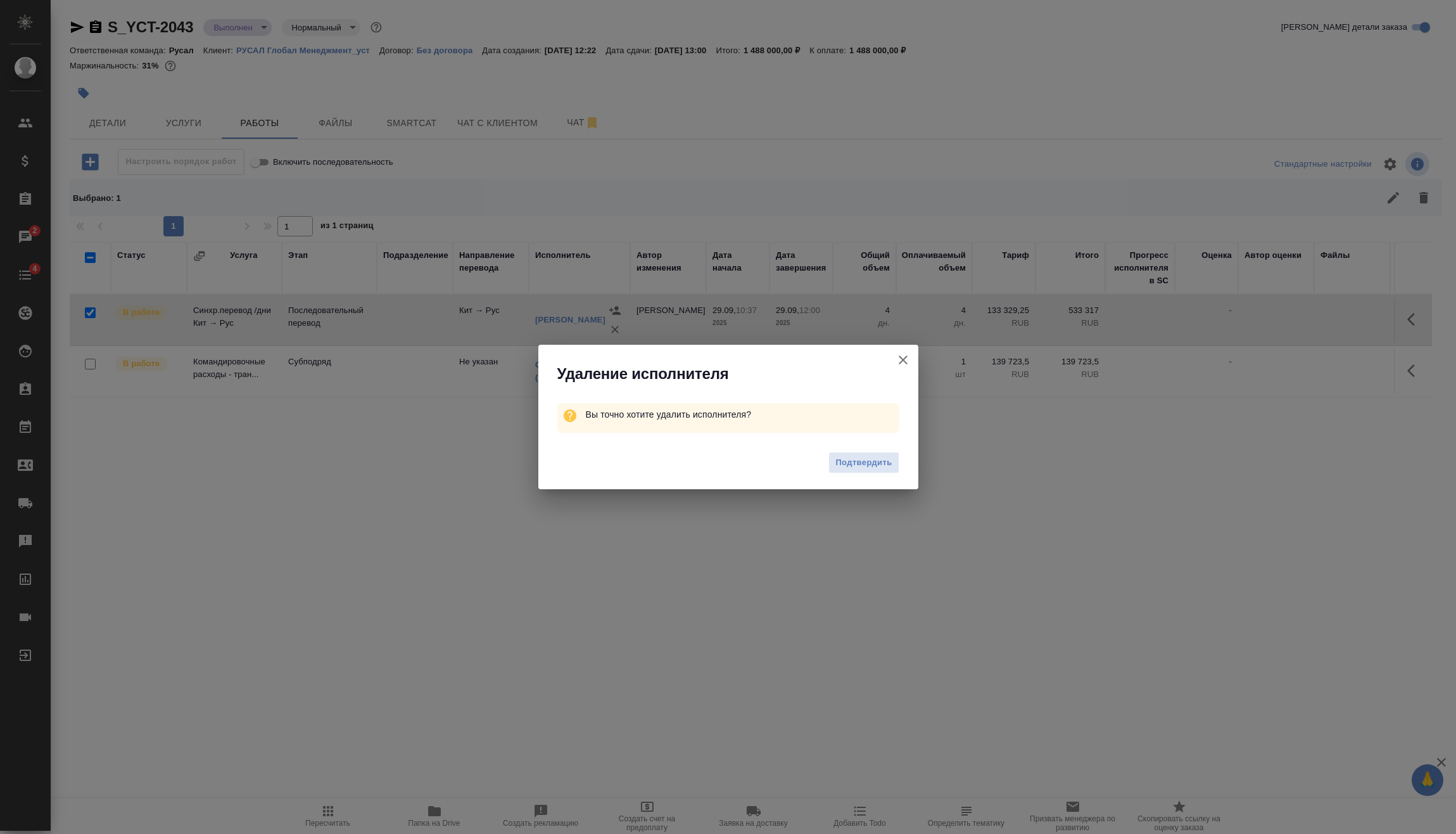
click at [878, 456] on span "Подтвердить" at bounding box center [863, 462] width 56 height 14
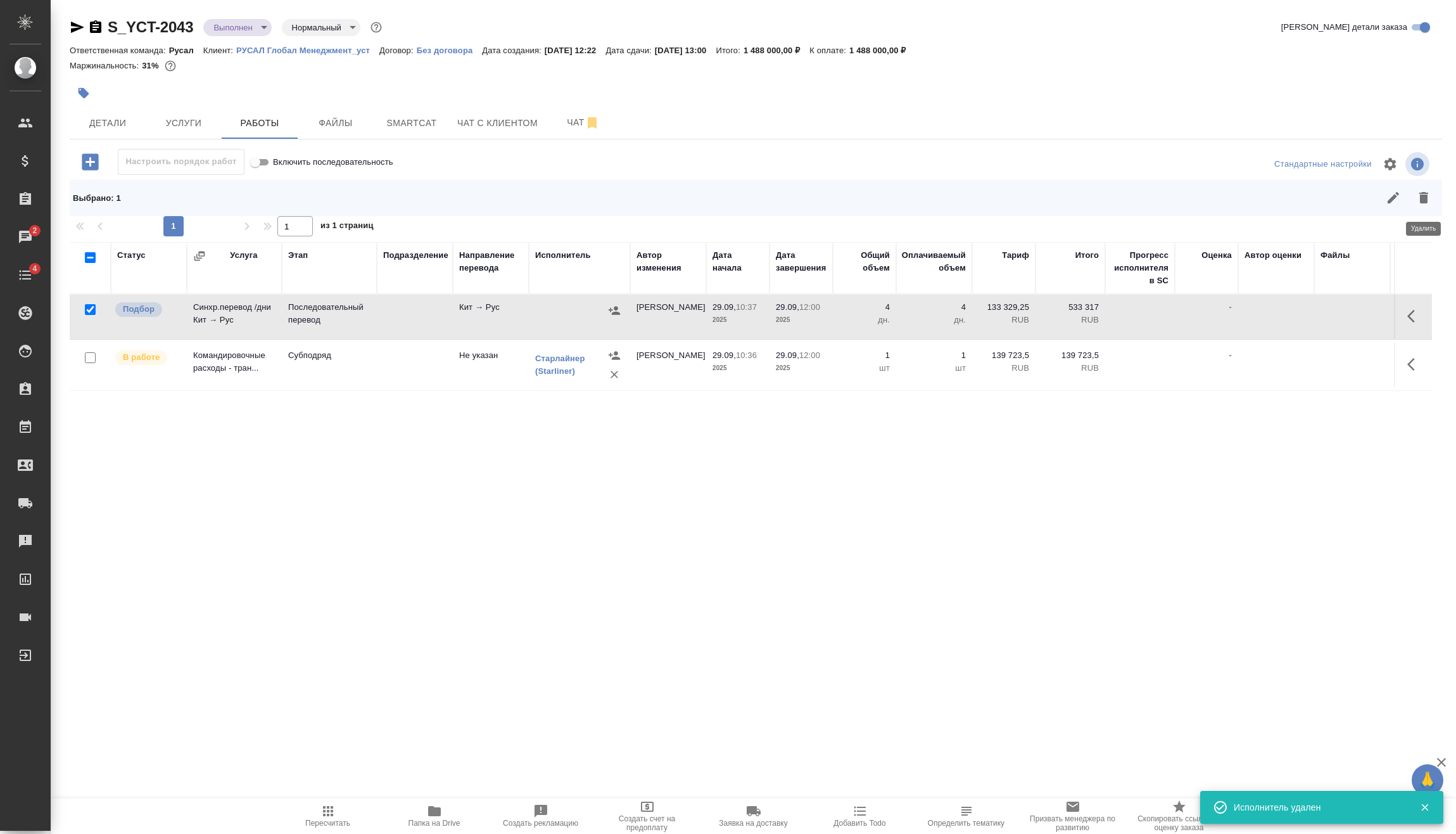
click at [1422, 203] on icon "button" at bounding box center [1424, 197] width 9 height 11
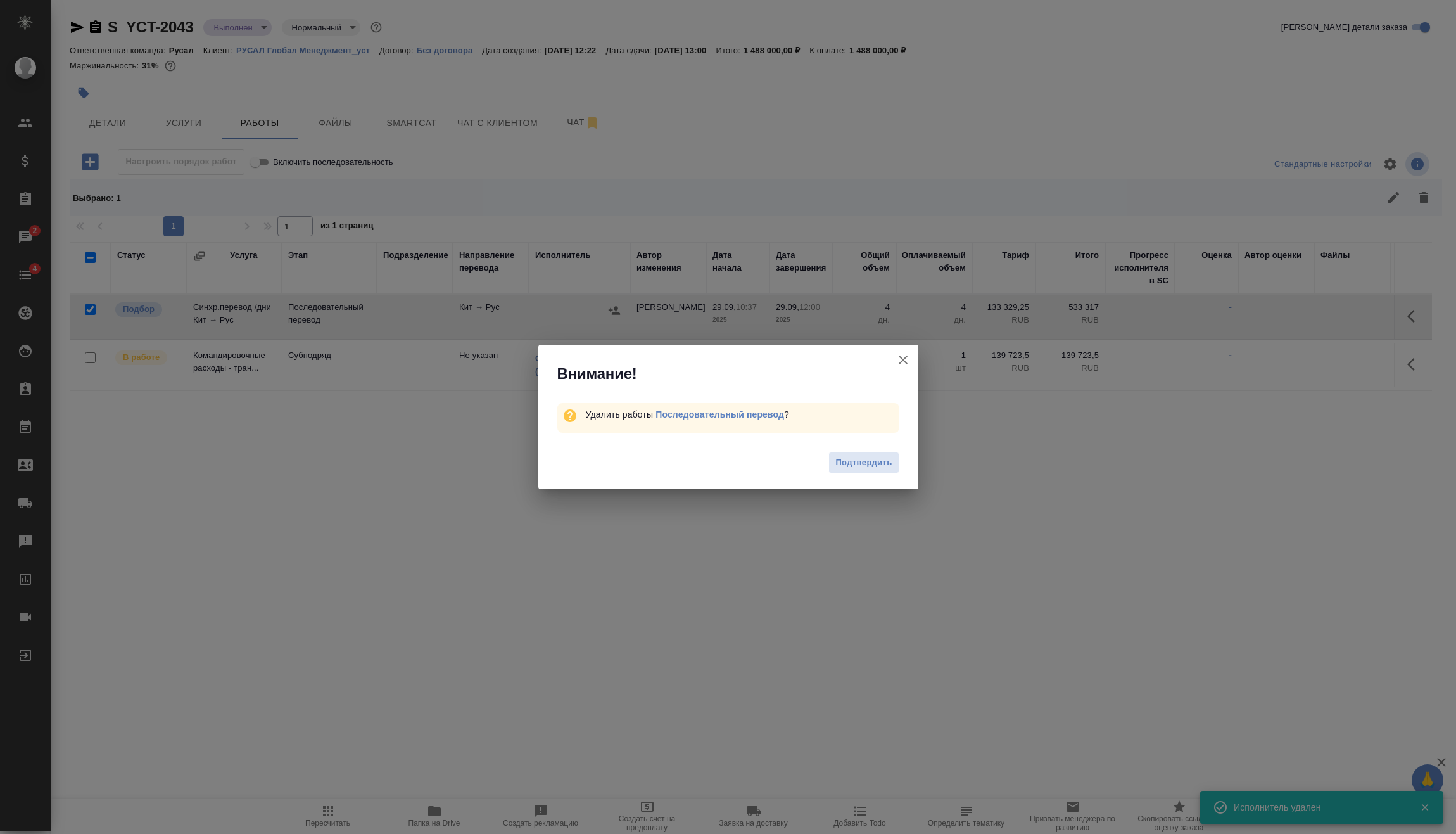
click at [874, 465] on span "Подтвердить" at bounding box center [863, 462] width 56 height 14
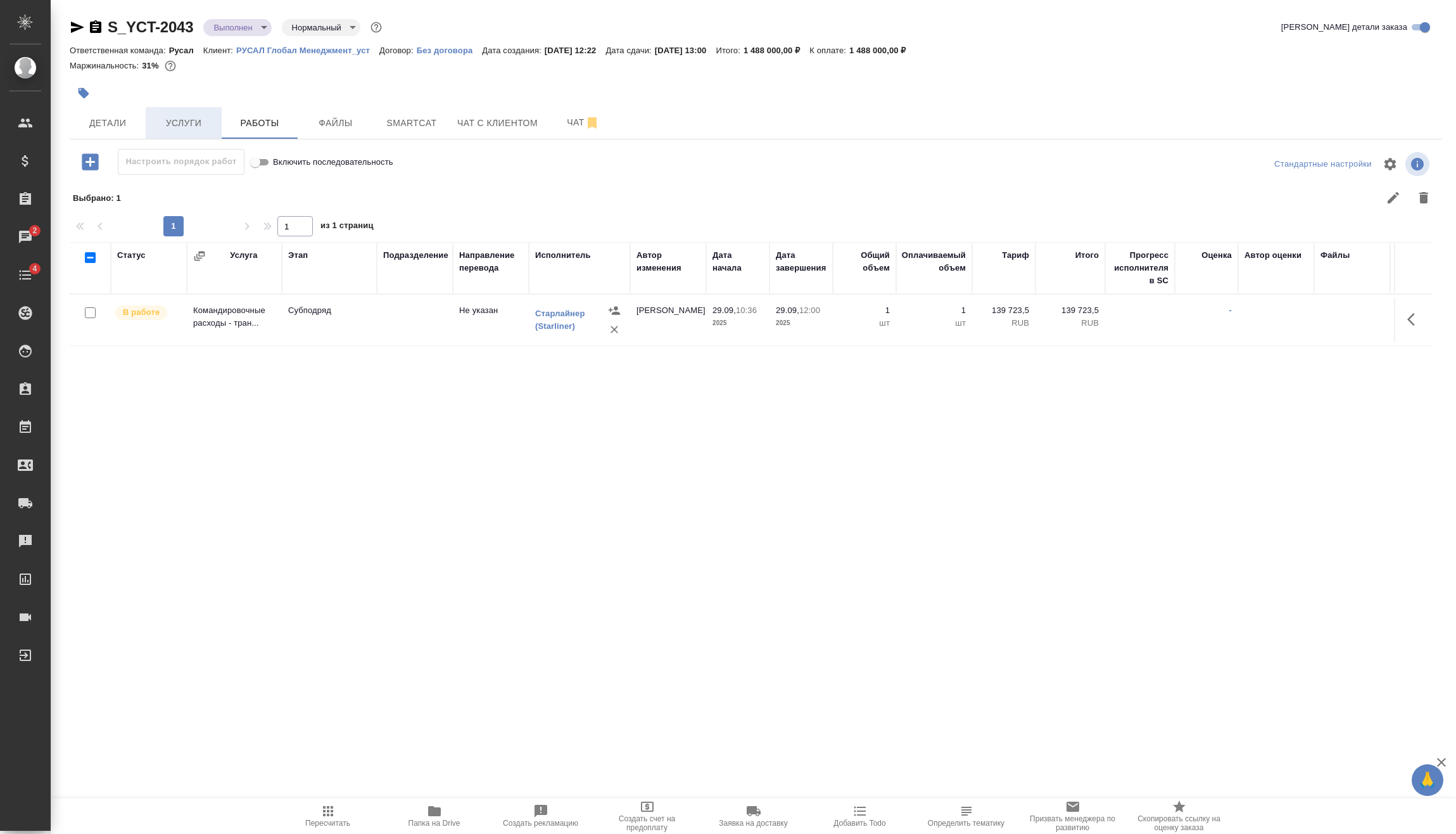
click at [180, 120] on span "Услуги" at bounding box center [183, 123] width 61 height 16
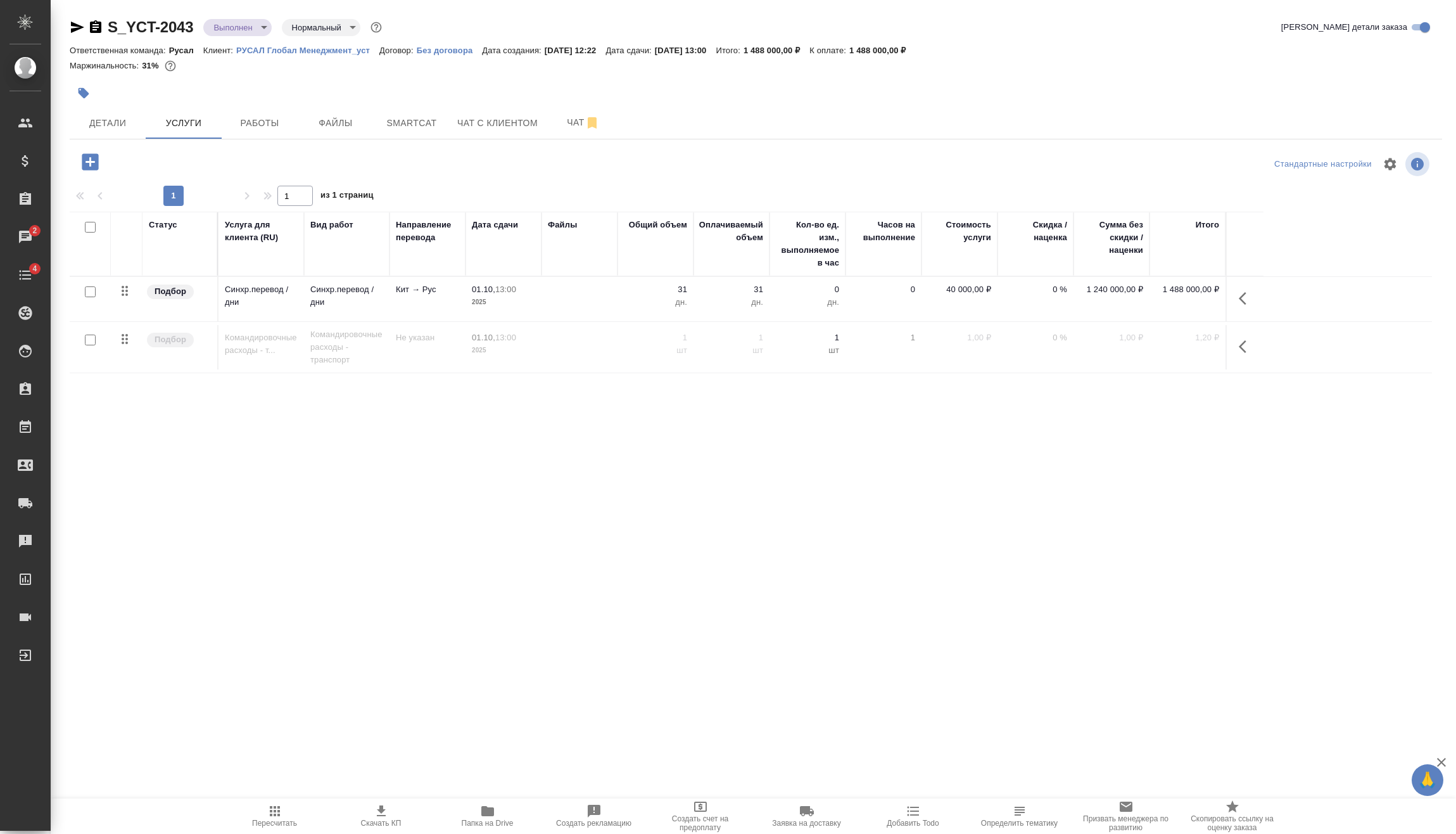
click at [86, 342] on input "checkbox" at bounding box center [90, 339] width 10 height 10
checkbox input "true"
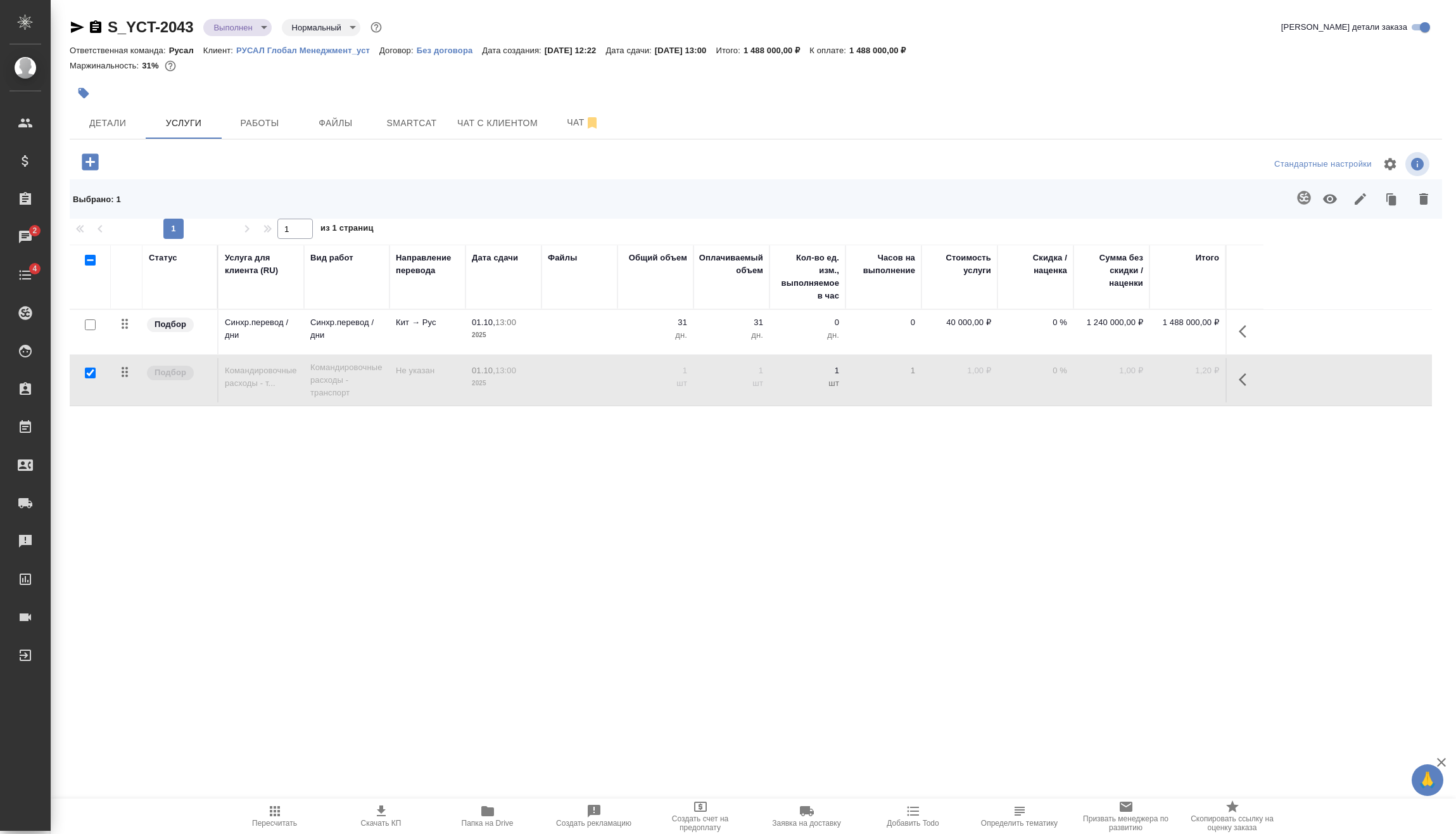
click at [1424, 200] on icon "button" at bounding box center [1424, 199] width 9 height 11
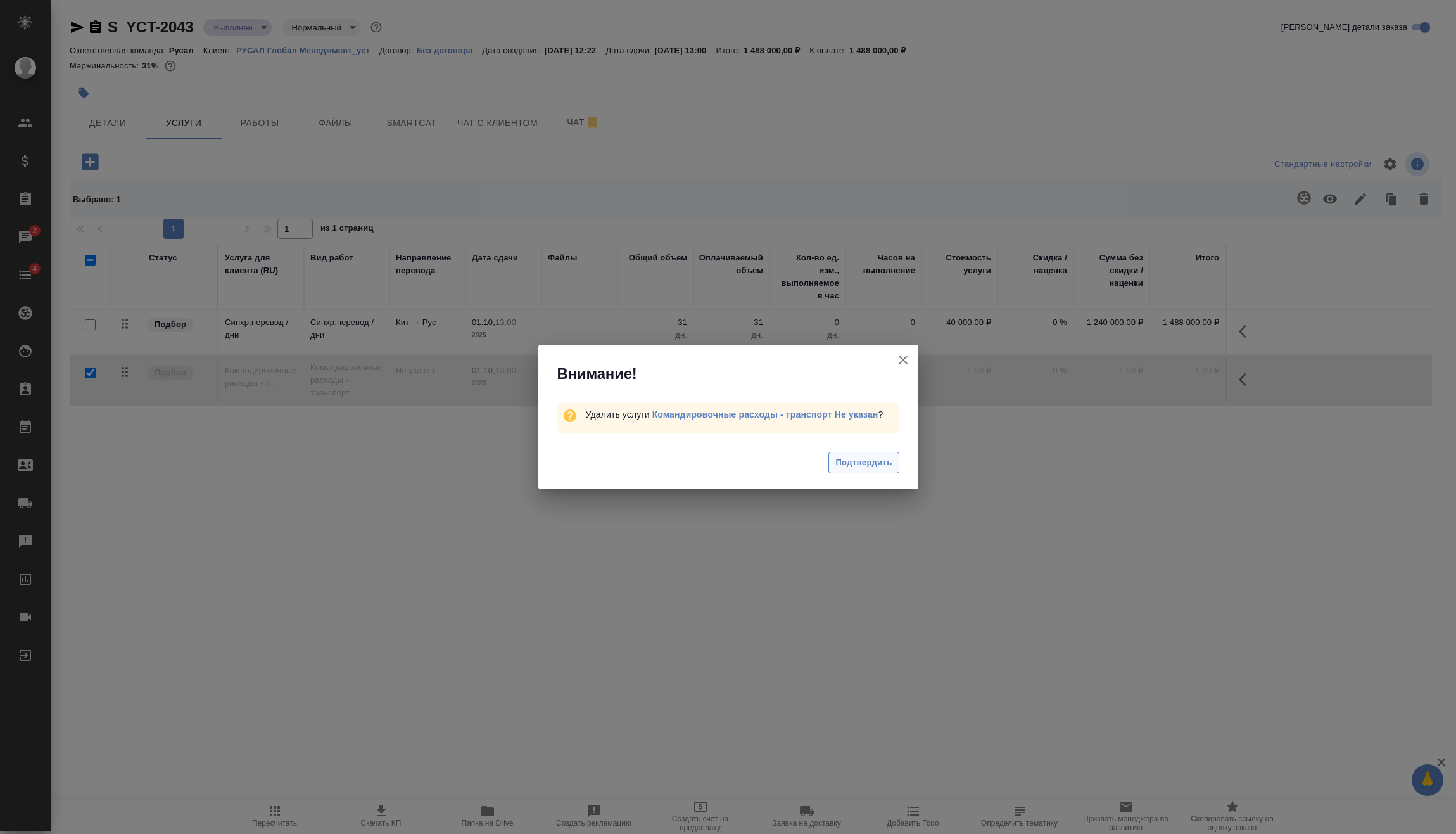
click at [834, 447] on div "Подтвердить" at bounding box center [728, 465] width 380 height 51
click at [843, 458] on span "Подтвердить" at bounding box center [863, 462] width 56 height 14
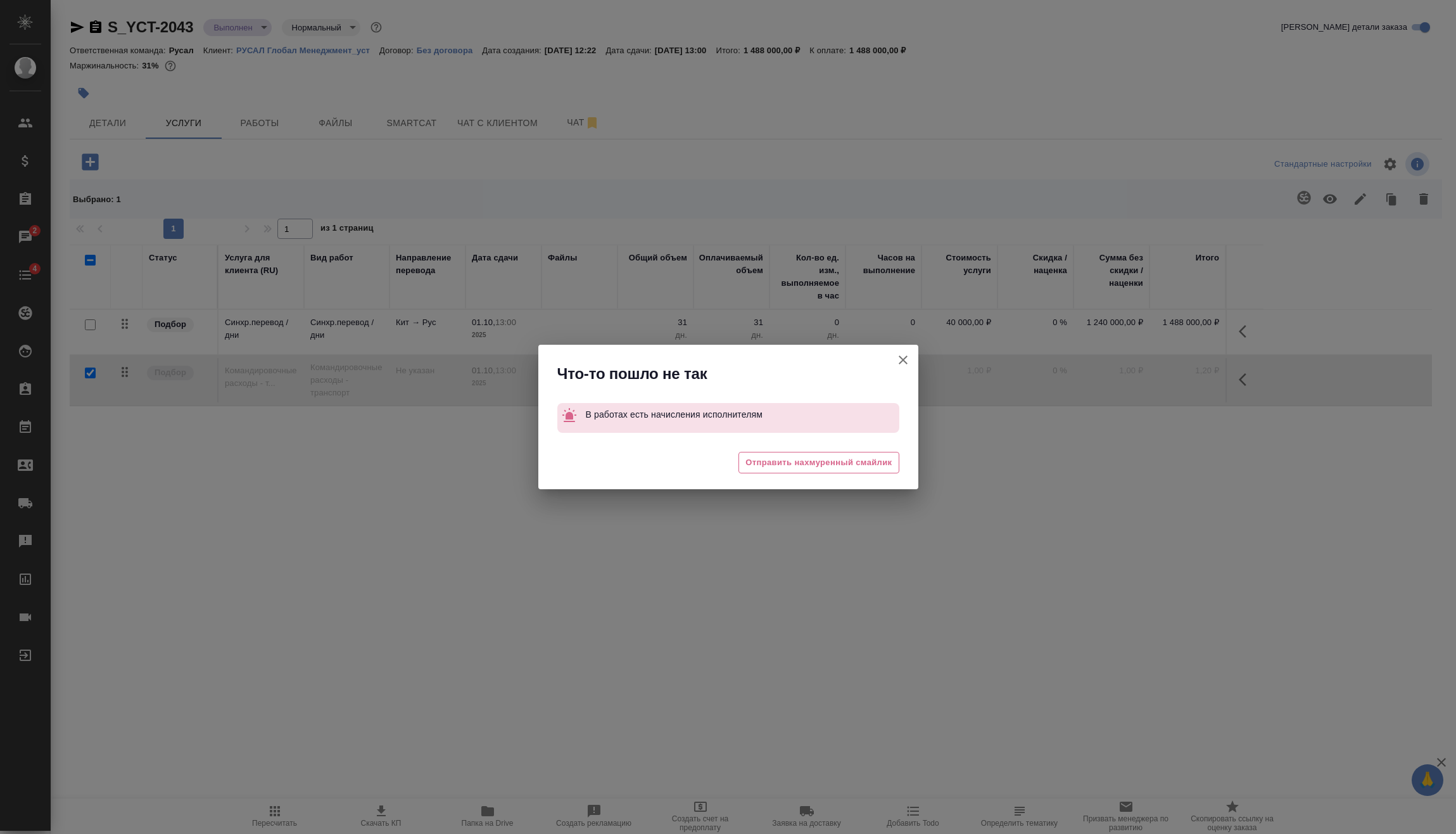
click at [907, 359] on icon "button" at bounding box center [903, 360] width 15 height 15
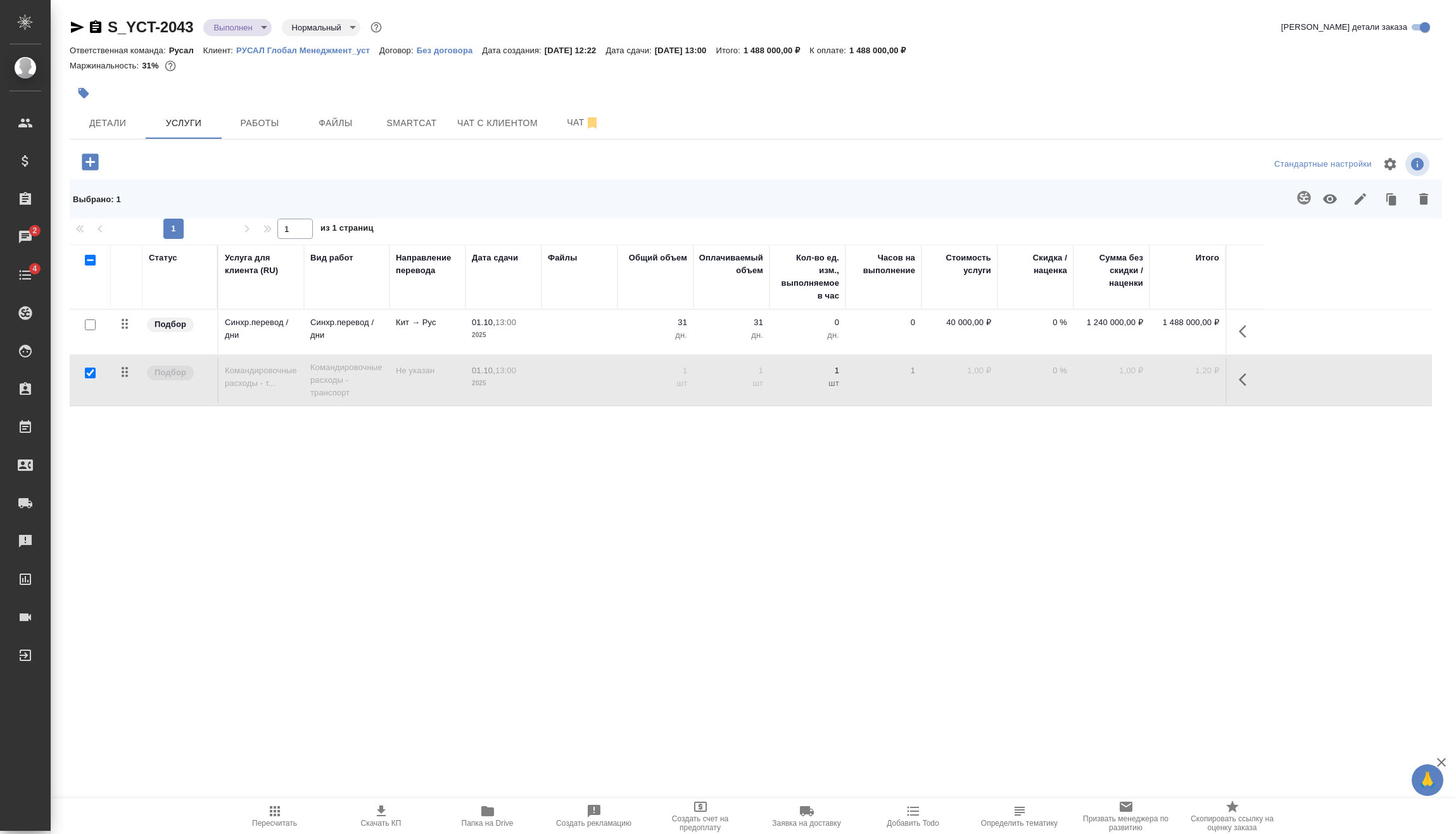
click at [1248, 330] on icon "button" at bounding box center [1246, 331] width 15 height 15
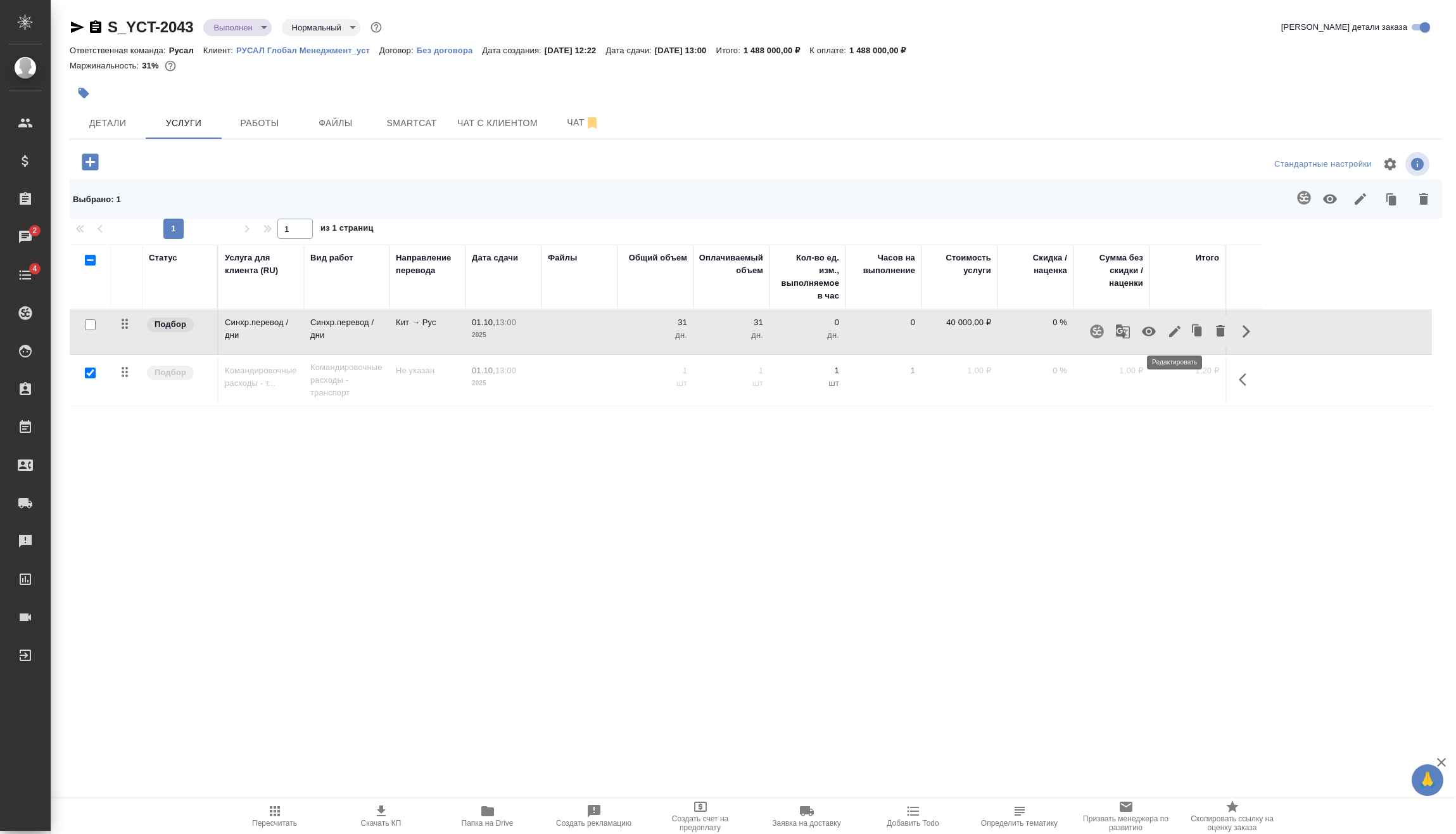
click at [1180, 331] on icon "button" at bounding box center [1174, 331] width 15 height 15
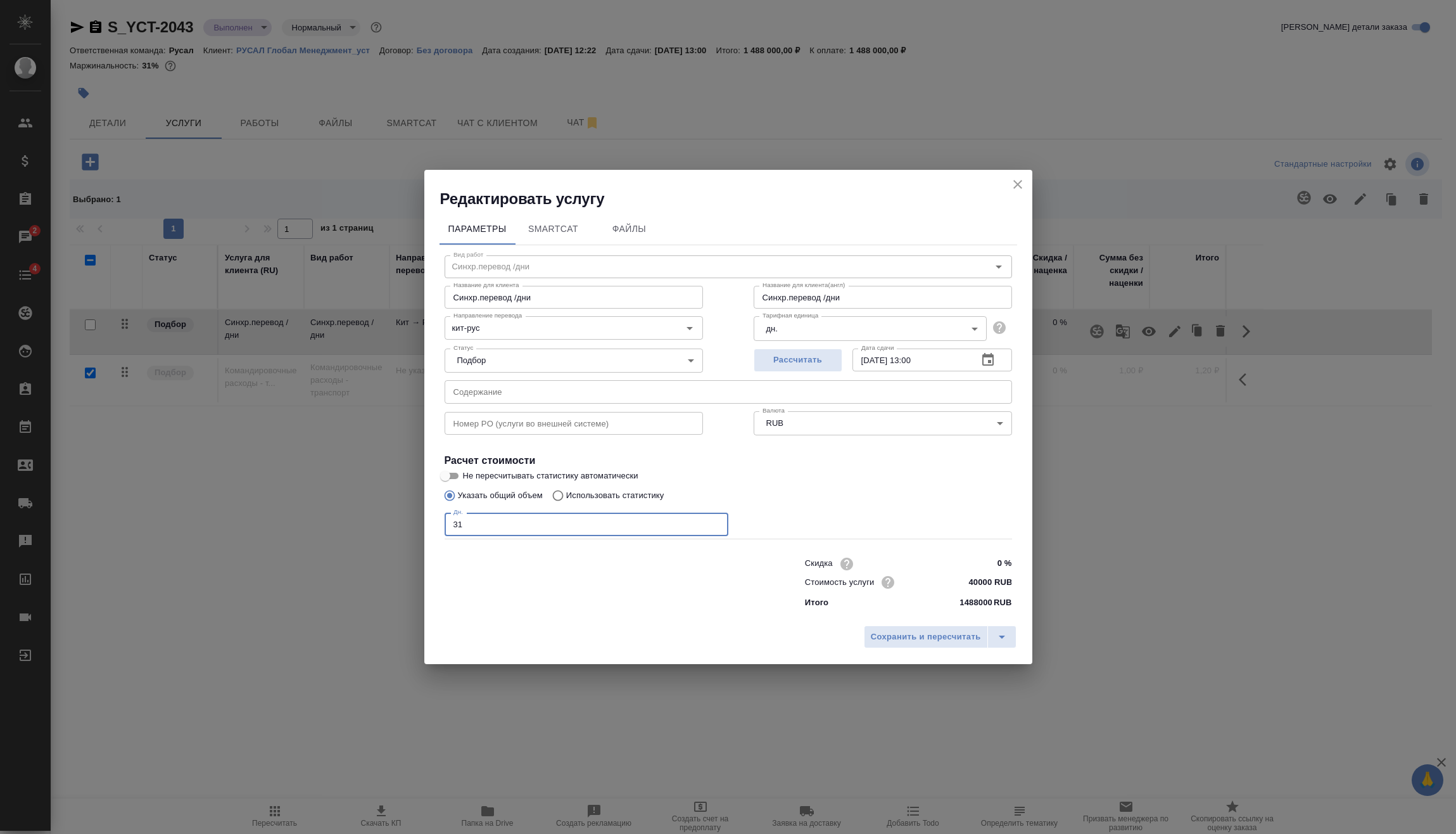
drag, startPoint x: 425, startPoint y: 536, endPoint x: 372, endPoint y: 539, distance: 53.1
click at [394, 539] on div "Редактировать услугу Параметры SmartCat Файлы Вид работ Синхр.перевод /дни Вид …" at bounding box center [728, 417] width 1456 height 834
type input "4"
click at [885, 629] on button "Сохранить и пересчитать" at bounding box center [926, 636] width 124 height 22
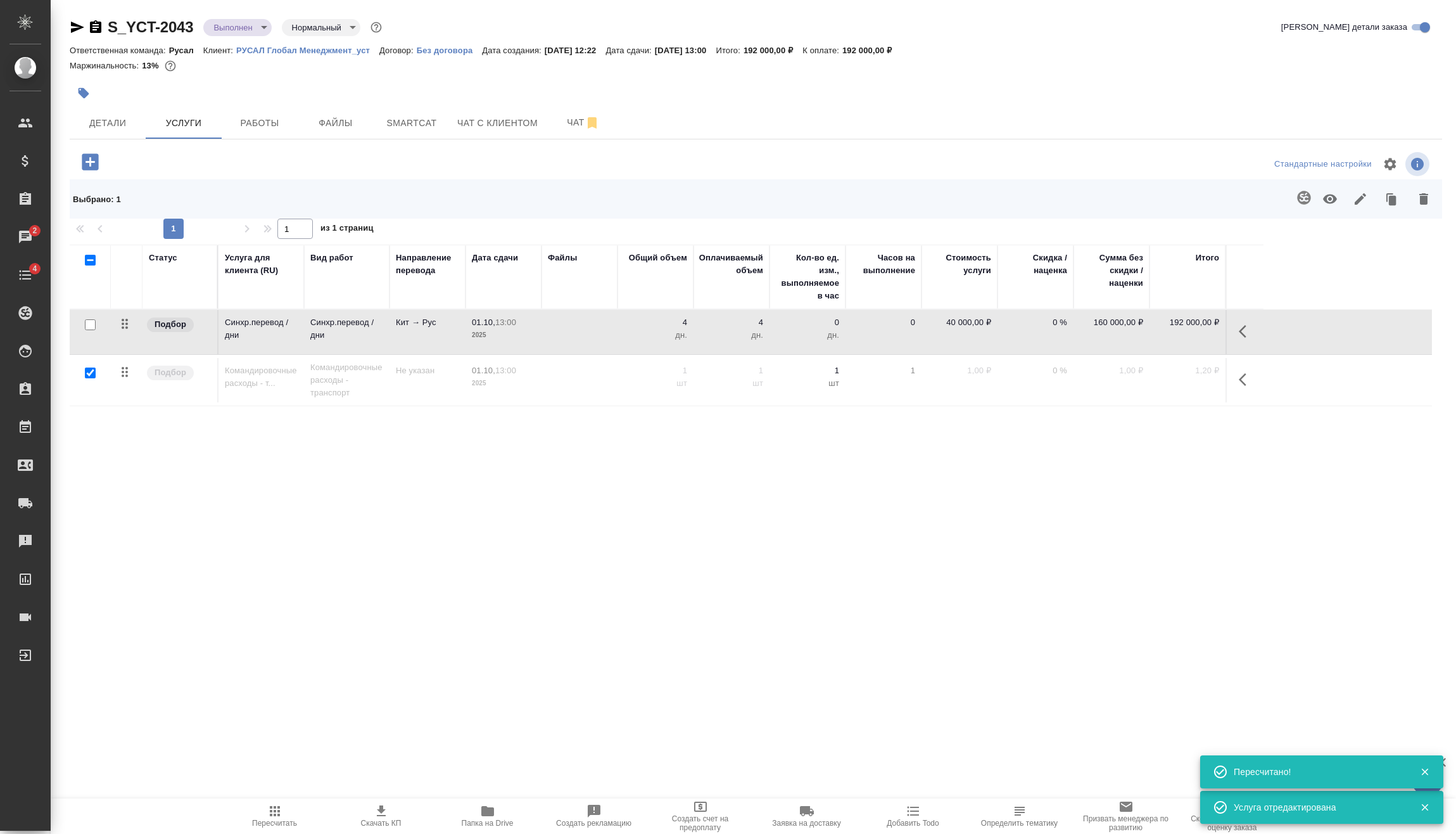
click at [1247, 379] on icon "button" at bounding box center [1246, 379] width 15 height 15
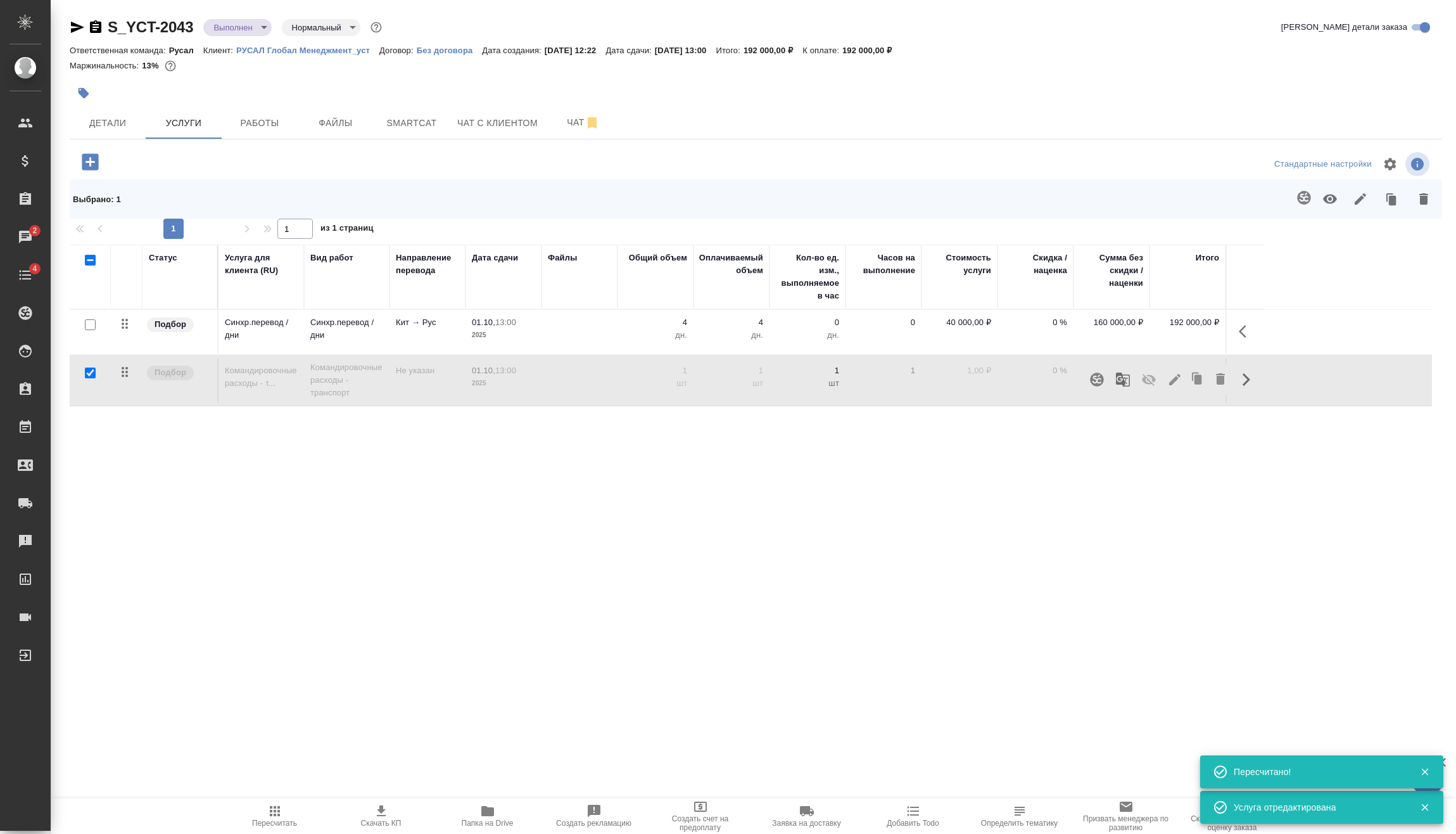
drag, startPoint x: 876, startPoint y: 532, endPoint x: 124, endPoint y: 302, distance: 786.4
click at [876, 527] on div "S_YCT-2043 Выполнен completed Нормальный normal Кратко детали заказа Ответствен…" at bounding box center [756, 274] width 1386 height 549
click at [87, 162] on icon "button" at bounding box center [91, 162] width 22 height 22
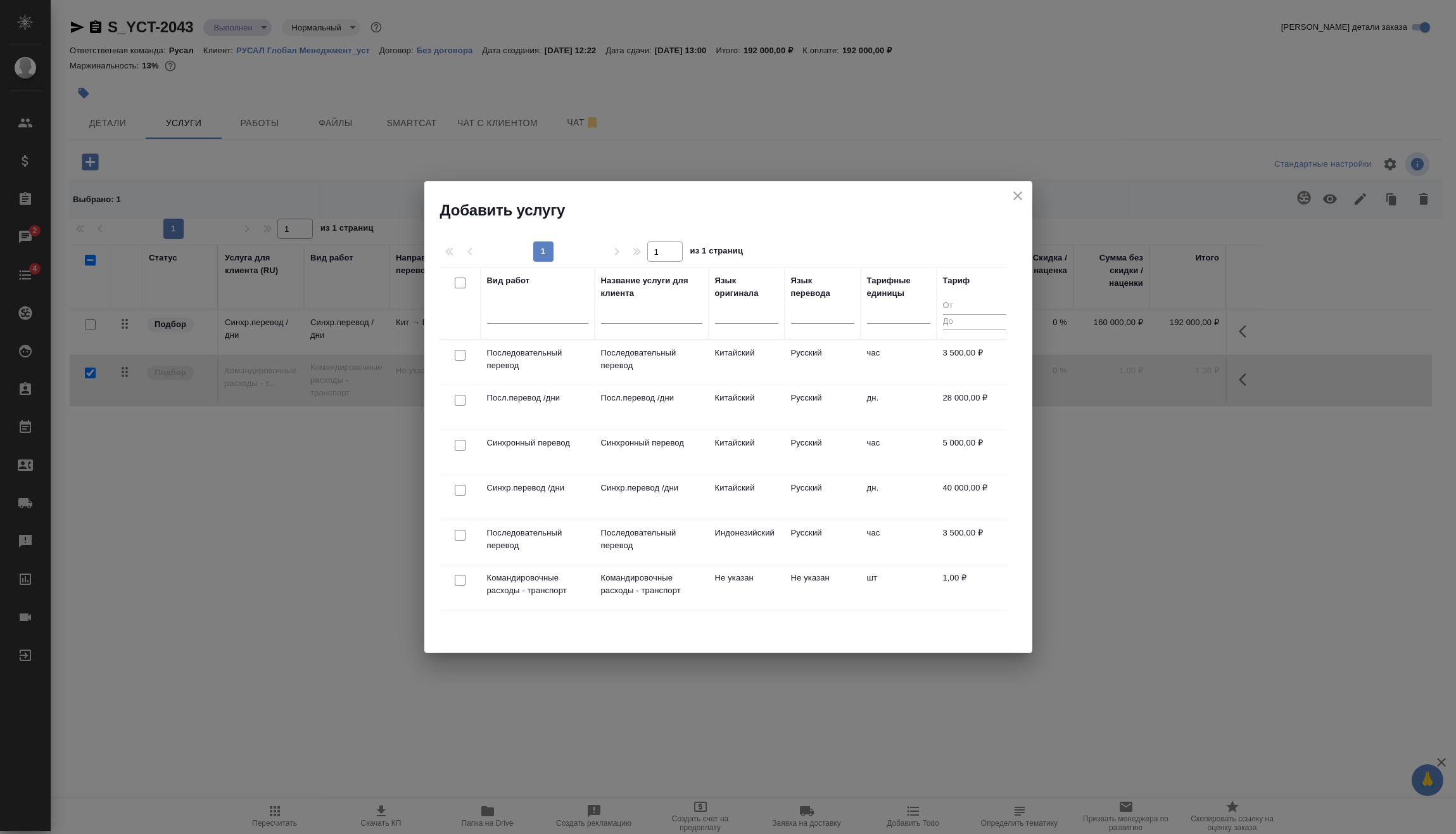
click at [459, 444] on input "checkbox" at bounding box center [460, 445] width 10 height 10
checkbox input "true"
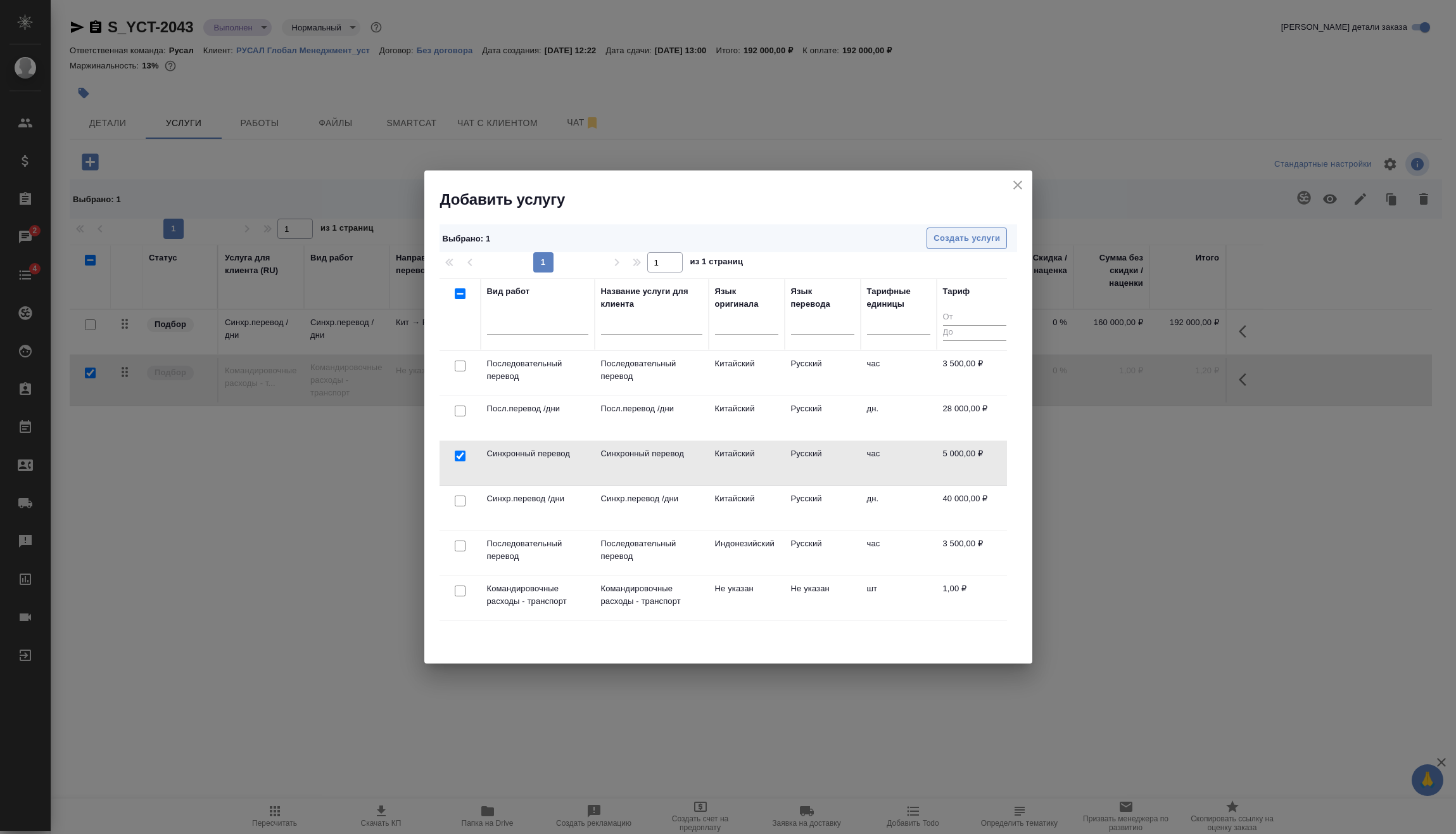
click at [982, 244] on span "Создать услуги" at bounding box center [966, 238] width 67 height 14
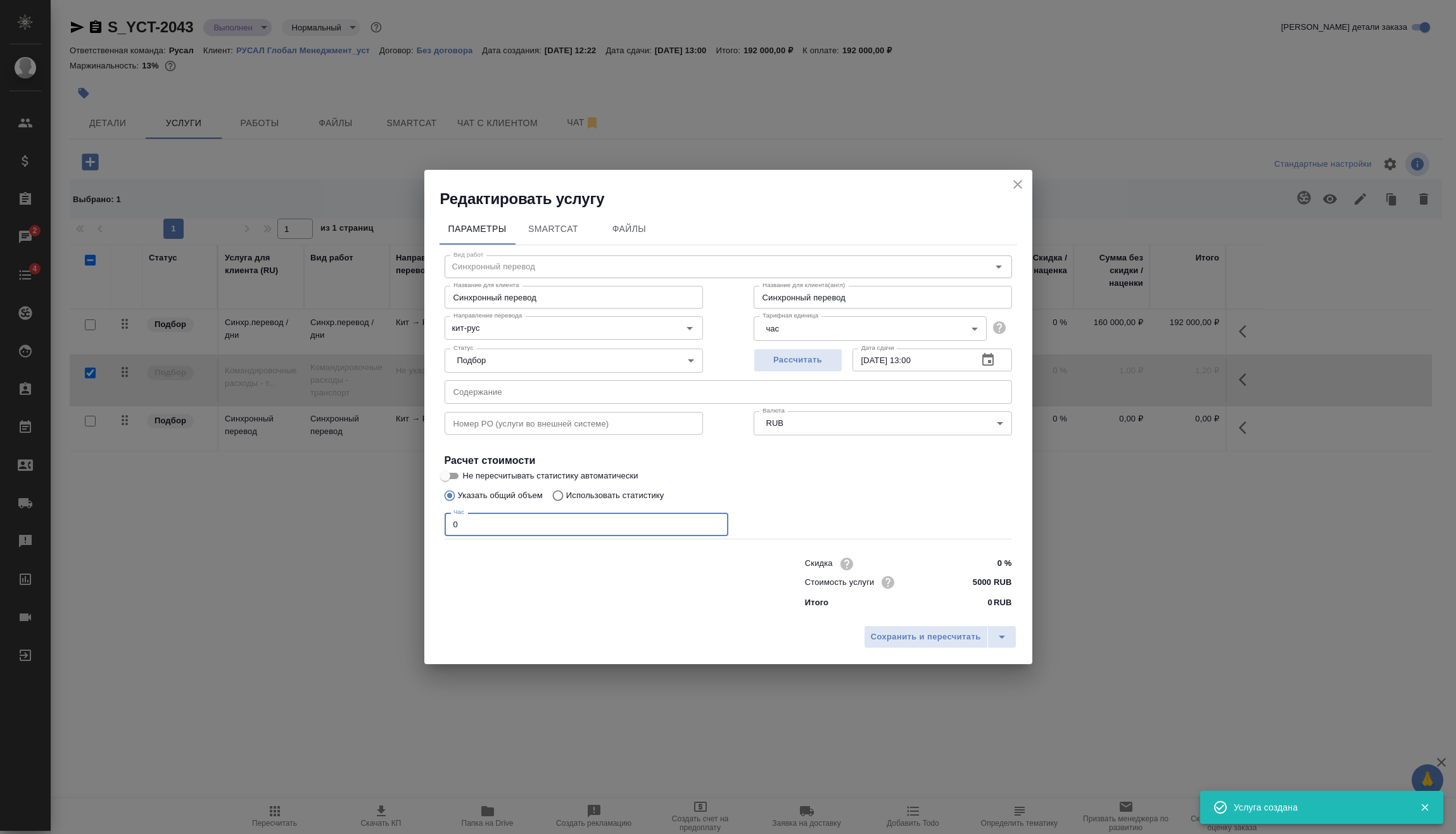
drag, startPoint x: 461, startPoint y: 531, endPoint x: 424, endPoint y: 528, distance: 37.1
click at [419, 536] on div "Редактировать услугу Параметры SmartCat Файлы Вид работ Синхронный перевод Вид …" at bounding box center [728, 417] width 1456 height 834
type input "4"
click at [928, 641] on span "Сохранить и пересчитать" at bounding box center [925, 636] width 110 height 14
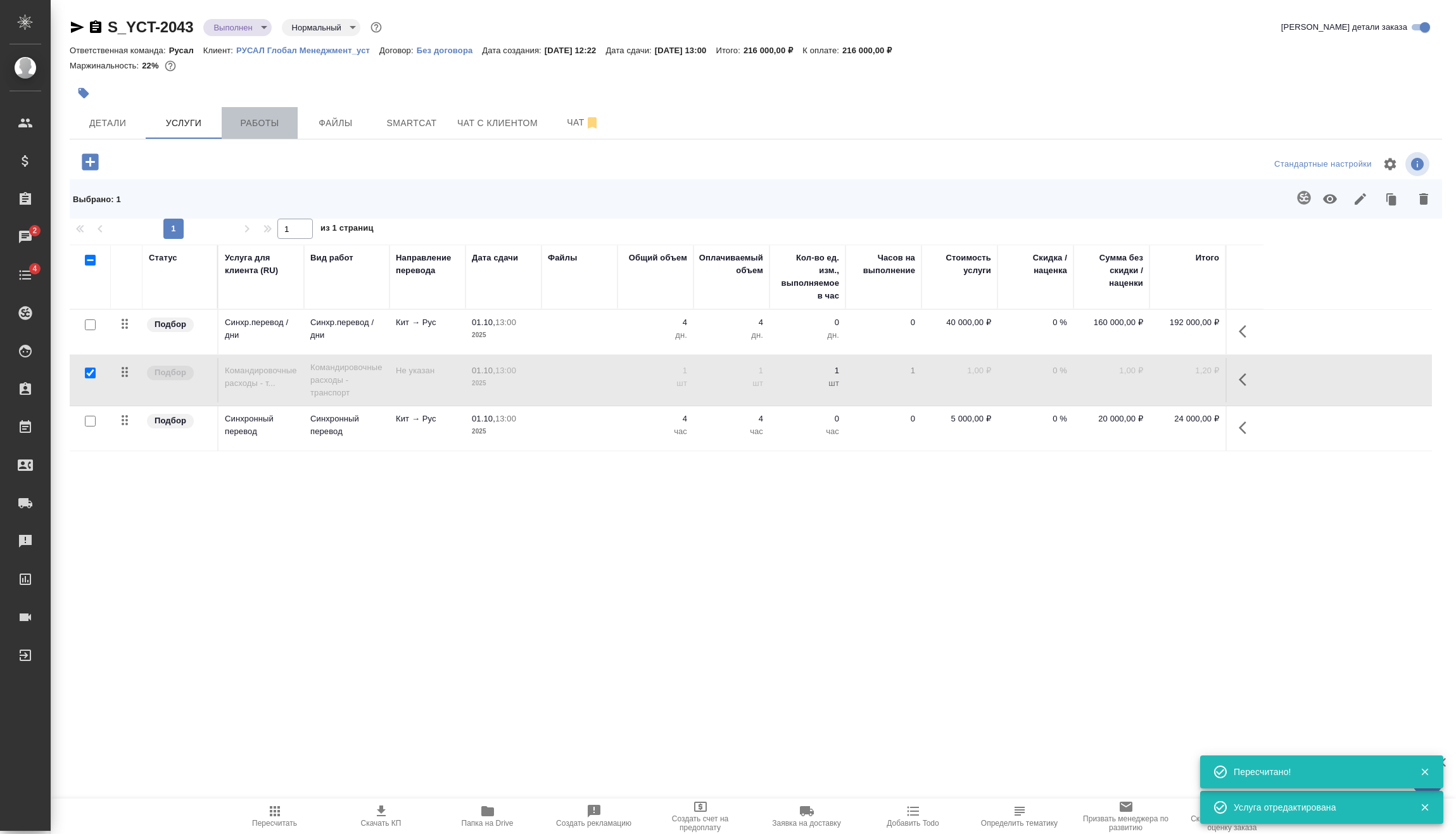
click at [246, 137] on button "Работы" at bounding box center [259, 123] width 76 height 31
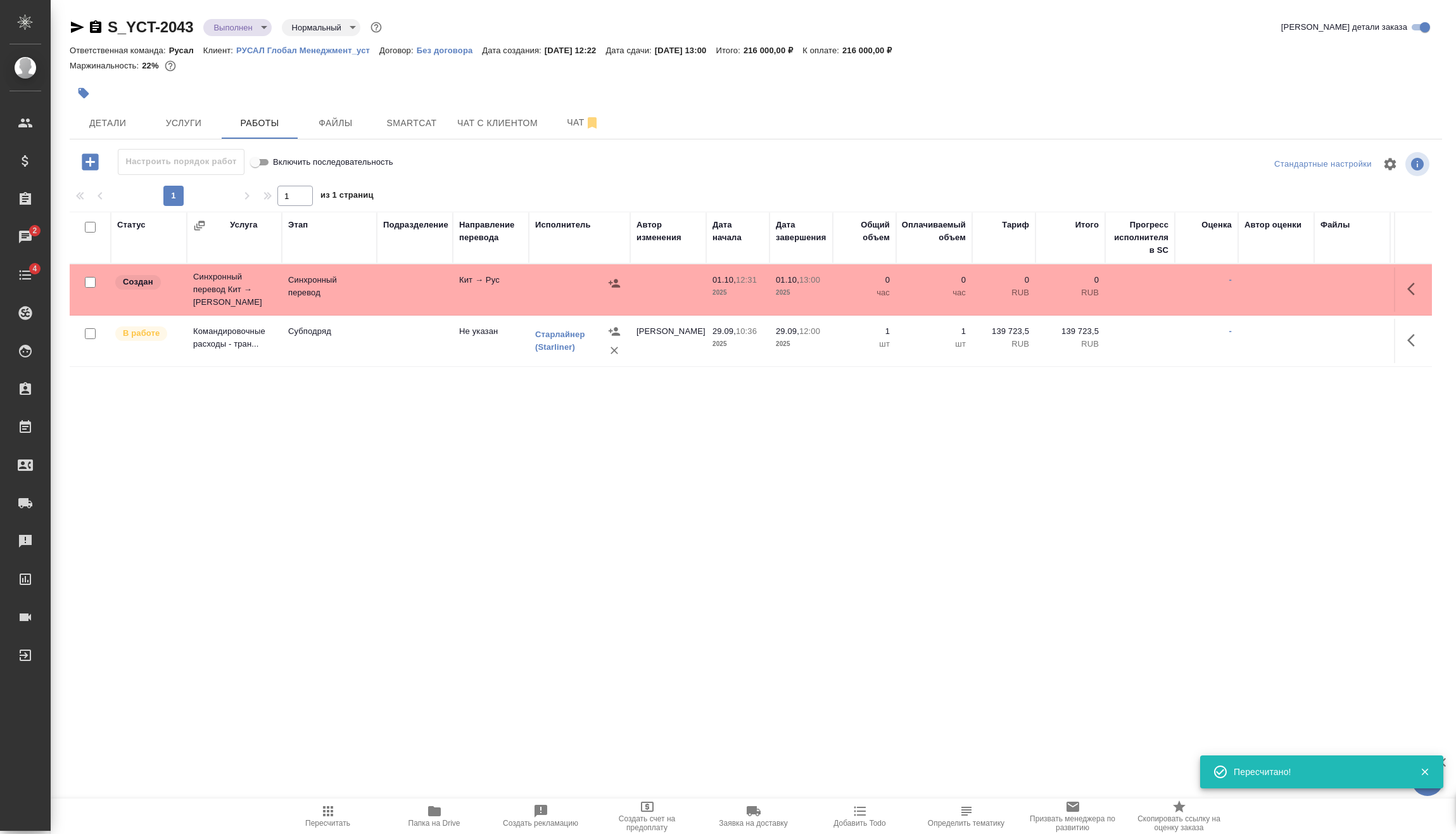
click at [333, 808] on icon "button" at bounding box center [328, 811] width 15 height 15
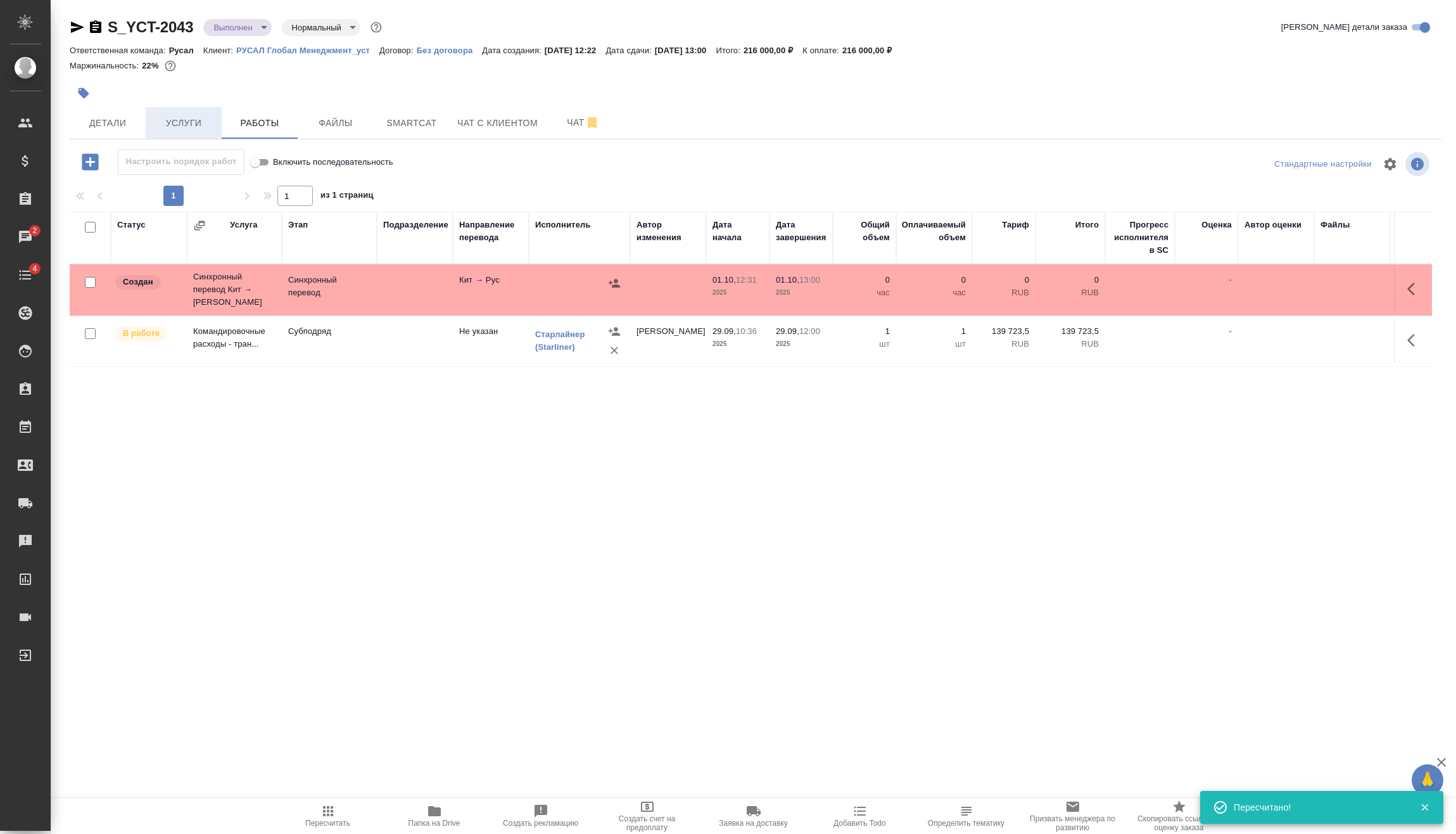
click at [188, 123] on span "Услуги" at bounding box center [183, 123] width 61 height 16
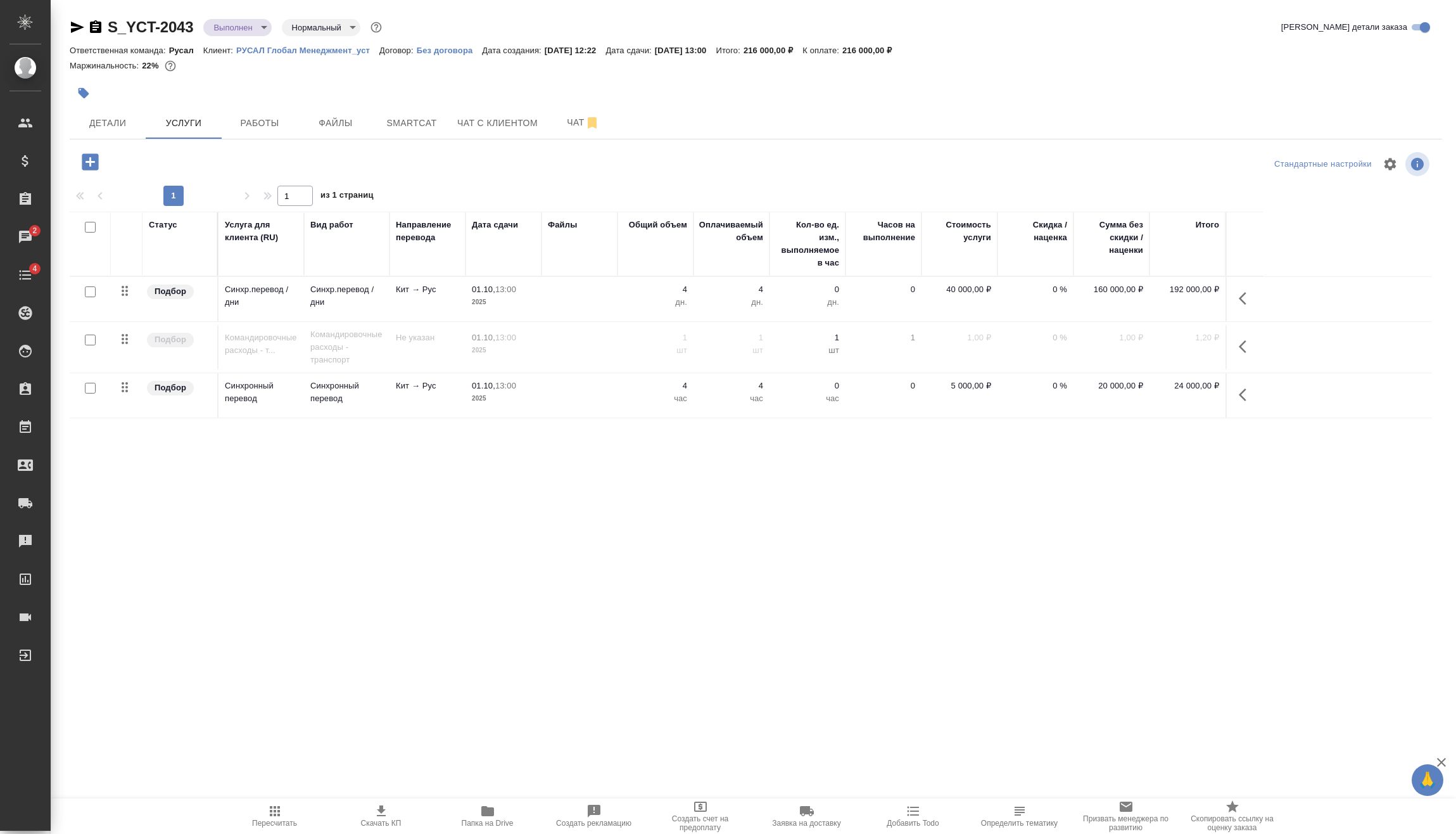
click at [1255, 394] on td at bounding box center [1244, 395] width 38 height 44
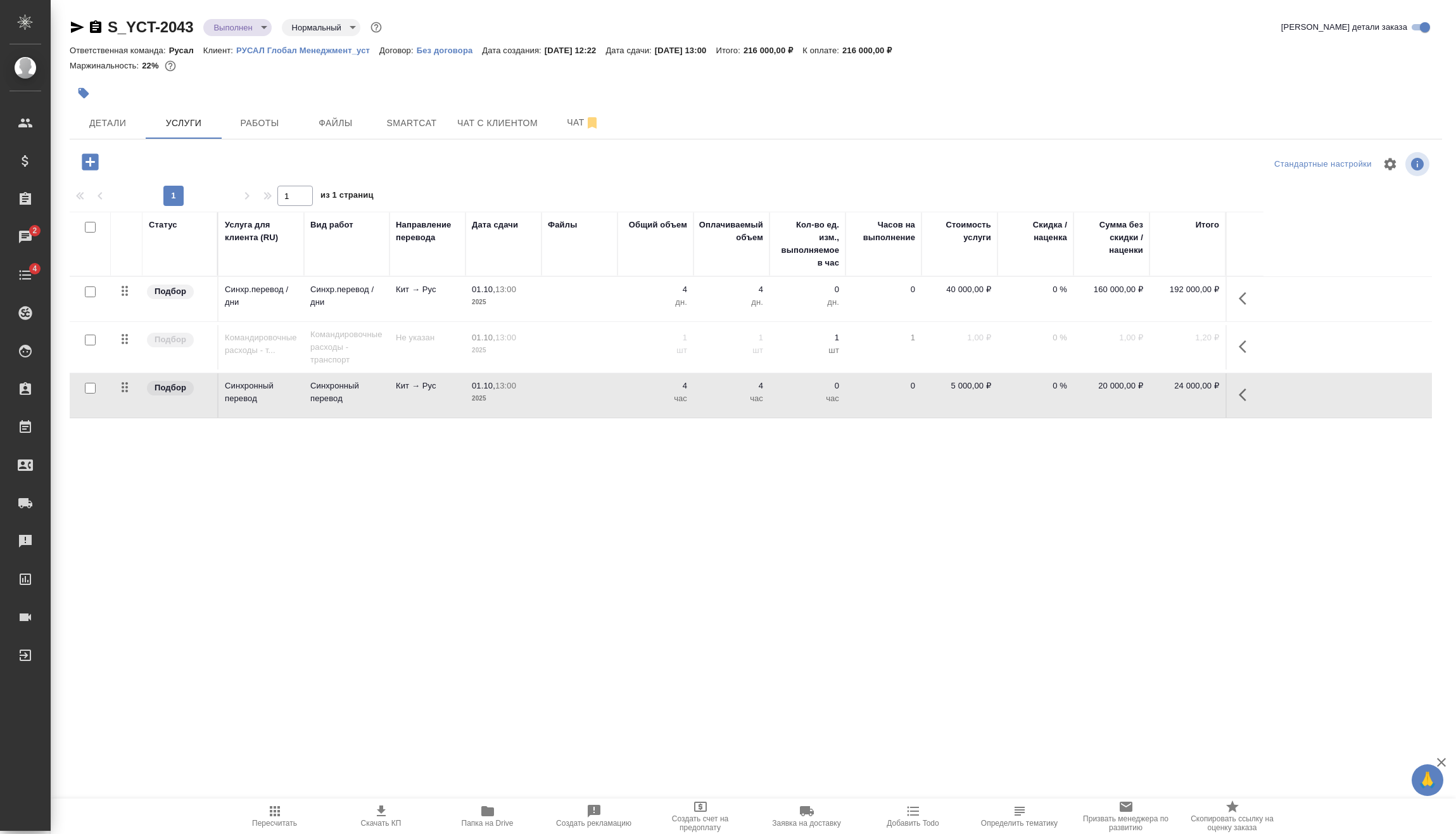
click at [1241, 393] on icon "button" at bounding box center [1243, 394] width 7 height 13
click at [1170, 399] on icon "button" at bounding box center [1174, 394] width 11 height 11
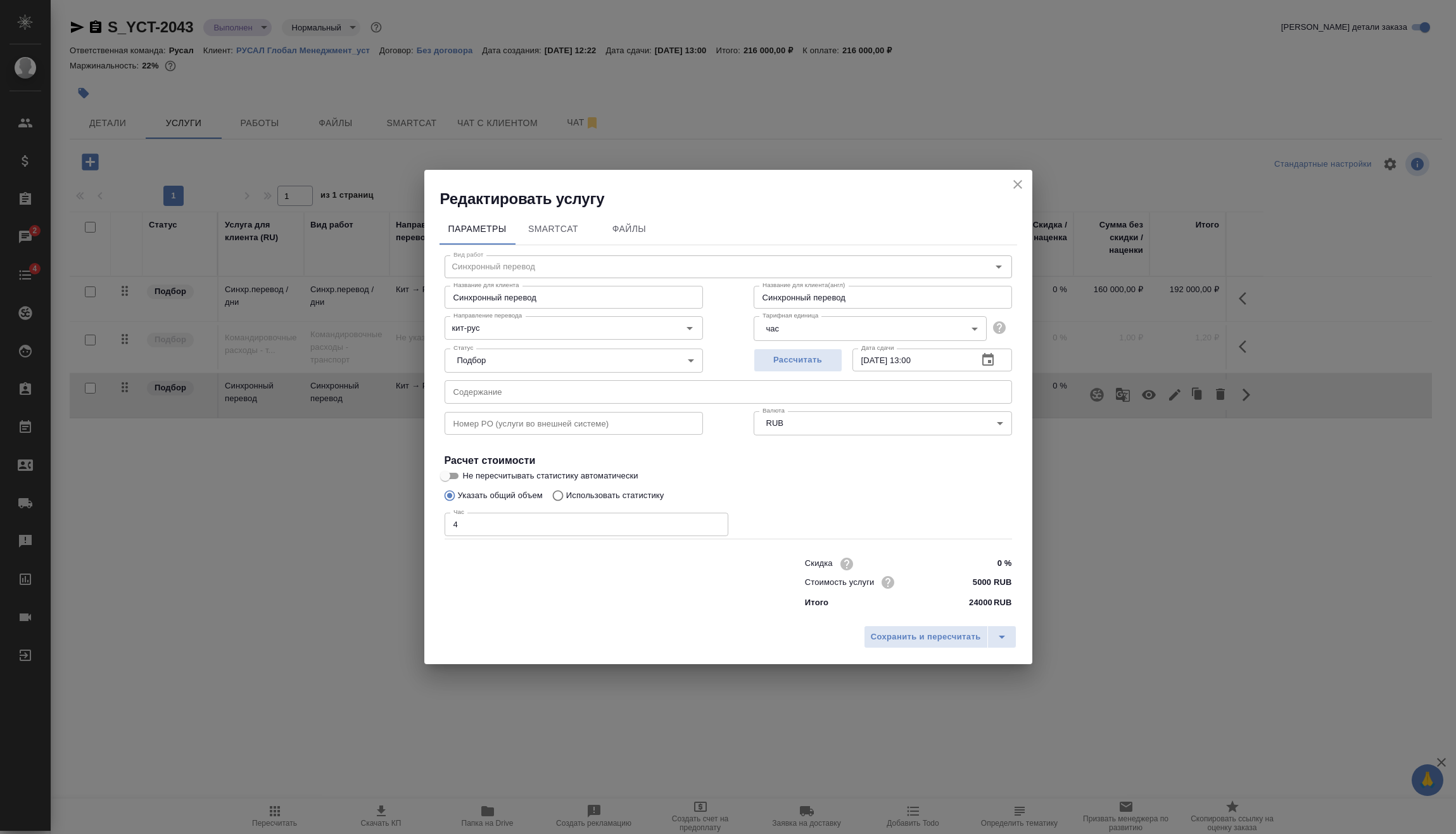
drag, startPoint x: 477, startPoint y: 521, endPoint x: 423, endPoint y: 535, distance: 55.8
click at [424, 534] on div "Параметры SmartCat Файлы Вид работ Синхронный перевод Вид работ Название для кл…" at bounding box center [728, 414] width 608 height 411
type input "5"
click at [894, 640] on span "Сохранить и пересчитать" at bounding box center [925, 636] width 110 height 14
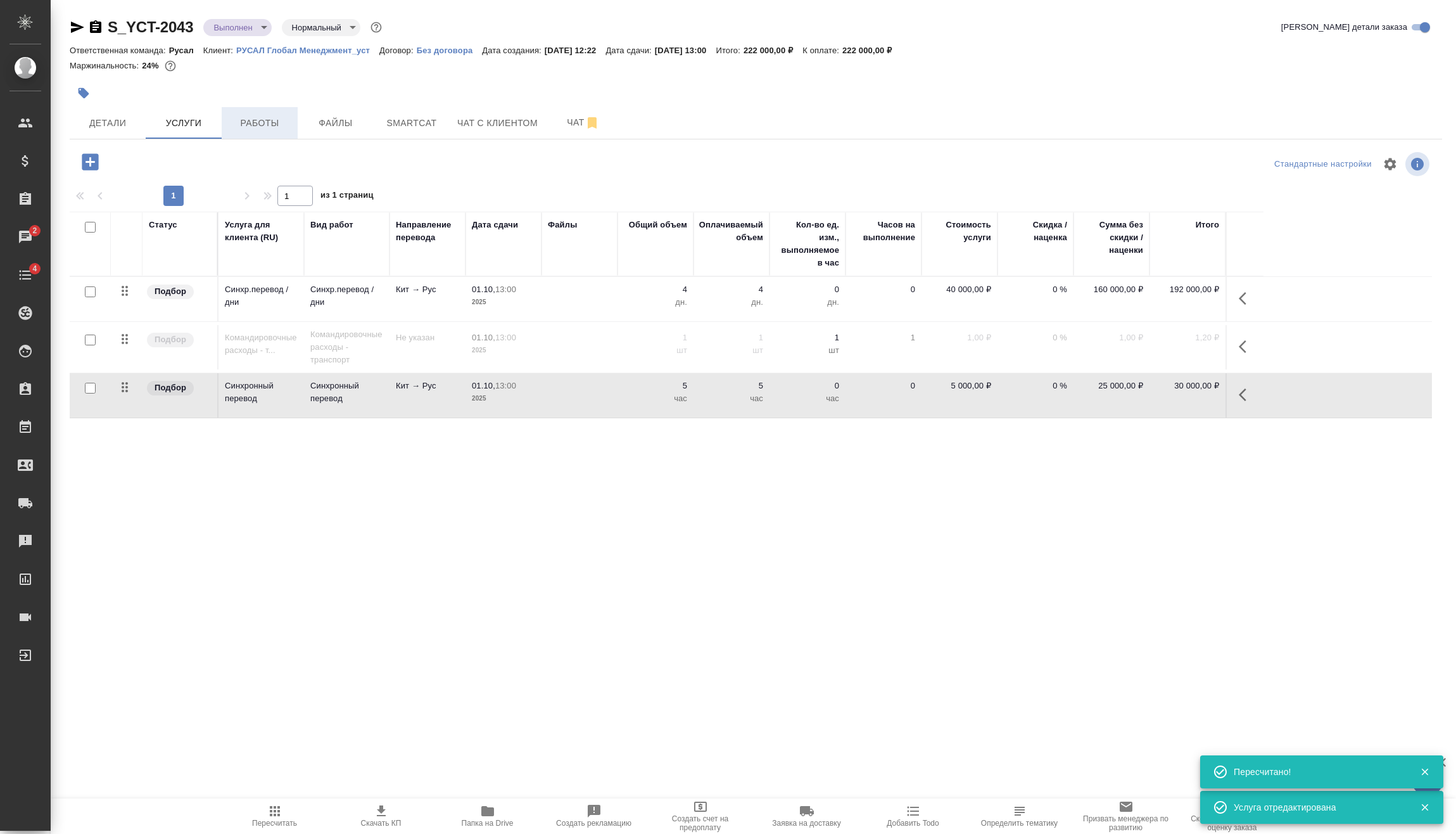
click at [241, 117] on span "Работы" at bounding box center [259, 123] width 61 height 16
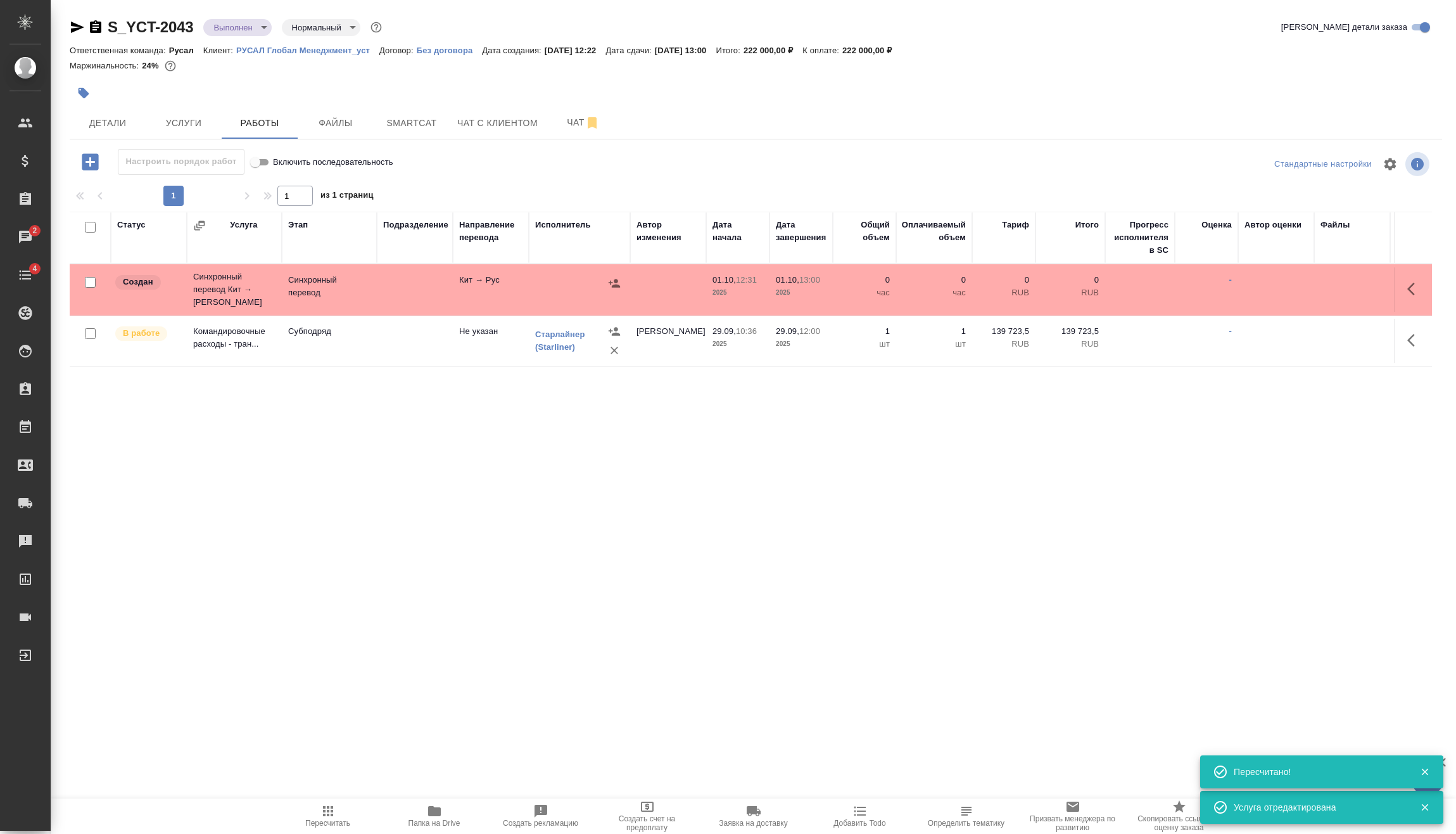
click at [91, 279] on input "checkbox" at bounding box center [90, 282] width 10 height 10
checkbox input "true"
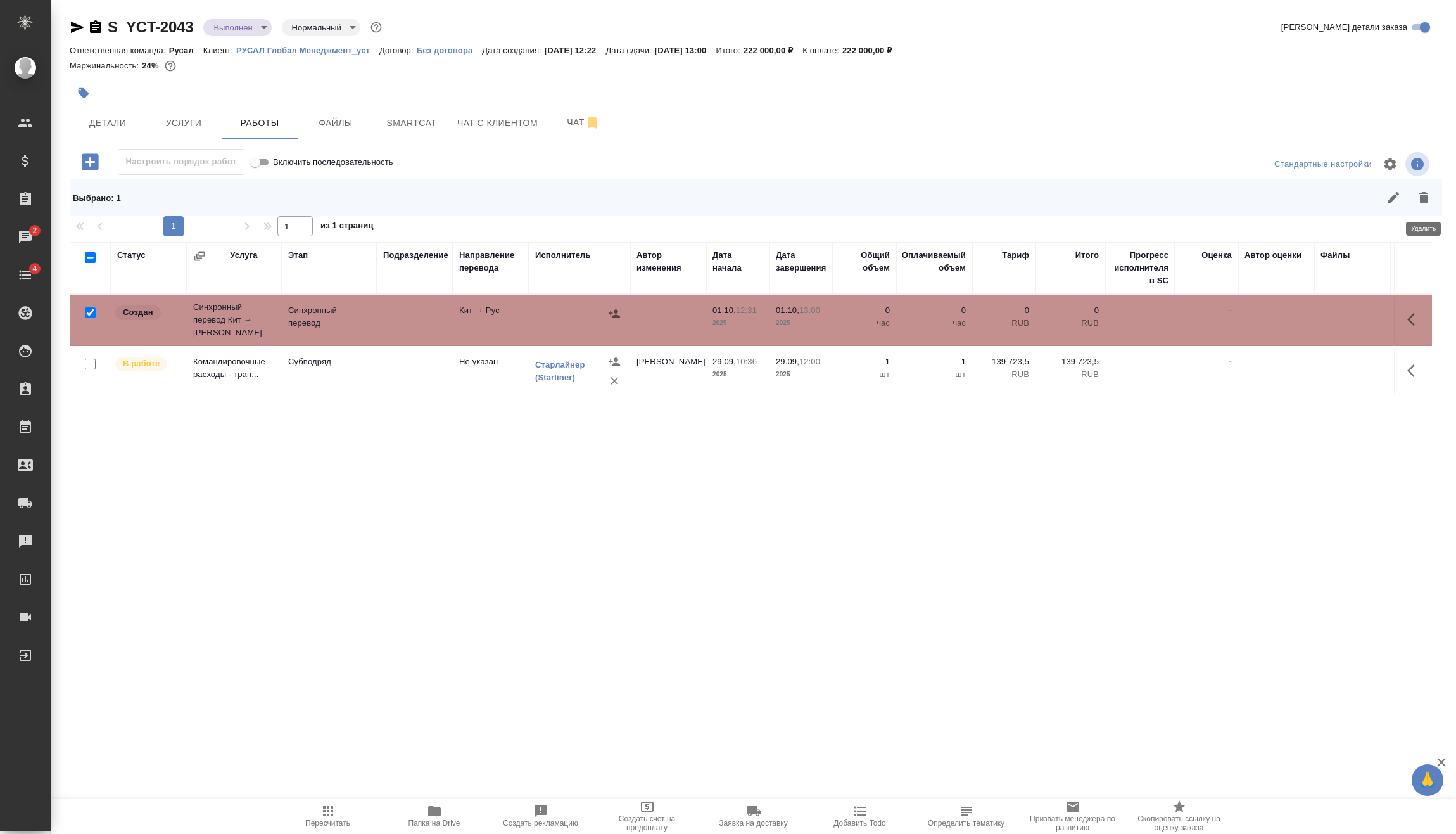
click at [1419, 199] on icon "button" at bounding box center [1423, 198] width 15 height 15
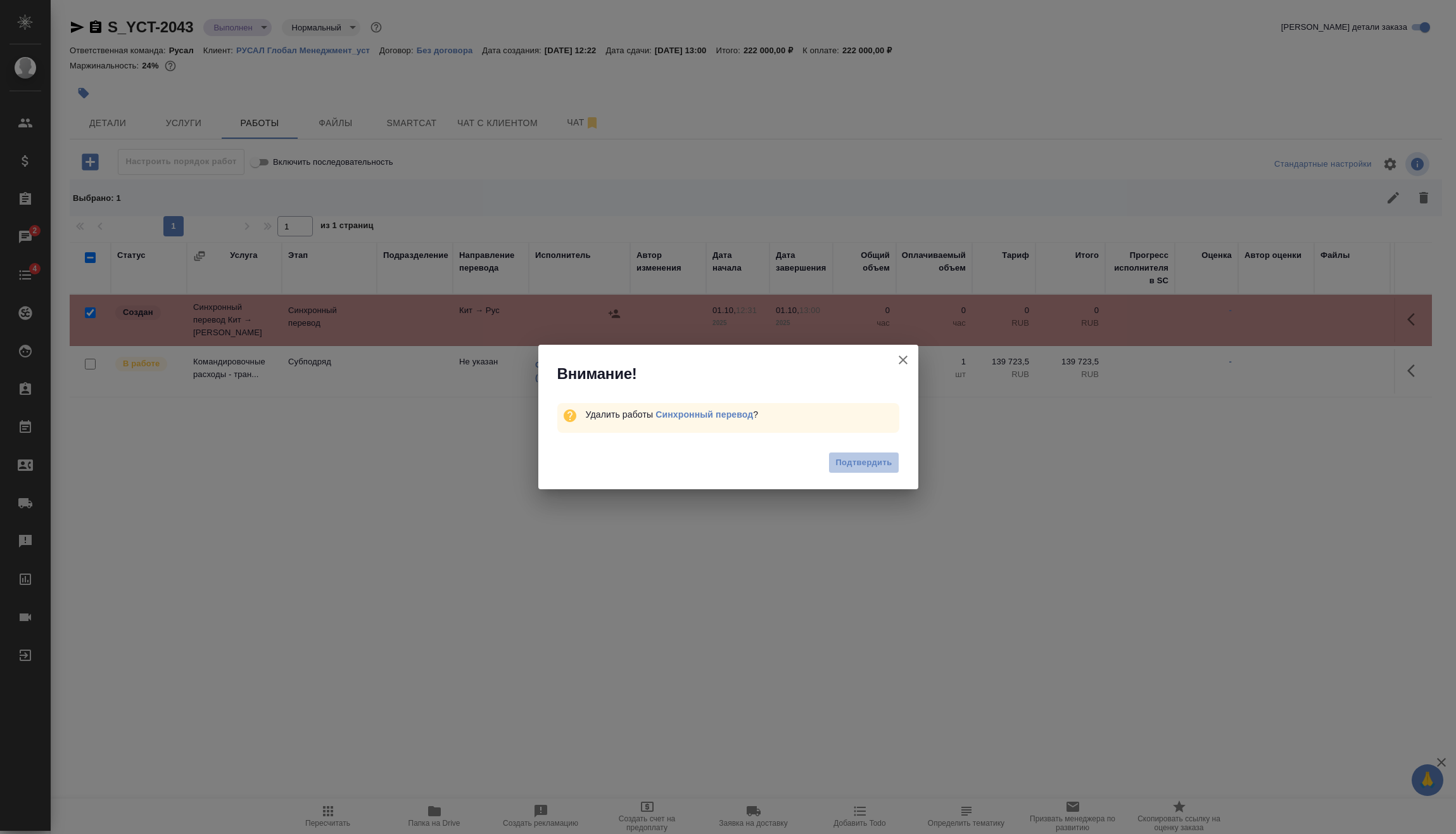
click at [884, 466] on span "Подтвердить" at bounding box center [863, 462] width 56 height 14
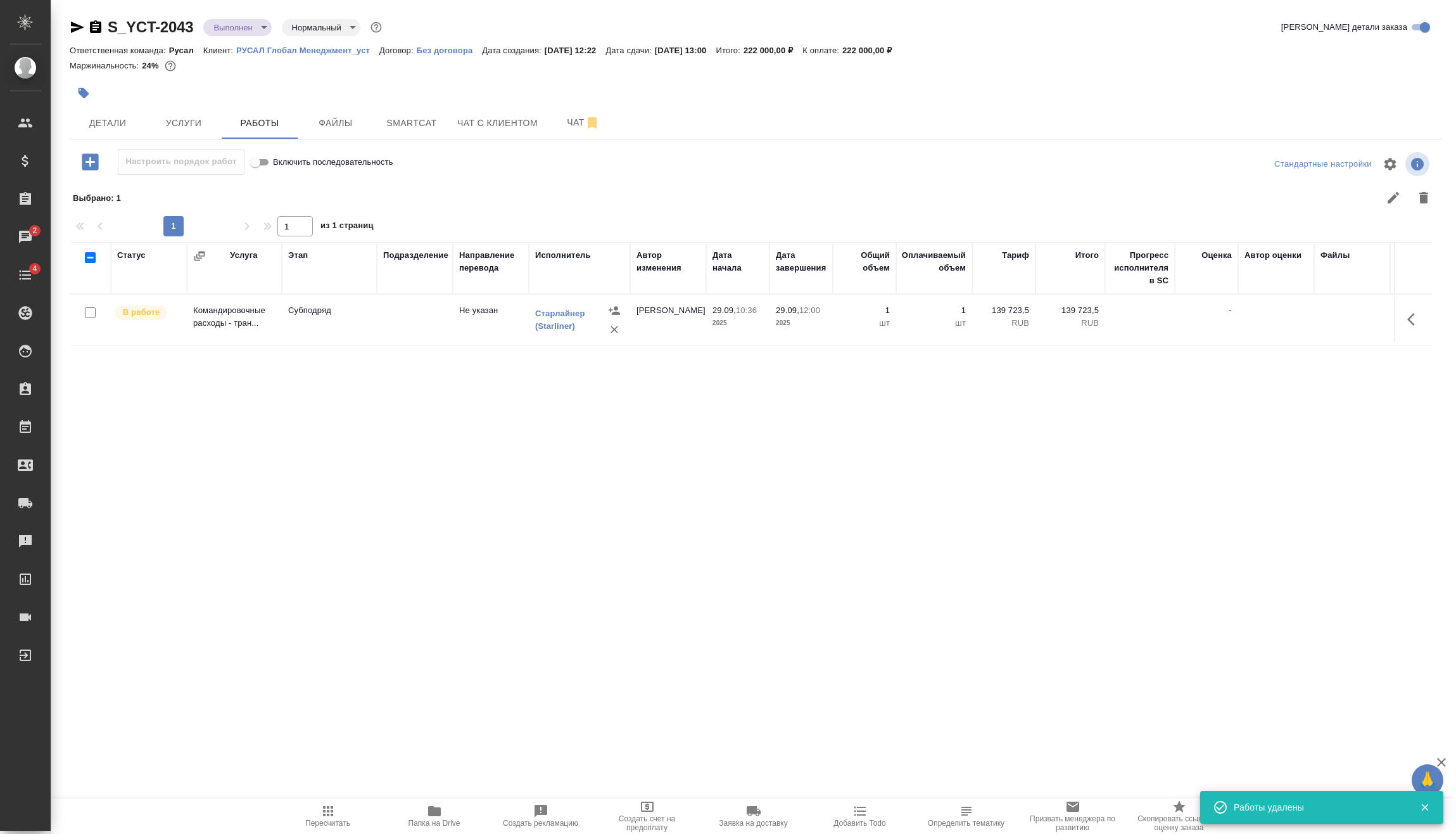
click at [78, 26] on icon "button" at bounding box center [78, 27] width 13 height 11
click at [189, 109] on button "Услуги" at bounding box center [183, 123] width 76 height 31
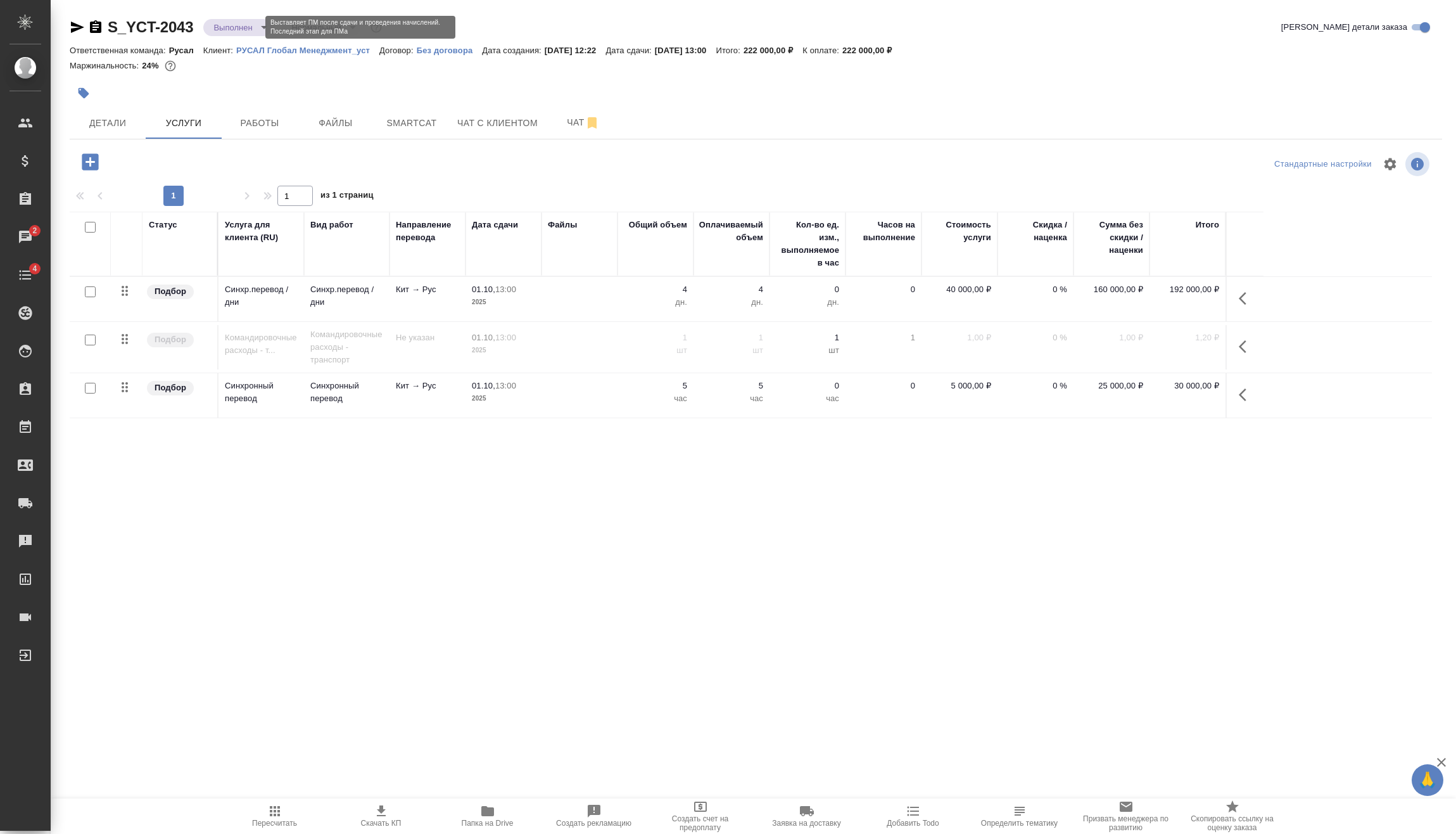
click at [235, 31] on body "🙏 .cls-1 fill:#fff; AWATERA Vasilev Evgeniy Клиенты Спецификации Заказы 2 Чаты …" at bounding box center [728, 417] width 1456 height 834
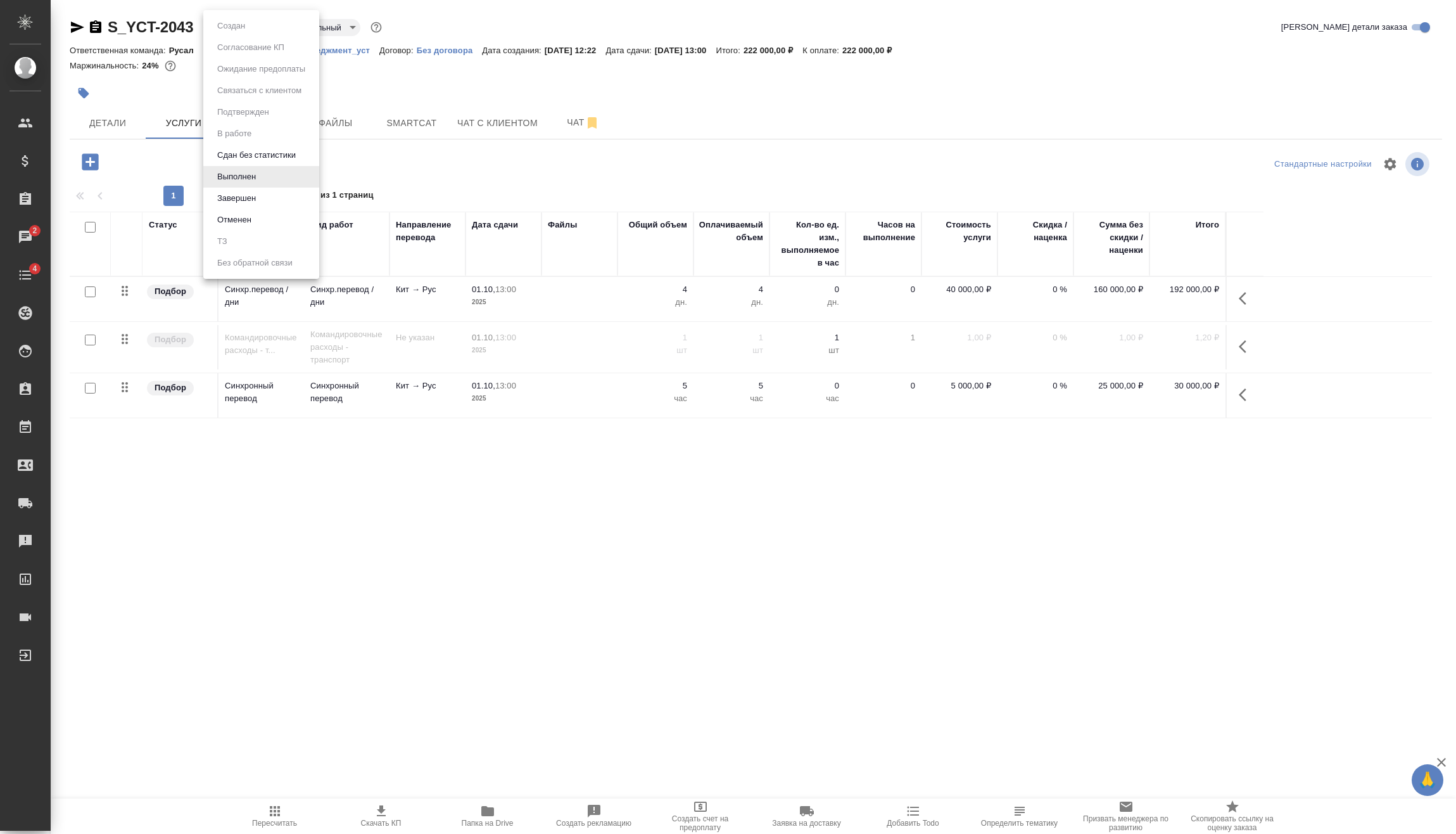
drag, startPoint x: 524, startPoint y: 568, endPoint x: 510, endPoint y: 540, distance: 31.3
click at [523, 565] on div at bounding box center [728, 417] width 1456 height 834
click at [225, 136] on button "Работы" at bounding box center [259, 123] width 76 height 31
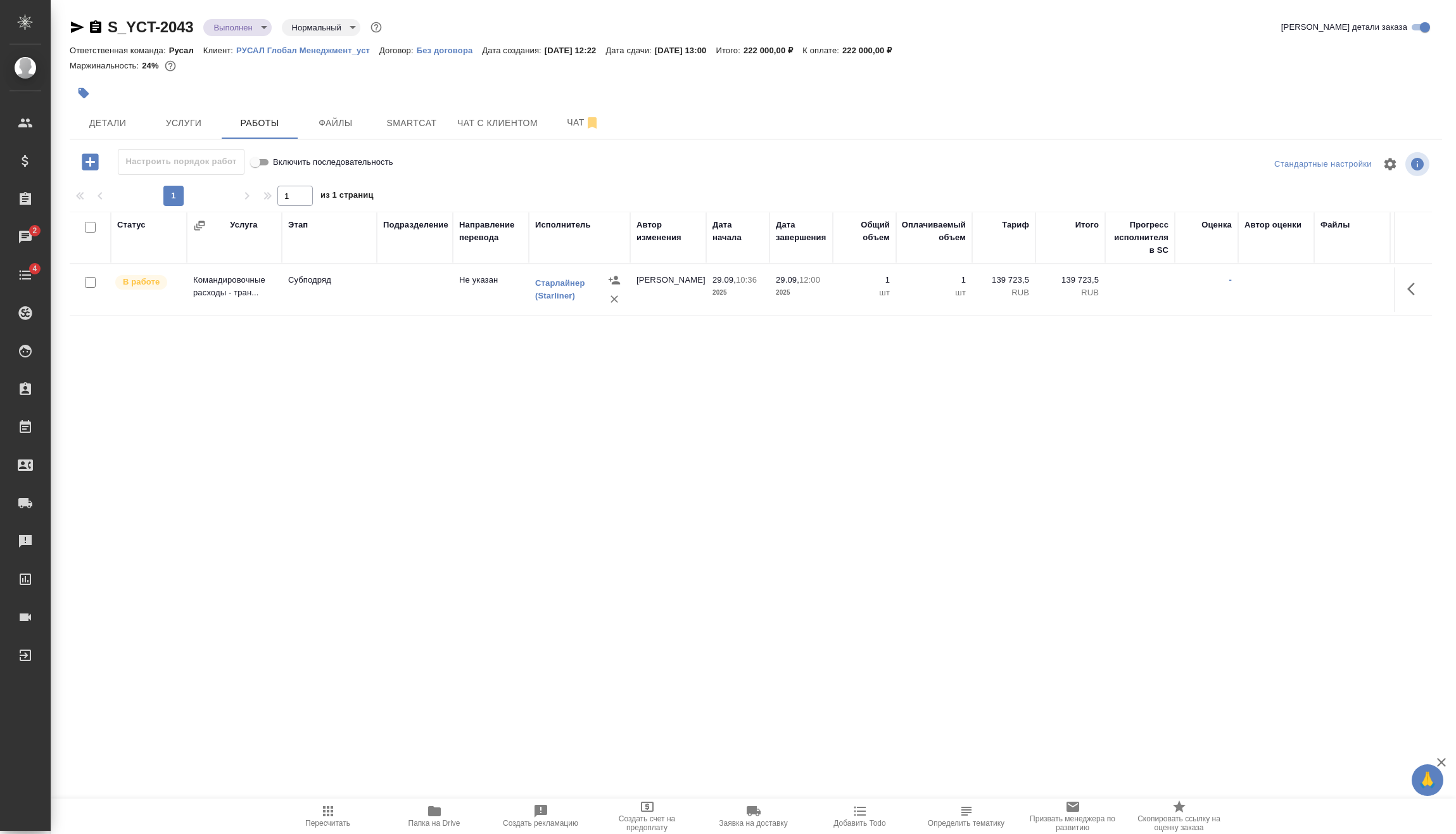
click at [90, 282] on input "checkbox" at bounding box center [90, 282] width 10 height 10
checkbox input "true"
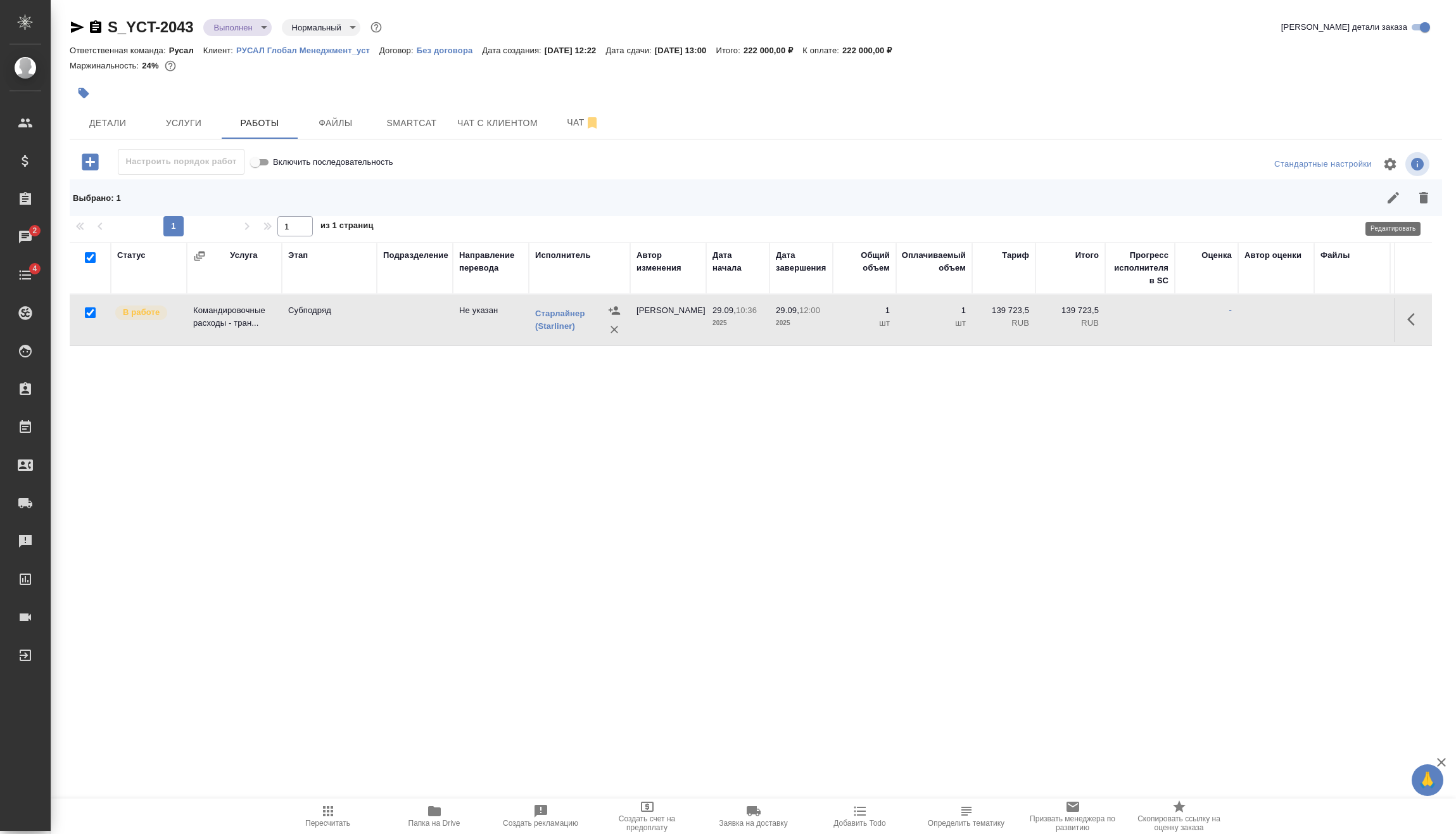
click at [1395, 202] on icon "button" at bounding box center [1393, 198] width 15 height 15
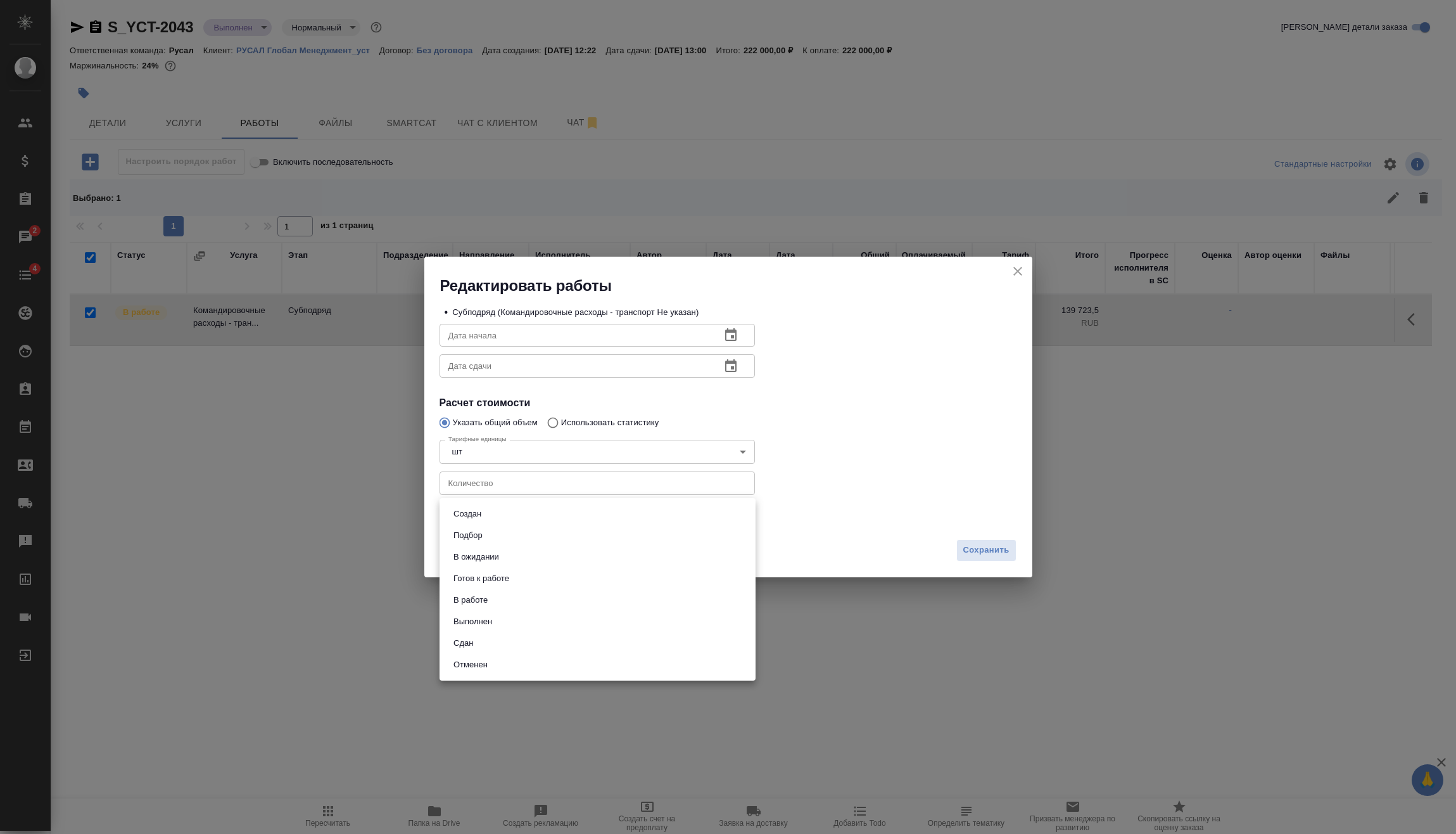
click at [506, 519] on body "🙏 .cls-1 fill:#fff; AWATERA Vasilev Evgeniy Клиенты Спецификации Заказы 2 Чаты …" at bounding box center [728, 417] width 1456 height 834
click at [494, 646] on li "Сдан" at bounding box center [598, 643] width 316 height 22
type input "closed"
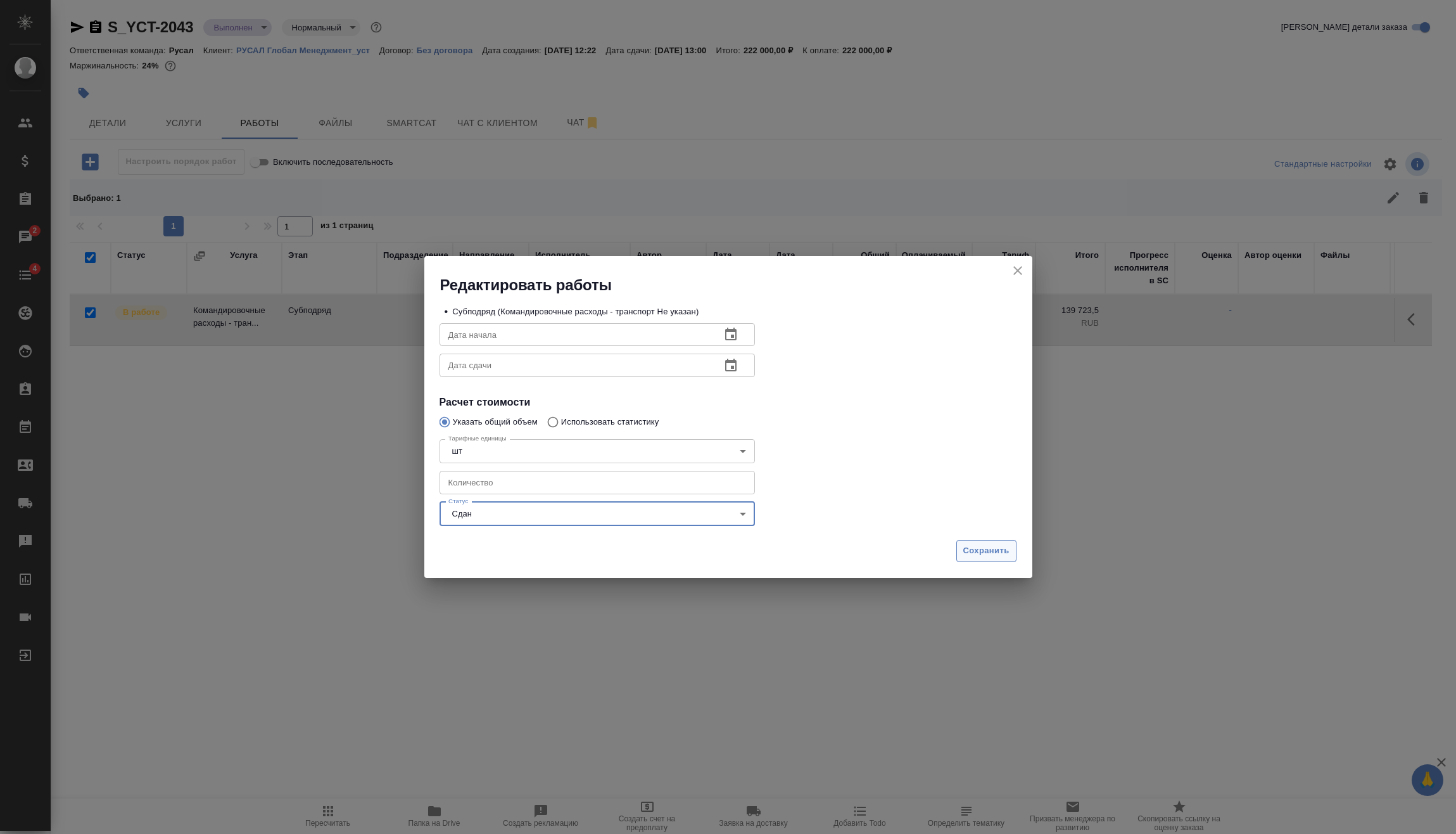
drag, startPoint x: 1012, startPoint y: 531, endPoint x: 1005, endPoint y: 543, distance: 13.9
click at [1010, 536] on div "Редактировать работы • Субподряд (Командировочные расходы - транспорт Не указан…" at bounding box center [728, 417] width 608 height 321
click at [995, 554] on span "Сохранить" at bounding box center [986, 550] width 46 height 14
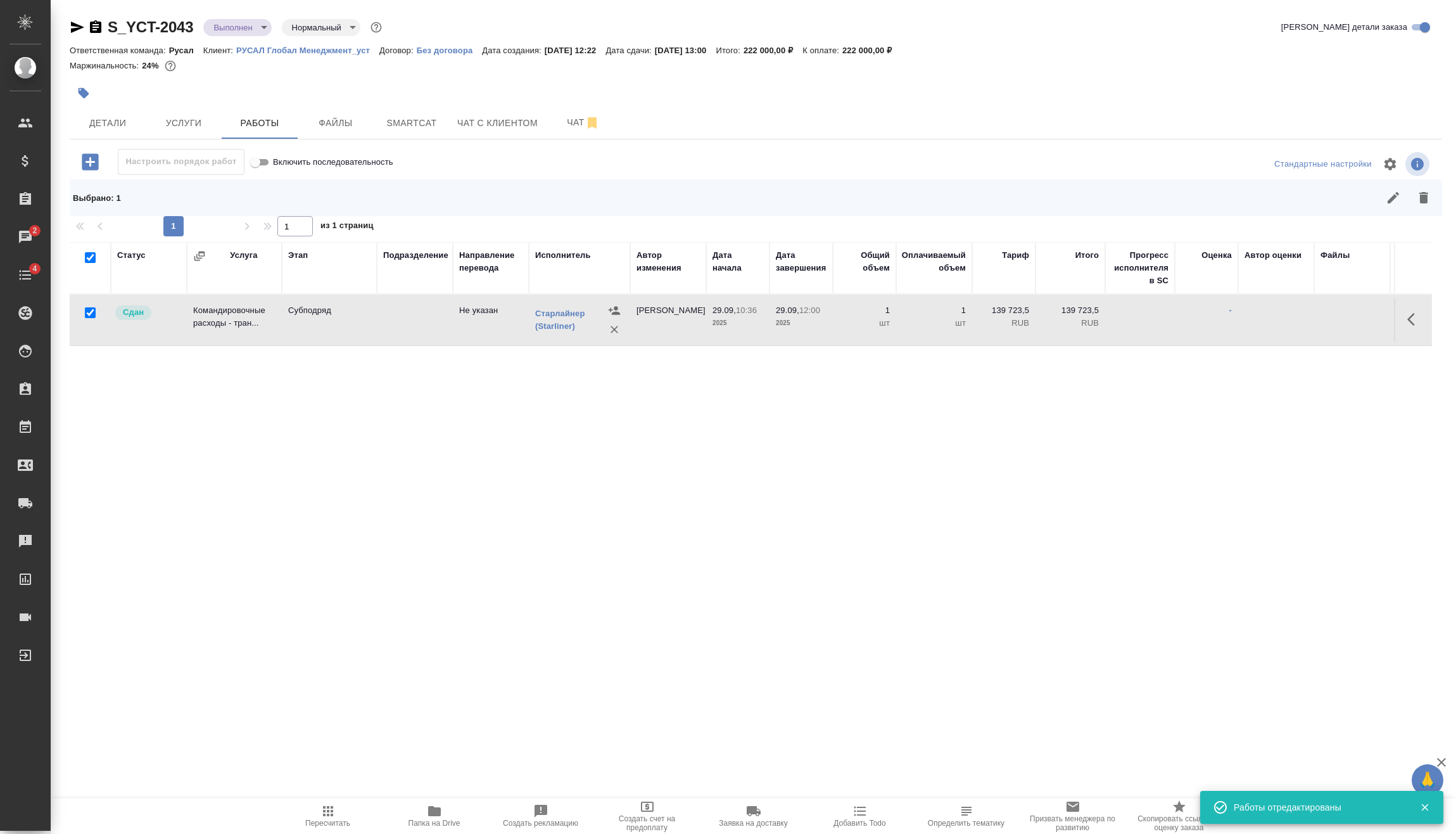
click at [243, 36] on div "S_YCT-2043 Выполнен completed Нормальный normal" at bounding box center [227, 27] width 315 height 20
click at [248, 24] on body "🙏 .cls-1 fill:#fff; AWATERA Vasilev Evgeniy Клиенты Спецификации Заказы 2 Чаты …" at bounding box center [728, 417] width 1456 height 834
click at [256, 203] on button "Завершен" at bounding box center [237, 198] width 46 height 14
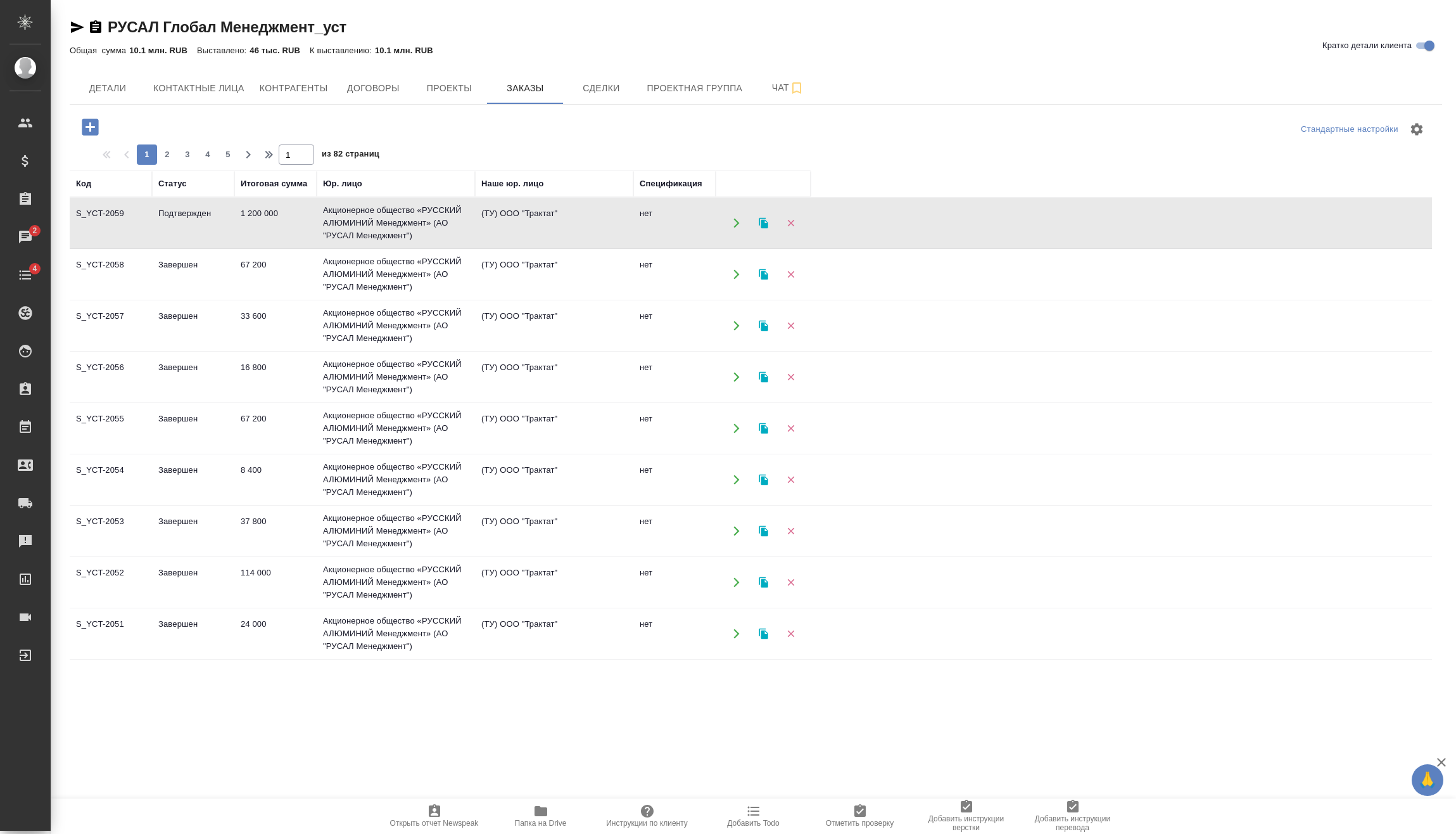
click at [237, 235] on td "1 200 000" at bounding box center [276, 223] width 82 height 44
click at [237, 234] on td "1 200 000" at bounding box center [276, 223] width 82 height 44
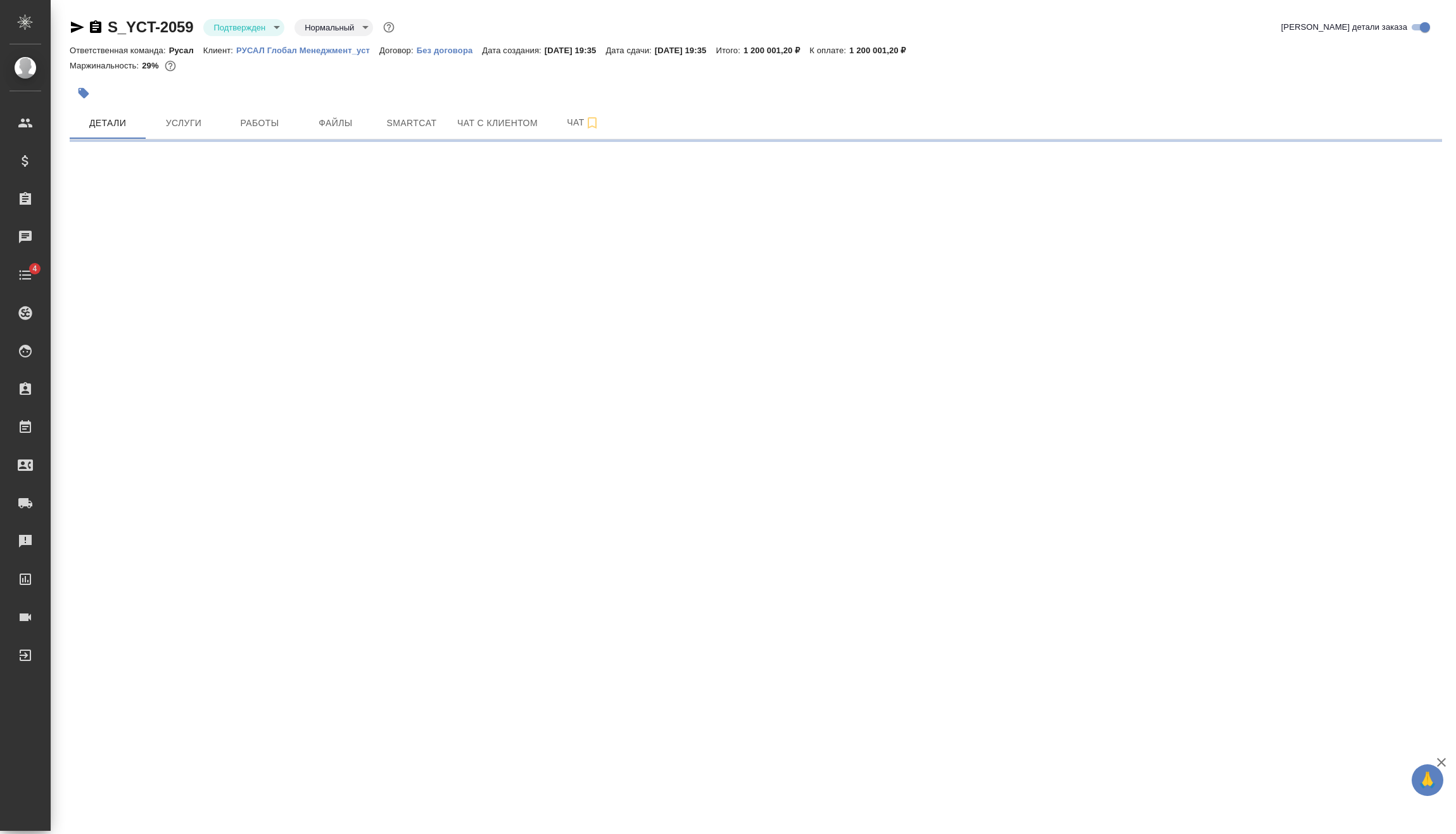
click at [234, 25] on body "🙏 .cls-1 fill:#fff; AWATERA [PERSON_NAME] Спецификации Заказы Чаты 4 Todo Проек…" at bounding box center [728, 417] width 1456 height 834
select select "RU"
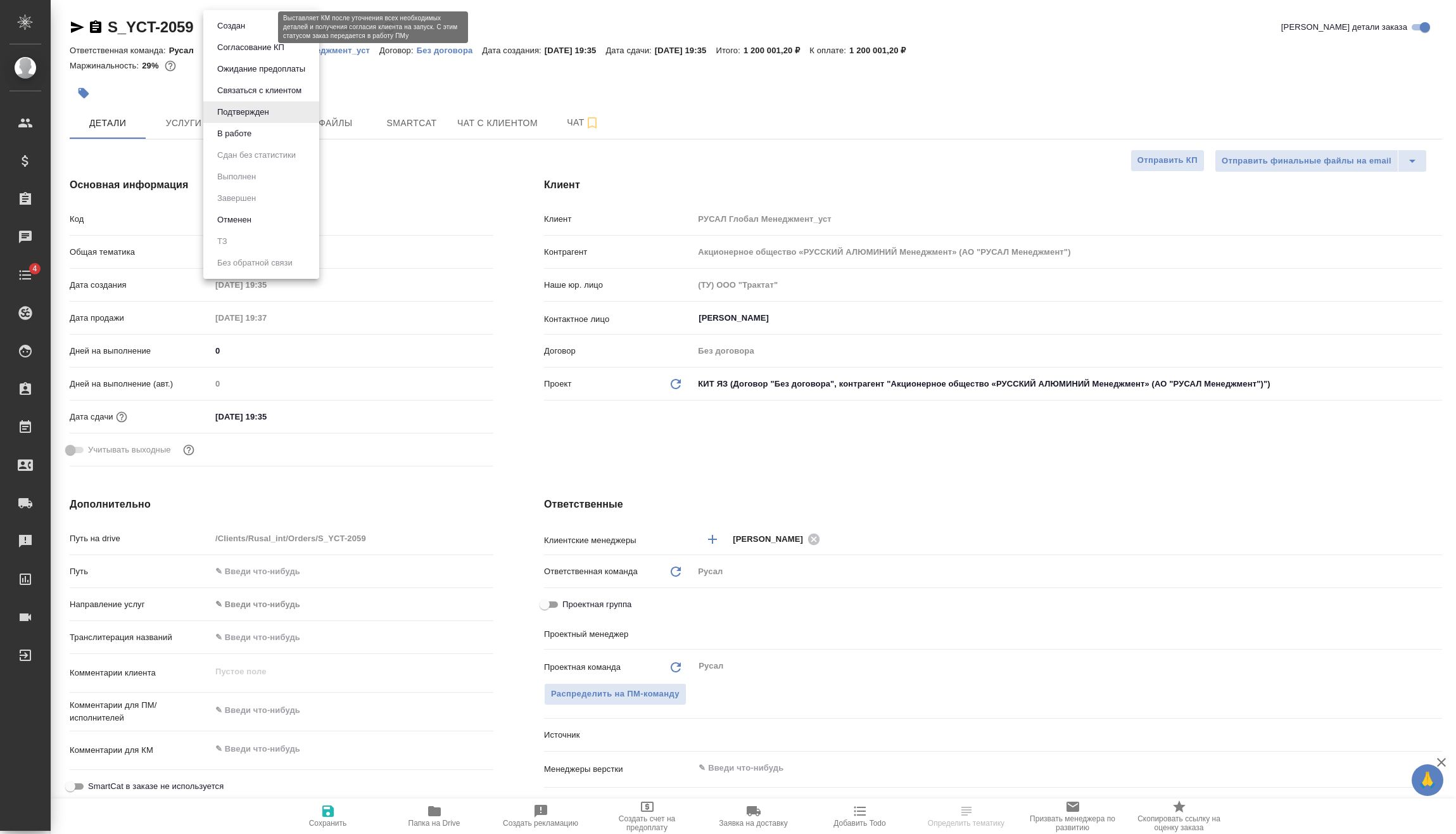
type textarea "x"
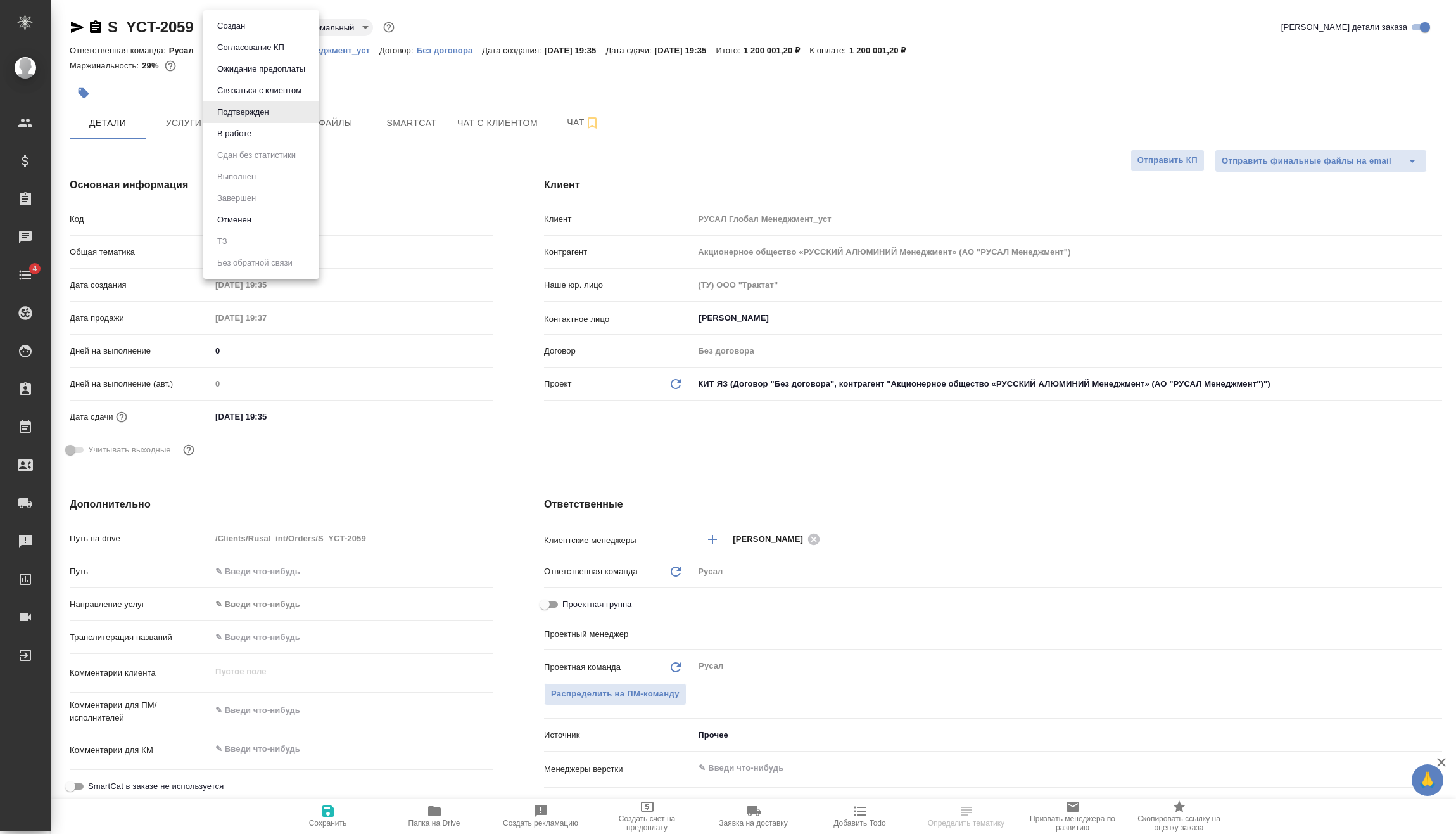
type textarea "x"
type input "[PERSON_NAME]"
click at [248, 133] on button "В работе" at bounding box center [234, 133] width 42 height 14
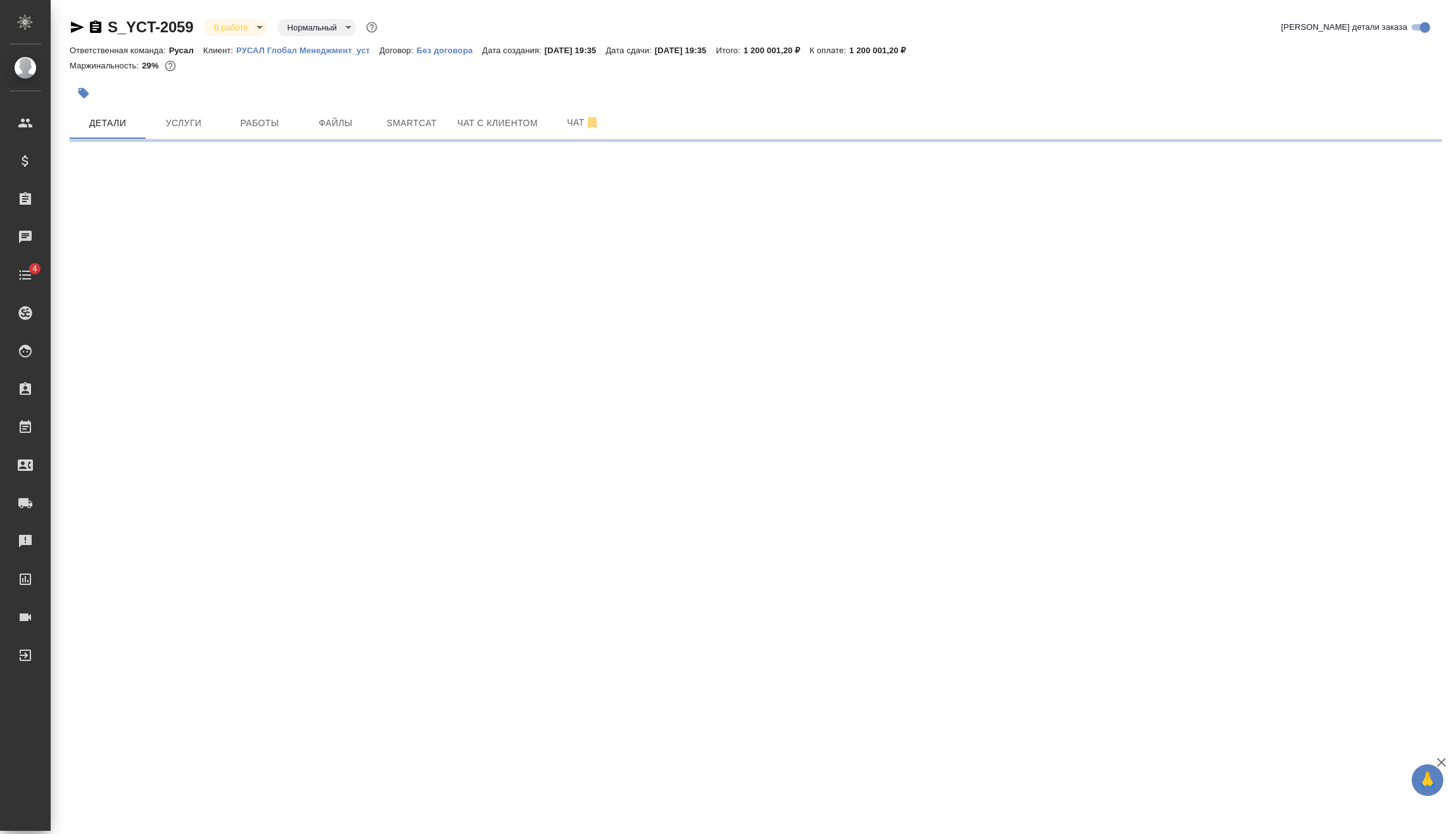
select select "RU"
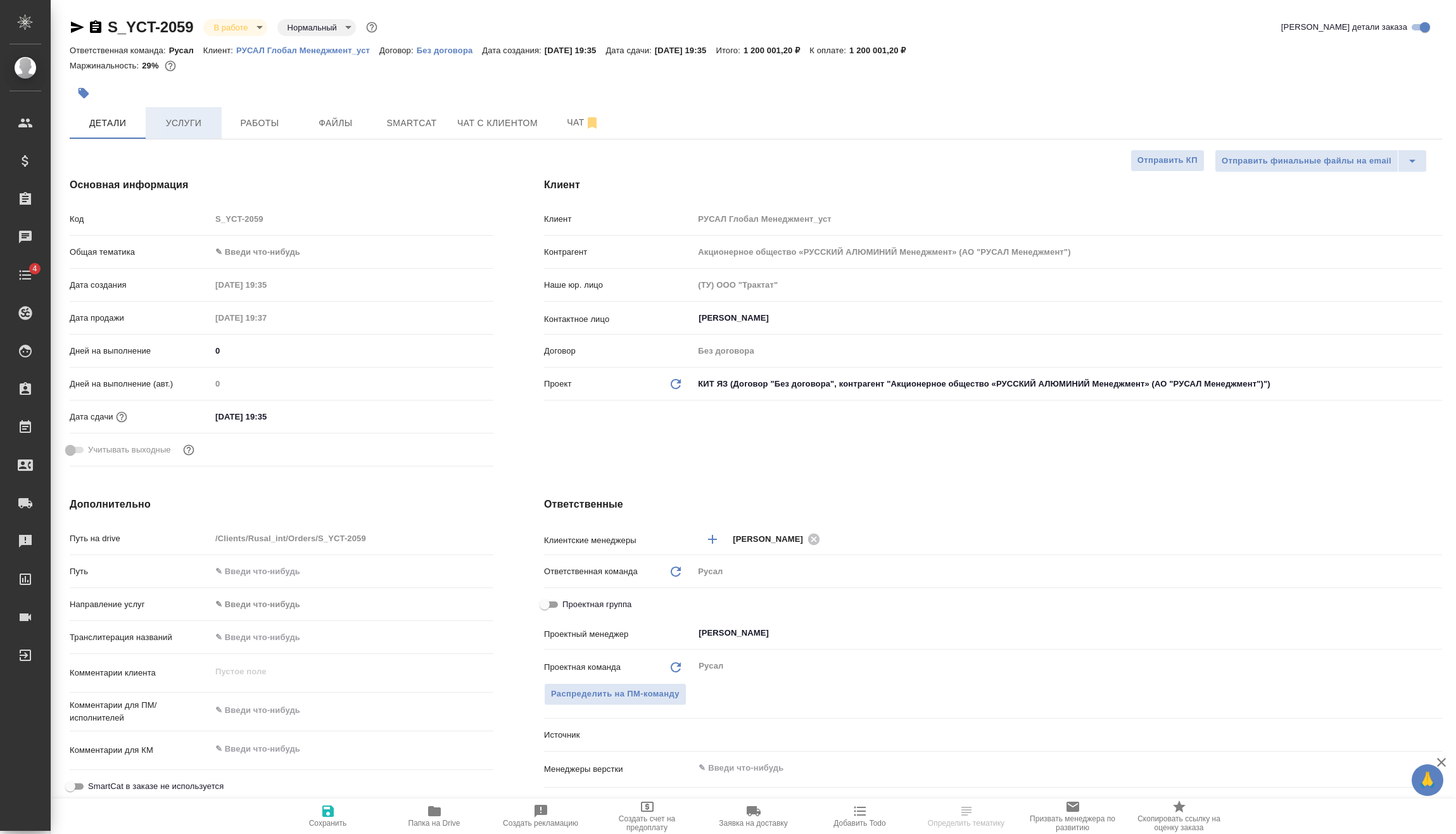
type textarea "x"
click at [171, 109] on button "Услуги" at bounding box center [183, 123] width 76 height 31
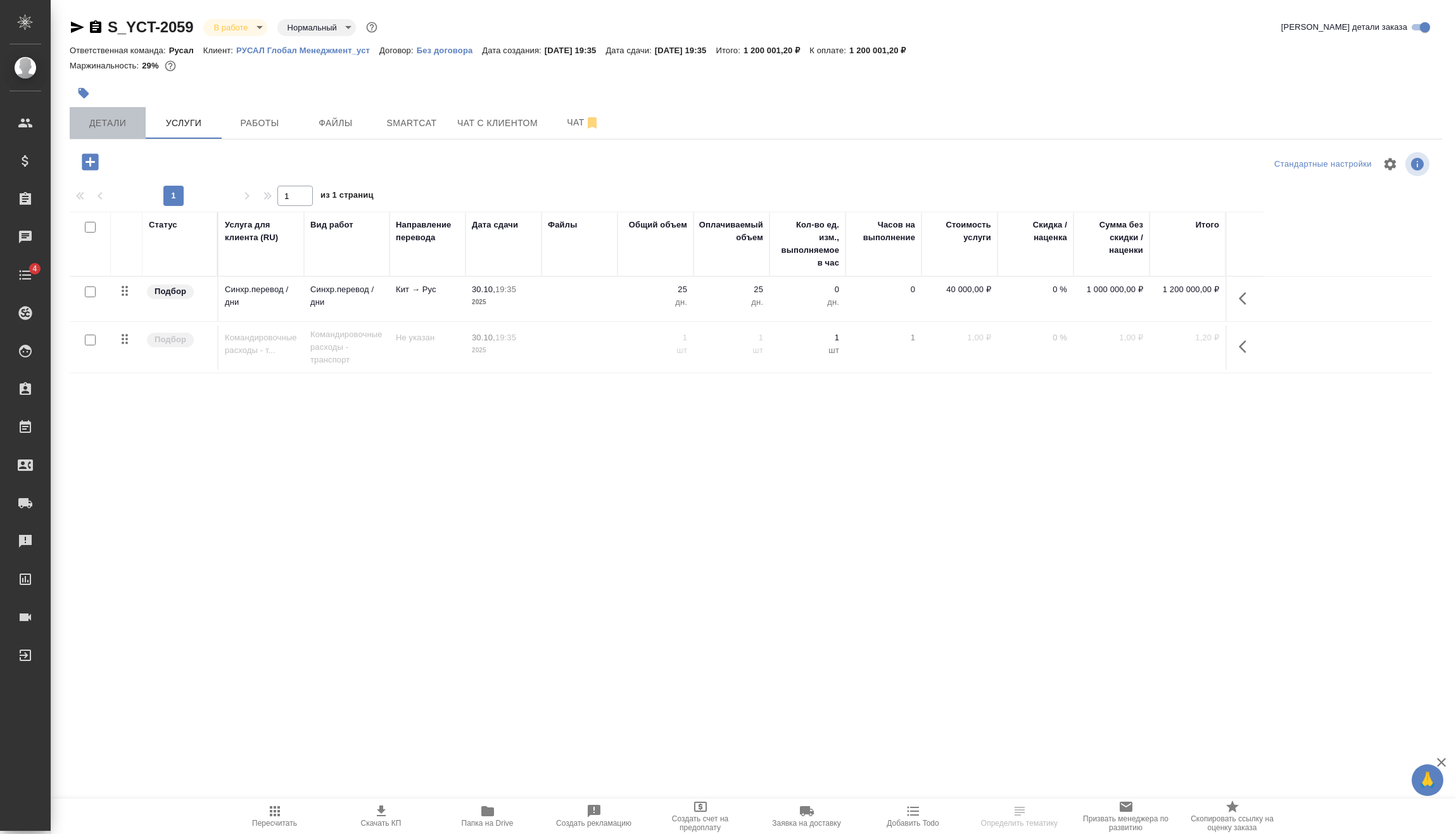
click at [108, 117] on span "Детали" at bounding box center [107, 123] width 61 height 16
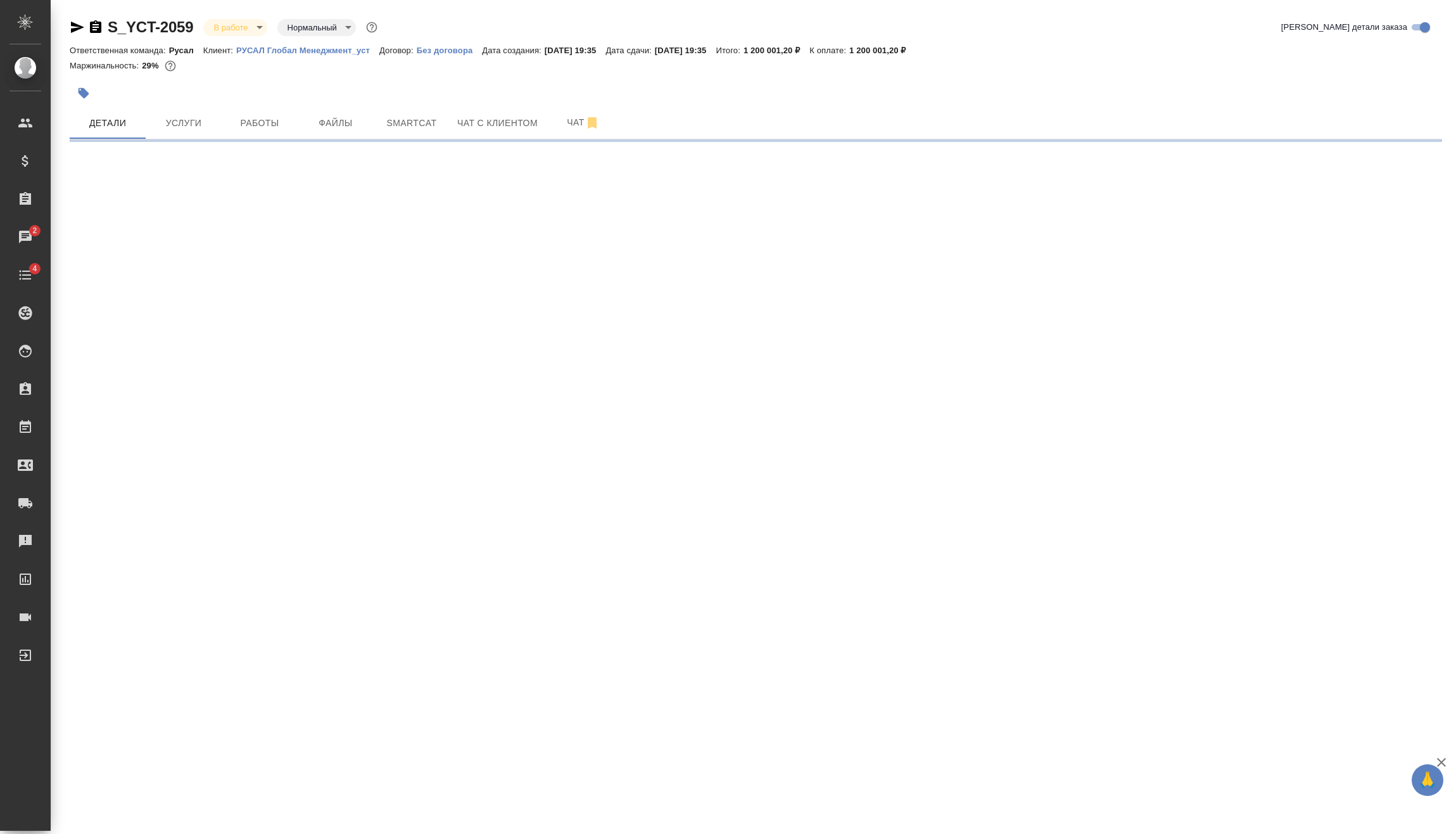
select select "RU"
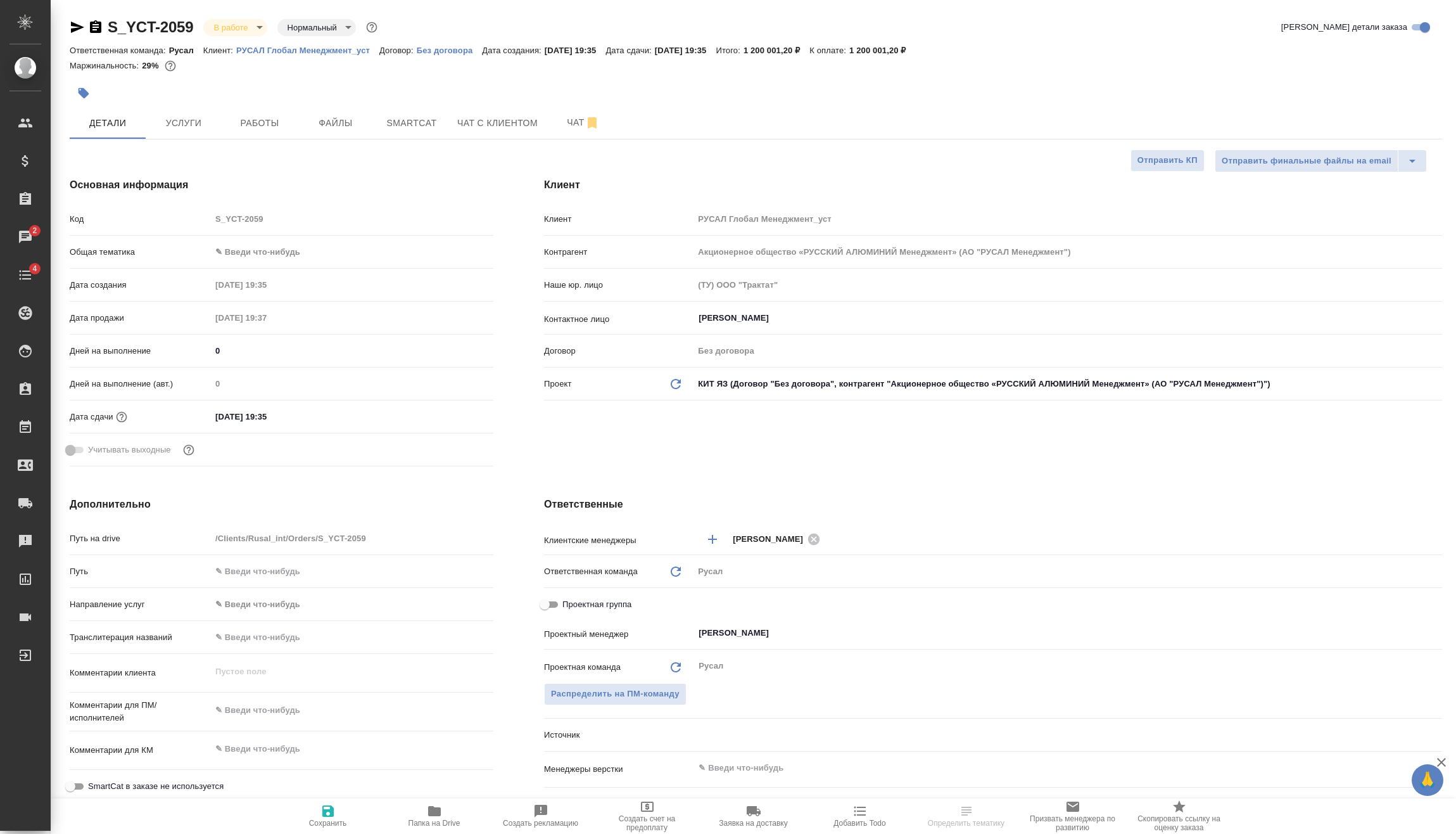
type textarea "x"
click at [315, 426] on input "[DATE] 19:35" at bounding box center [267, 417] width 111 height 19
click at [455, 414] on icon "button" at bounding box center [456, 416] width 15 height 15
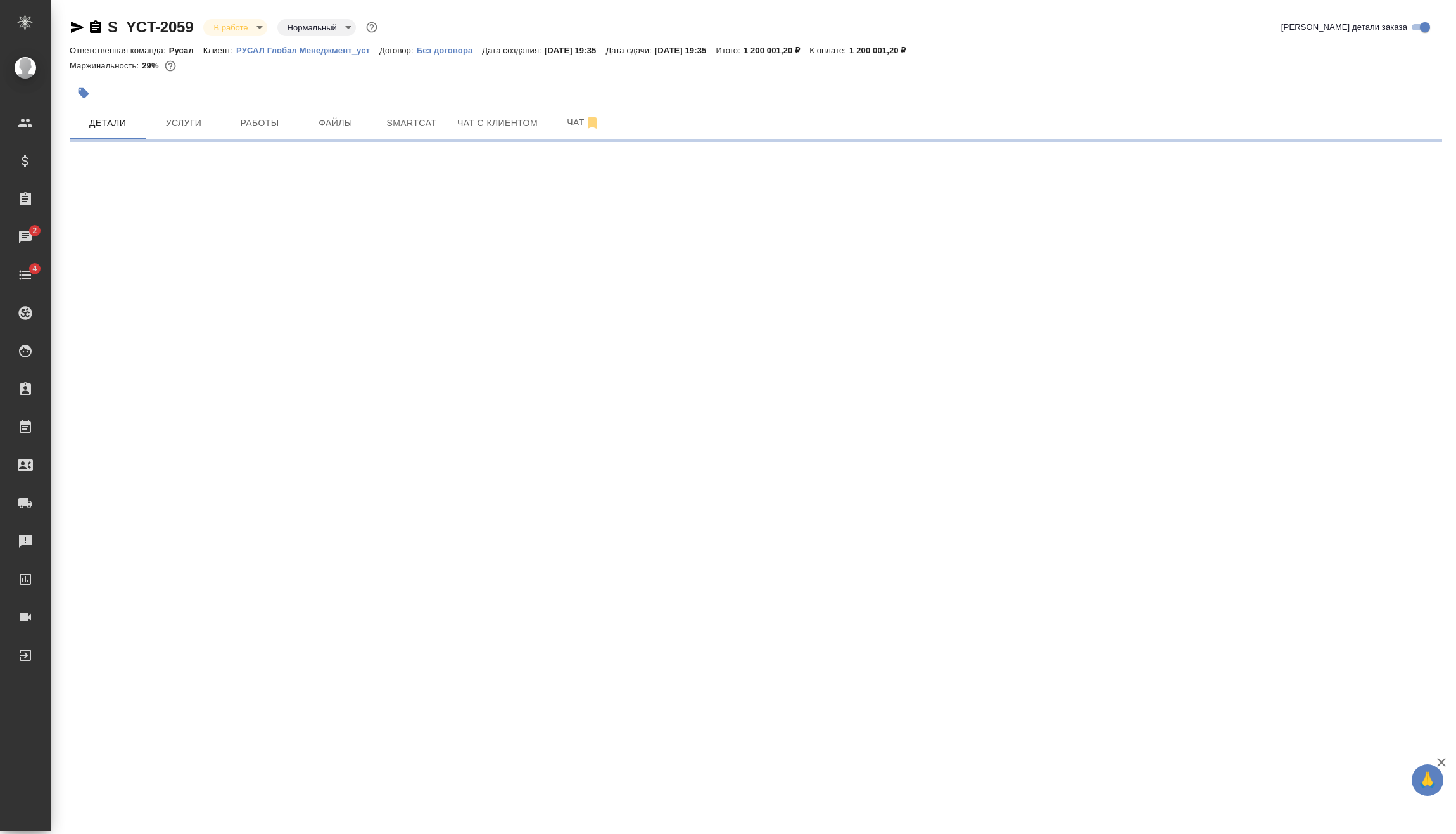
select select "RU"
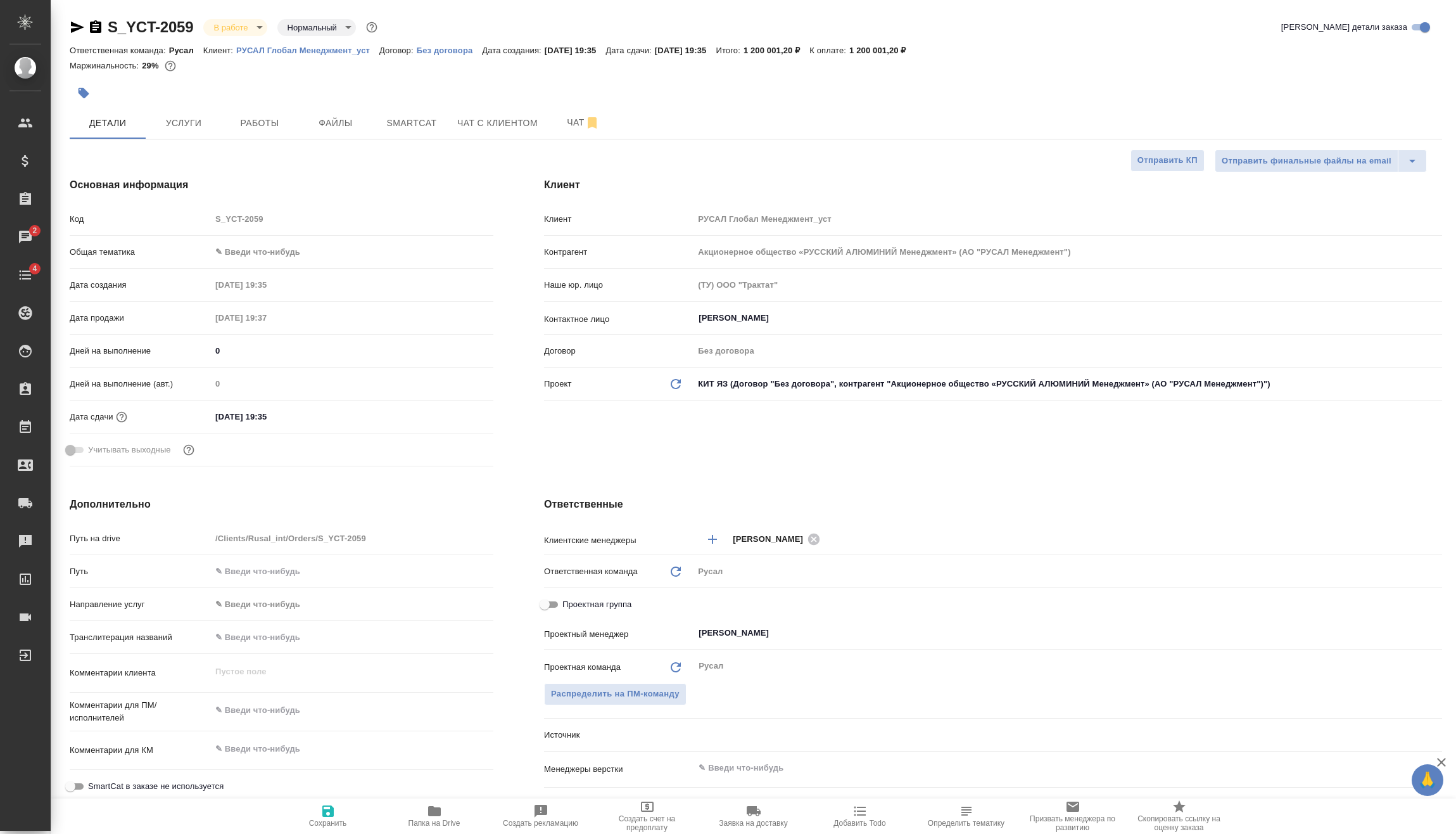
type textarea "x"
click at [305, 411] on input "[DATE] 19:35" at bounding box center [267, 417] width 111 height 19
click at [456, 414] on icon "button" at bounding box center [456, 415] width 15 height 15
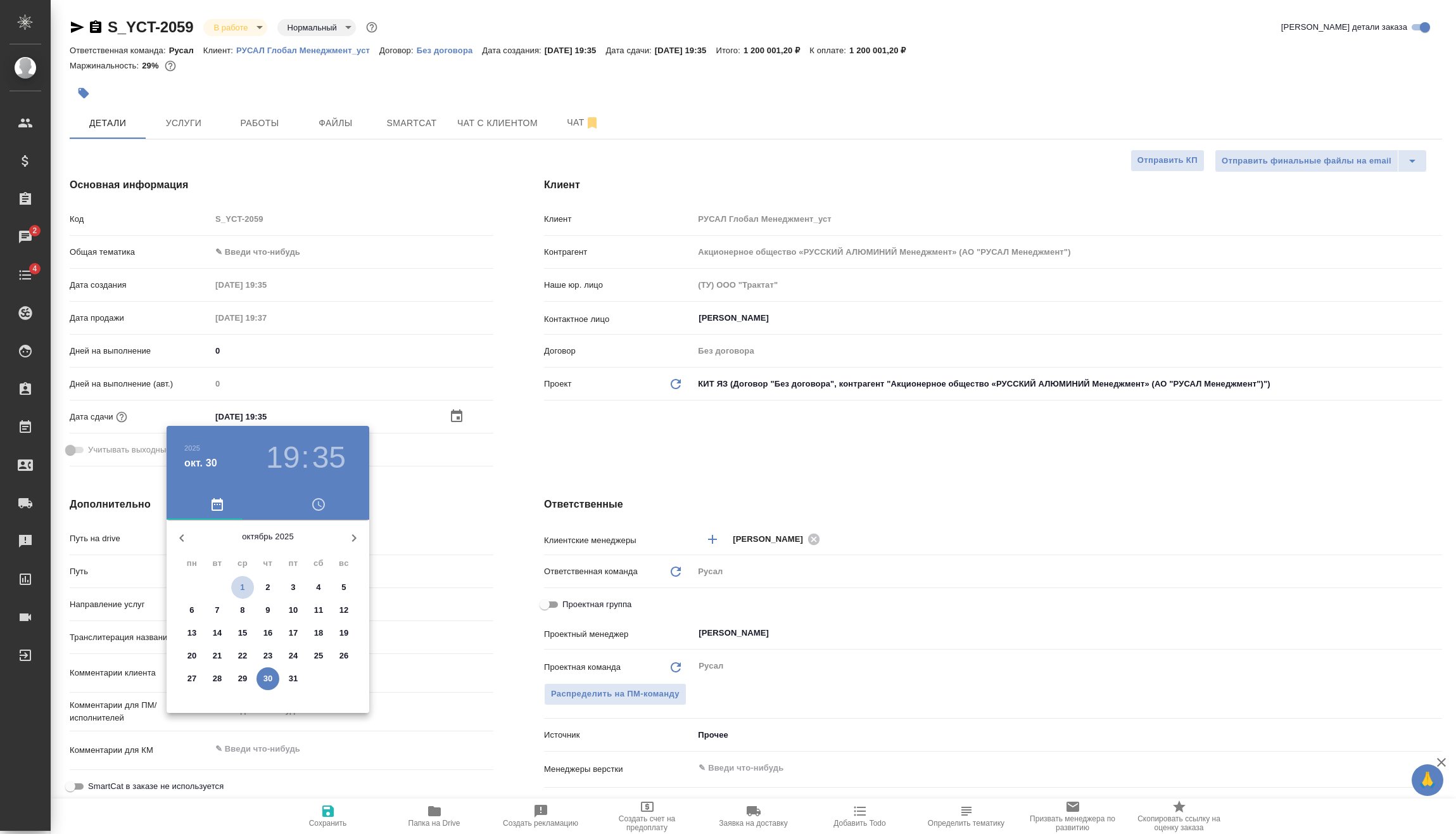
click at [243, 584] on p "1" at bounding box center [242, 587] width 4 height 13
type input "[DATE] 19:35"
type textarea "x"
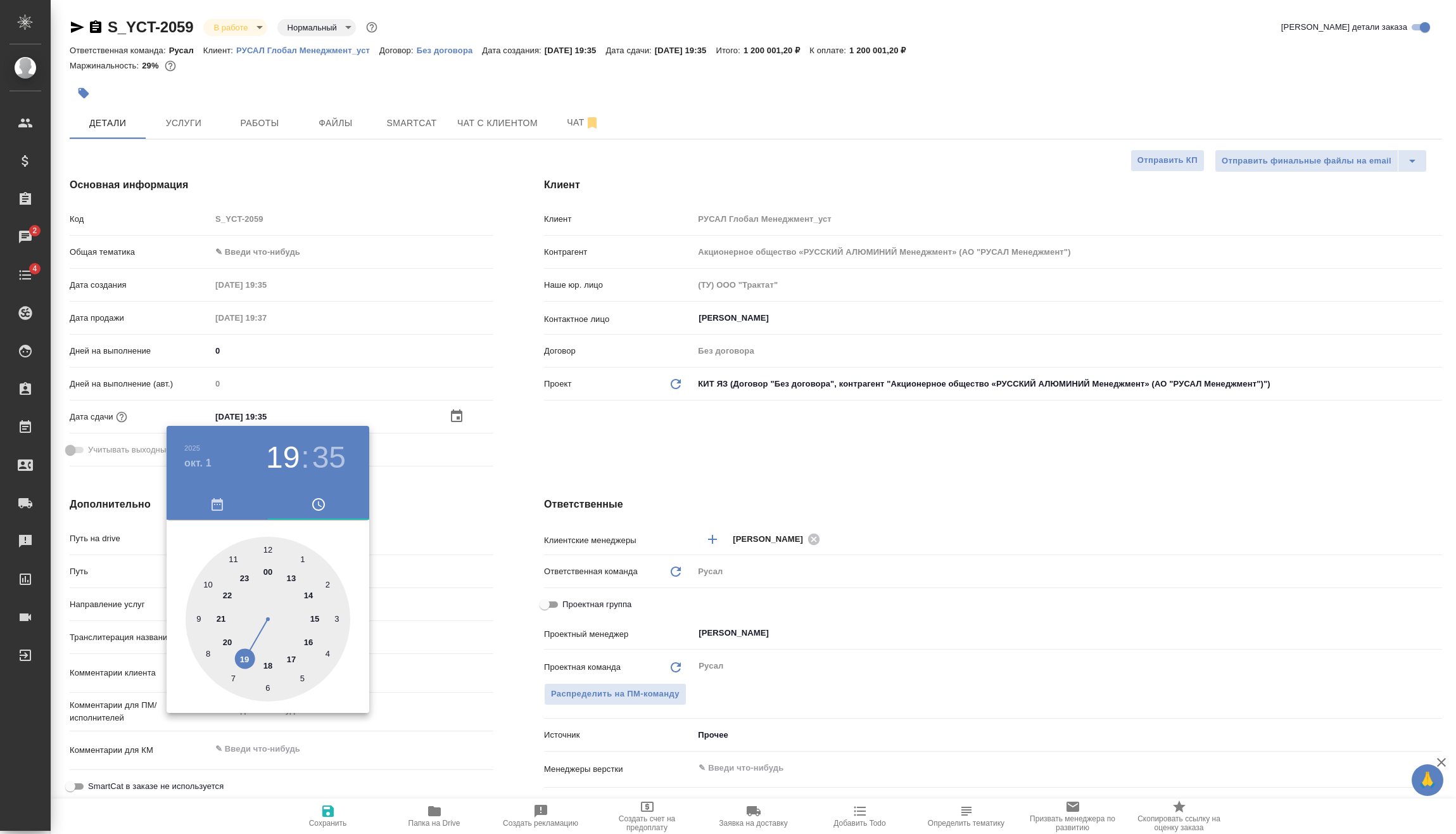
click at [439, 492] on div at bounding box center [728, 417] width 1456 height 834
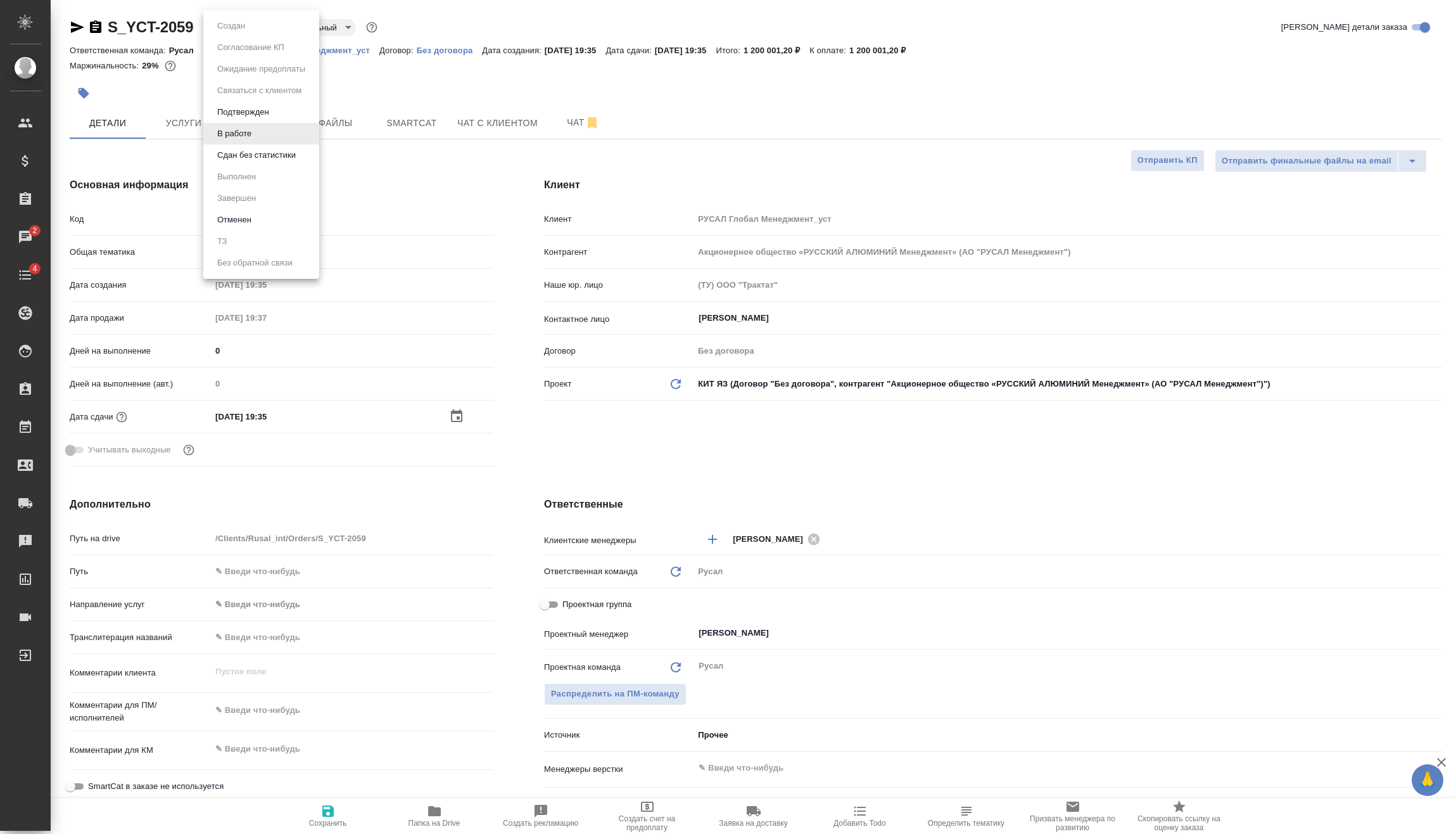
click at [252, 28] on body "🙏 .cls-1 fill:#fff; AWATERA [PERSON_NAME] Спецификации Заказы 2 Чаты 4 Todo Про…" at bounding box center [728, 417] width 1456 height 834
click at [243, 157] on button "Сдан без статистики" at bounding box center [256, 155] width 86 height 14
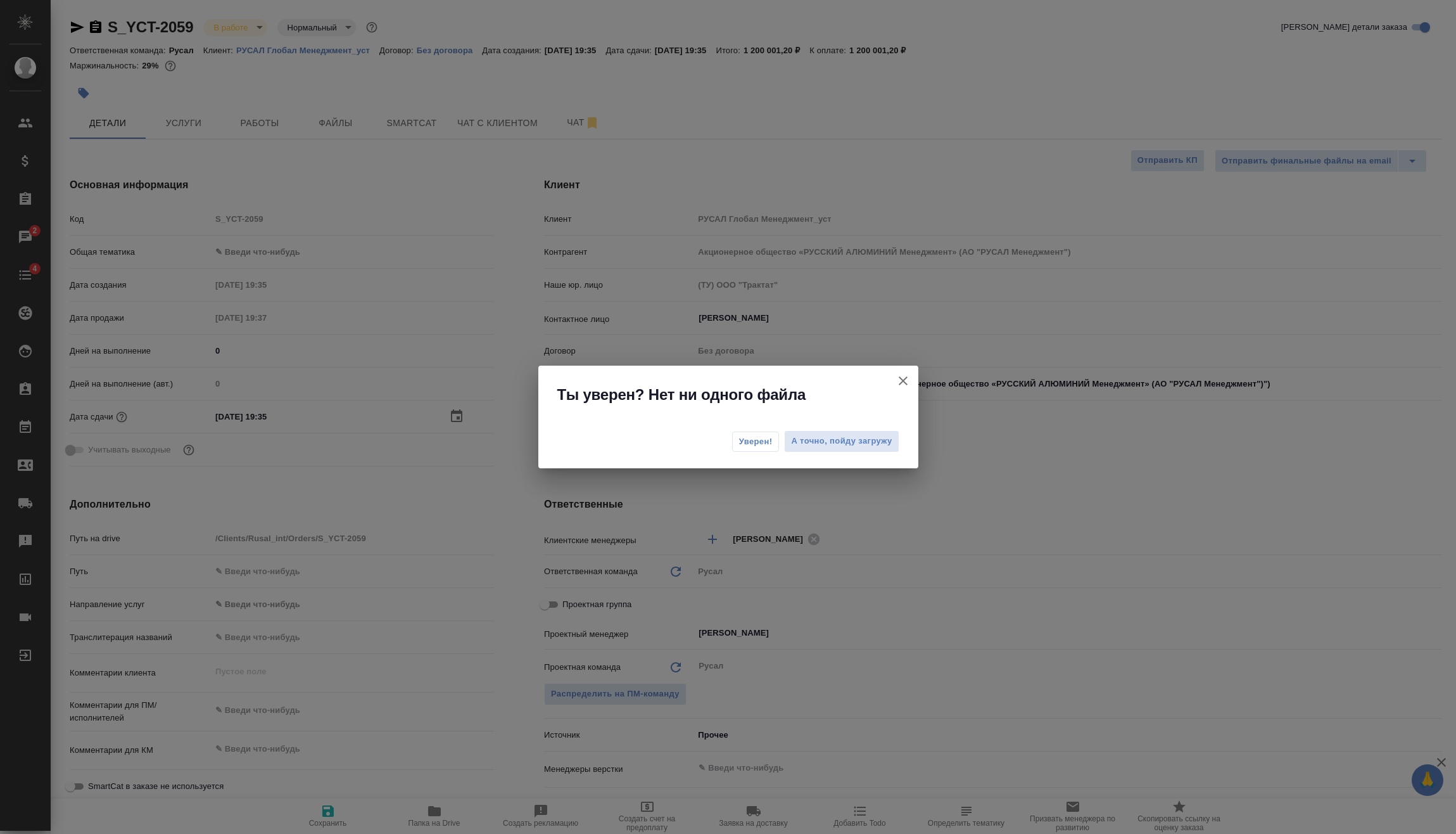
click at [755, 435] on button "Уверен!" at bounding box center [755, 441] width 47 height 20
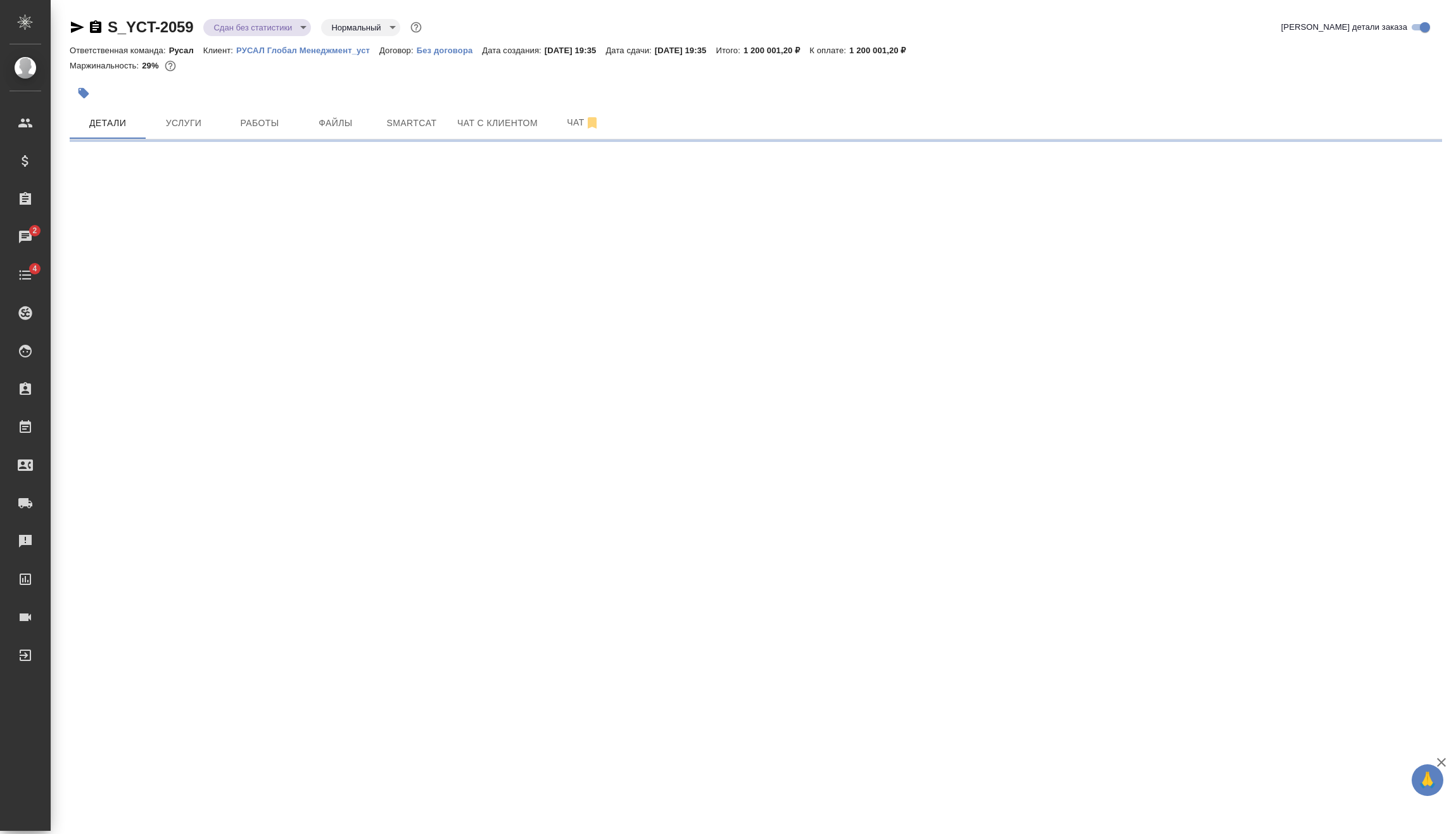
click at [228, 31] on body "🙏 .cls-1 fill:#fff; AWATERA [PERSON_NAME] Спецификации Заказы 2 Чаты 4 Todo Про…" at bounding box center [728, 417] width 1456 height 834
select select "RU"
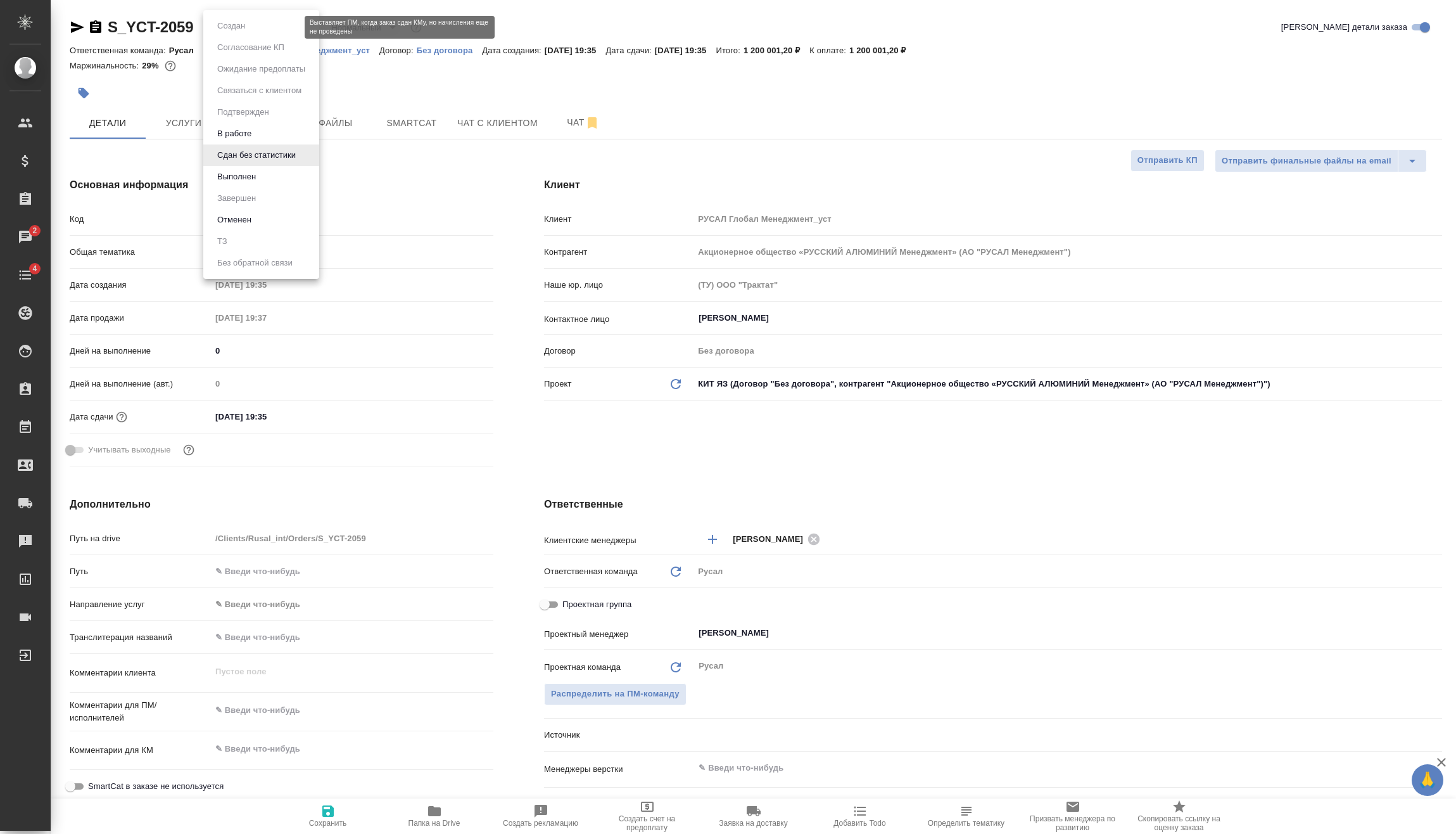
type textarea "x"
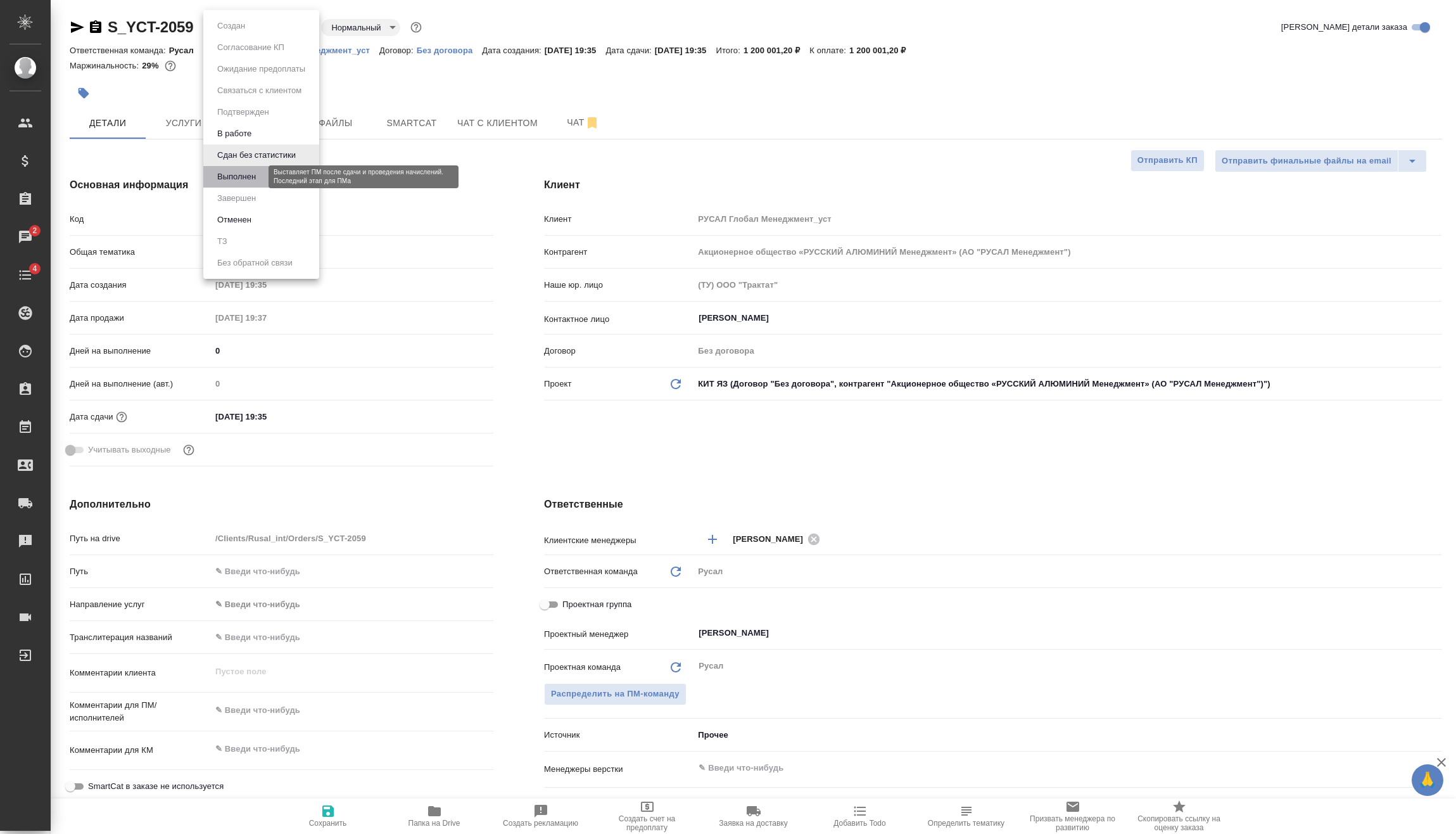
click at [246, 177] on button "Выполнен" at bounding box center [237, 177] width 46 height 14
type textarea "x"
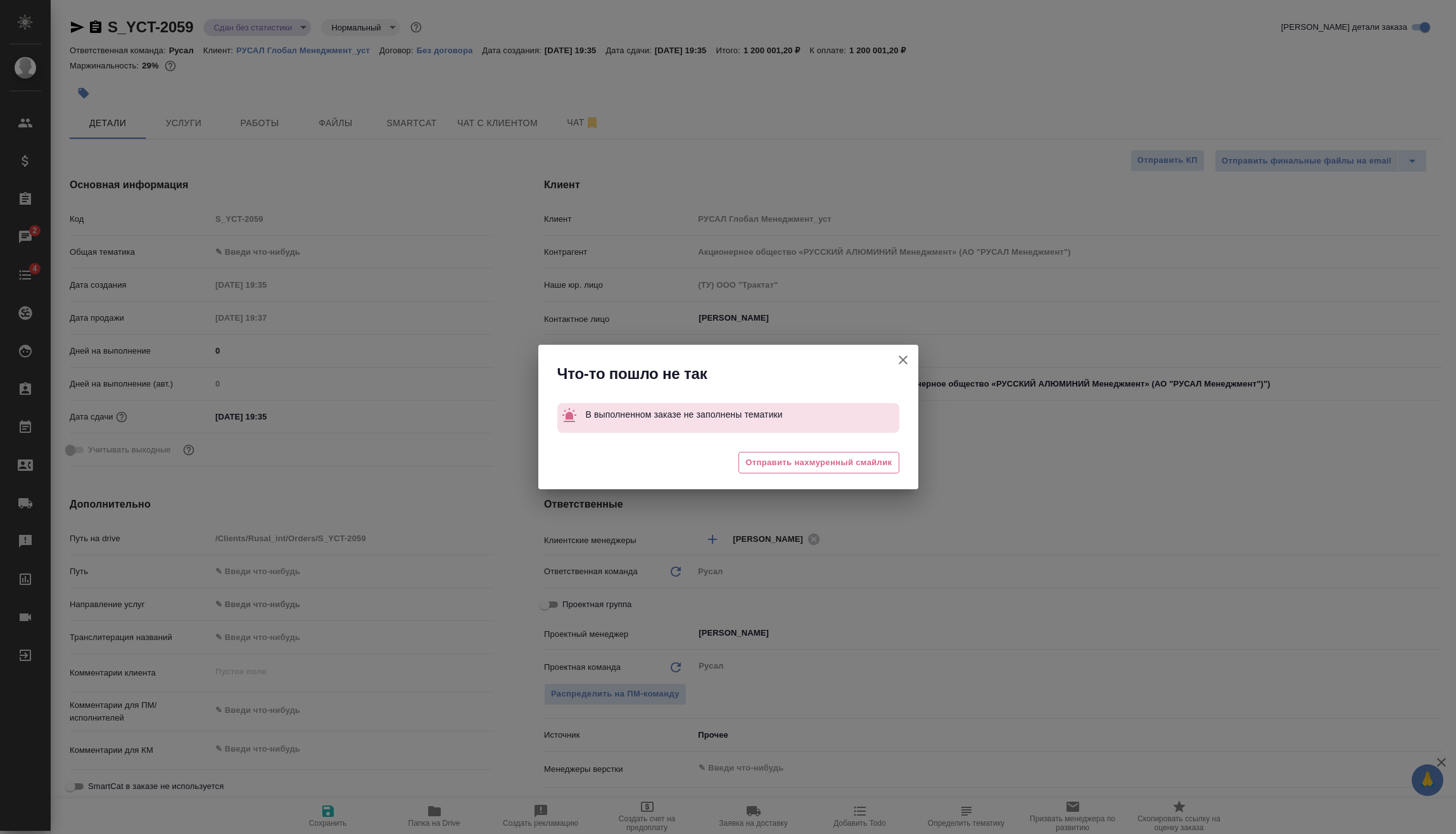
click at [902, 356] on icon "button" at bounding box center [903, 360] width 15 height 15
type textarea "x"
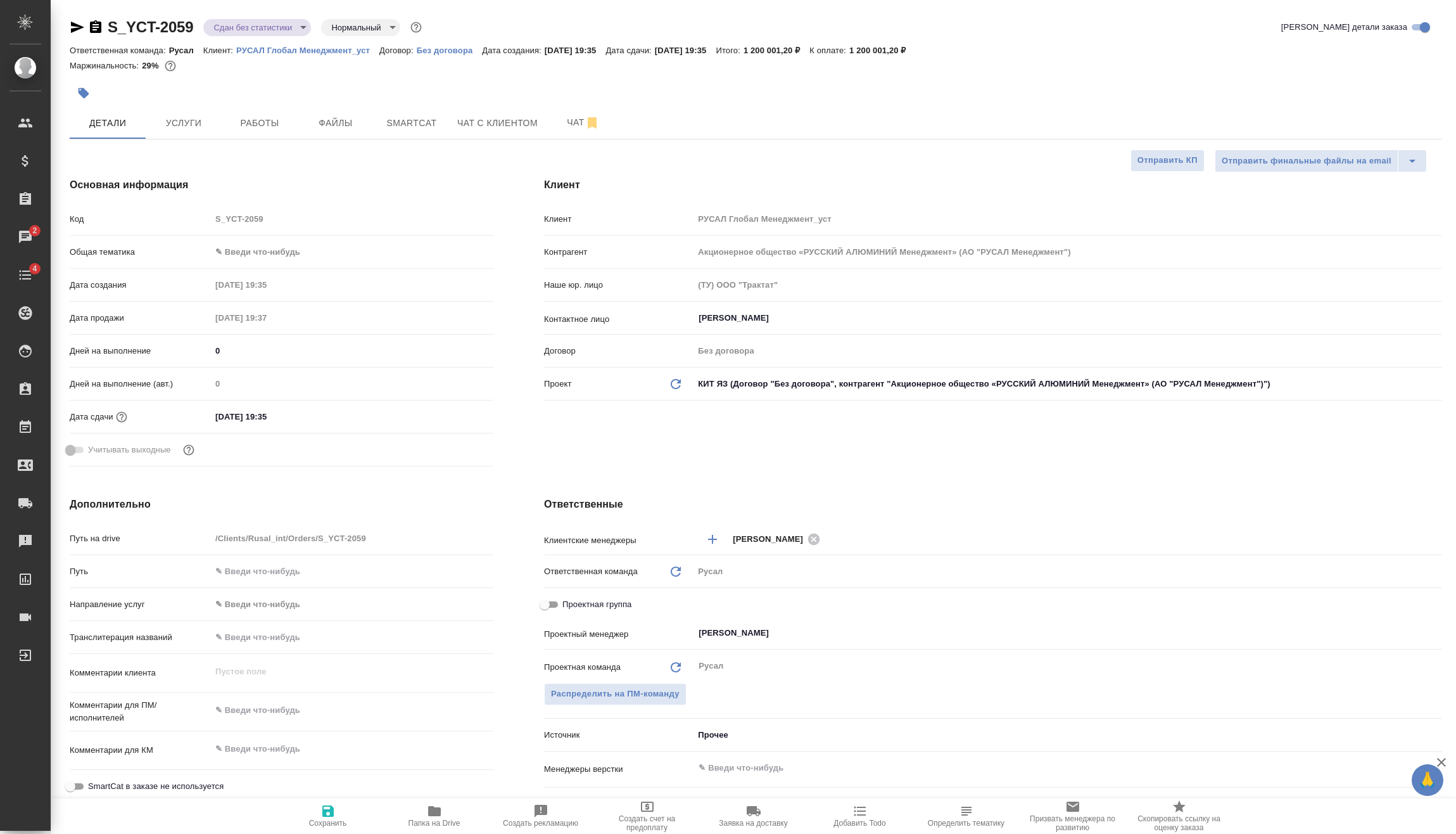
click at [279, 253] on body "🙏 .cls-1 fill:#fff; AWATERA [PERSON_NAME] Спецификации Заказы 2 Чаты 4 Todo Про…" at bounding box center [728, 417] width 1456 height 834
drag, startPoint x: 264, startPoint y: 344, endPoint x: 272, endPoint y: 337, distance: 10.6
click at [264, 345] on li "Техника" at bounding box center [352, 353] width 282 height 20
type input "tech"
type textarea "x"
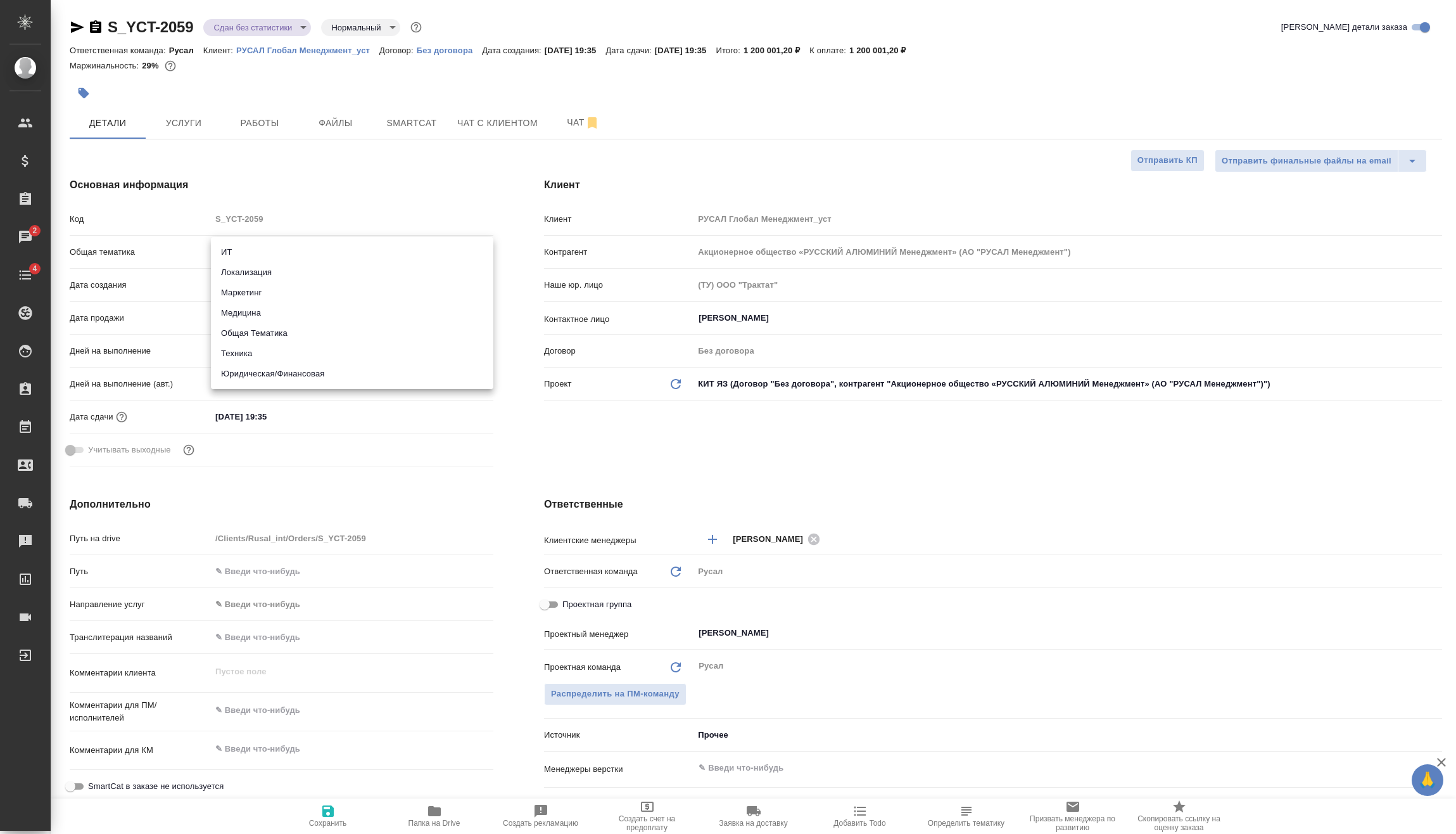
type textarea "x"
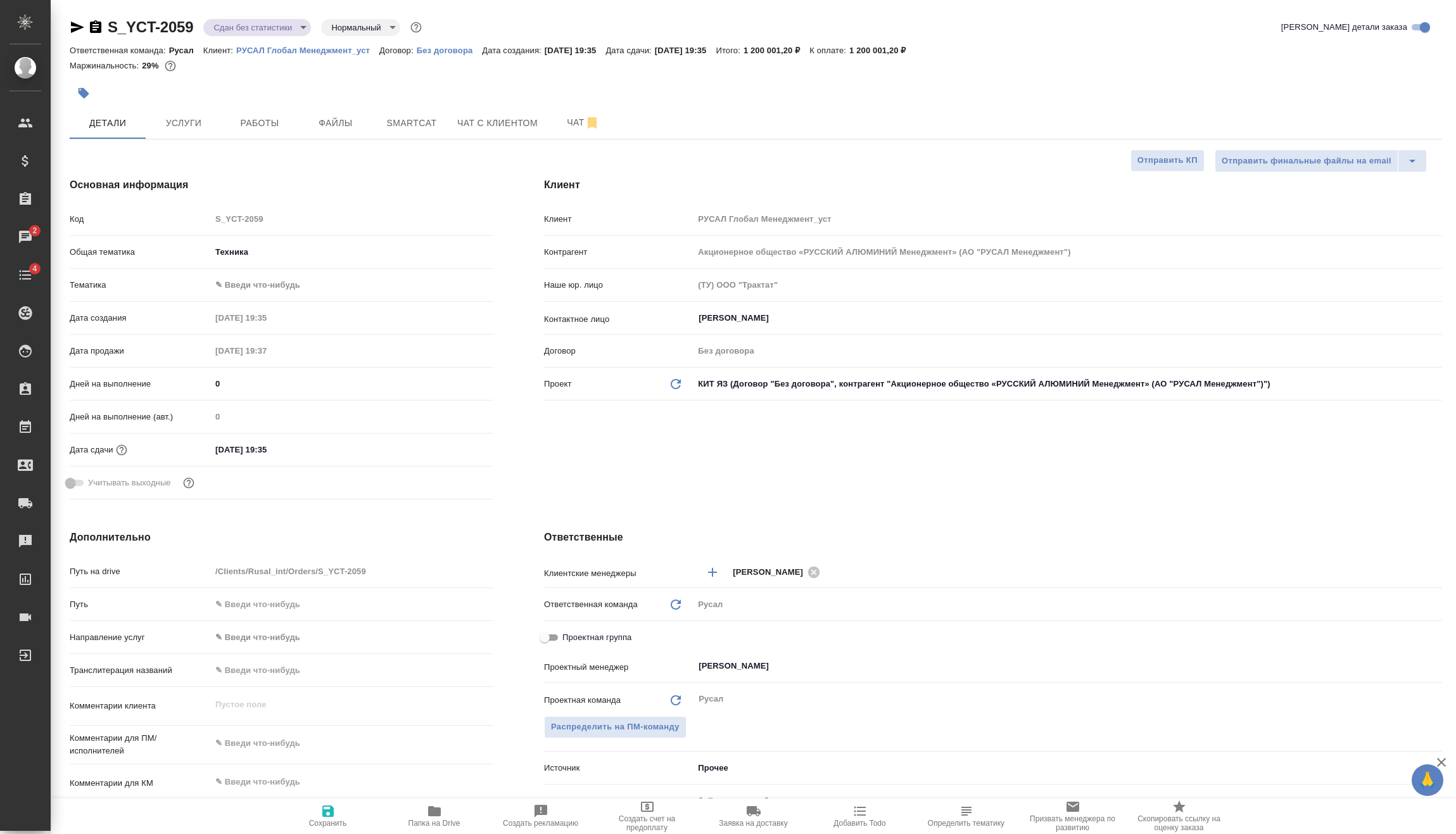
click at [264, 282] on body "🙏 .cls-1 fill:#fff; AWATERA [PERSON_NAME] Спецификации Заказы 2 Чаты 4 Todo Про…" at bounding box center [728, 417] width 1456 height 834
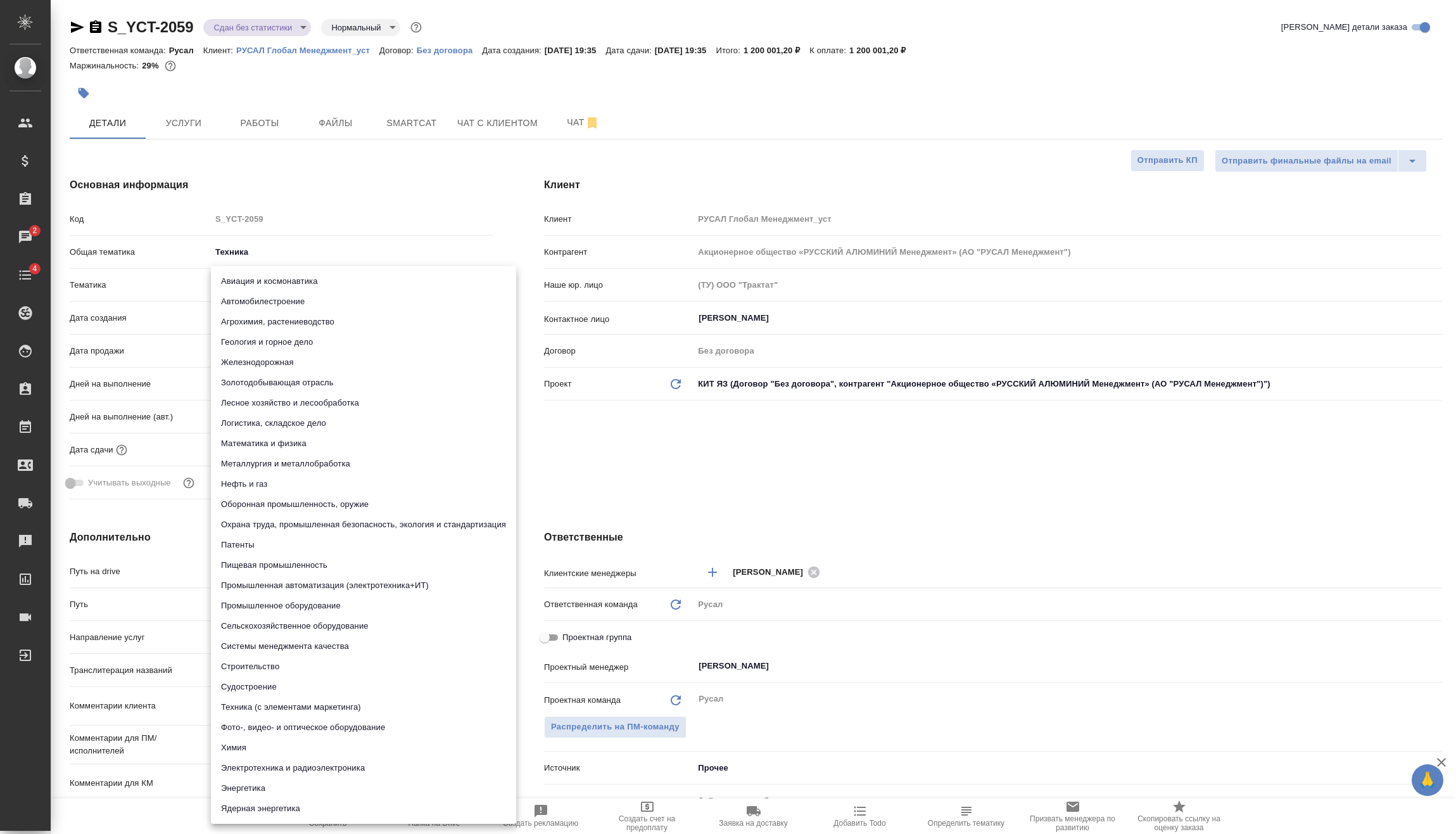
click at [273, 459] on li "Металлургия и металлобработка" at bounding box center [363, 463] width 305 height 20
type textarea "x"
type input "60014e23f7d9dc5f480a3cf8"
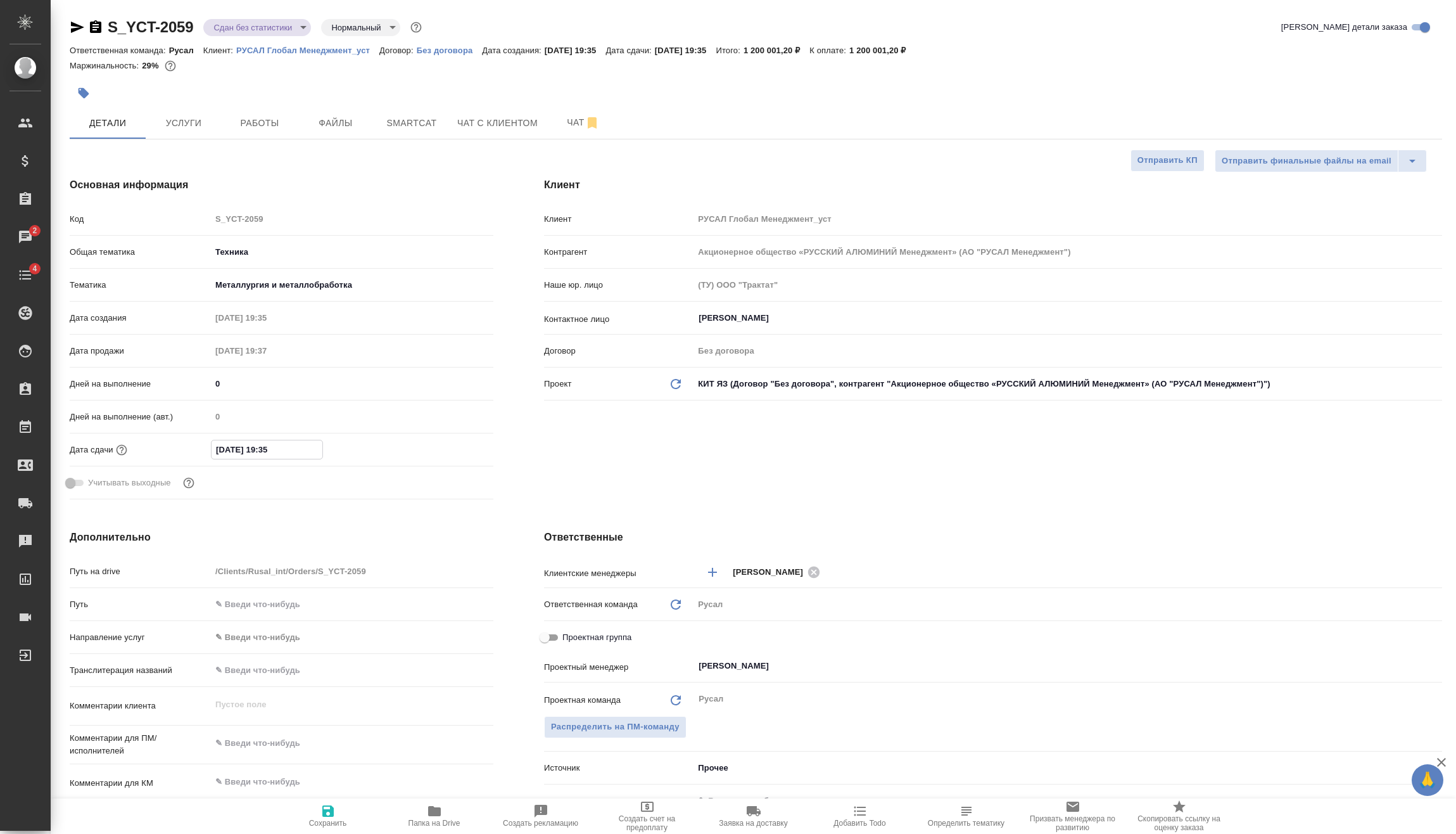
click at [321, 441] on input "[DATE] 19:35" at bounding box center [267, 450] width 111 height 19
click at [462, 456] on div "[DATE] 19:35" at bounding box center [352, 450] width 282 height 19
click at [461, 453] on icon "button" at bounding box center [456, 448] width 11 height 13
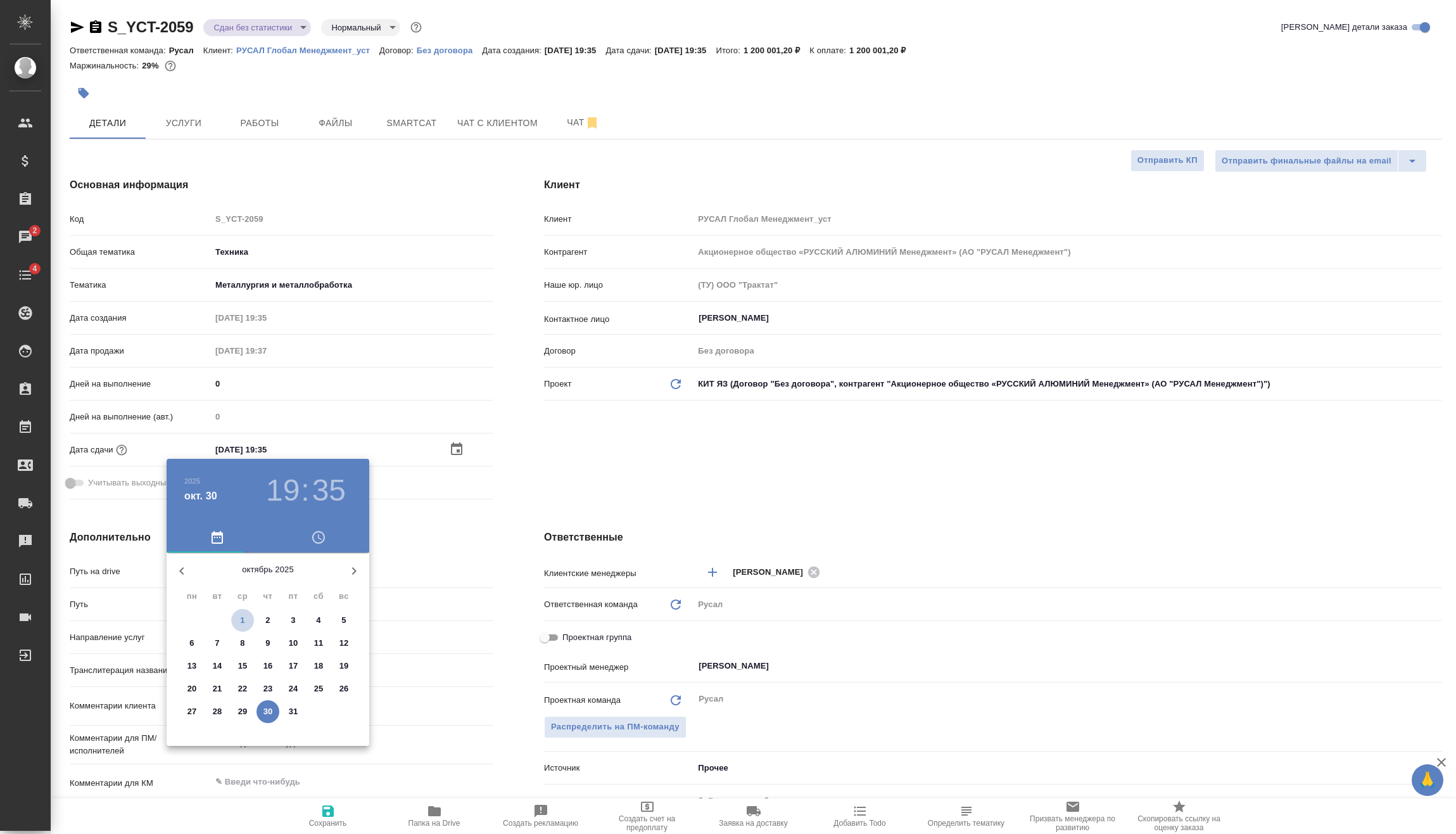
click at [249, 618] on span "1" at bounding box center [243, 620] width 22 height 13
type input "[DATE] 19:35"
type textarea "x"
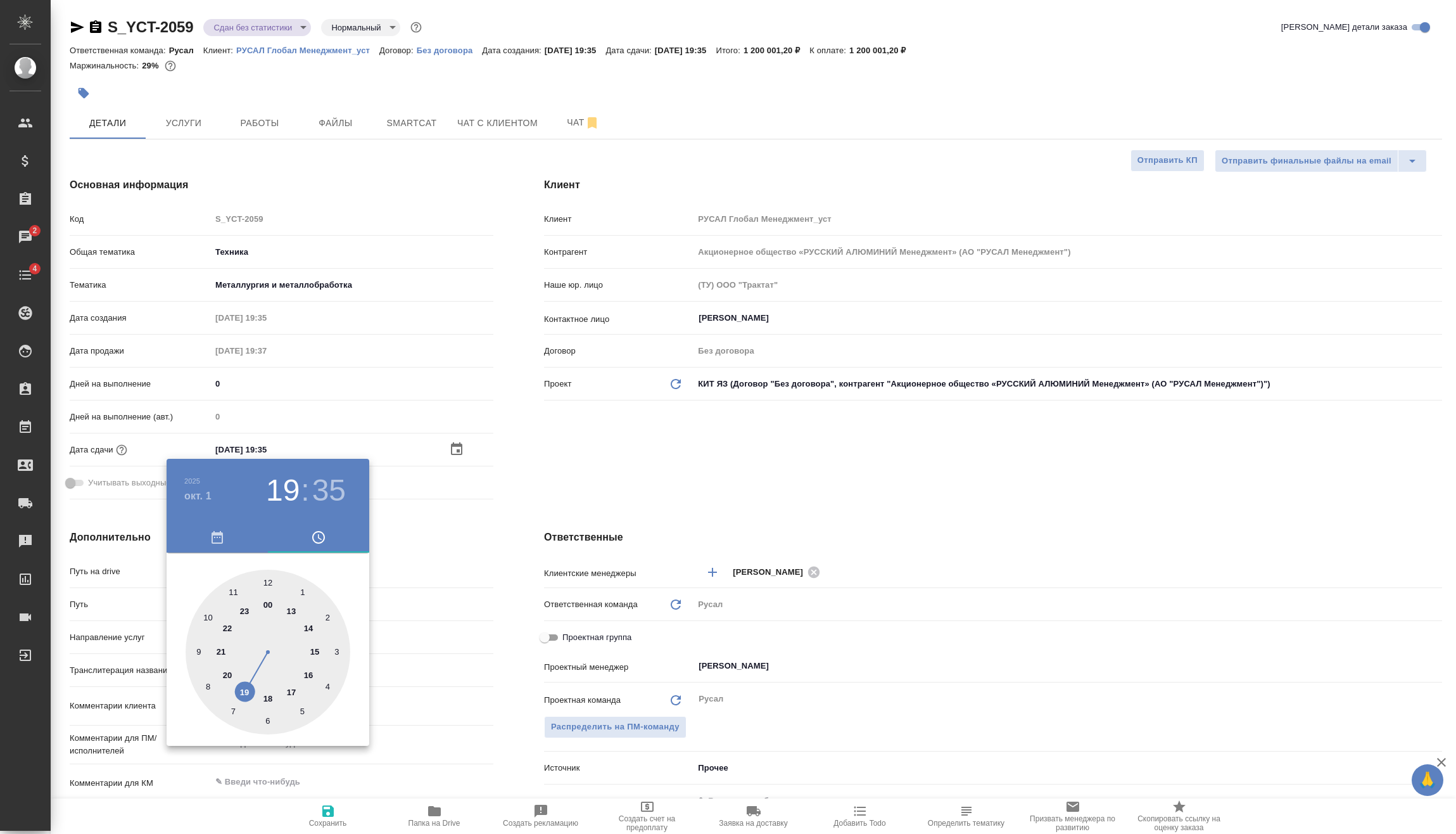
click at [410, 566] on div at bounding box center [728, 417] width 1456 height 834
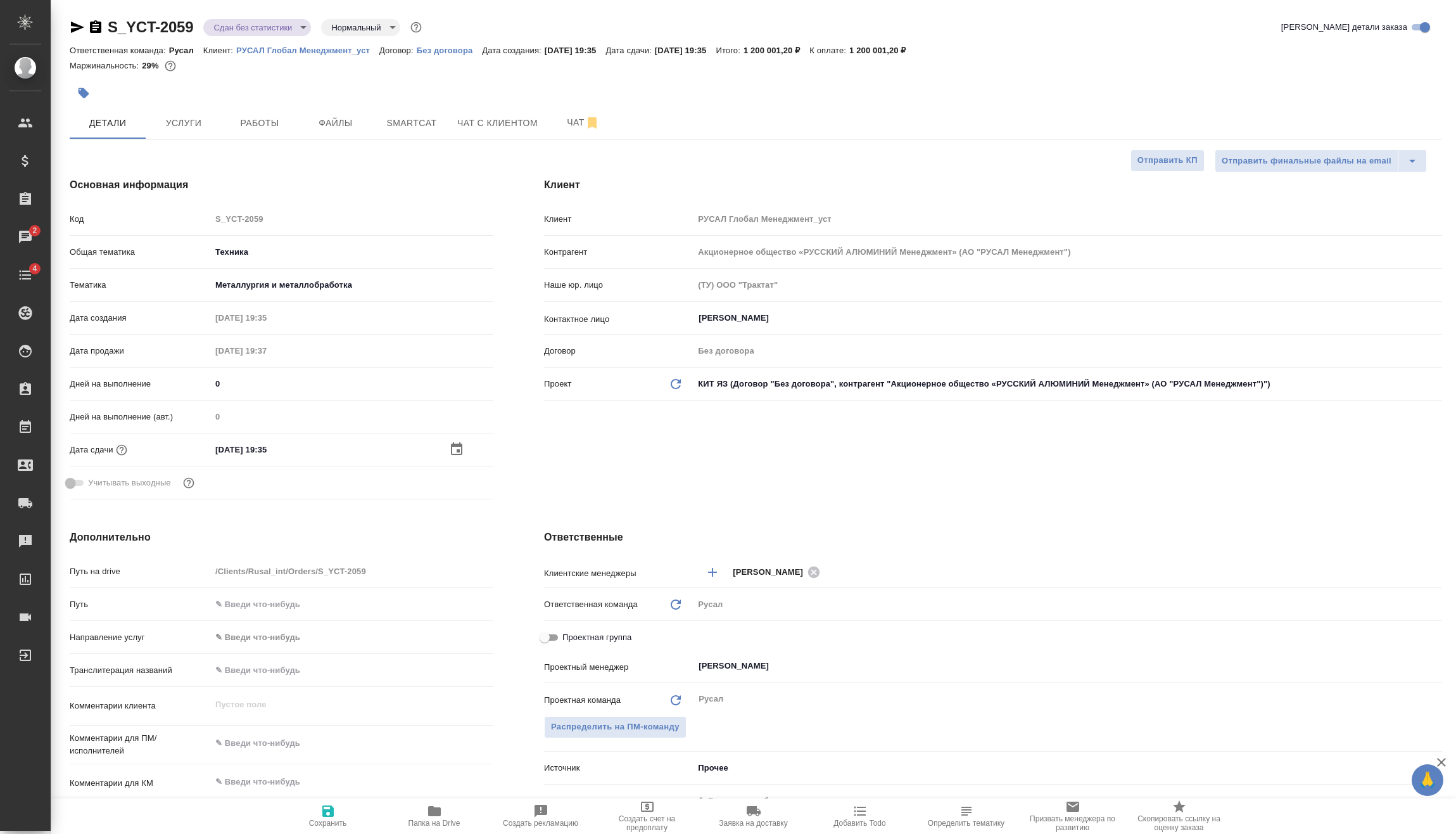
click at [341, 824] on span "Сохранить" at bounding box center [328, 823] width 38 height 9
type textarea "x"
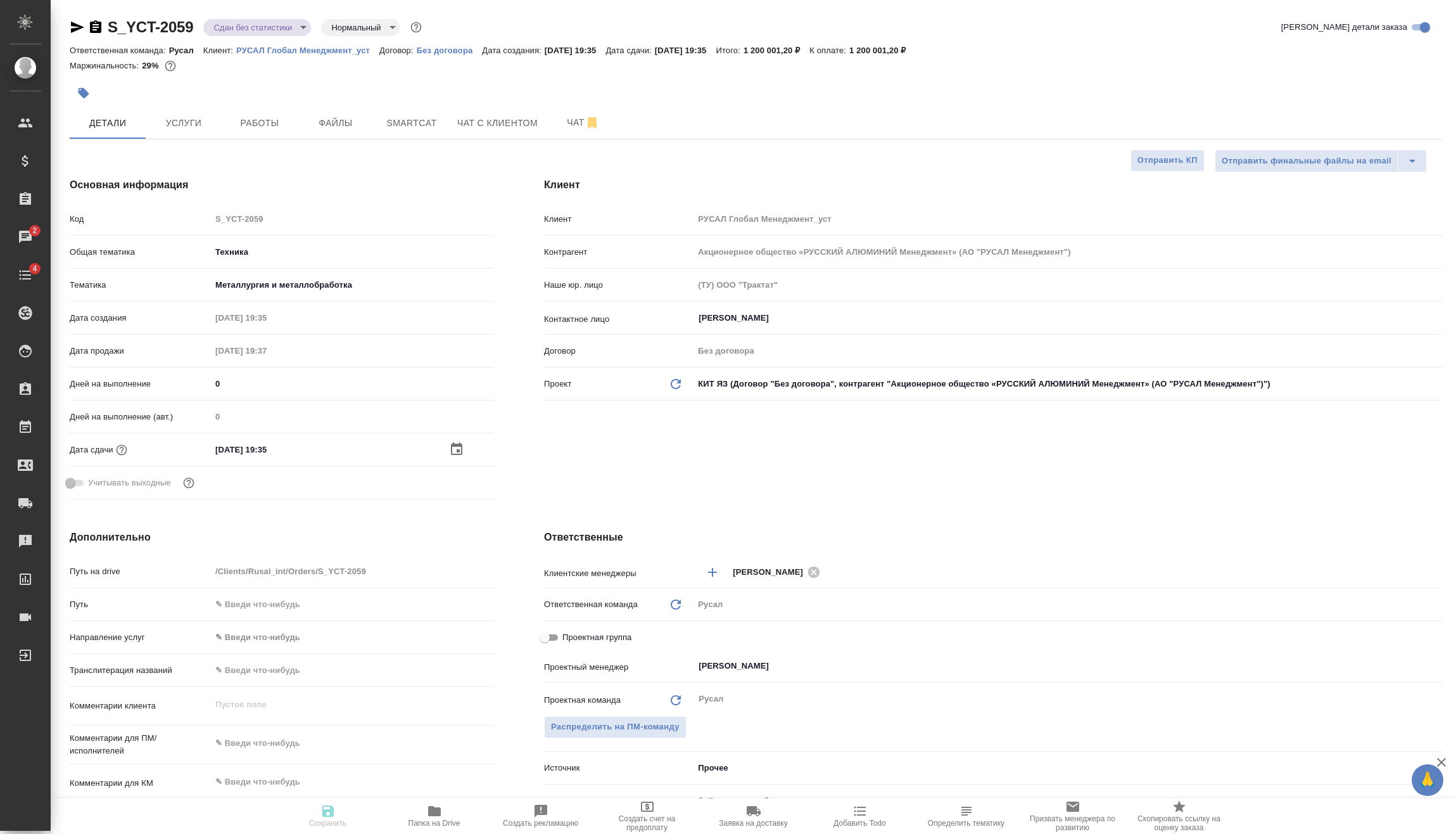
type textarea "x"
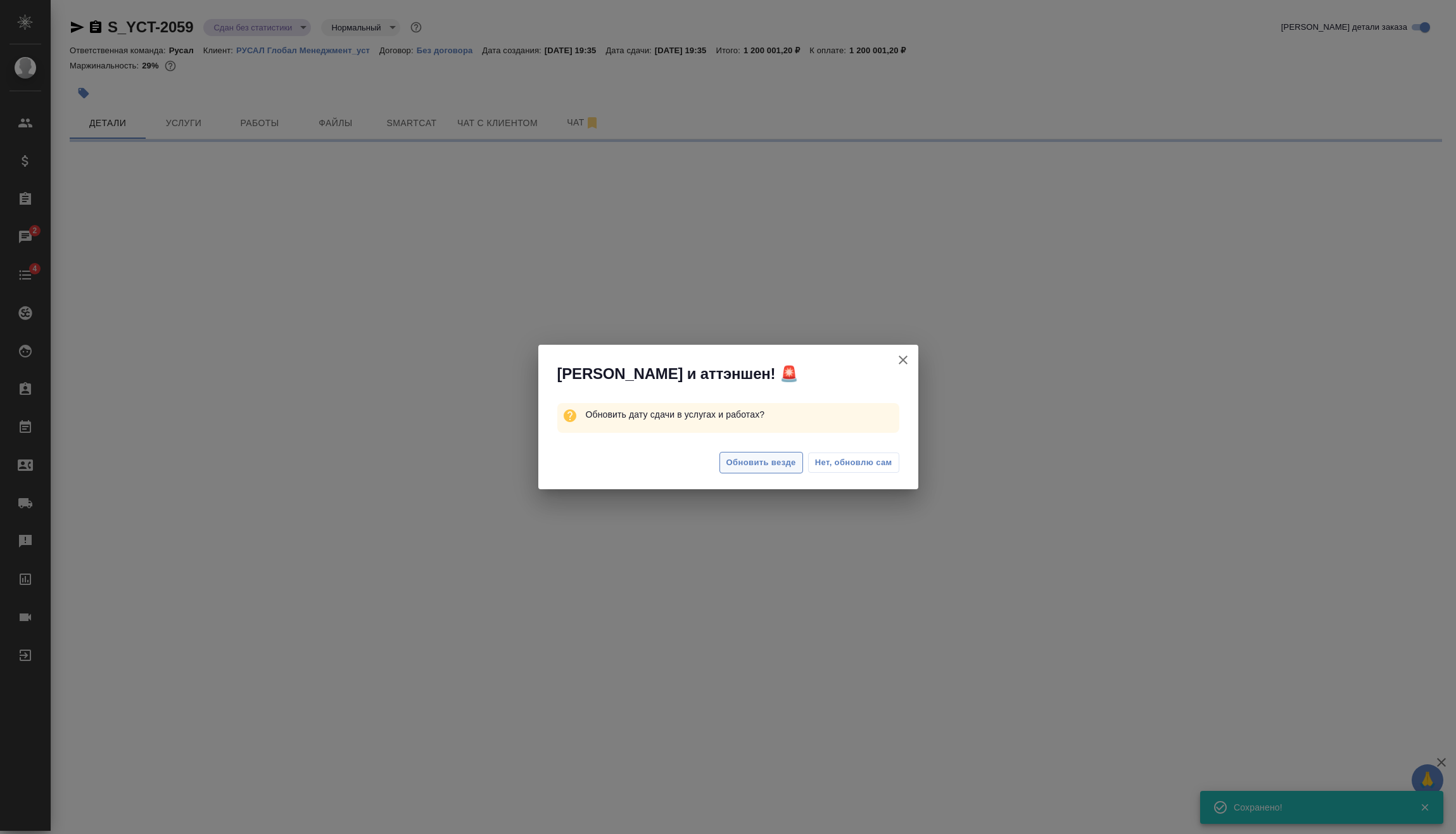
select select "RU"
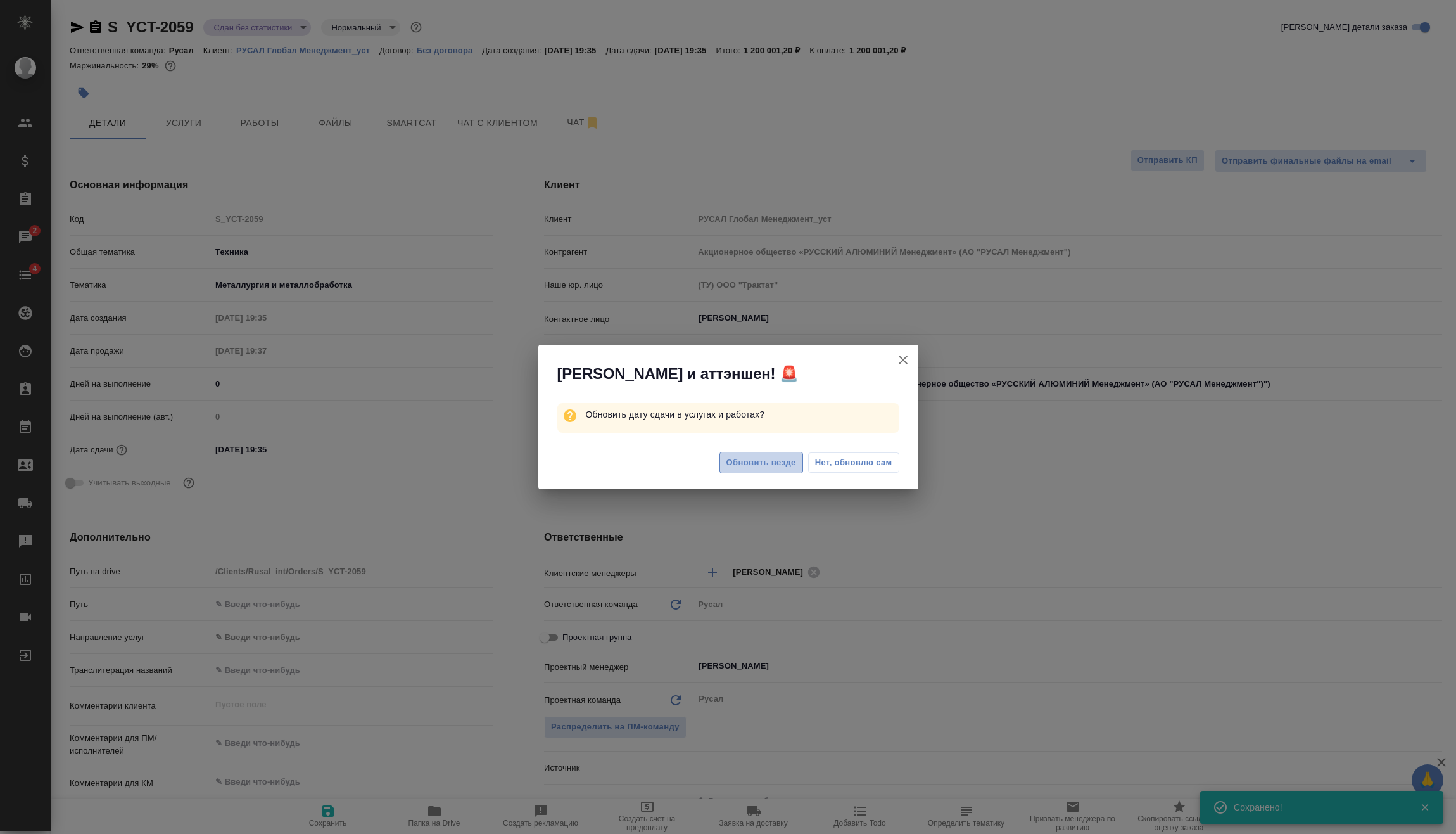
click at [750, 457] on span "Обновить везде" at bounding box center [761, 462] width 70 height 14
type textarea "x"
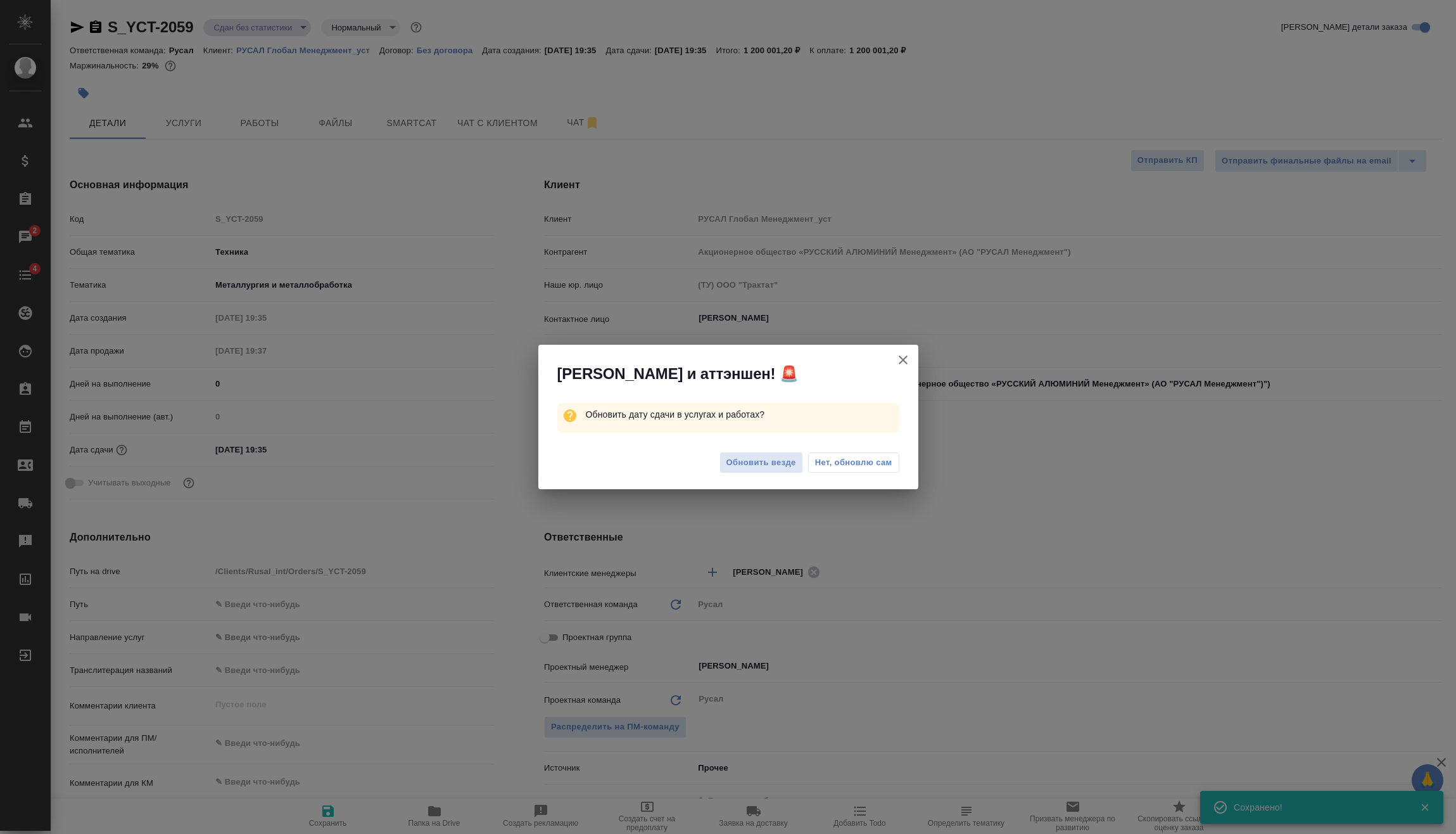
type textarea "x"
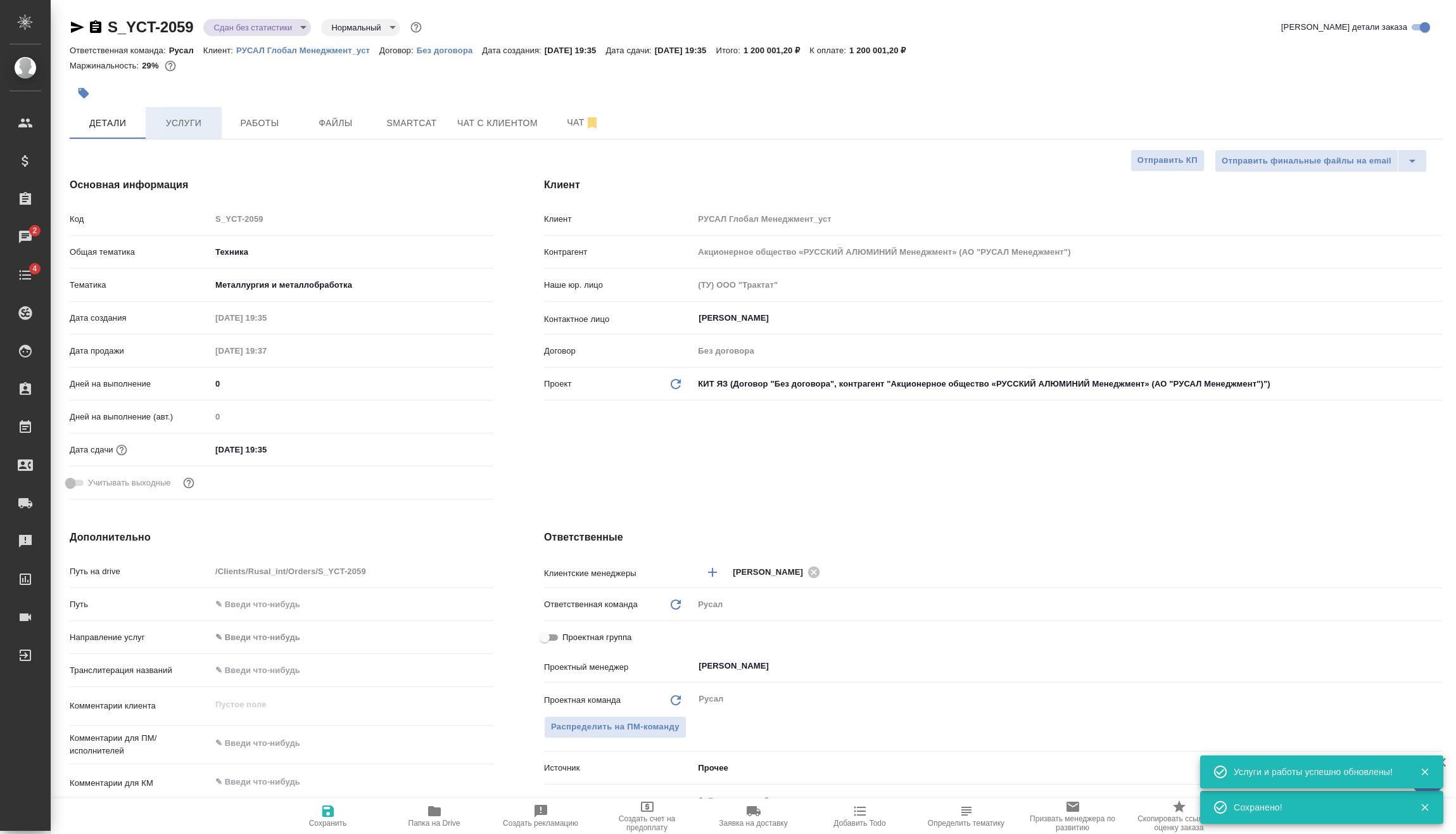
click at [203, 119] on span "Услуги" at bounding box center [183, 123] width 61 height 16
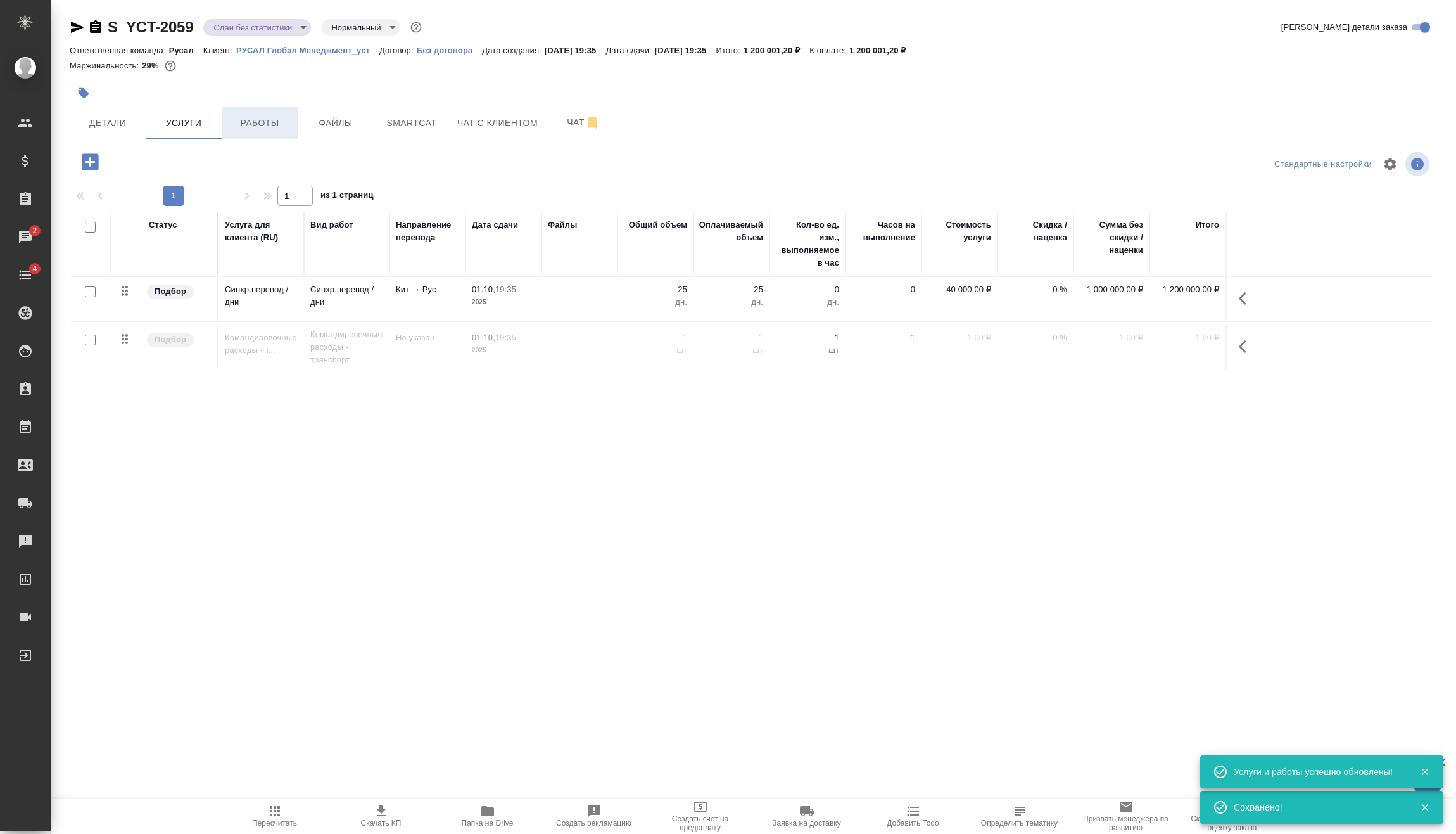
click at [255, 127] on span "Работы" at bounding box center [259, 123] width 61 height 16
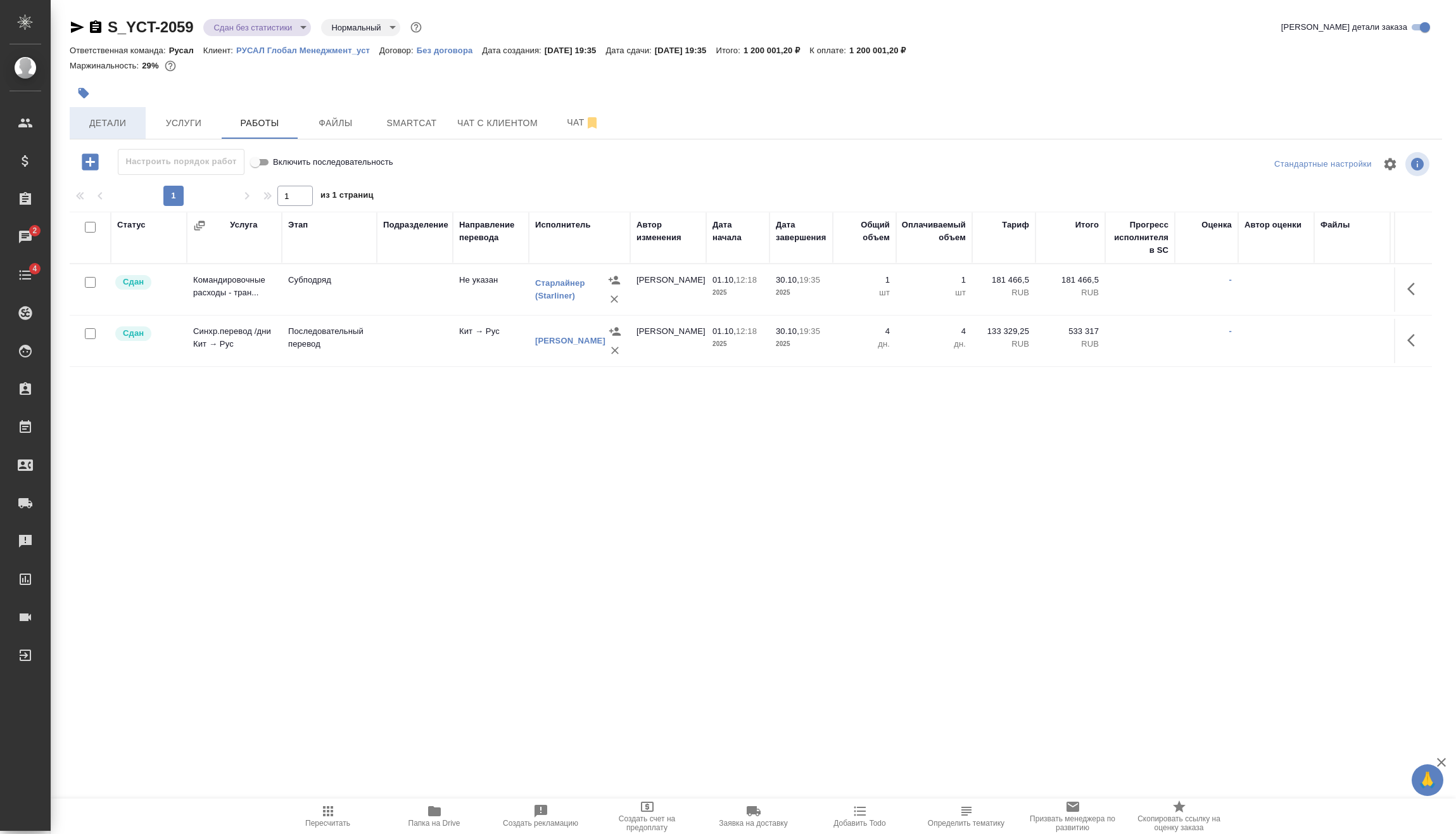
click at [123, 125] on span "Детали" at bounding box center [107, 123] width 61 height 16
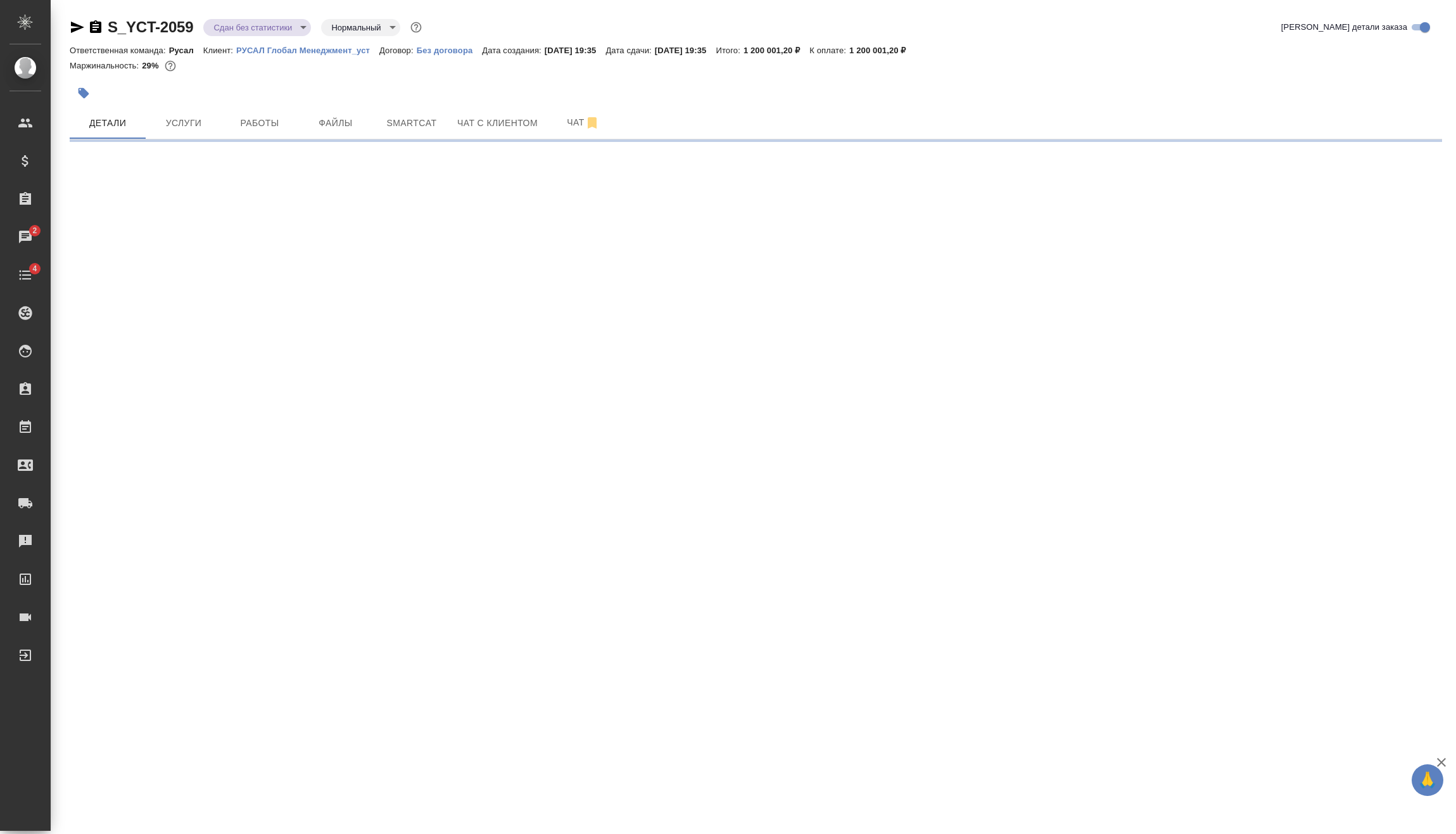
select select "RU"
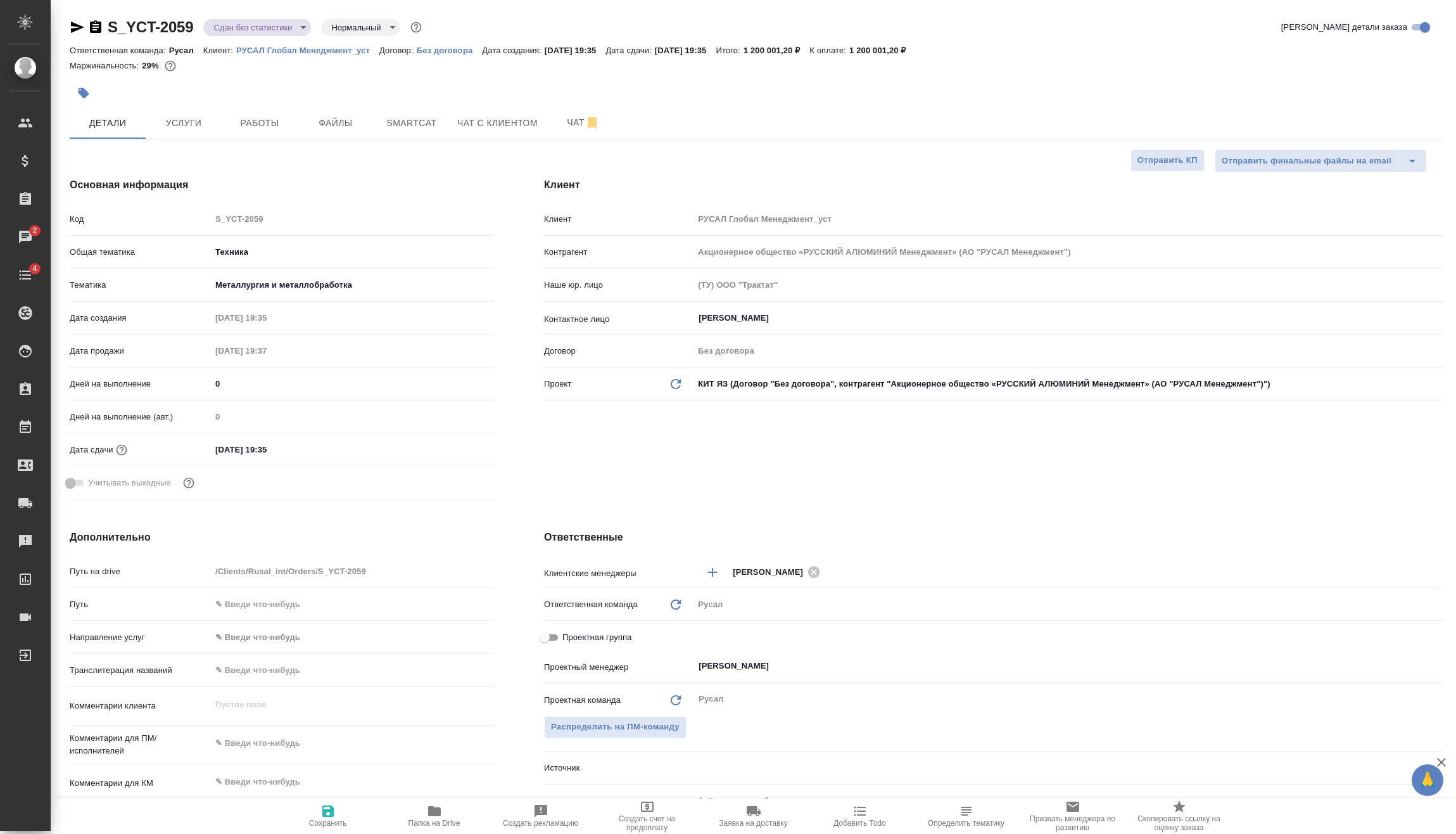
type textarea "x"
click at [308, 453] on input "[DATE] 19:35" at bounding box center [267, 450] width 111 height 19
click at [452, 450] on icon "button" at bounding box center [456, 447] width 11 height 13
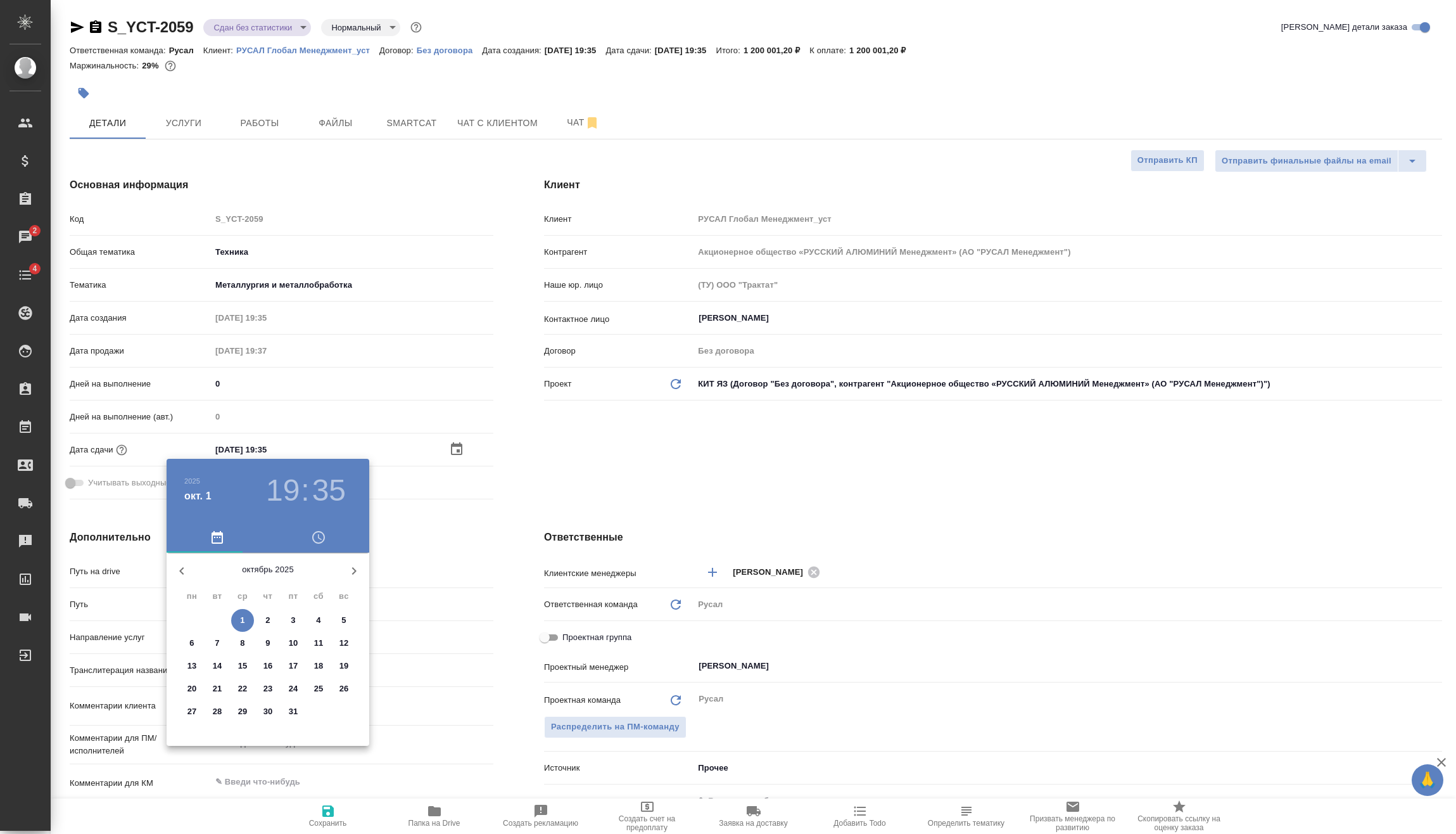
click at [284, 495] on h3 "19" at bounding box center [282, 490] width 34 height 35
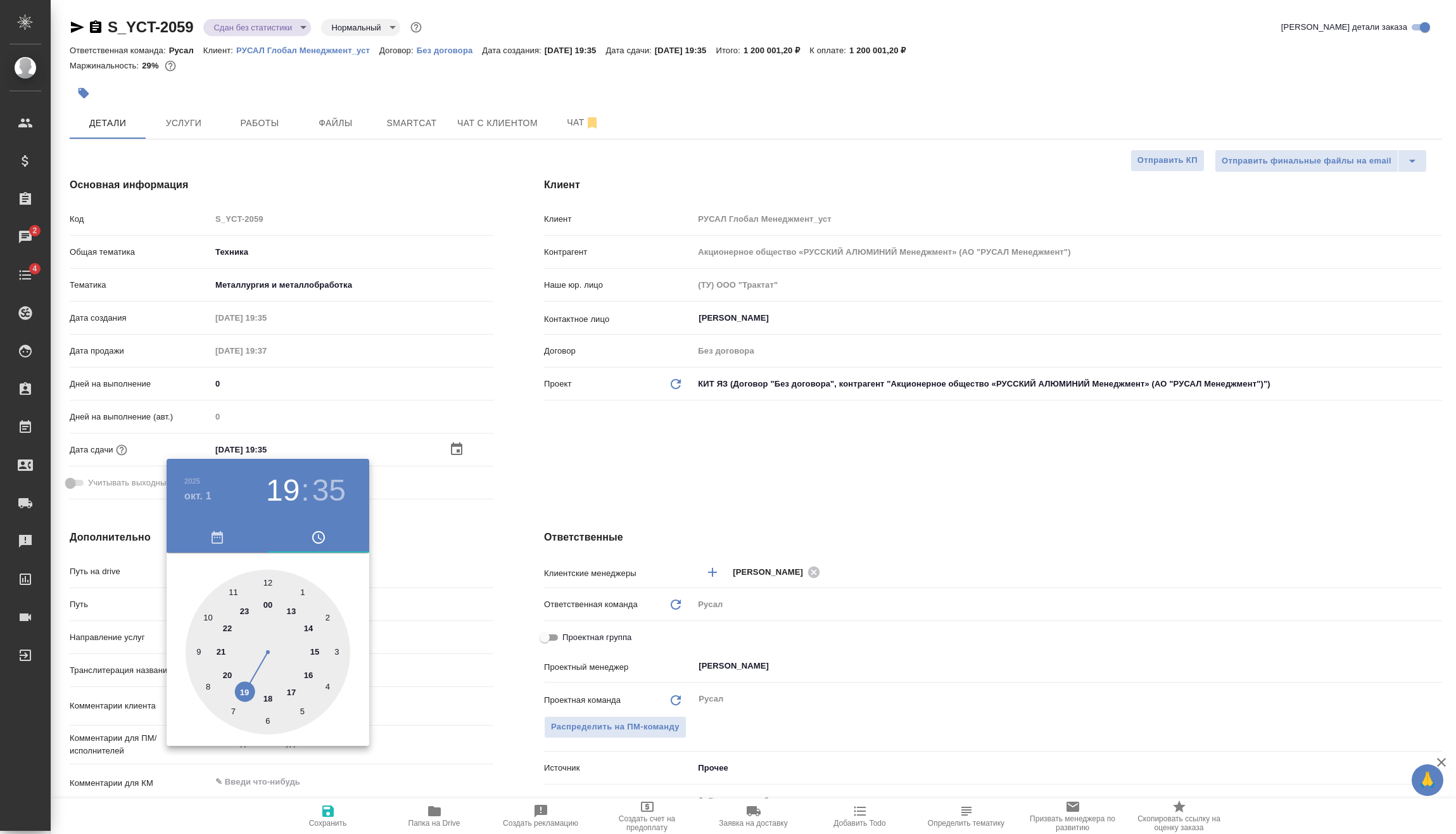
click at [294, 610] on div at bounding box center [268, 652] width 165 height 165
type input "[DATE] 13:35"
type textarea "x"
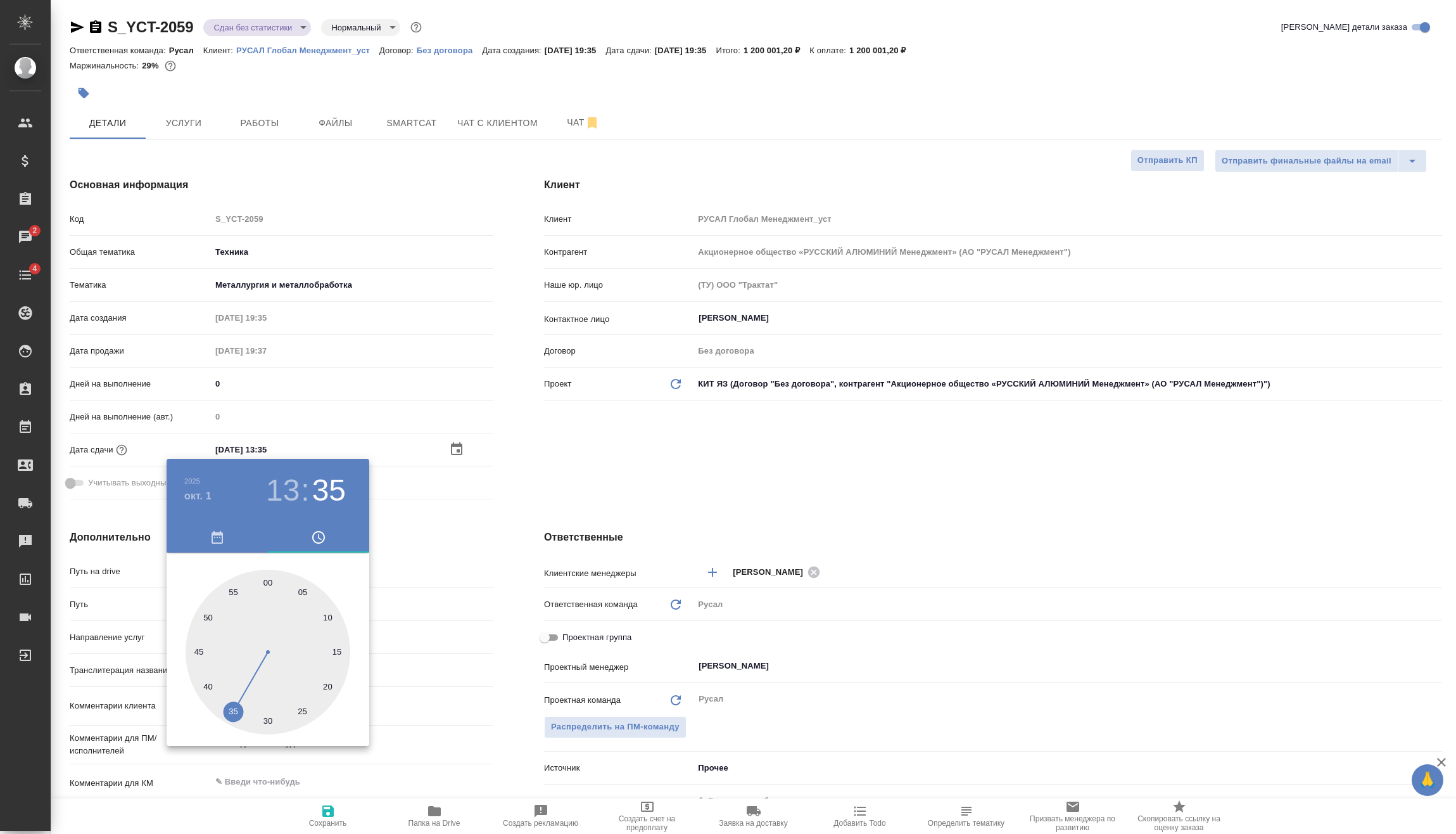
click at [268, 720] on div at bounding box center [268, 652] width 165 height 165
type input "[DATE] 13:30"
type textarea "x"
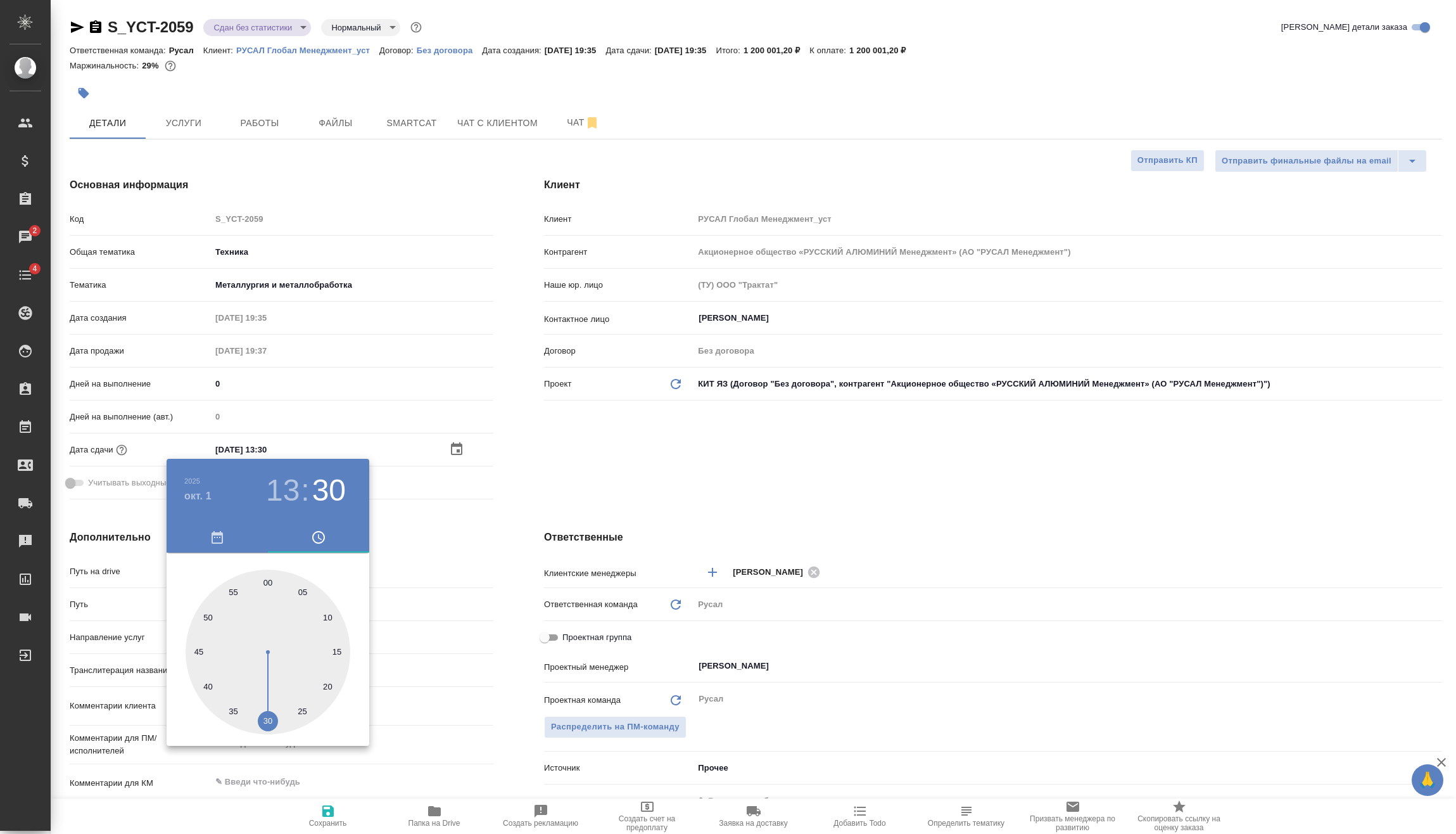
click at [487, 573] on div at bounding box center [728, 417] width 1456 height 834
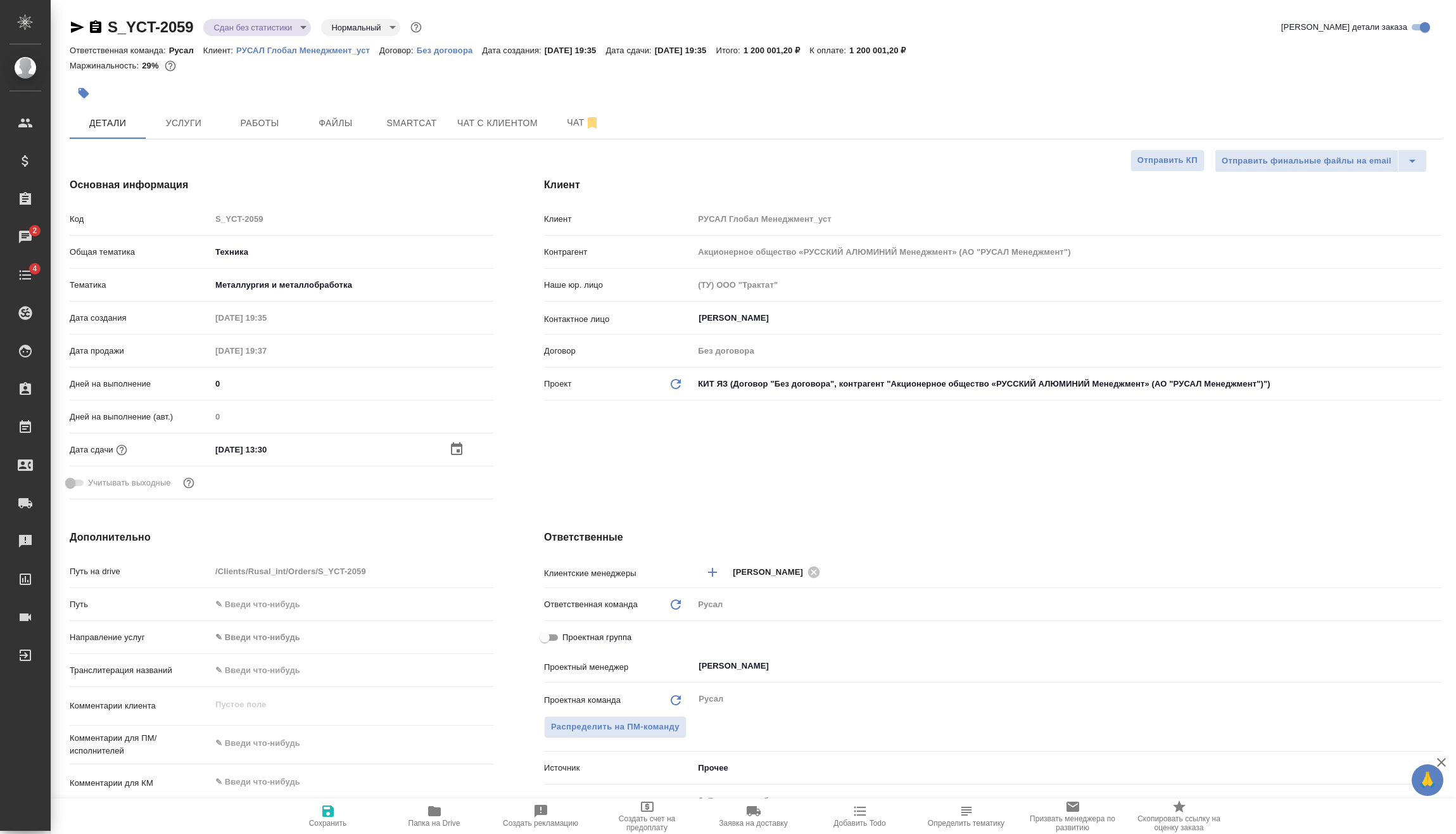
click at [334, 817] on icon "button" at bounding box center [328, 811] width 15 height 15
type textarea "x"
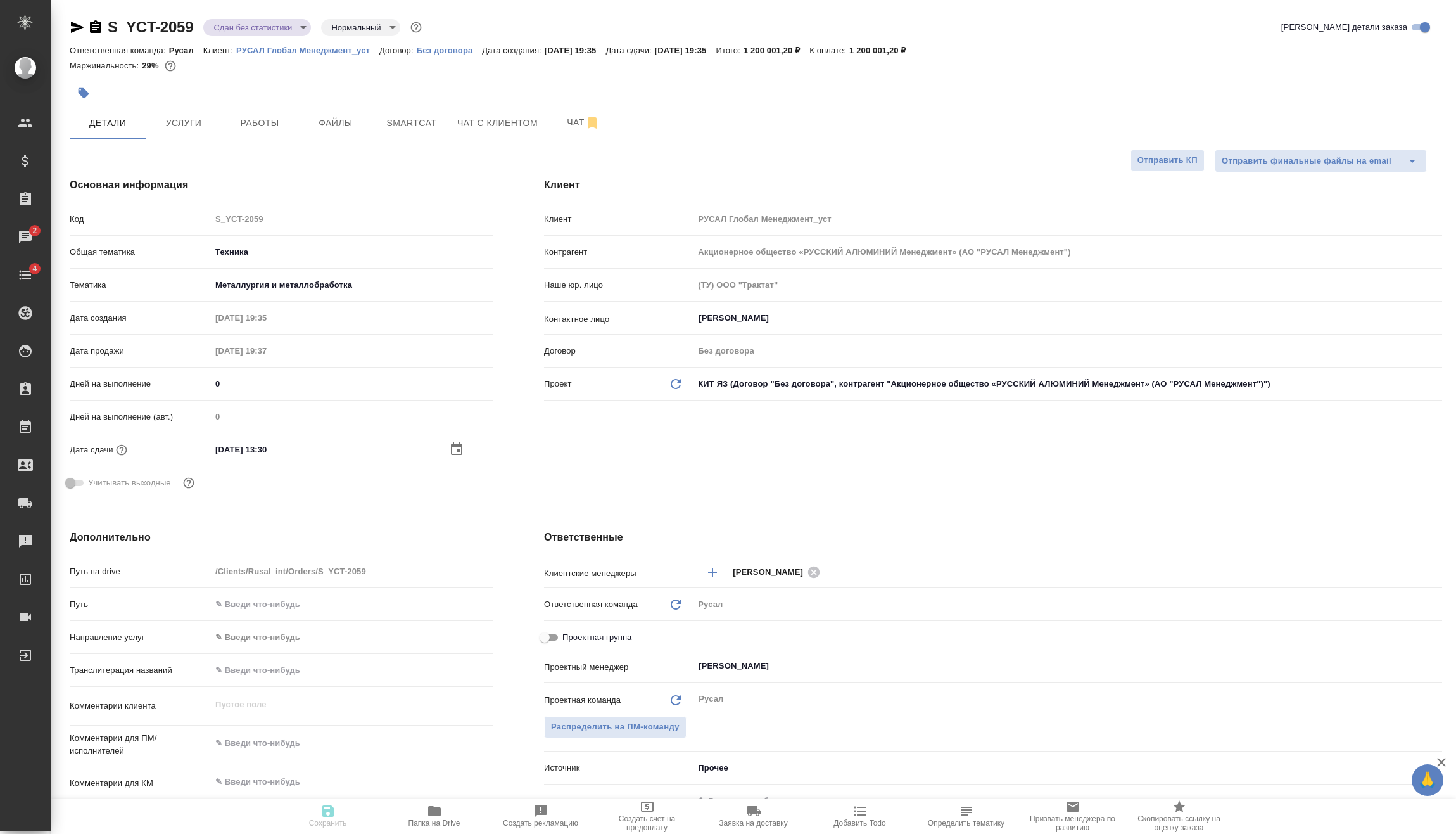
type textarea "x"
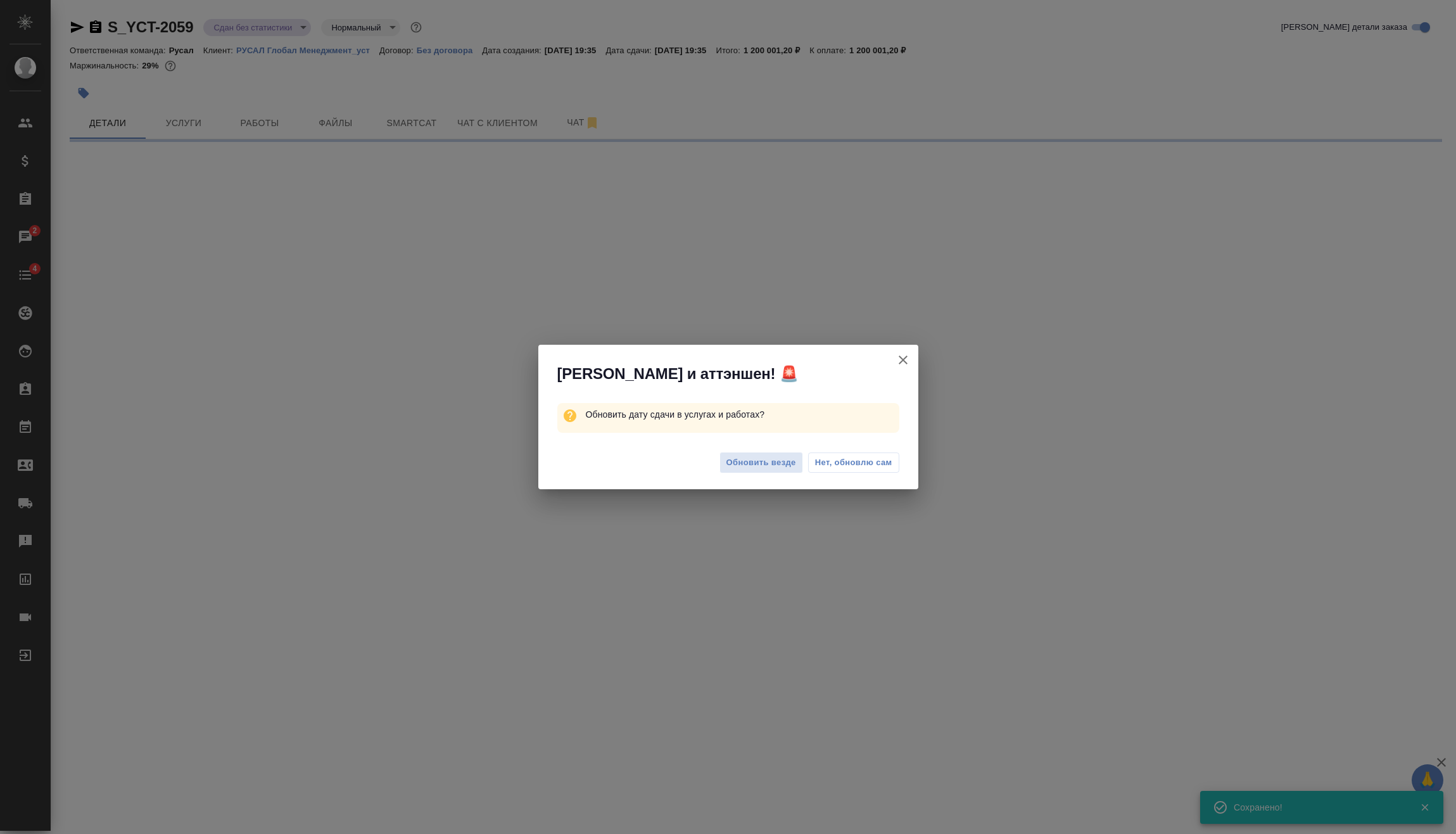
select select "RU"
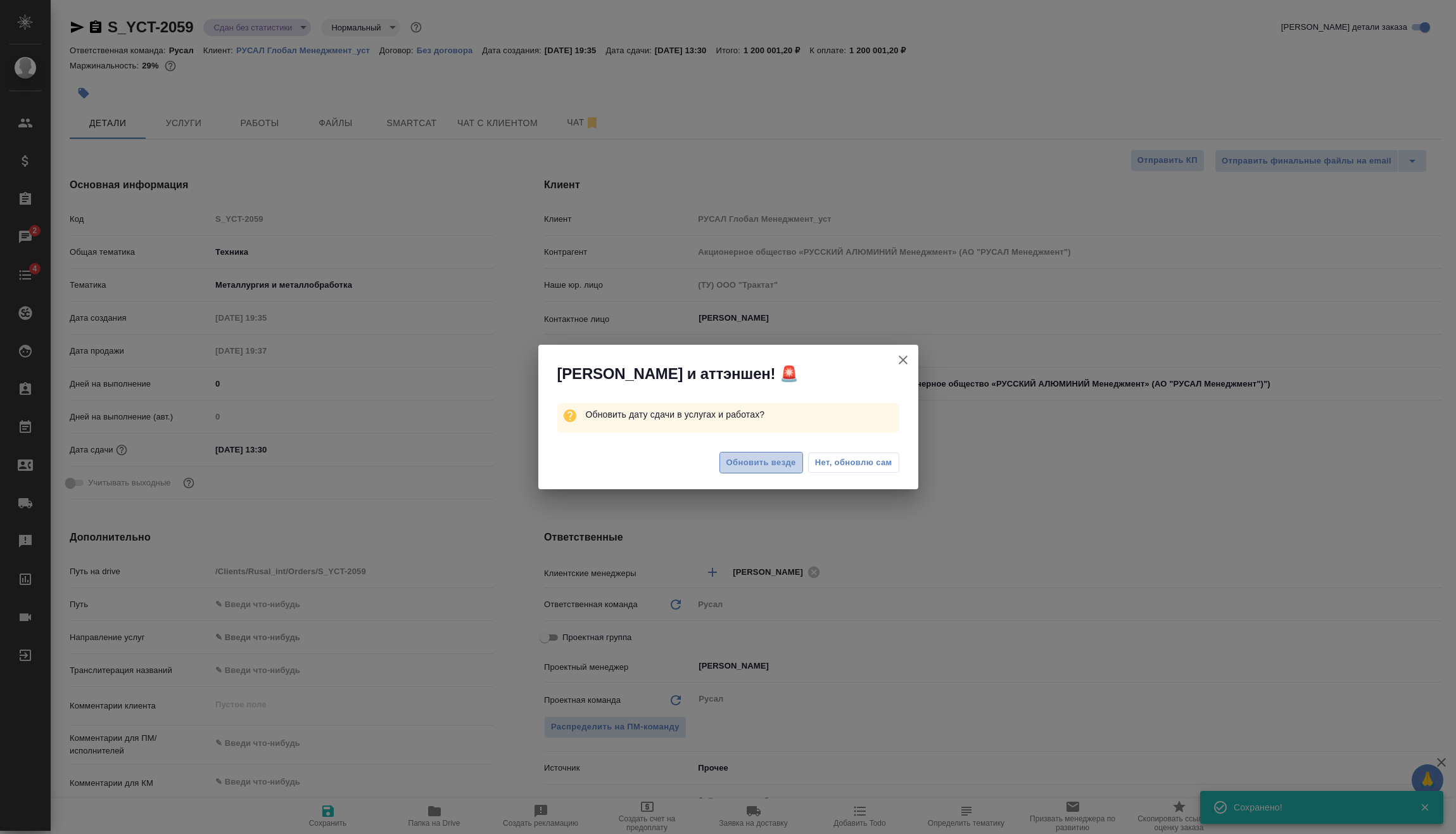
type textarea "x"
click at [774, 461] on span "Обновить везде" at bounding box center [761, 462] width 70 height 14
type textarea "x"
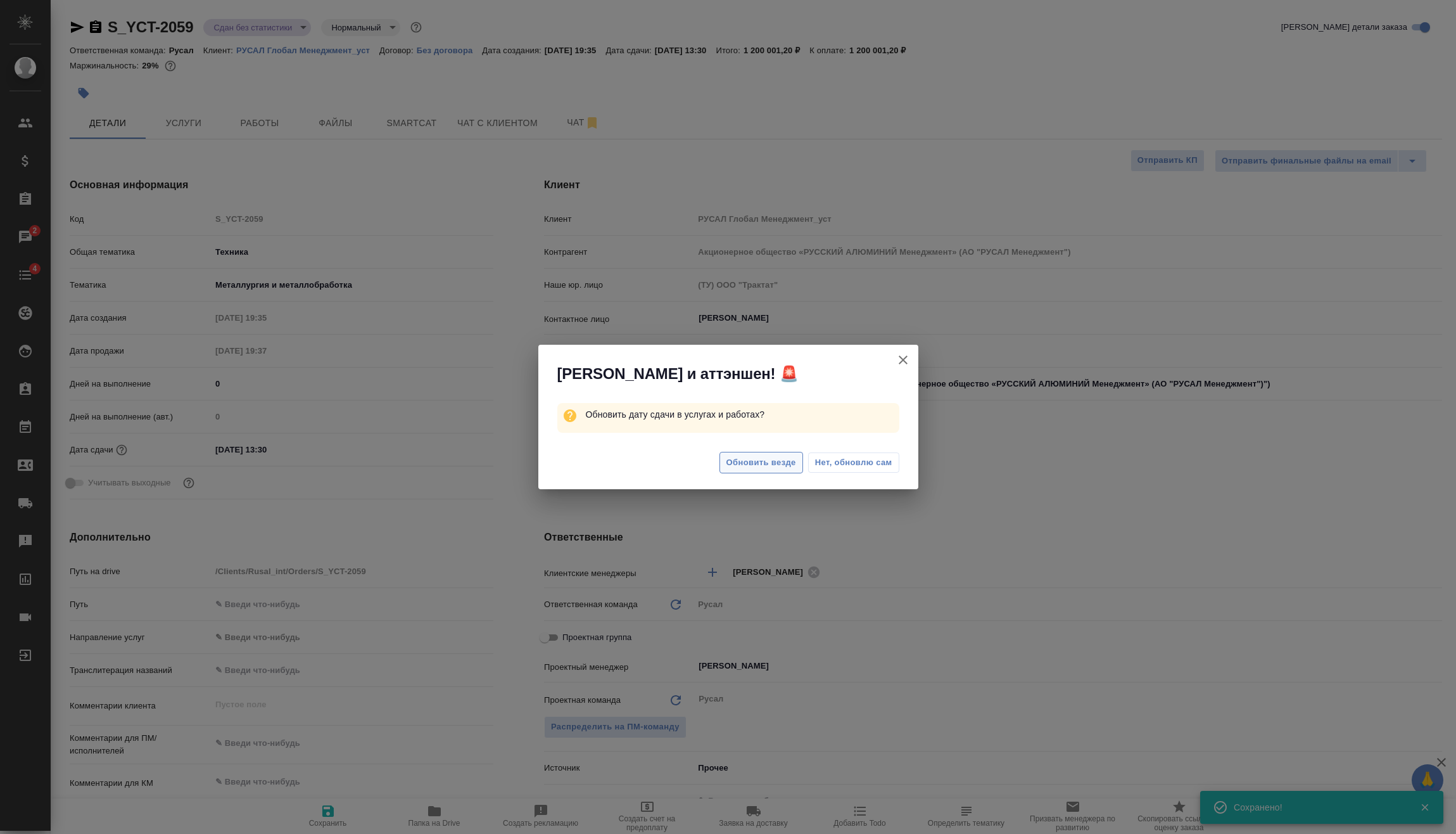
type textarea "x"
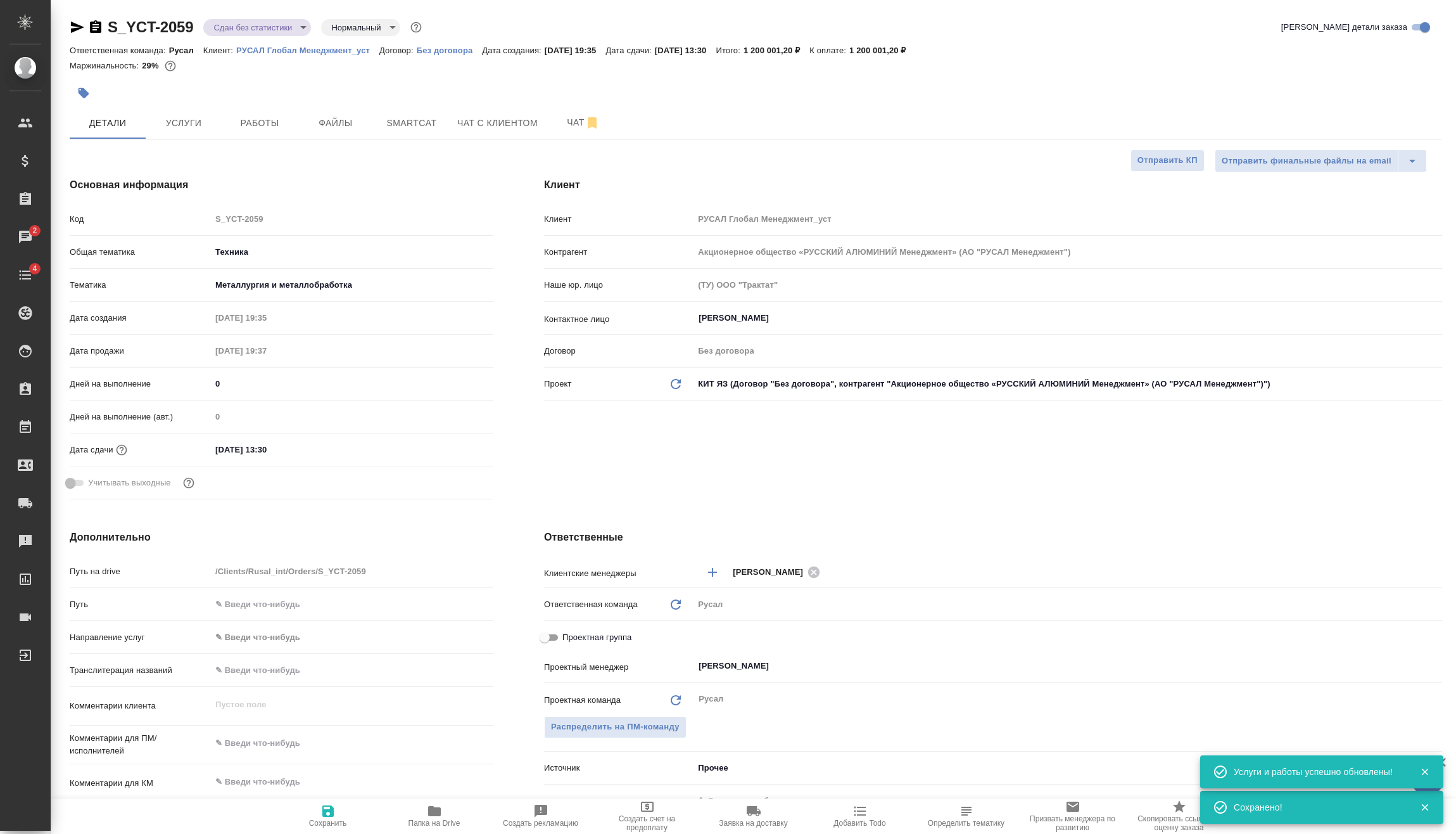
type textarea "x"
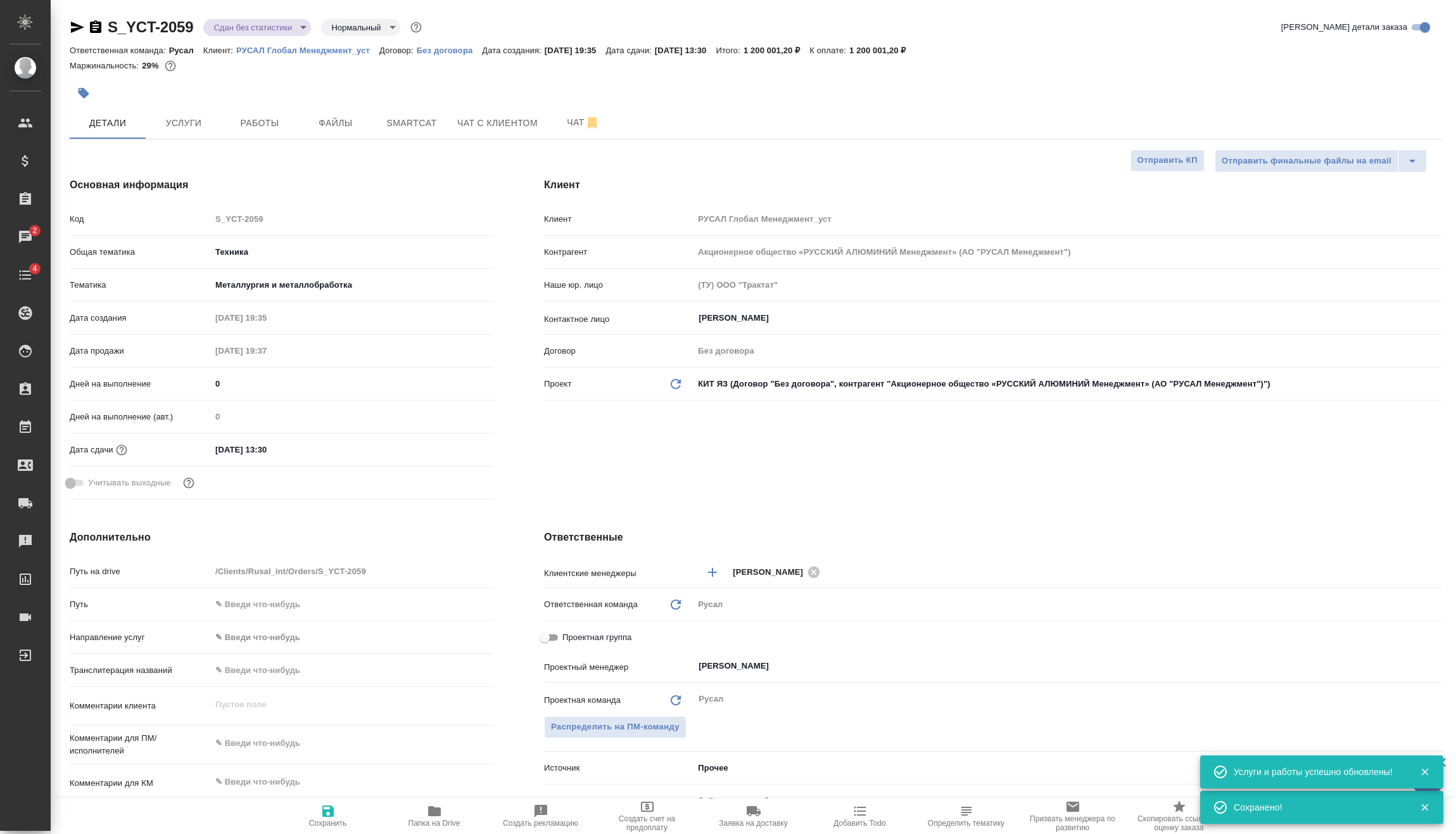
type textarea "x"
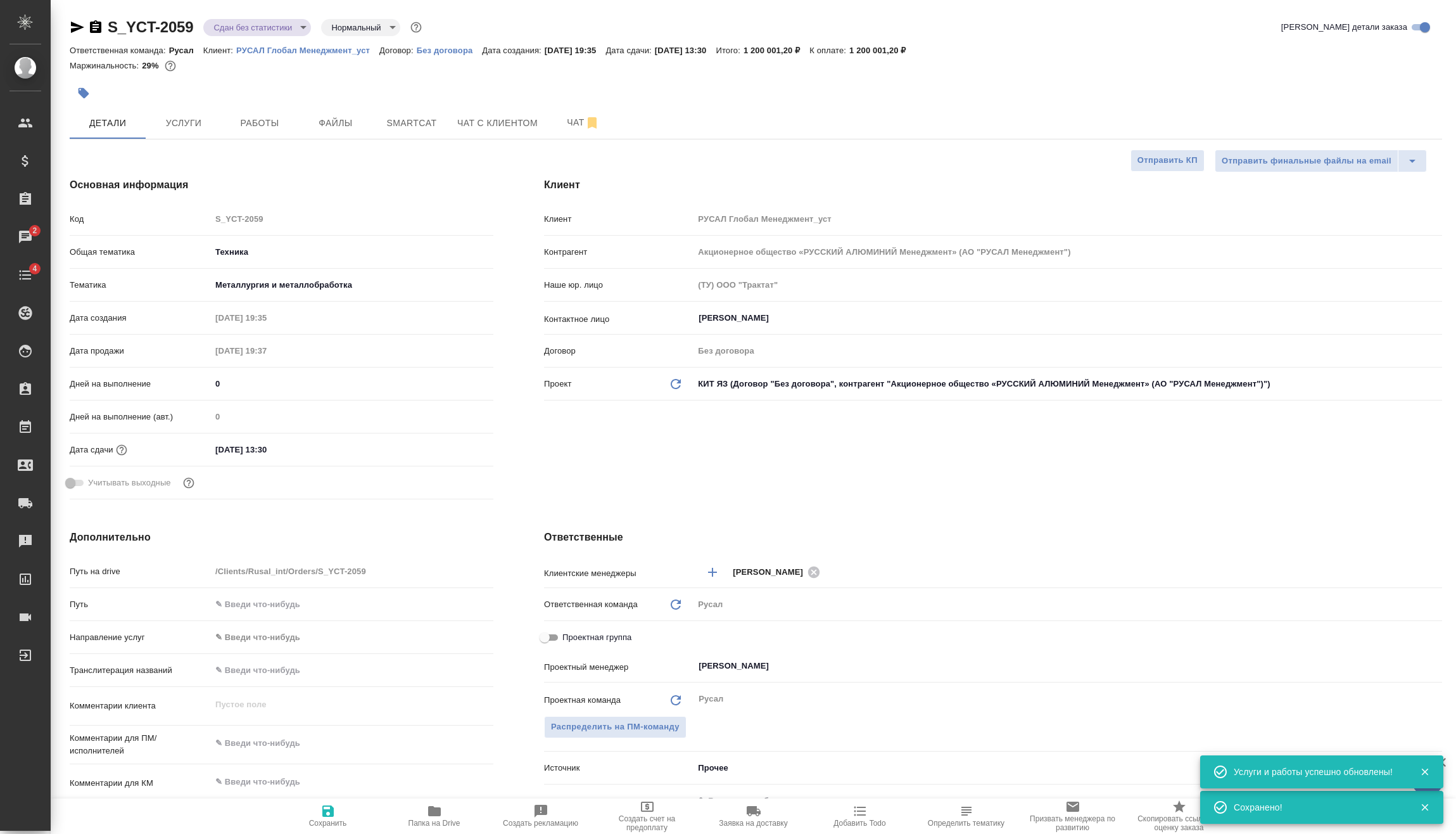
type textarea "x"
click at [239, 133] on button "Работы" at bounding box center [259, 123] width 76 height 31
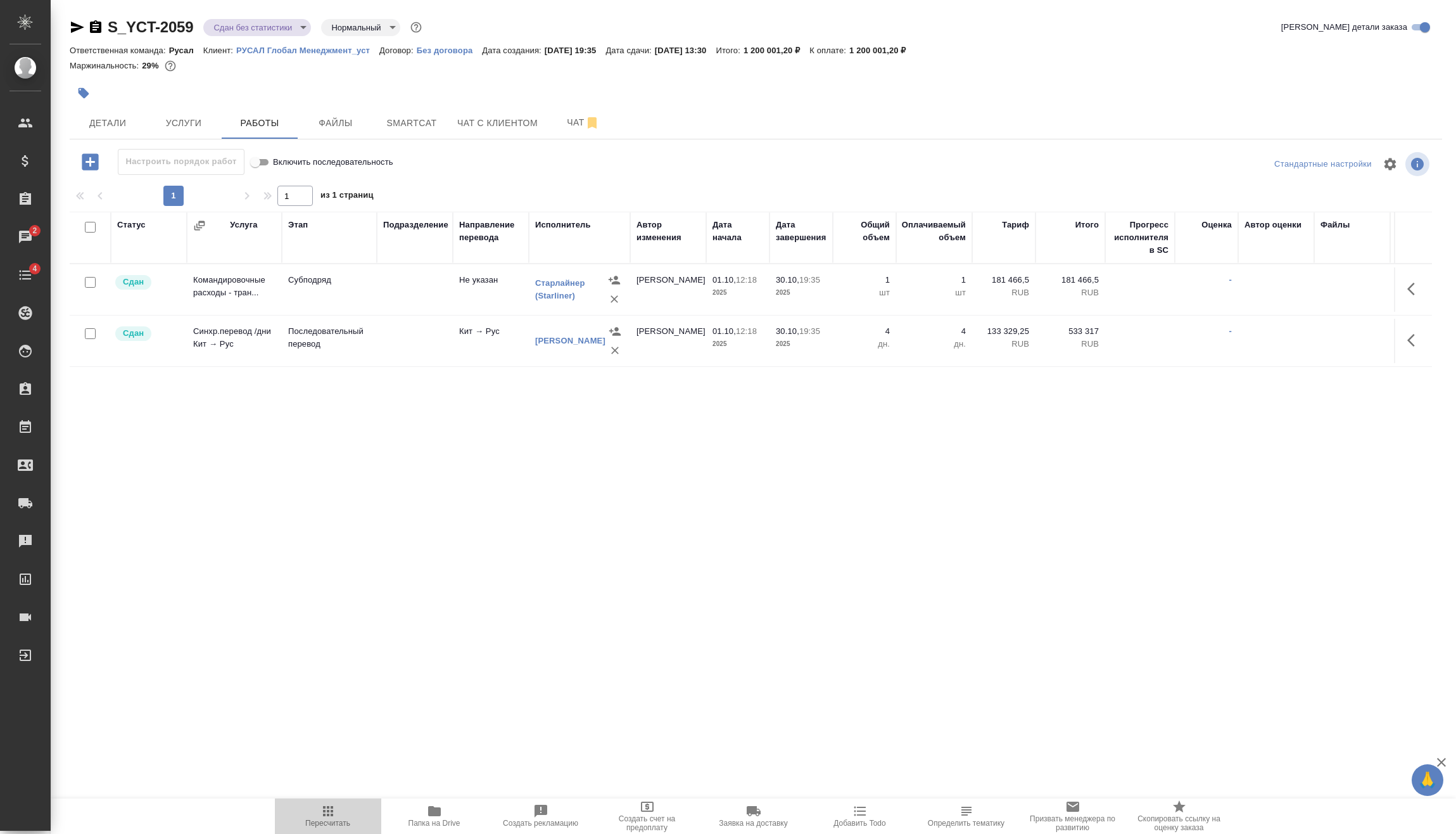
click at [328, 817] on icon "button" at bounding box center [328, 811] width 15 height 15
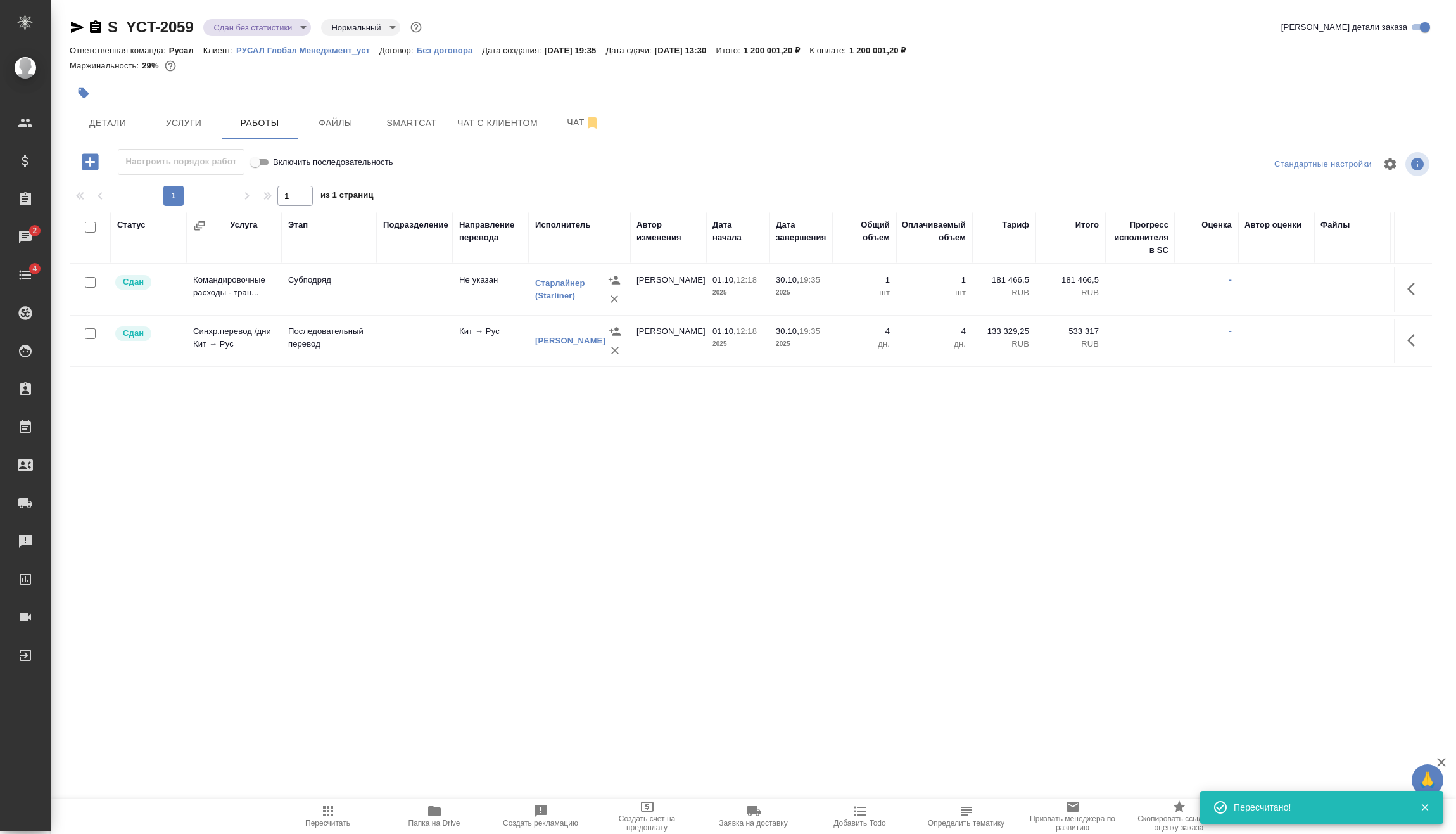
click at [1418, 300] on button "button" at bounding box center [1414, 288] width 31 height 31
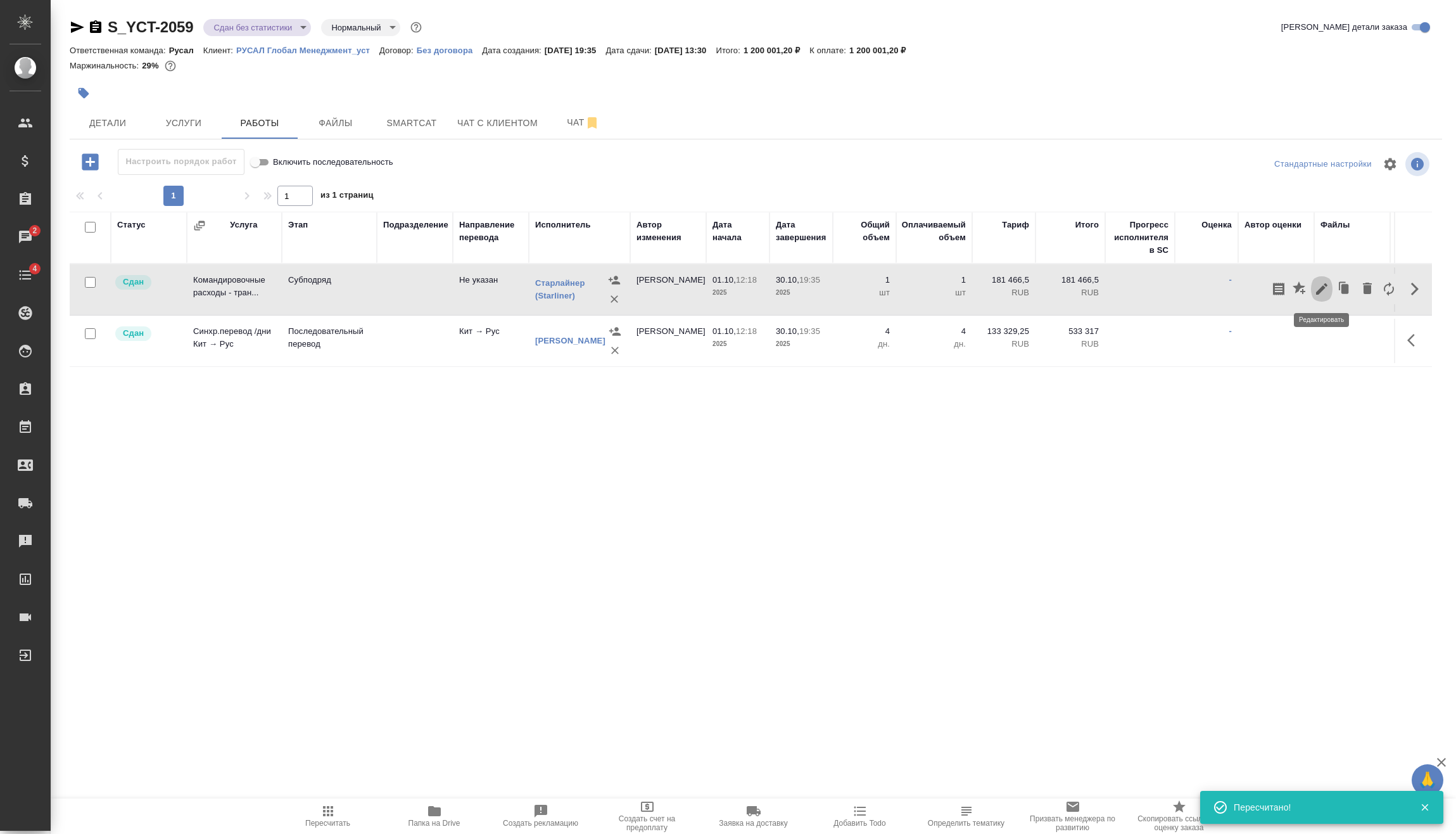
click at [1325, 290] on icon "button" at bounding box center [1321, 288] width 15 height 15
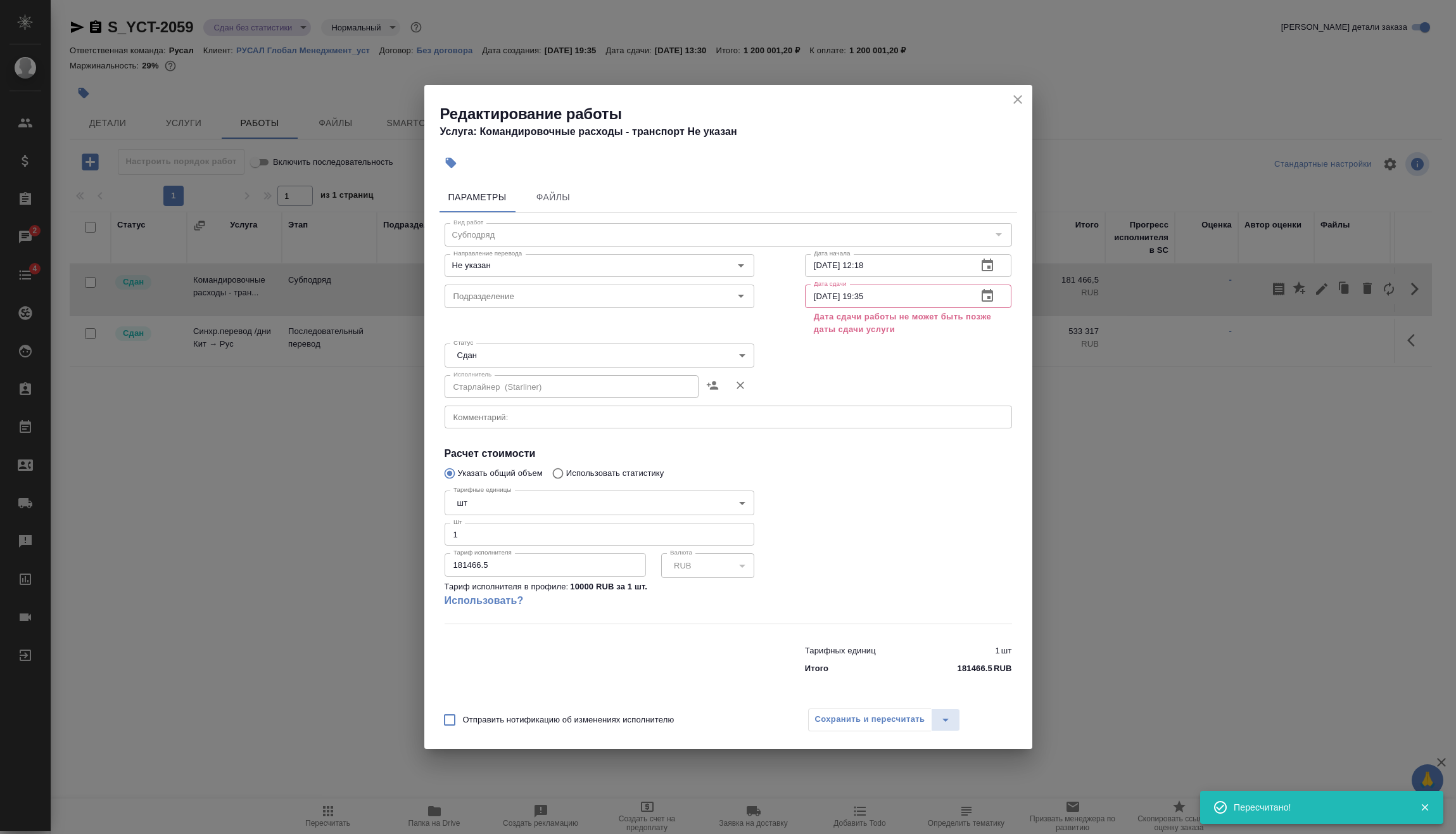
click at [885, 289] on input "[DATE] 19:35" at bounding box center [886, 296] width 163 height 22
click at [987, 295] on icon "button" at bounding box center [987, 296] width 15 height 15
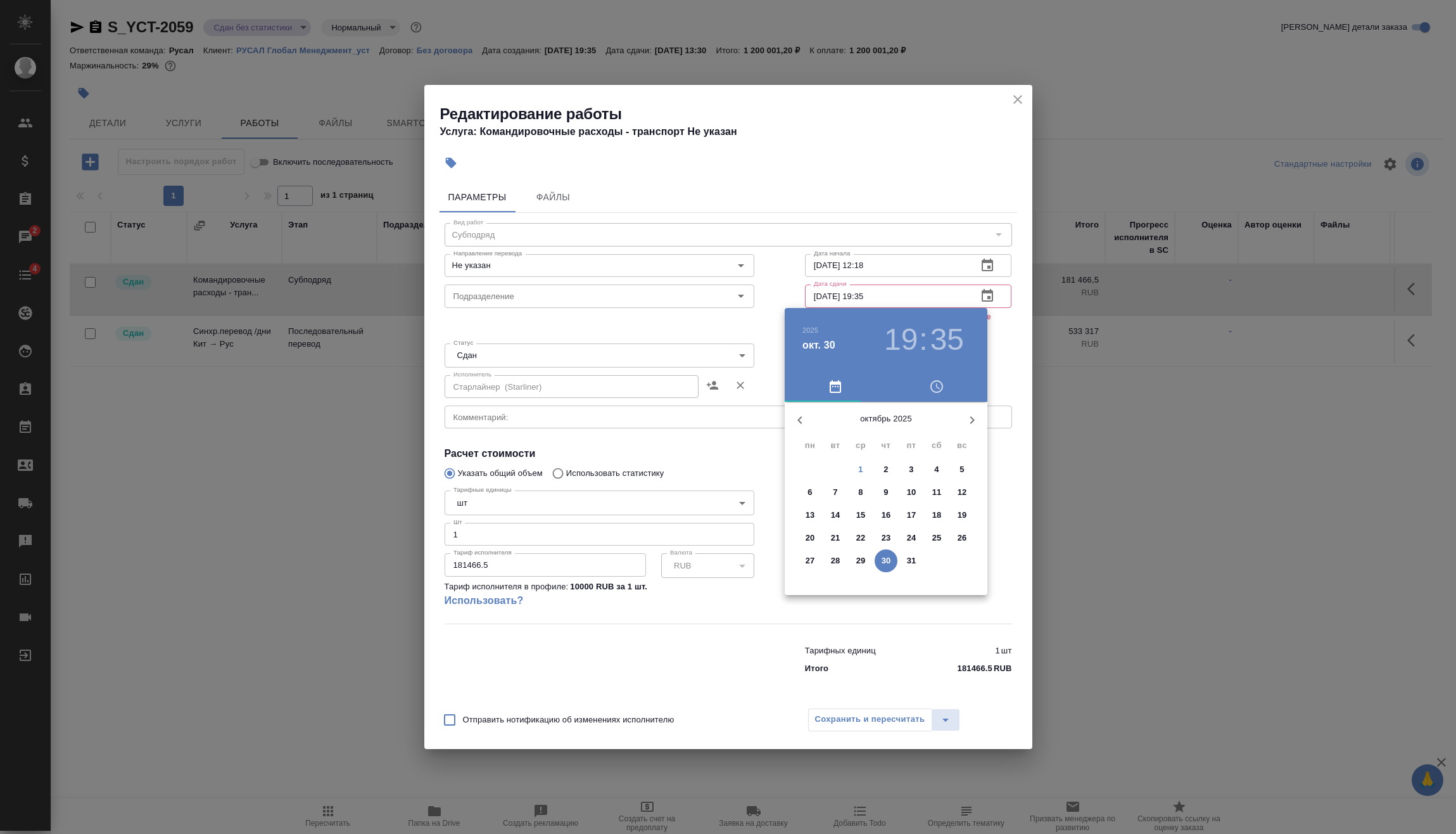
click at [865, 462] on button "1" at bounding box center [861, 469] width 22 height 22
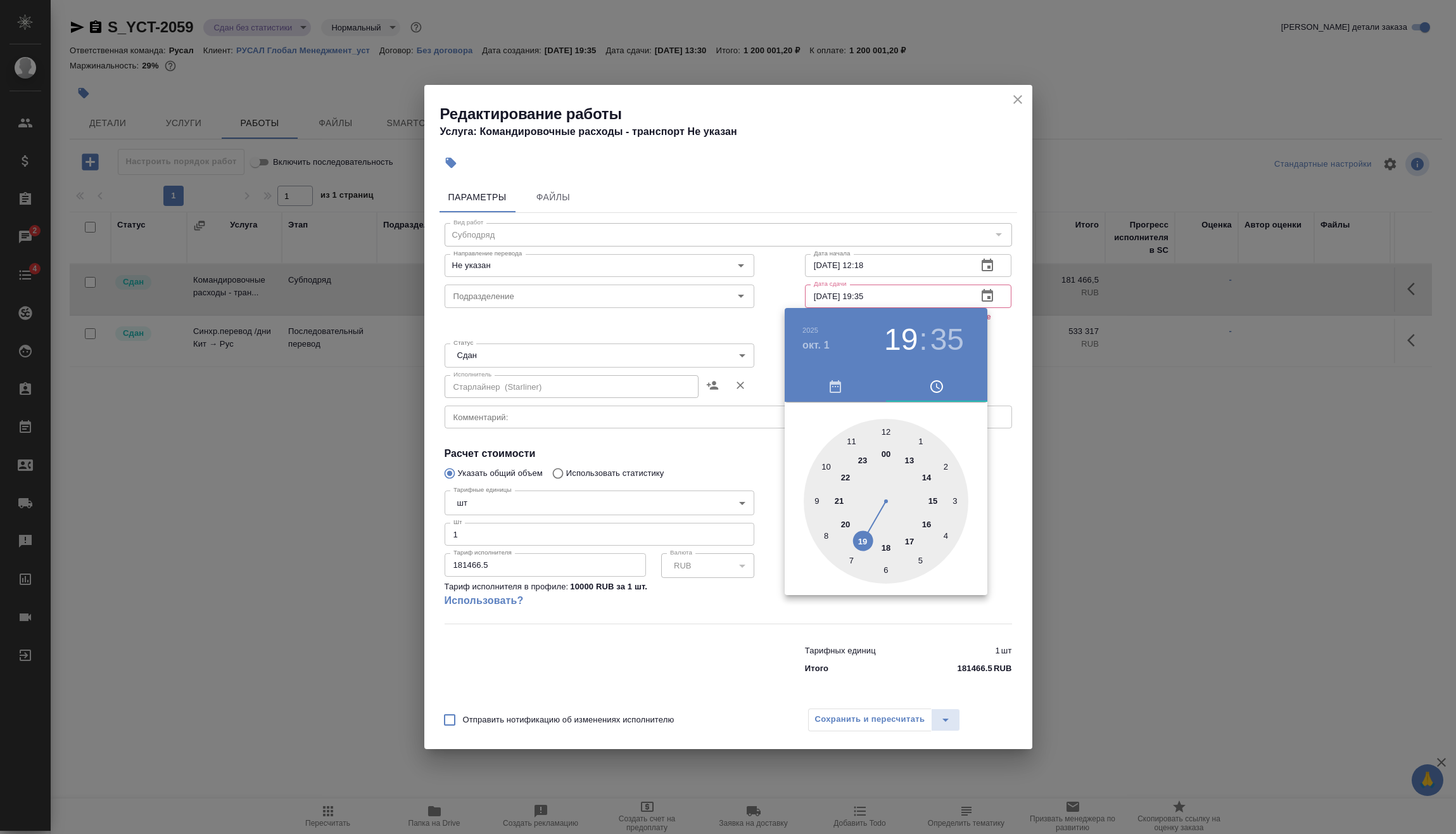
click at [911, 336] on h3 "19" at bounding box center [900, 339] width 34 height 35
click at [915, 460] on div at bounding box center [886, 501] width 165 height 165
click at [920, 557] on div at bounding box center [886, 501] width 165 height 165
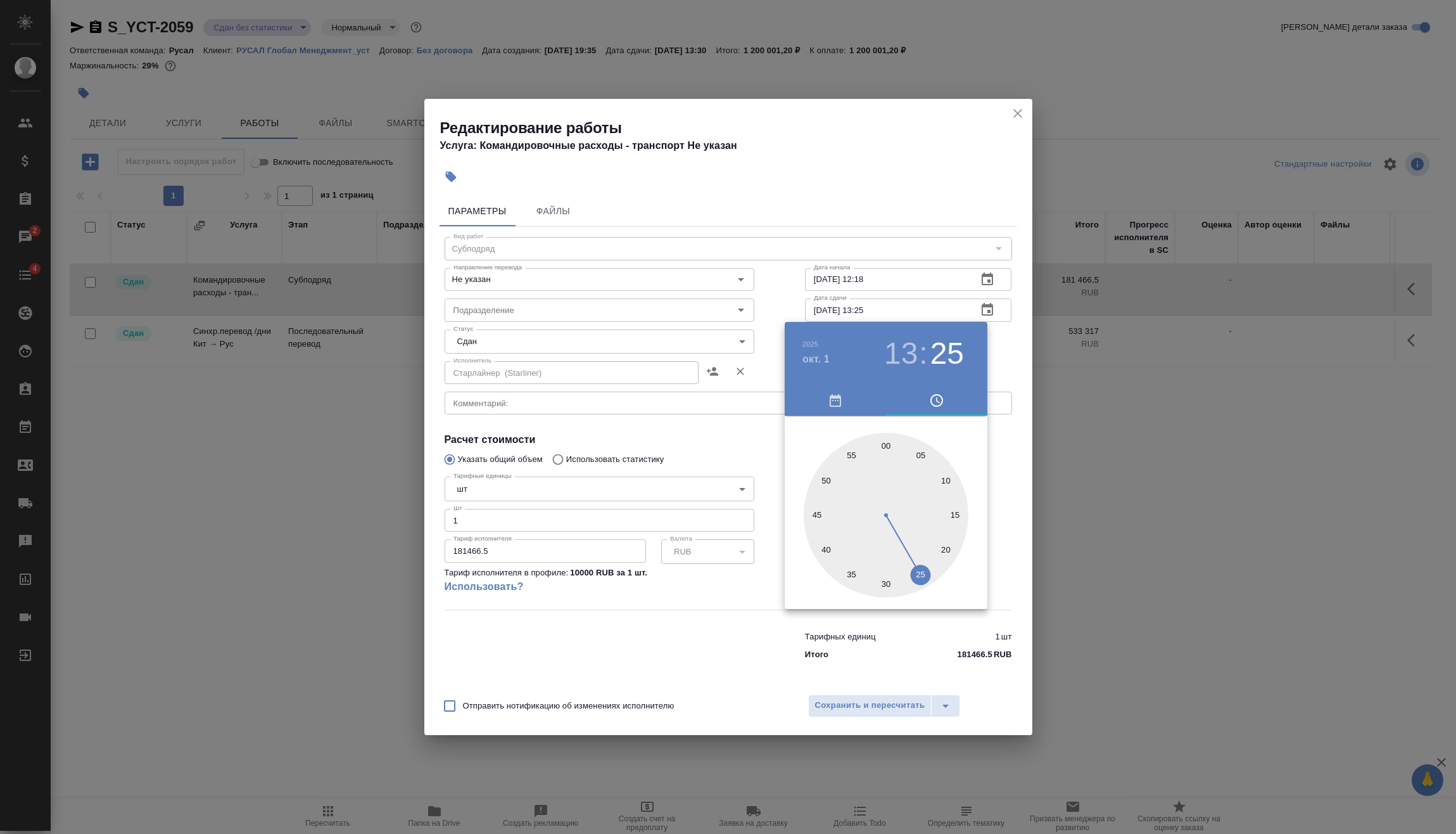
click at [941, 547] on div at bounding box center [886, 515] width 165 height 165
type input "[DATE] 13:20"
click at [1010, 501] on div at bounding box center [728, 417] width 1456 height 834
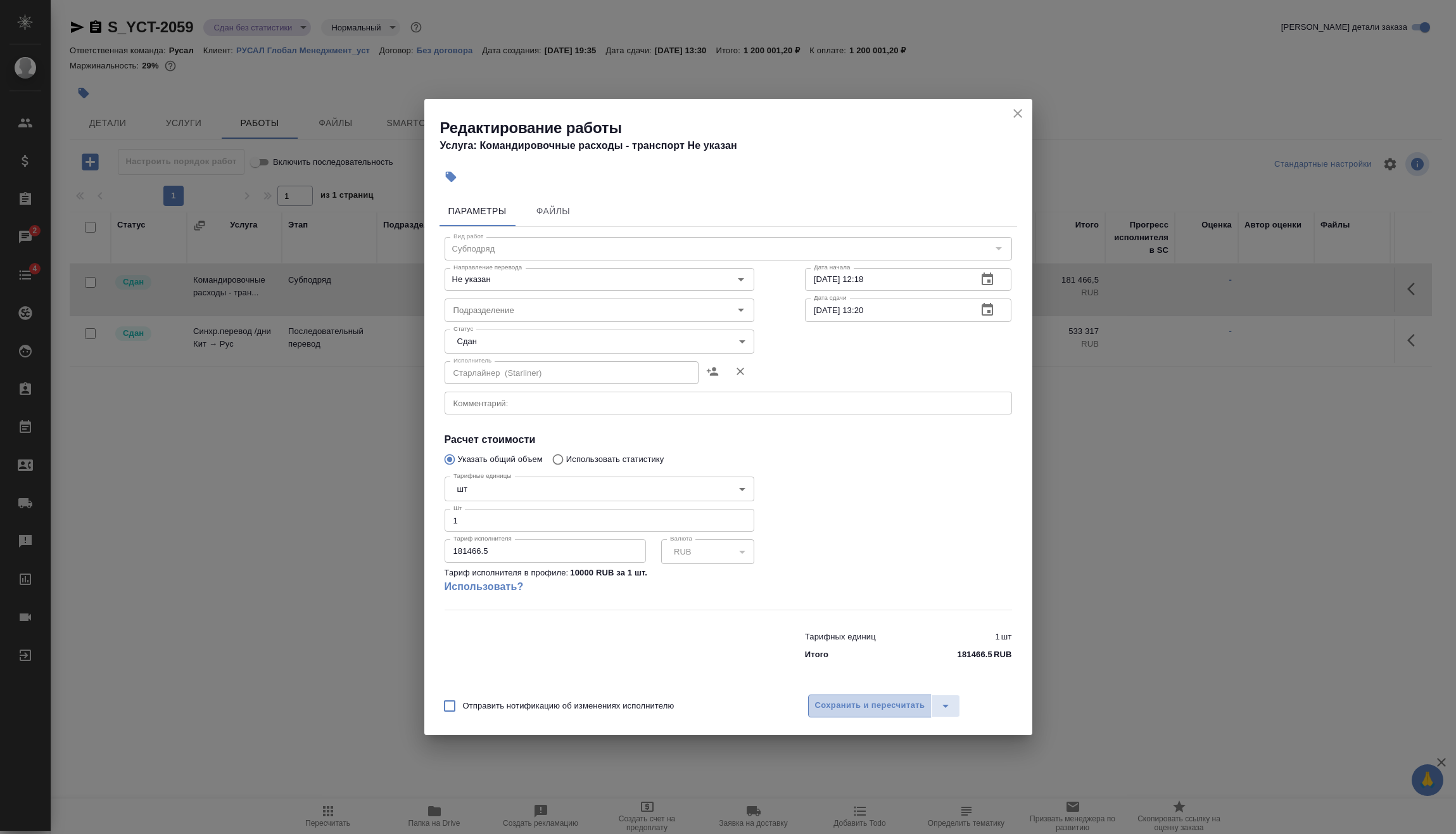
click at [901, 711] on span "Сохранить и пересчитать" at bounding box center [870, 705] width 110 height 14
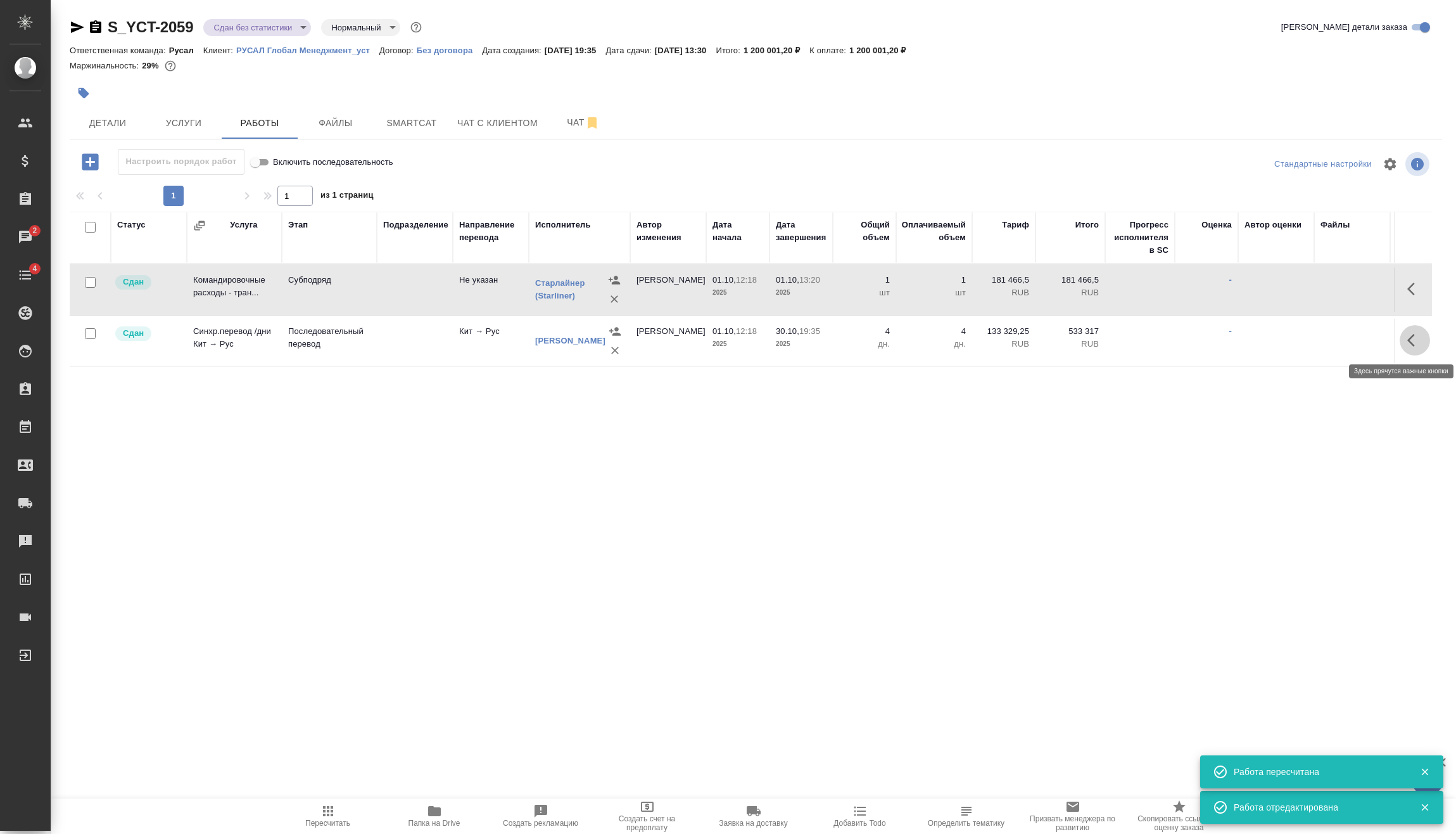
click at [1404, 342] on button "button" at bounding box center [1414, 340] width 31 height 31
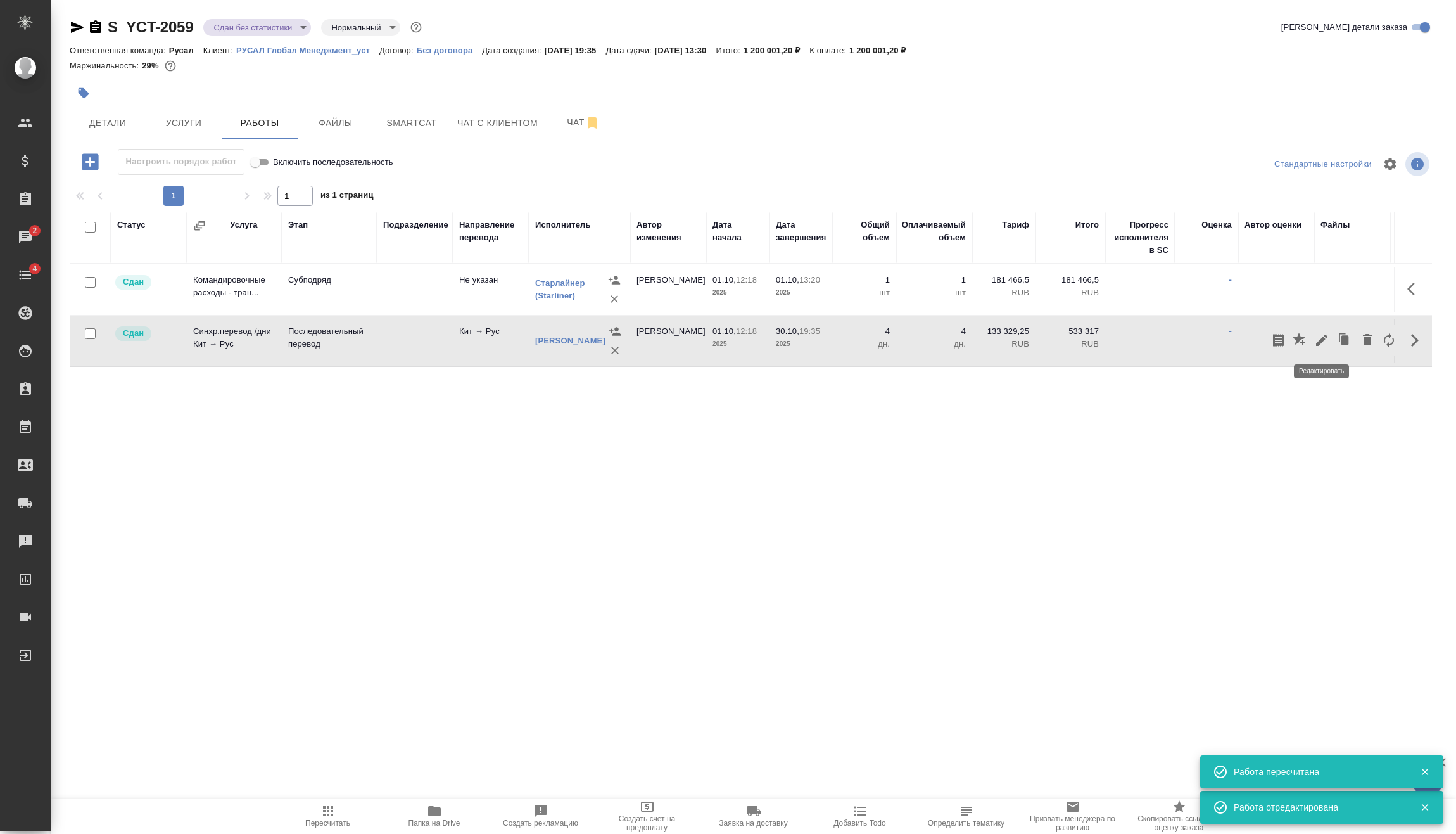
click at [1320, 338] on icon "button" at bounding box center [1321, 340] width 15 height 15
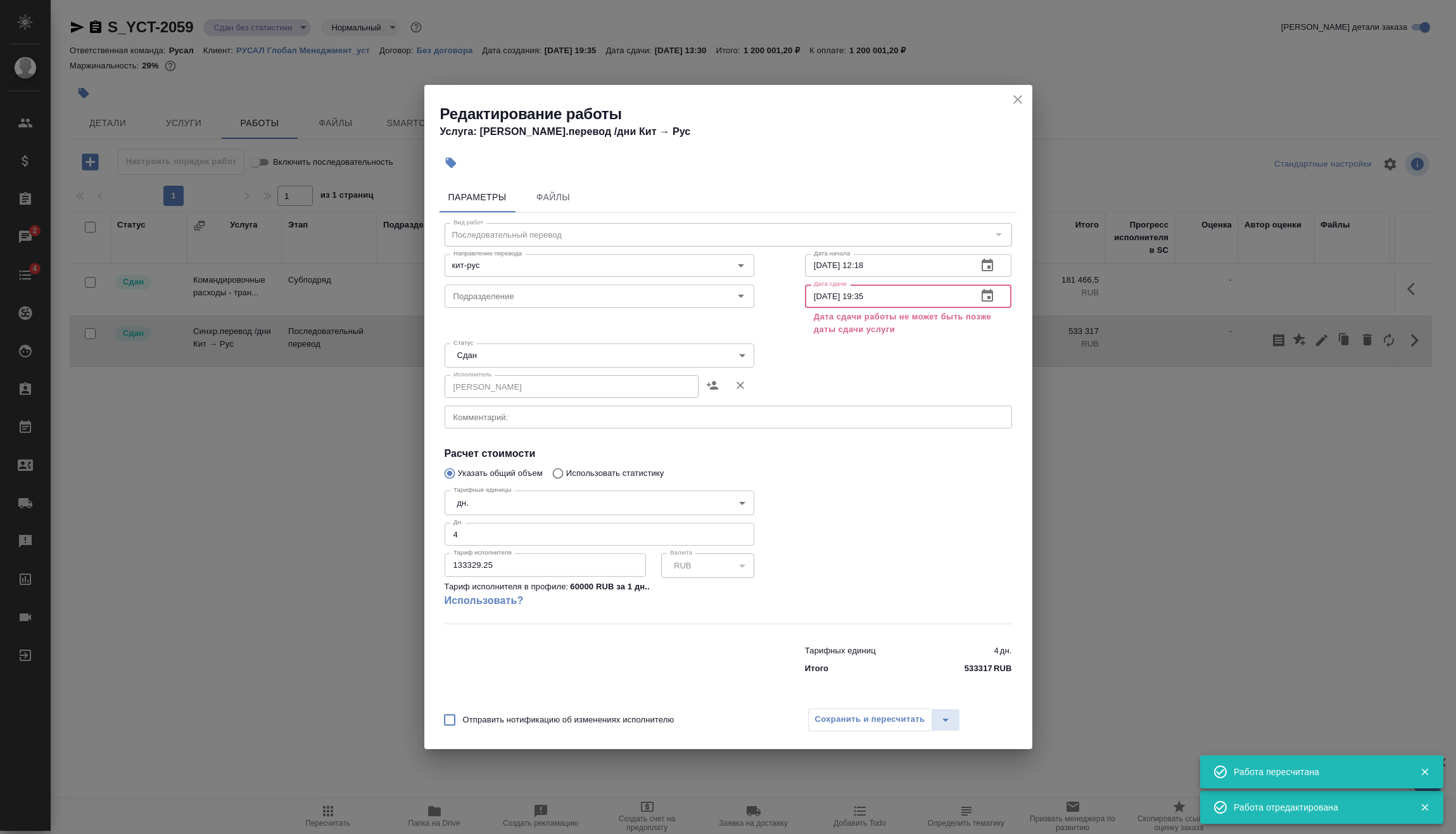
click at [879, 295] on input "[DATE] 19:35" at bounding box center [886, 296] width 163 height 22
click at [987, 293] on icon "button" at bounding box center [986, 295] width 11 height 13
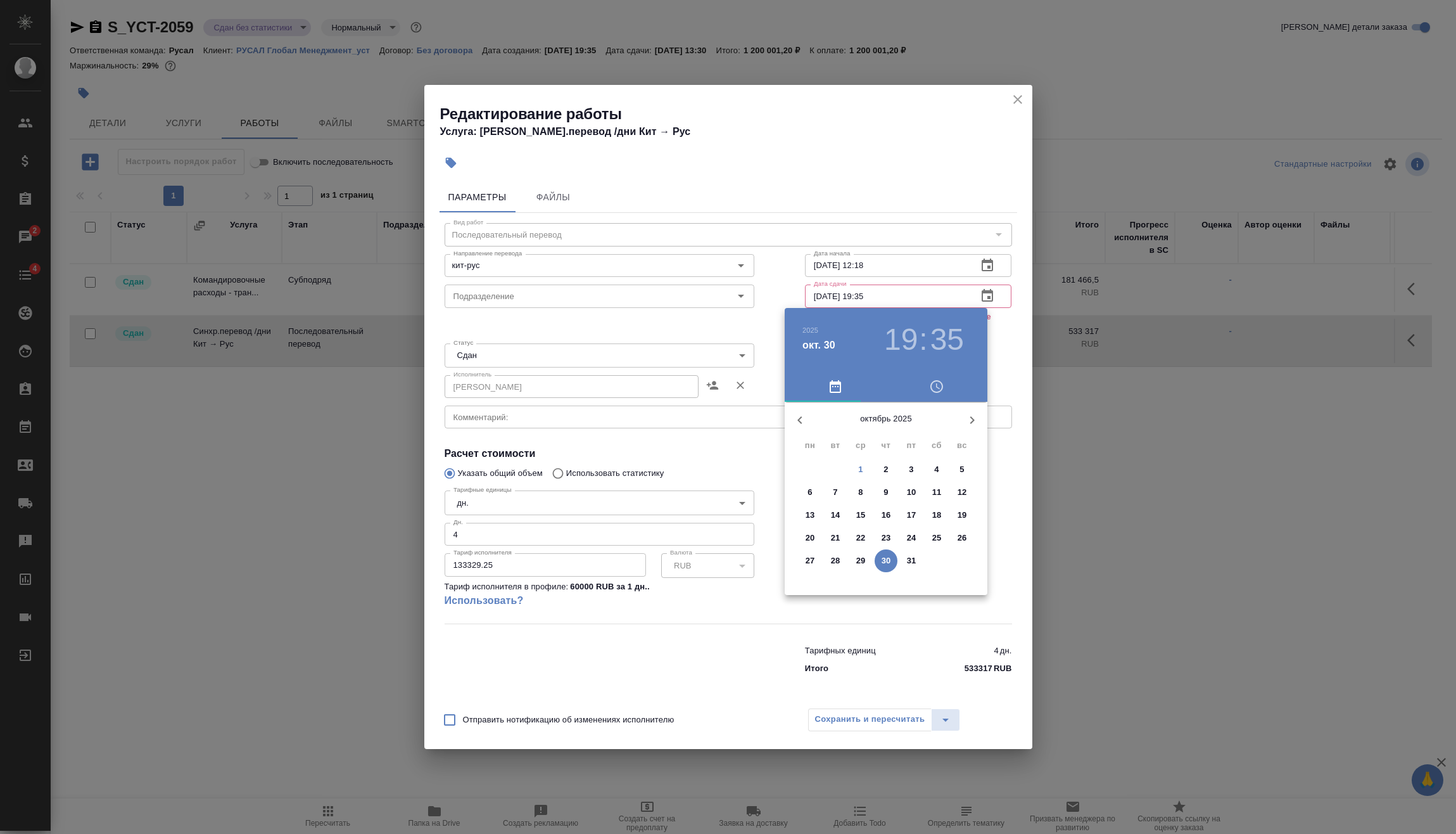
click at [864, 471] on span "1" at bounding box center [861, 469] width 22 height 13
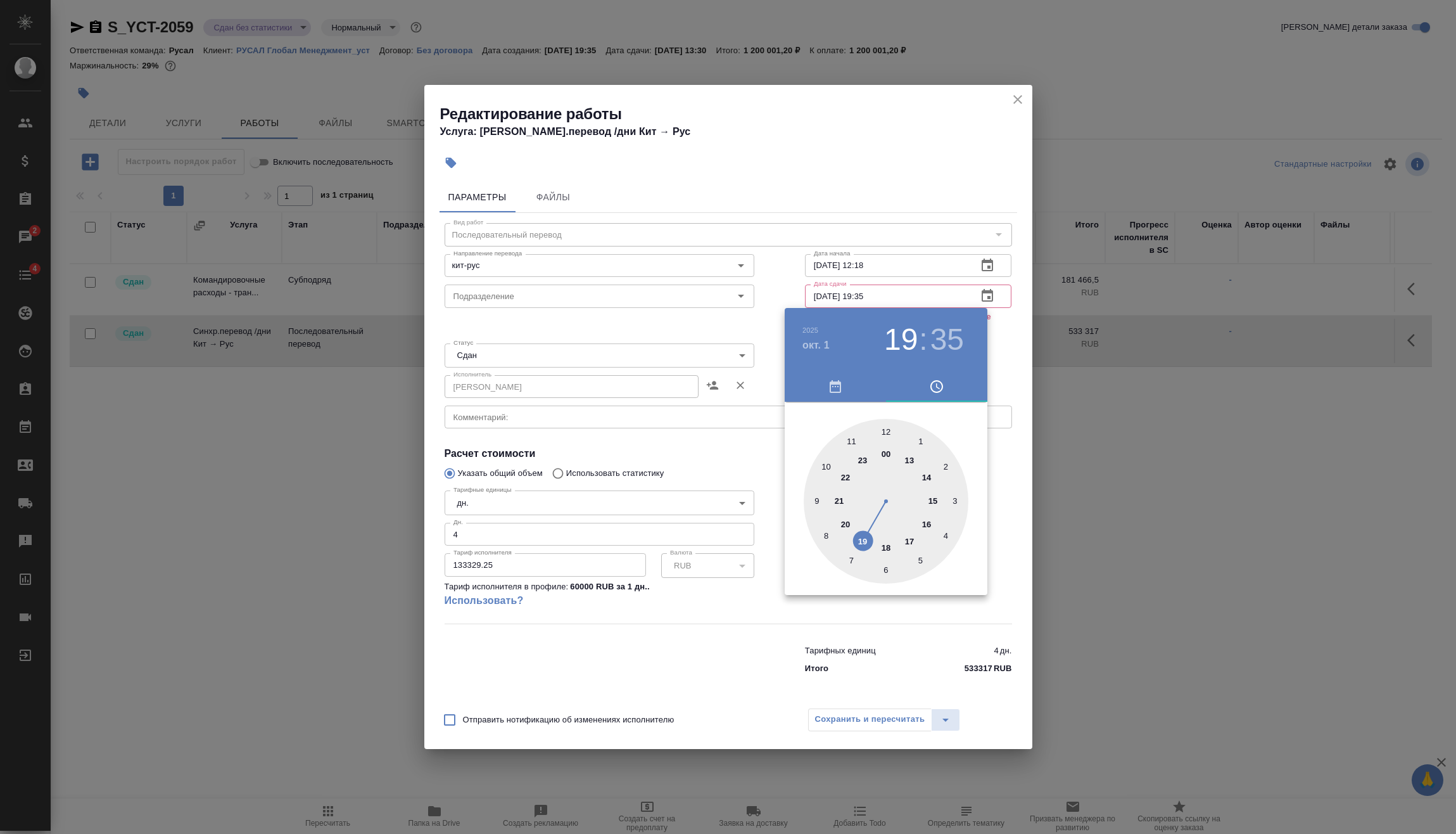
drag, startPoint x: 904, startPoint y: 461, endPoint x: 908, endPoint y: 468, distance: 8.1
click at [907, 462] on div at bounding box center [886, 501] width 165 height 165
click at [947, 532] on div at bounding box center [886, 501] width 165 height 165
type input "[DATE] 13:20"
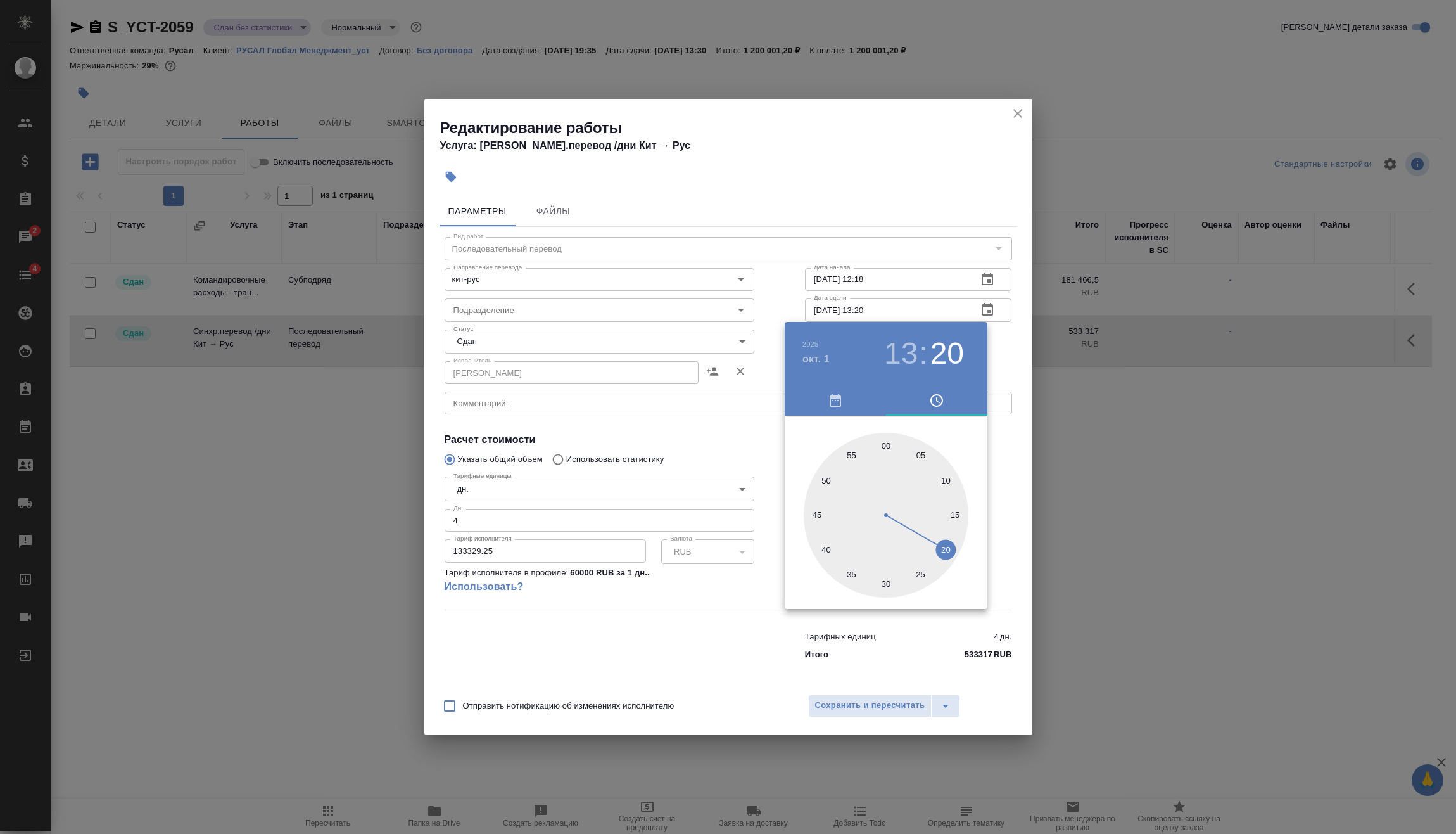
drag, startPoint x: 886, startPoint y: 705, endPoint x: 892, endPoint y: 704, distance: 6.1
click at [887, 705] on div at bounding box center [728, 417] width 1456 height 834
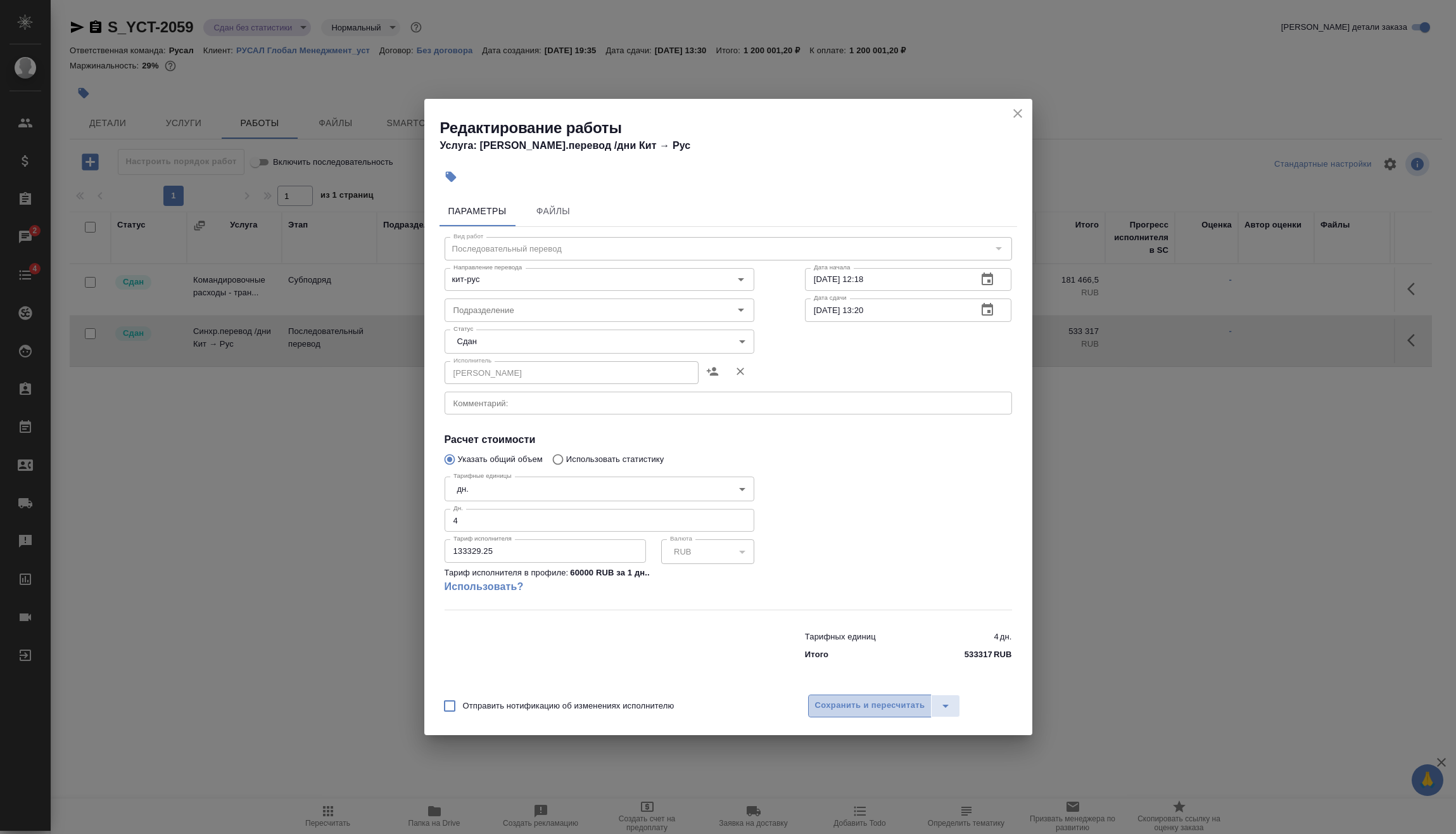
click at [889, 703] on span "Сохранить и пересчитать" at bounding box center [870, 705] width 110 height 14
